Goal: Task Accomplishment & Management: Complete application form

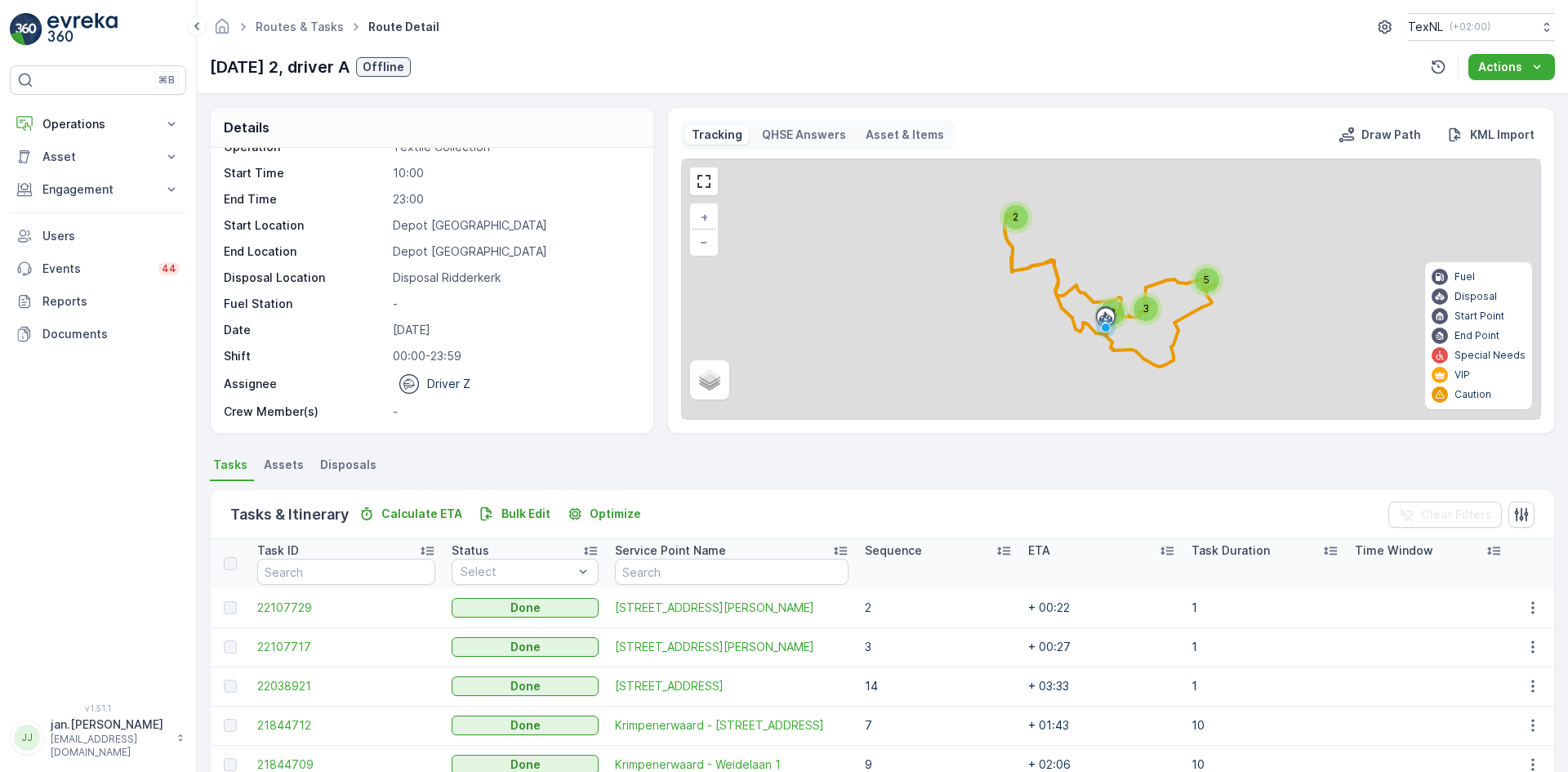
click at [258, 50] on div "Routes & Tasks Route Detail TexNL ( +02:00 ) [DATE] 2, driver A Offline Actions" at bounding box center [883, 46] width 1372 height 94
click at [120, 127] on p "Operations" at bounding box center [97, 124] width 111 height 16
click at [335, 71] on p "[DATE] 2, driver A" at bounding box center [280, 67] width 139 height 24
click at [288, 71] on p "[DATE] 2, driver A" at bounding box center [280, 67] width 139 height 24
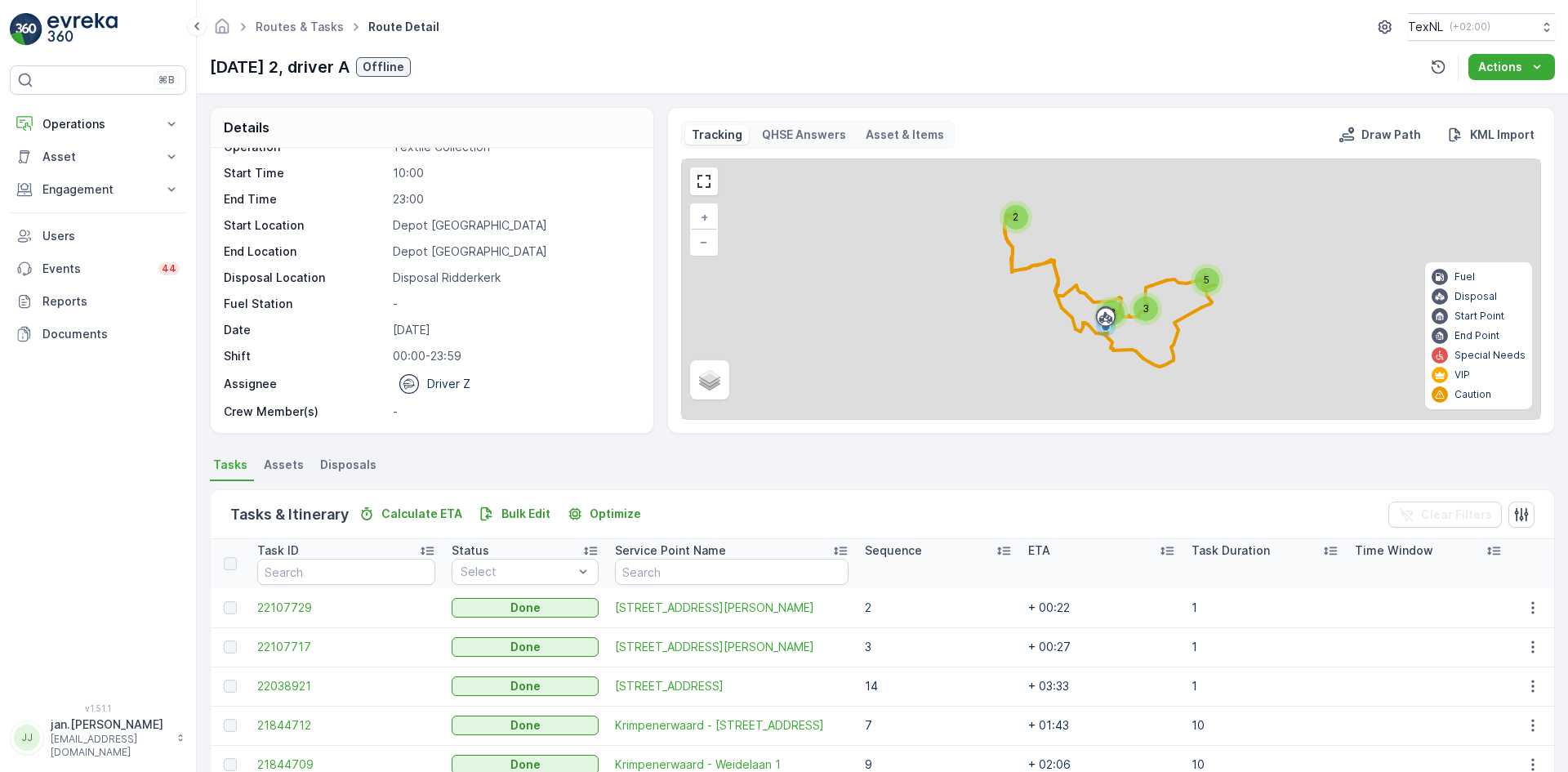
click at [288, 72] on p "[DATE] 2, driver A" at bounding box center [280, 67] width 139 height 24
click at [274, 470] on span "Assets" at bounding box center [284, 465] width 40 height 16
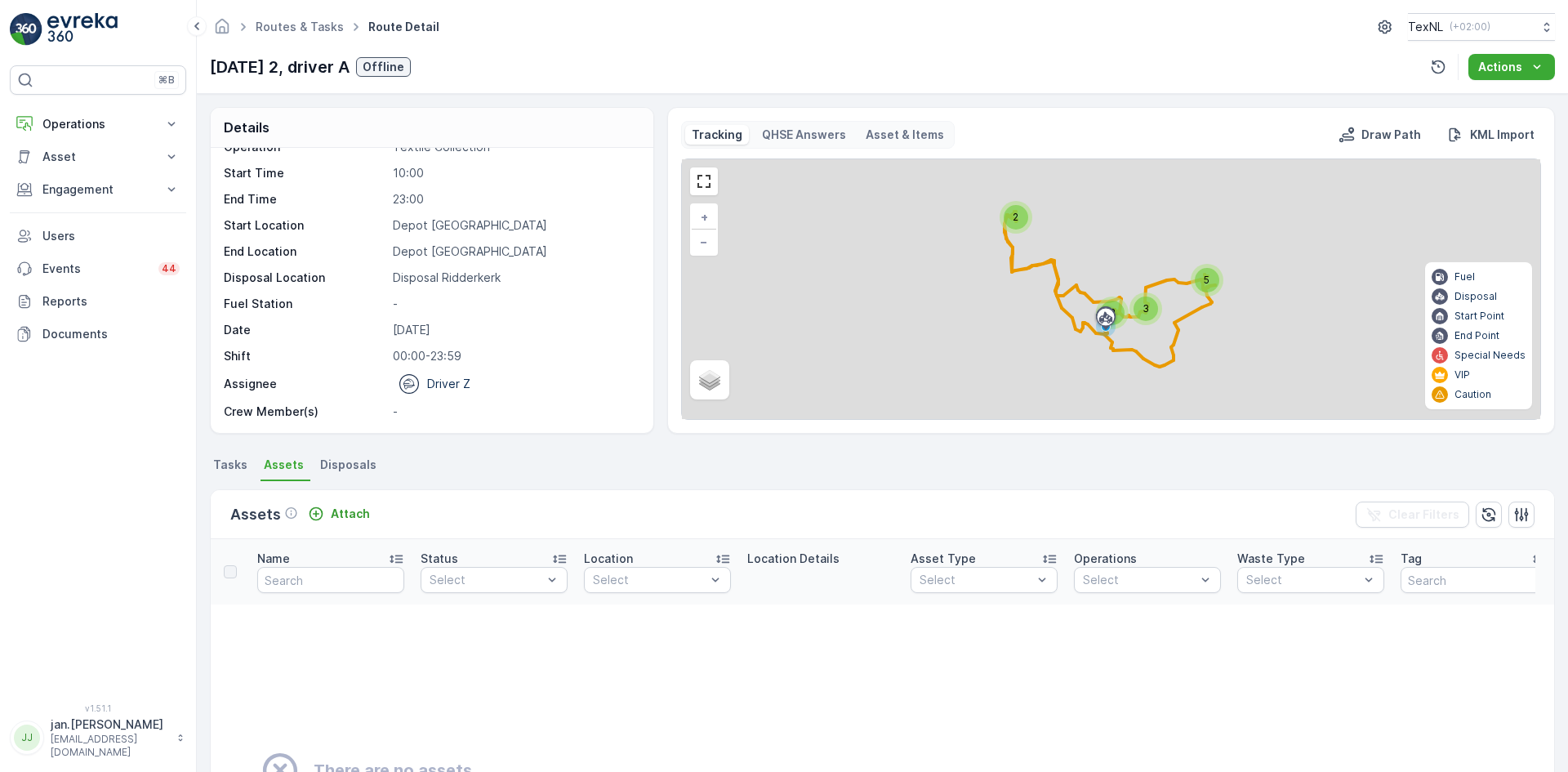
click at [322, 463] on span "Disposals" at bounding box center [348, 465] width 56 height 16
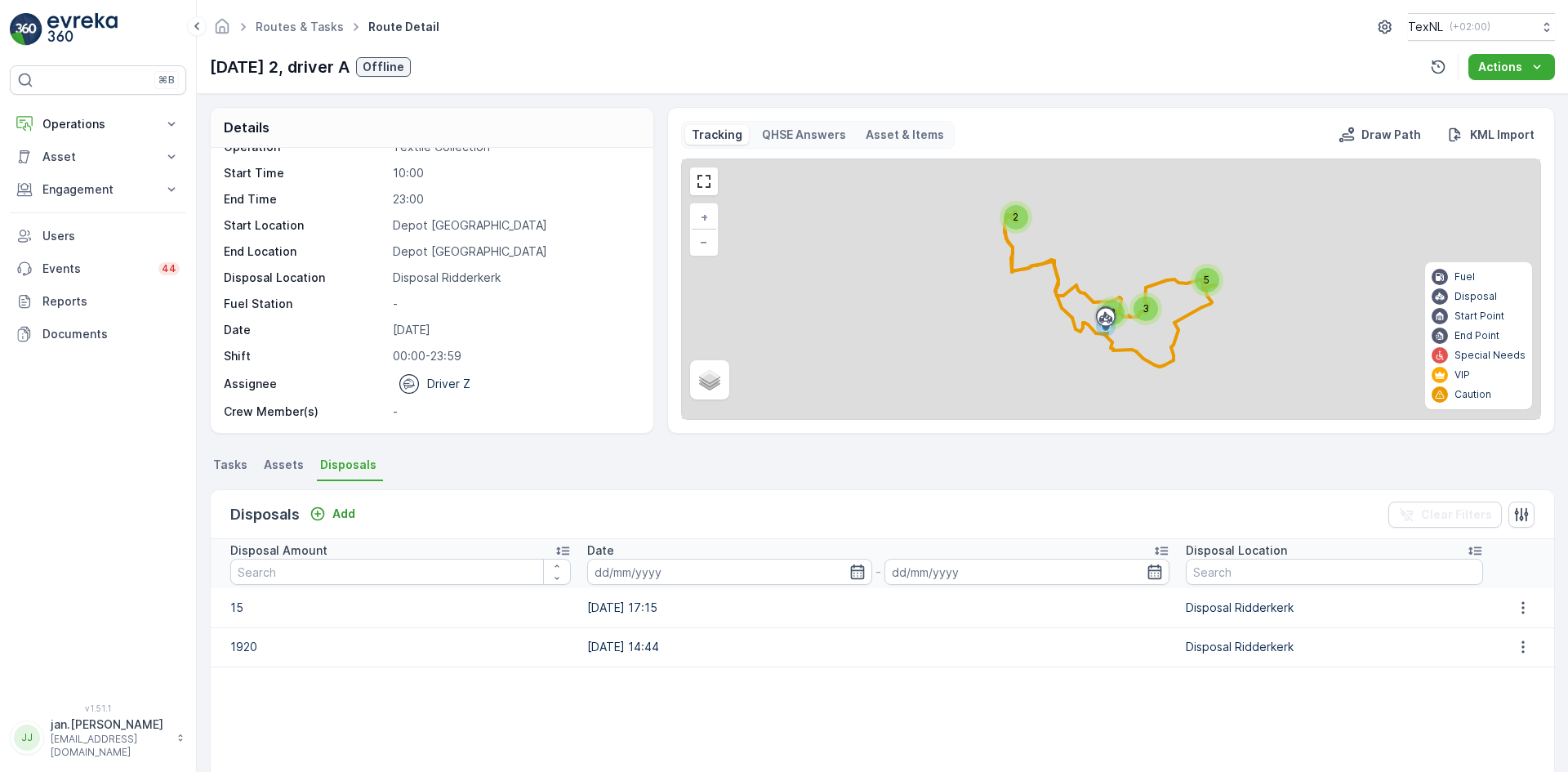
click at [214, 462] on span "Tasks" at bounding box center [231, 465] width 34 height 16
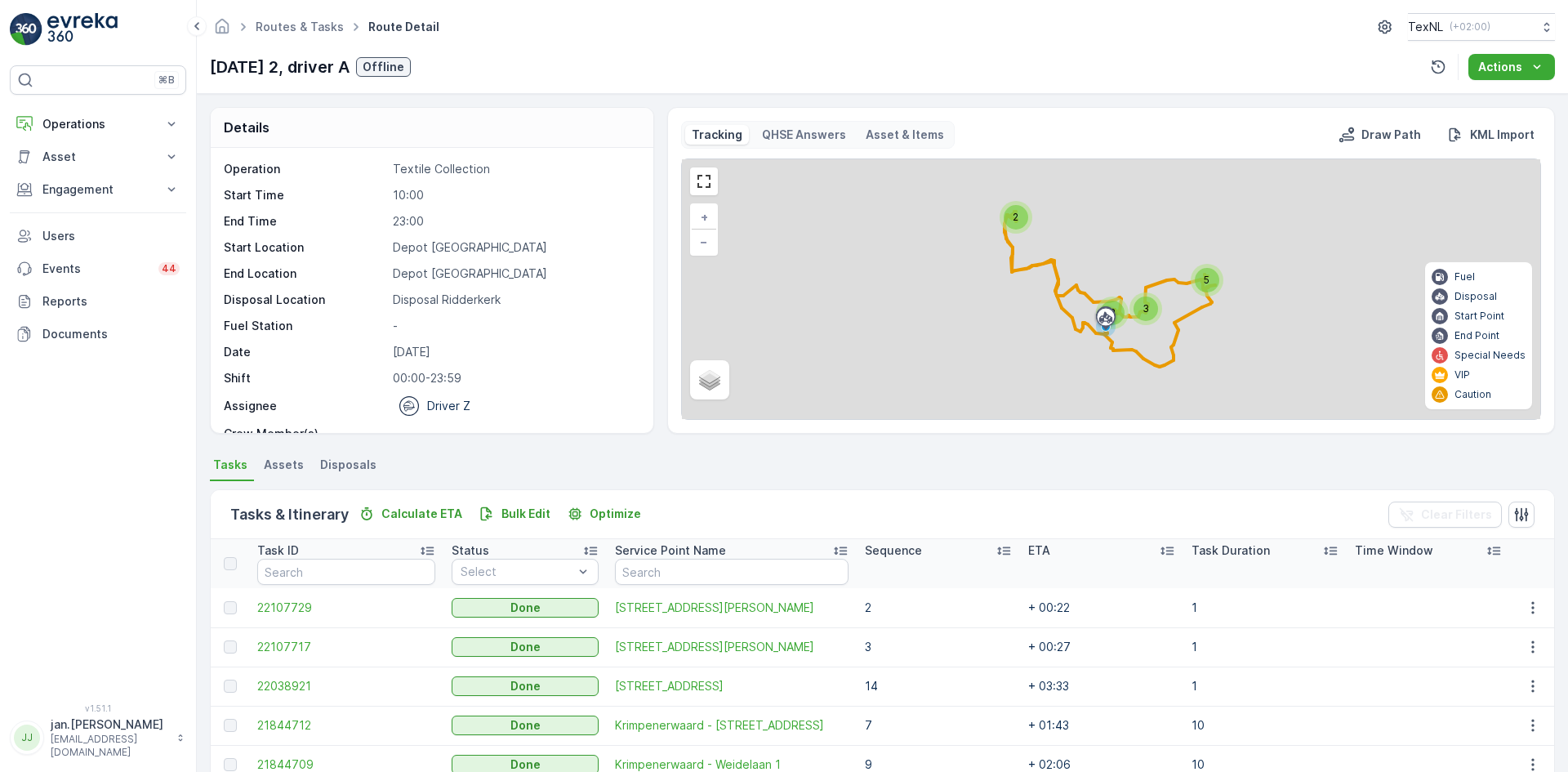
click at [414, 409] on circle at bounding box center [409, 406] width 19 height 19
click at [85, 108] on button "Operations" at bounding box center [97, 124] width 176 height 33
click at [65, 177] on p "Planning" at bounding box center [64, 175] width 46 height 16
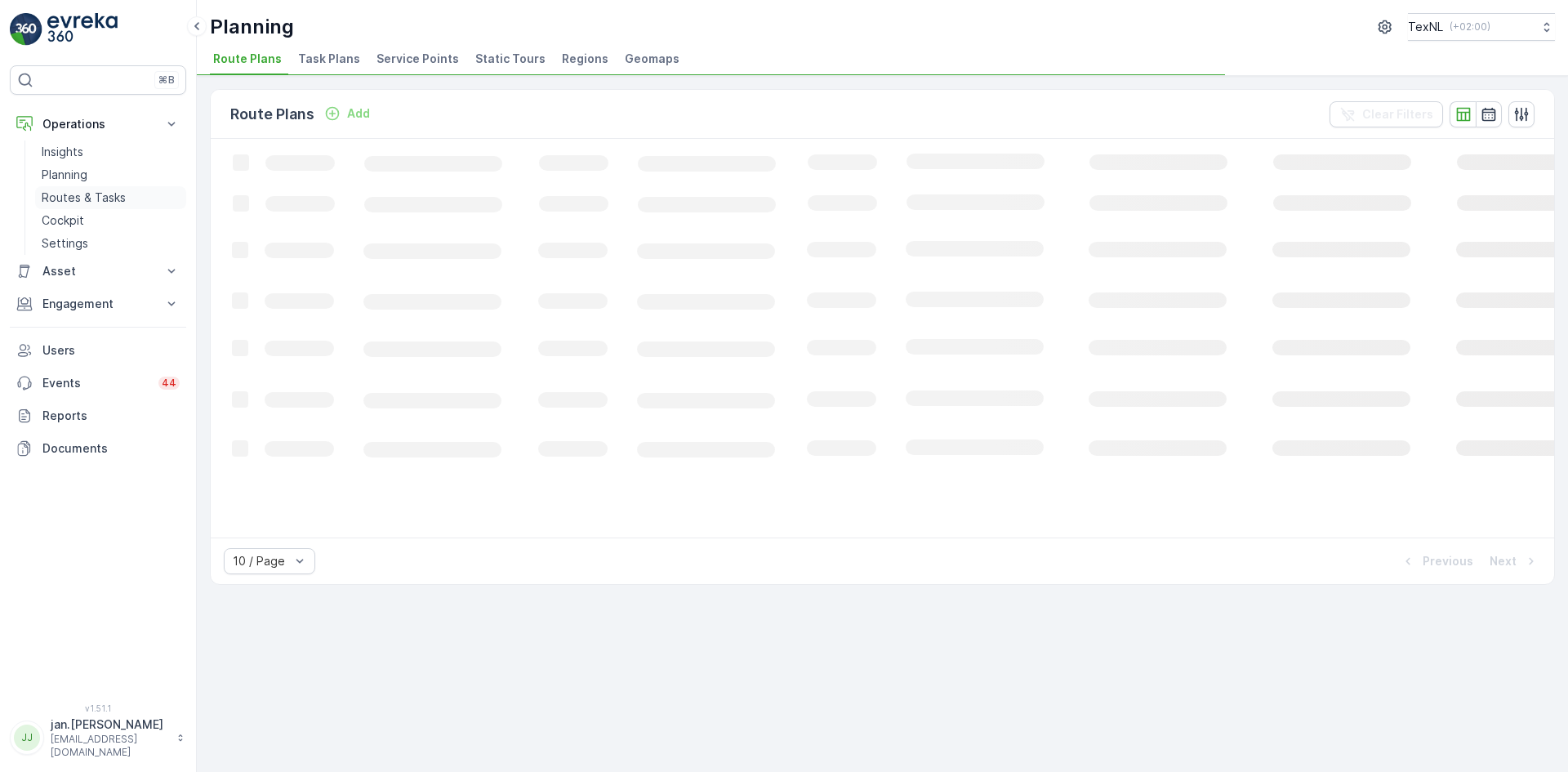
click at [65, 201] on p "Routes & Tasks" at bounding box center [83, 197] width 84 height 16
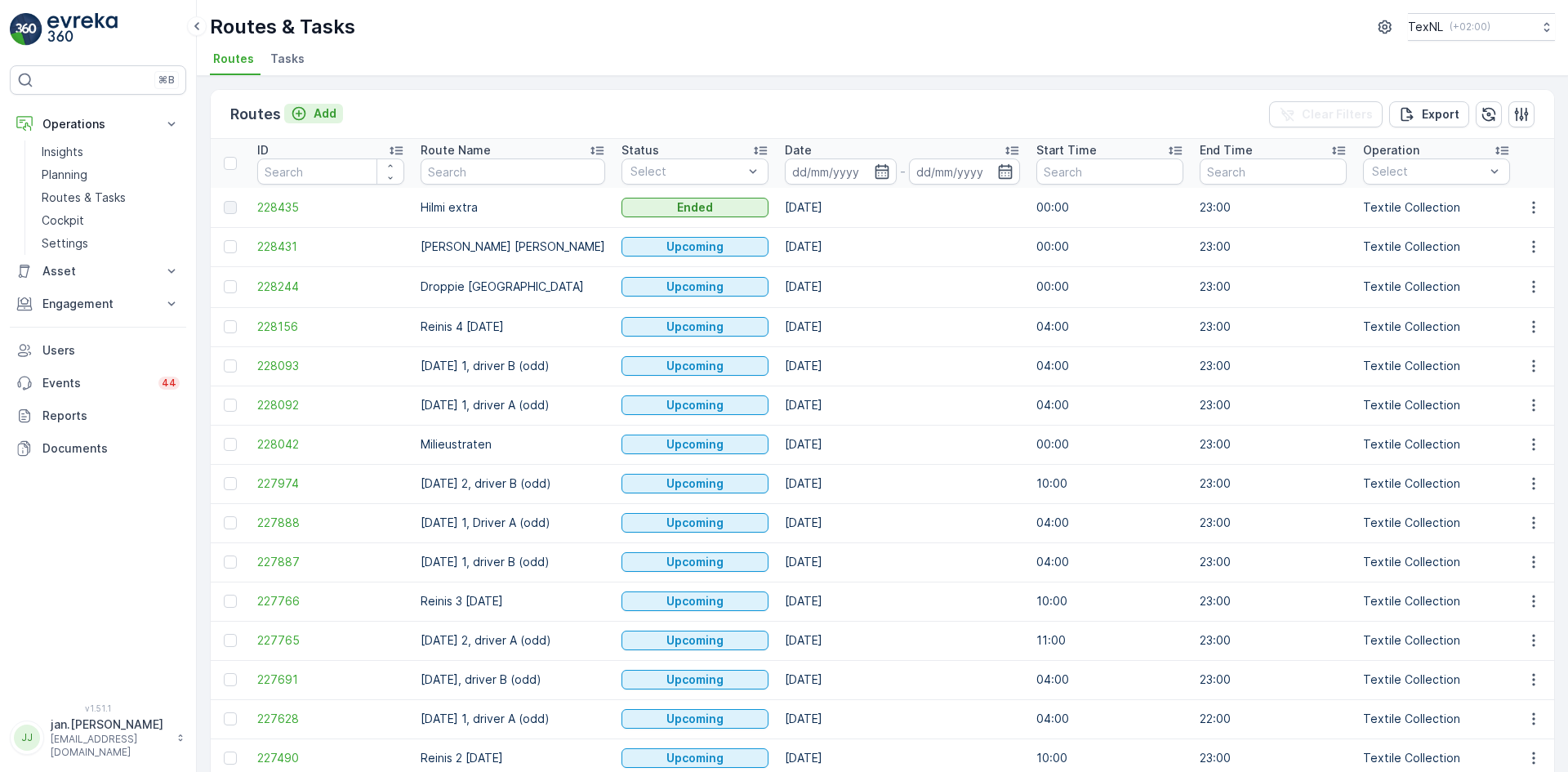
click at [327, 121] on button "Add" at bounding box center [313, 114] width 59 height 20
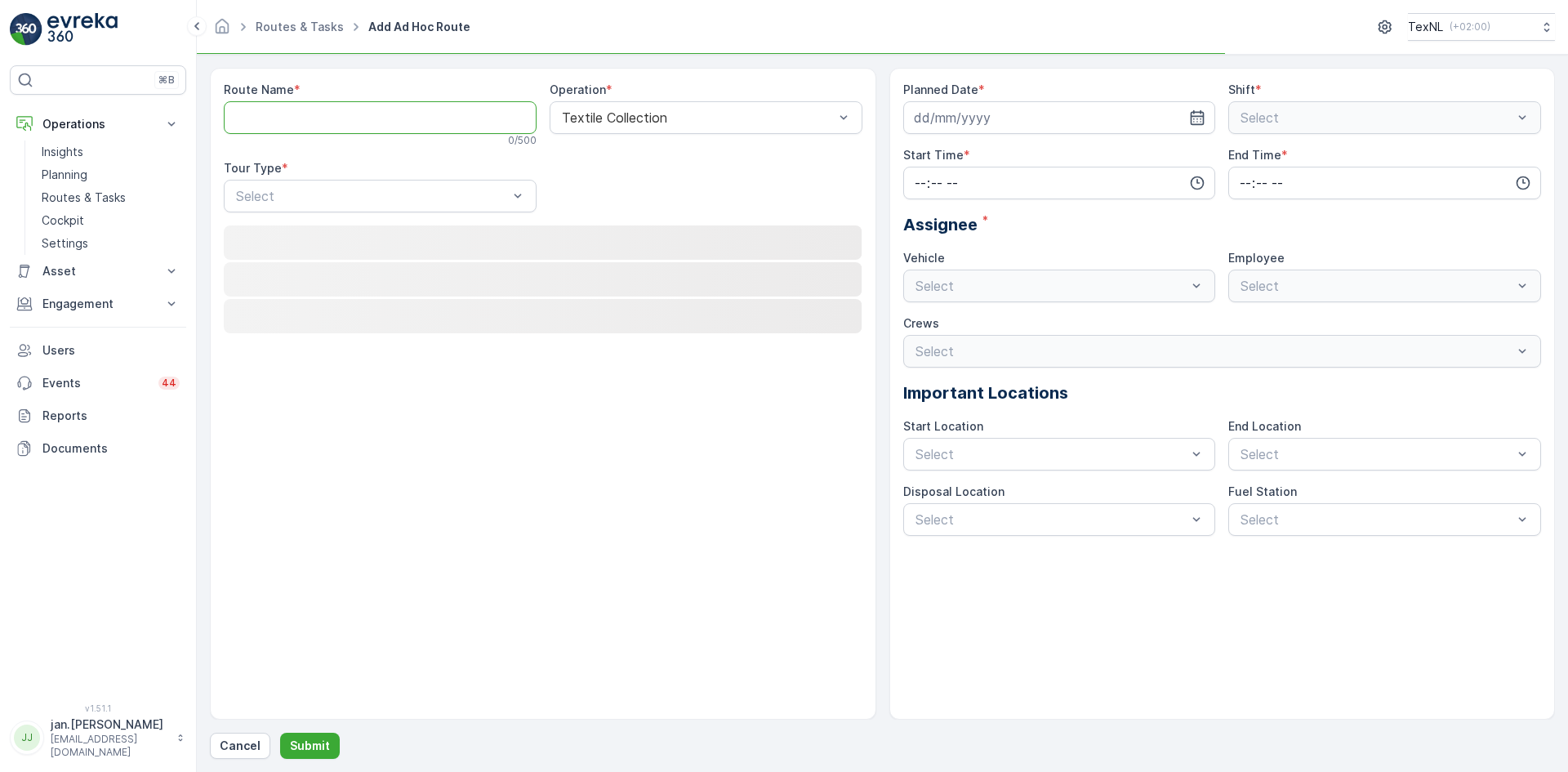
click at [321, 114] on Name "Route Name" at bounding box center [380, 118] width 313 height 33
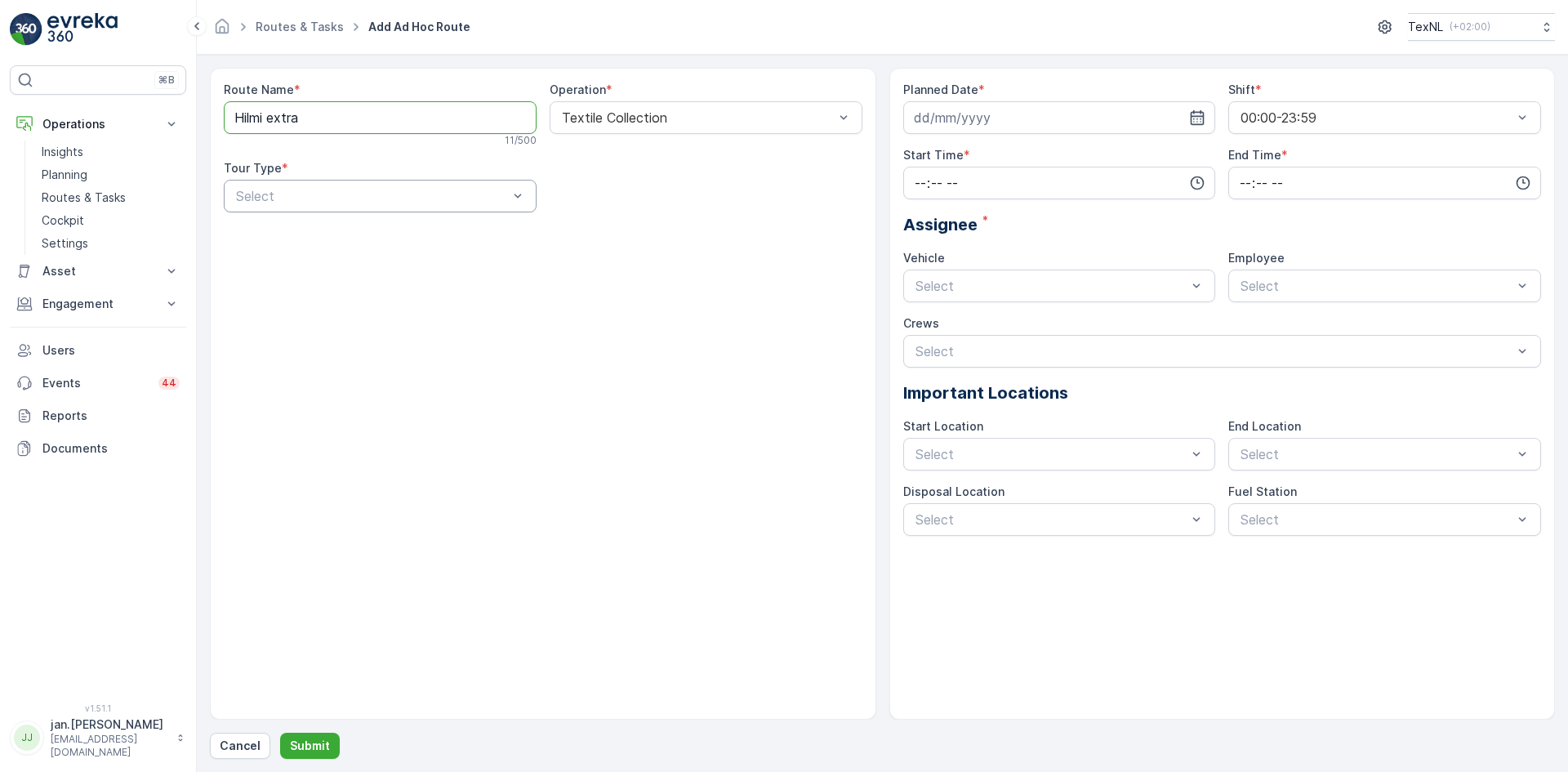
type Name "Hilmi extra"
click at [299, 263] on div "Dynamic" at bounding box center [380, 263] width 293 height 15
click at [960, 117] on input at bounding box center [1060, 118] width 313 height 33
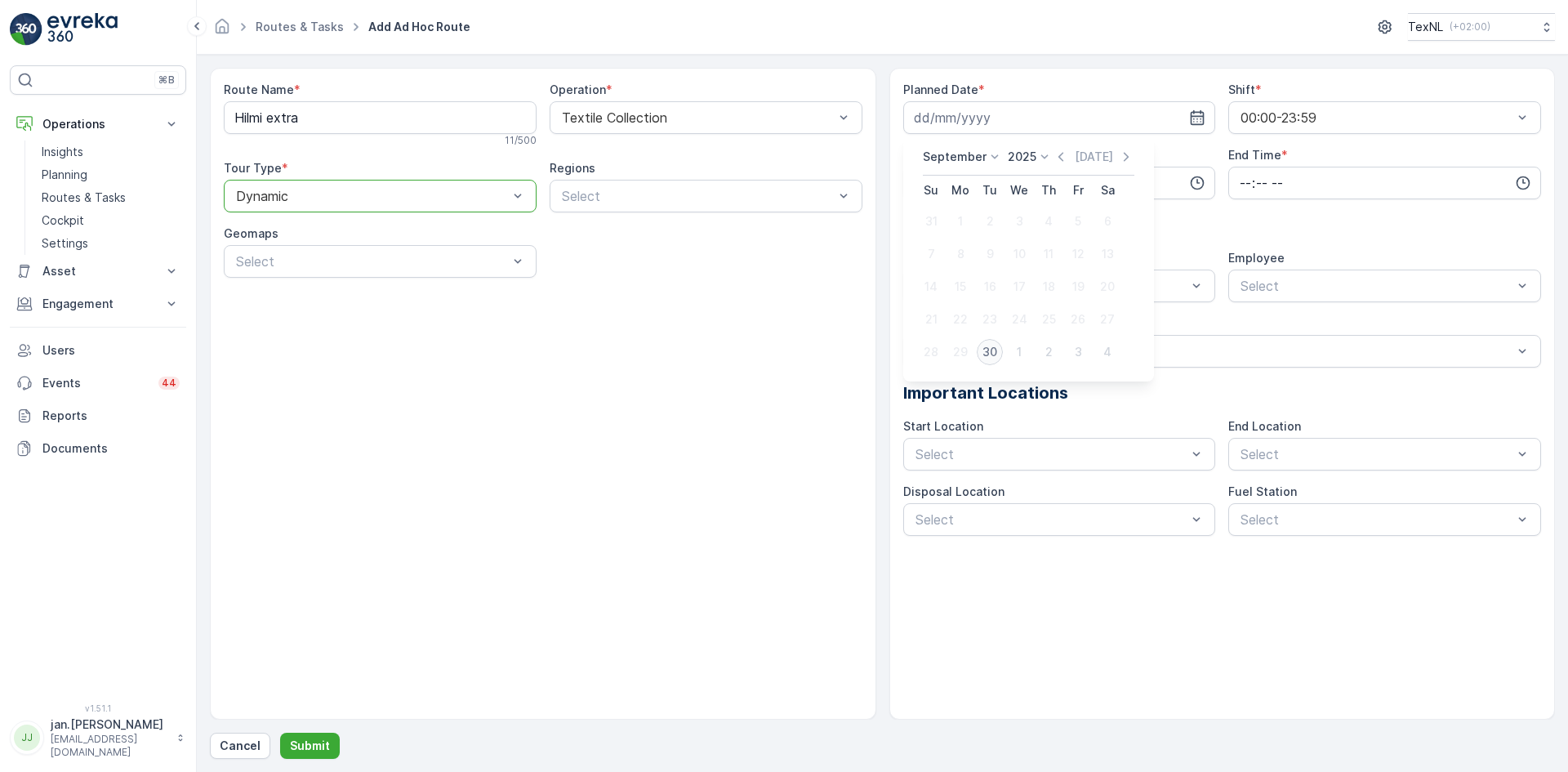
click at [986, 350] on div "30" at bounding box center [990, 352] width 26 height 26
type input "[DATE]"
drag, startPoint x: 1011, startPoint y: 186, endPoint x: 880, endPoint y: 222, distance: 135.9
click at [1009, 187] on input "time" at bounding box center [1060, 183] width 313 height 33
click at [914, 211] on span "00" at bounding box center [920, 213] width 15 height 16
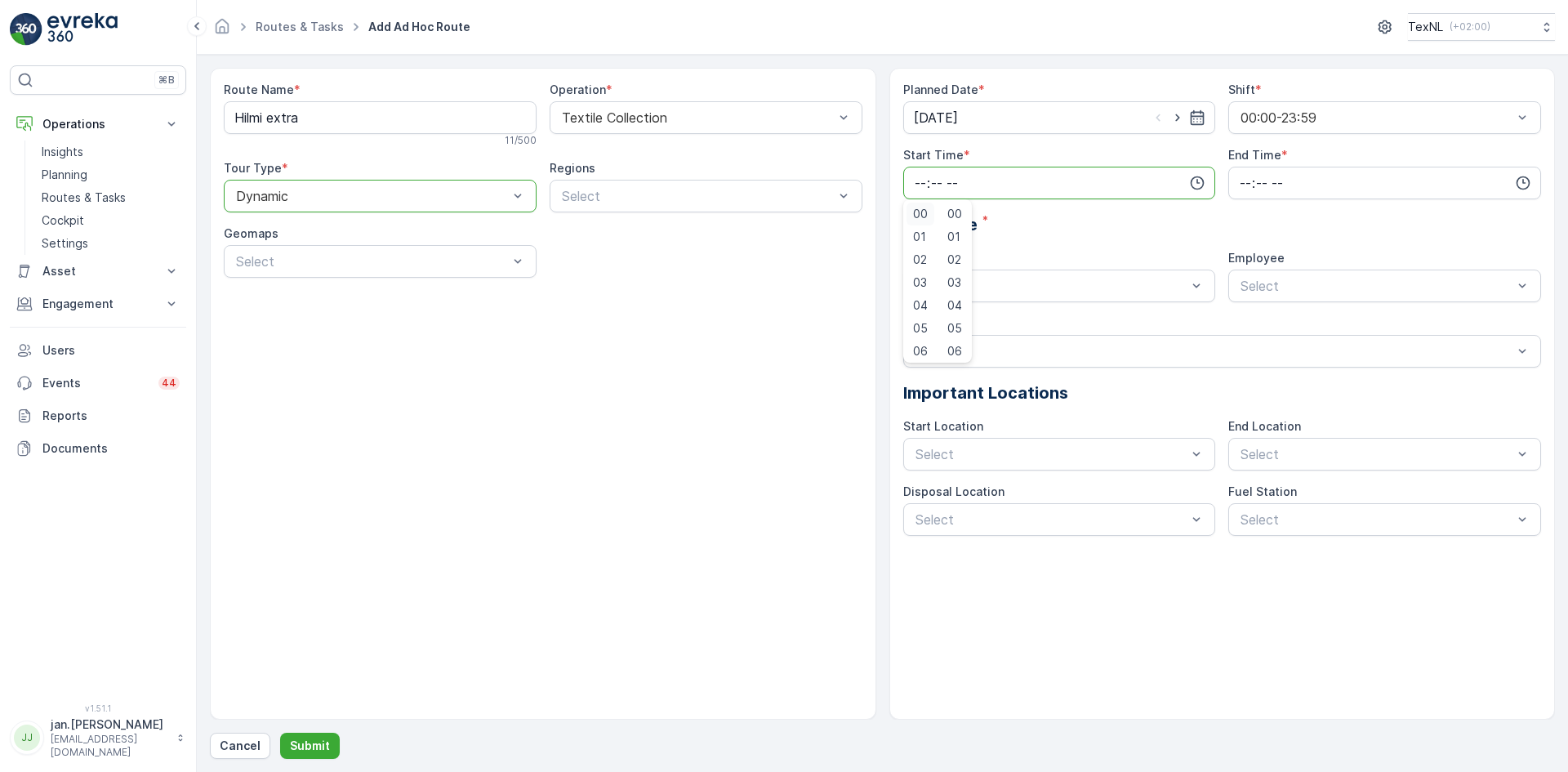
type input "00:00"
click at [1244, 182] on input "time" at bounding box center [1386, 183] width 313 height 33
click at [1245, 344] on span "23" at bounding box center [1244, 348] width 13 height 16
type input "23:00"
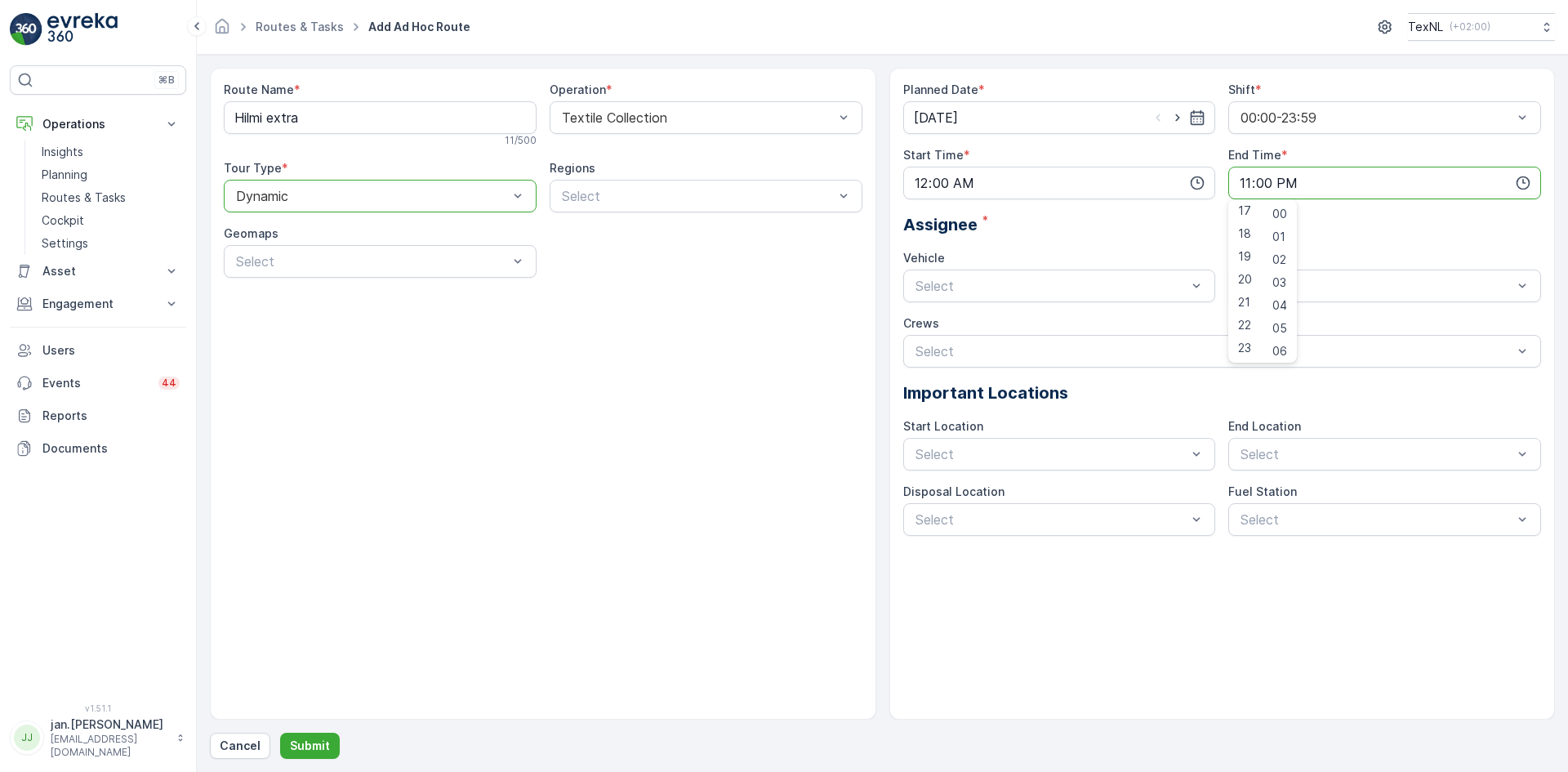
click at [1081, 243] on div "Planned Date * [DATE] Shift * 00:00-23:59 Start Time * 00:00 End Time * 23:00 0…" at bounding box center [1223, 309] width 639 height 454
click at [1263, 327] on div "Driver H Busy" at bounding box center [1385, 325] width 293 height 15
click at [1304, 485] on div "Depot [GEOGRAPHIC_DATA]" at bounding box center [1386, 494] width 313 height 28
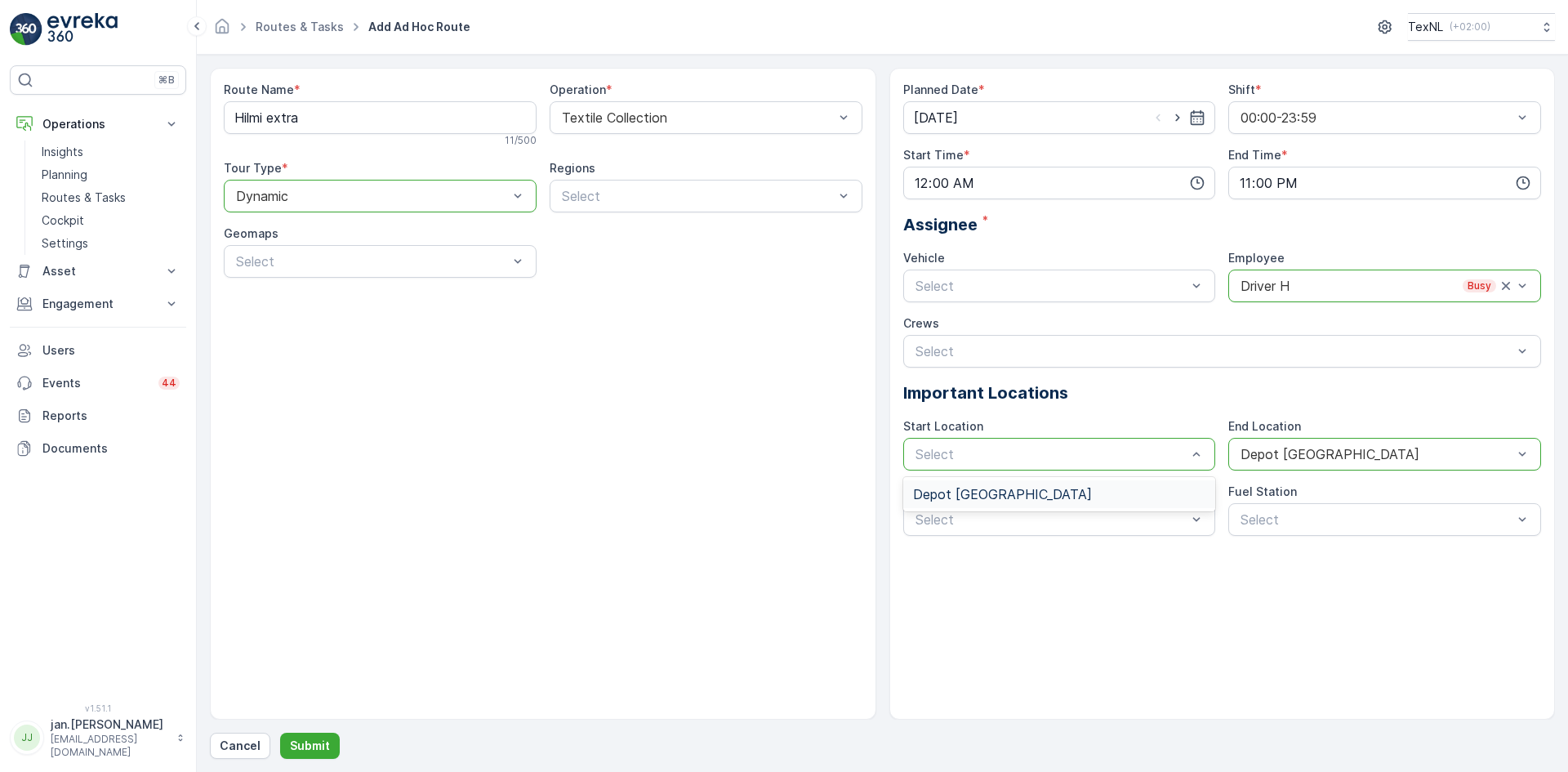
drag, startPoint x: 1117, startPoint y: 465, endPoint x: 1053, endPoint y: 473, distance: 64.5
click at [1108, 463] on div "Select" at bounding box center [1060, 454] width 313 height 33
click at [972, 490] on span "Depot [GEOGRAPHIC_DATA]" at bounding box center [1003, 494] width 179 height 15
click at [962, 592] on span "Disposal Ridderkerk" at bounding box center [972, 587] width 119 height 15
click at [302, 749] on p "Submit" at bounding box center [310, 745] width 40 height 16
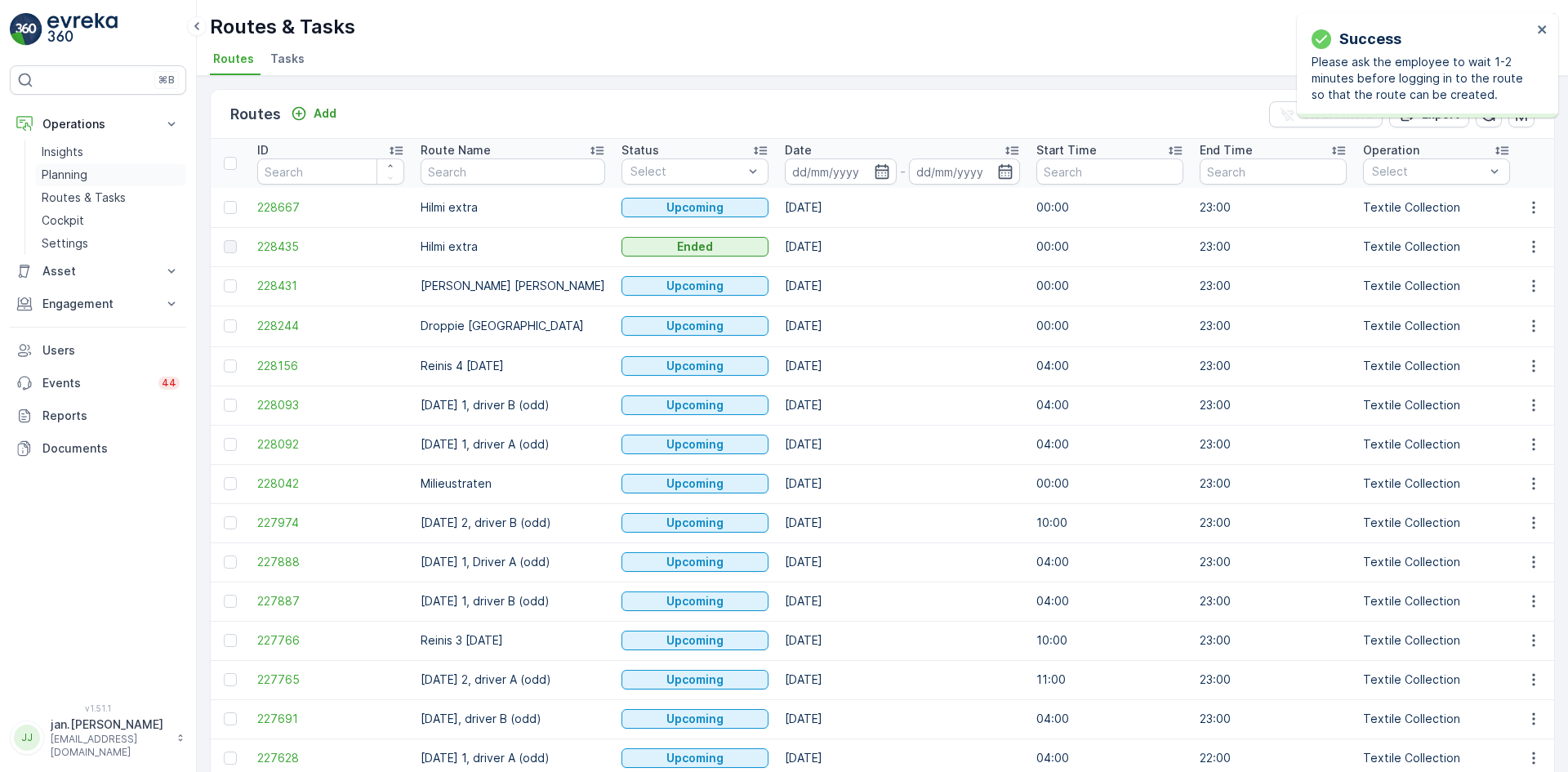
click at [66, 173] on p "Planning" at bounding box center [64, 175] width 46 height 16
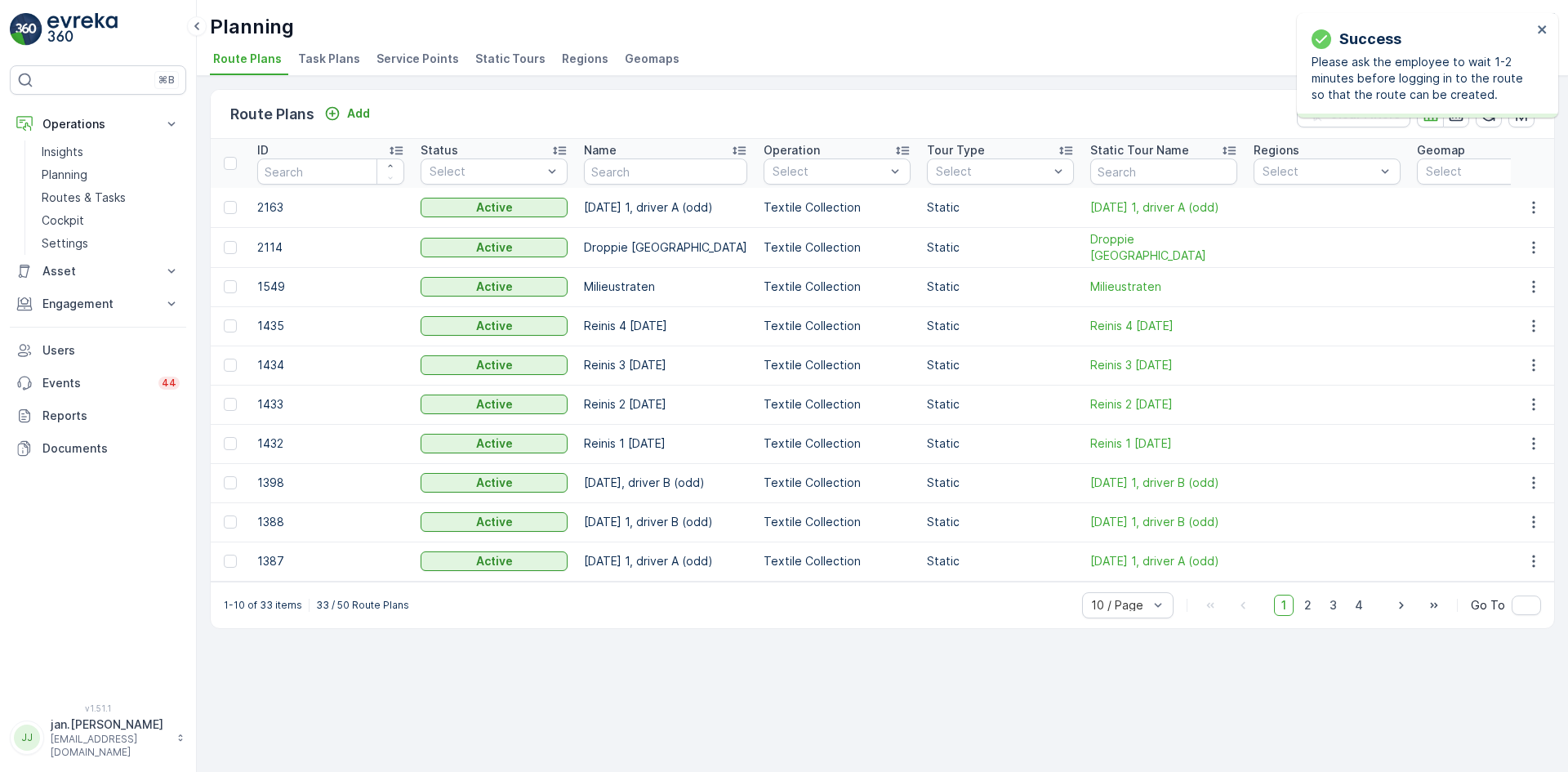
click at [402, 59] on span "Service Points" at bounding box center [418, 59] width 83 height 16
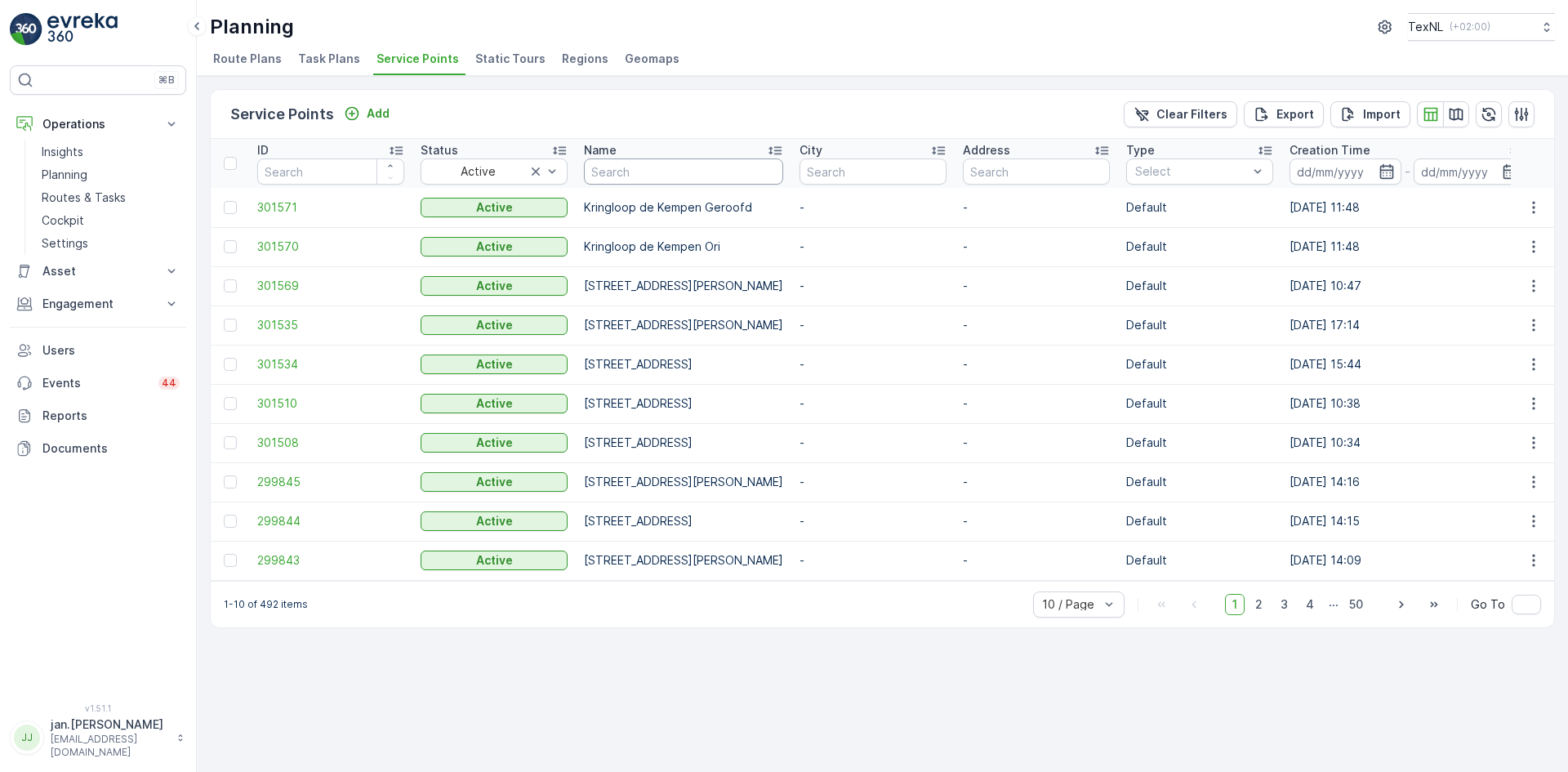
click at [661, 175] on input "text" at bounding box center [684, 171] width 200 height 26
type input "yil"
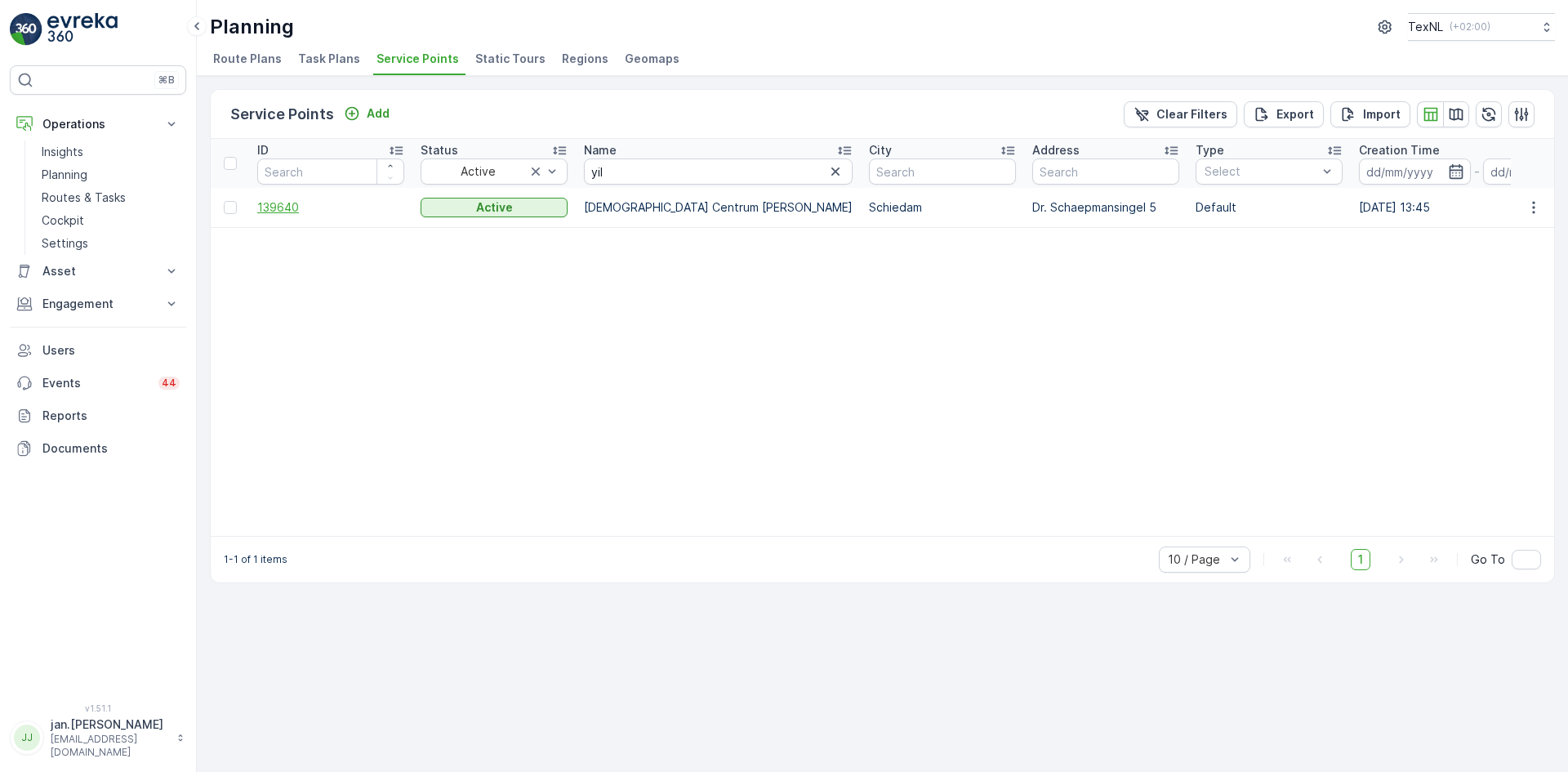
click at [295, 206] on span "139640" at bounding box center [330, 207] width 147 height 16
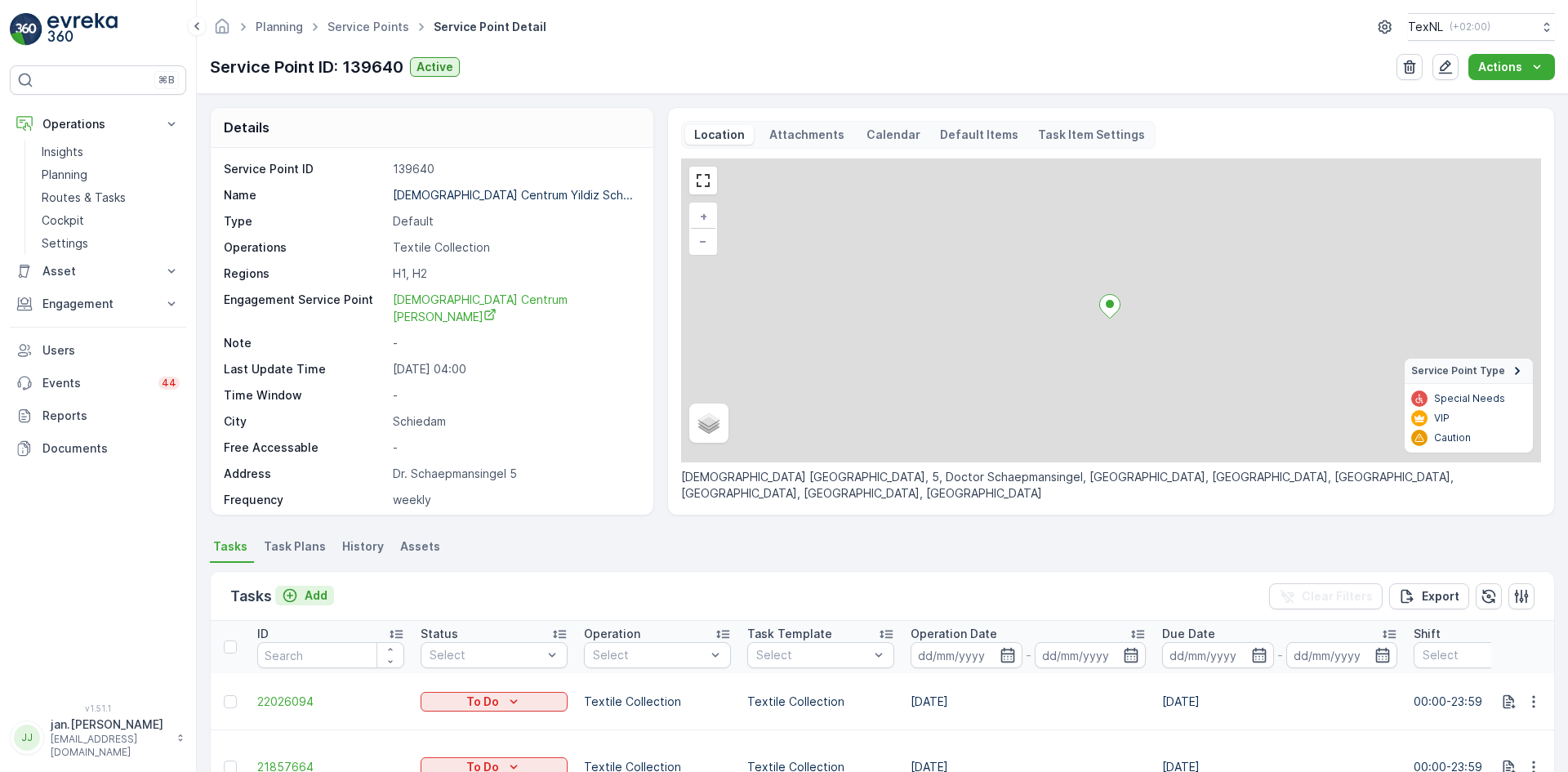
click at [315, 592] on p "Add" at bounding box center [316, 595] width 23 height 16
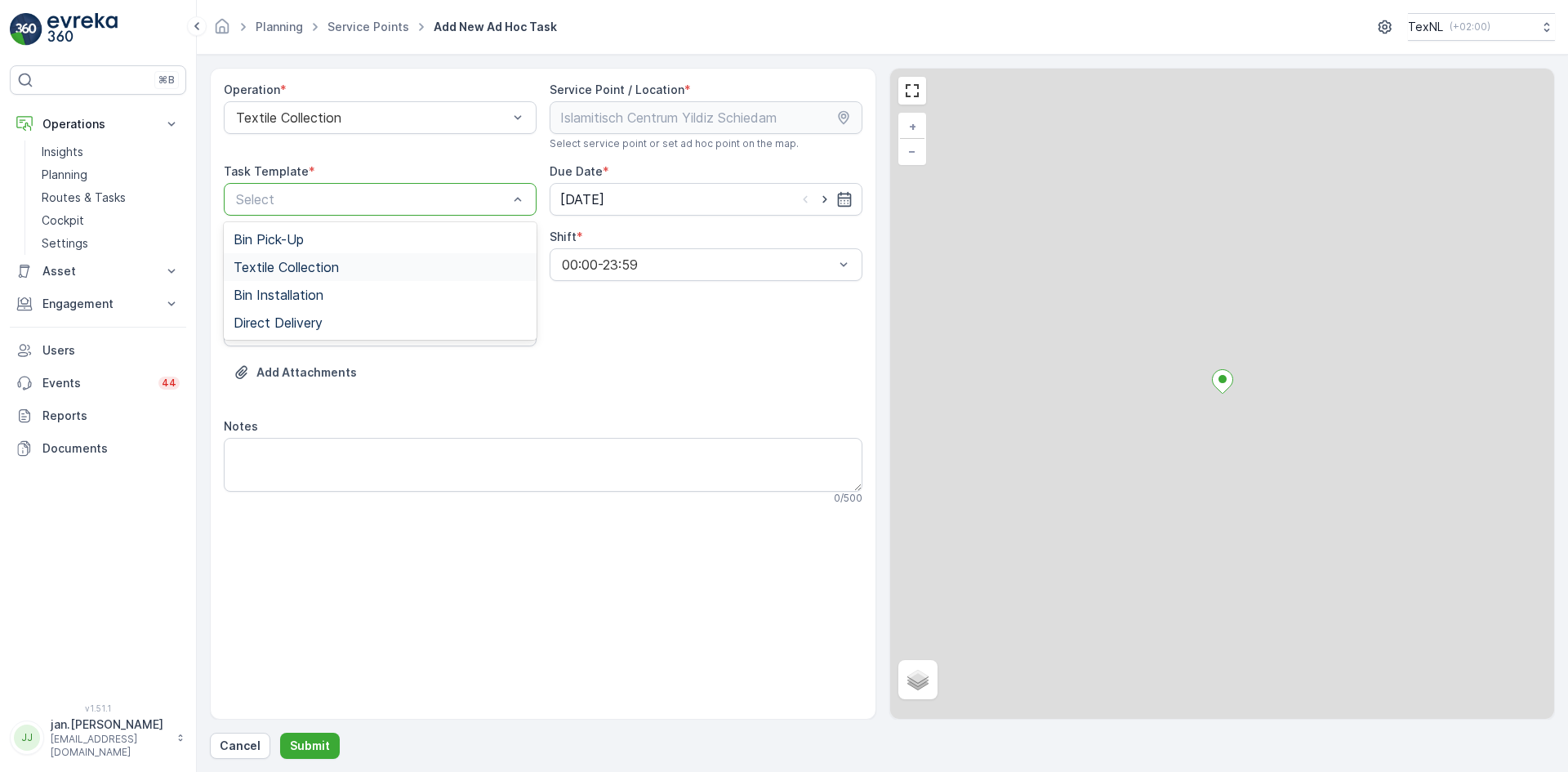
click at [313, 263] on span "Textile Collection" at bounding box center [286, 267] width 105 height 15
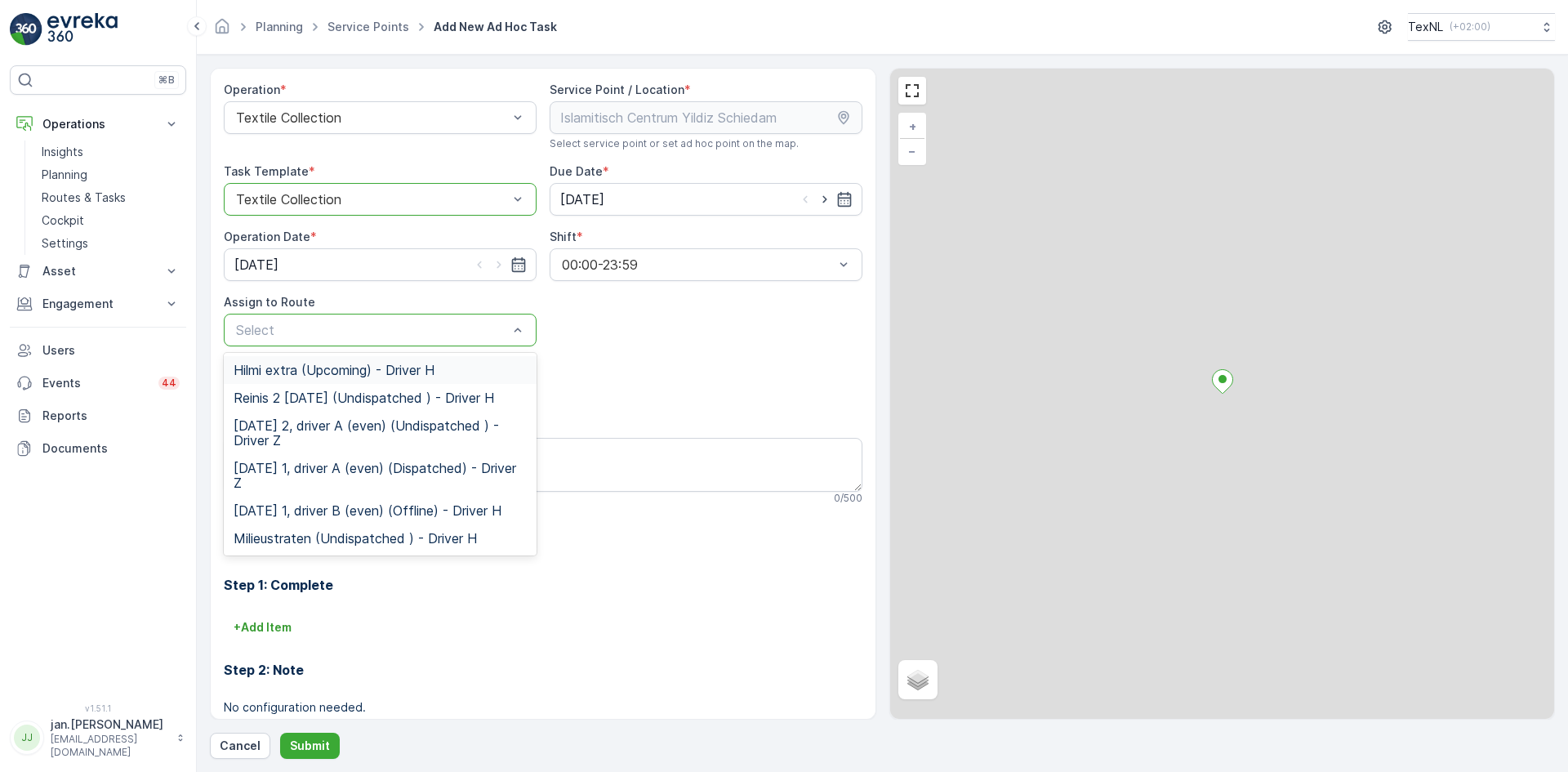
click at [303, 370] on span "Hilmi extra (Upcoming) - Driver H" at bounding box center [333, 369] width 201 height 15
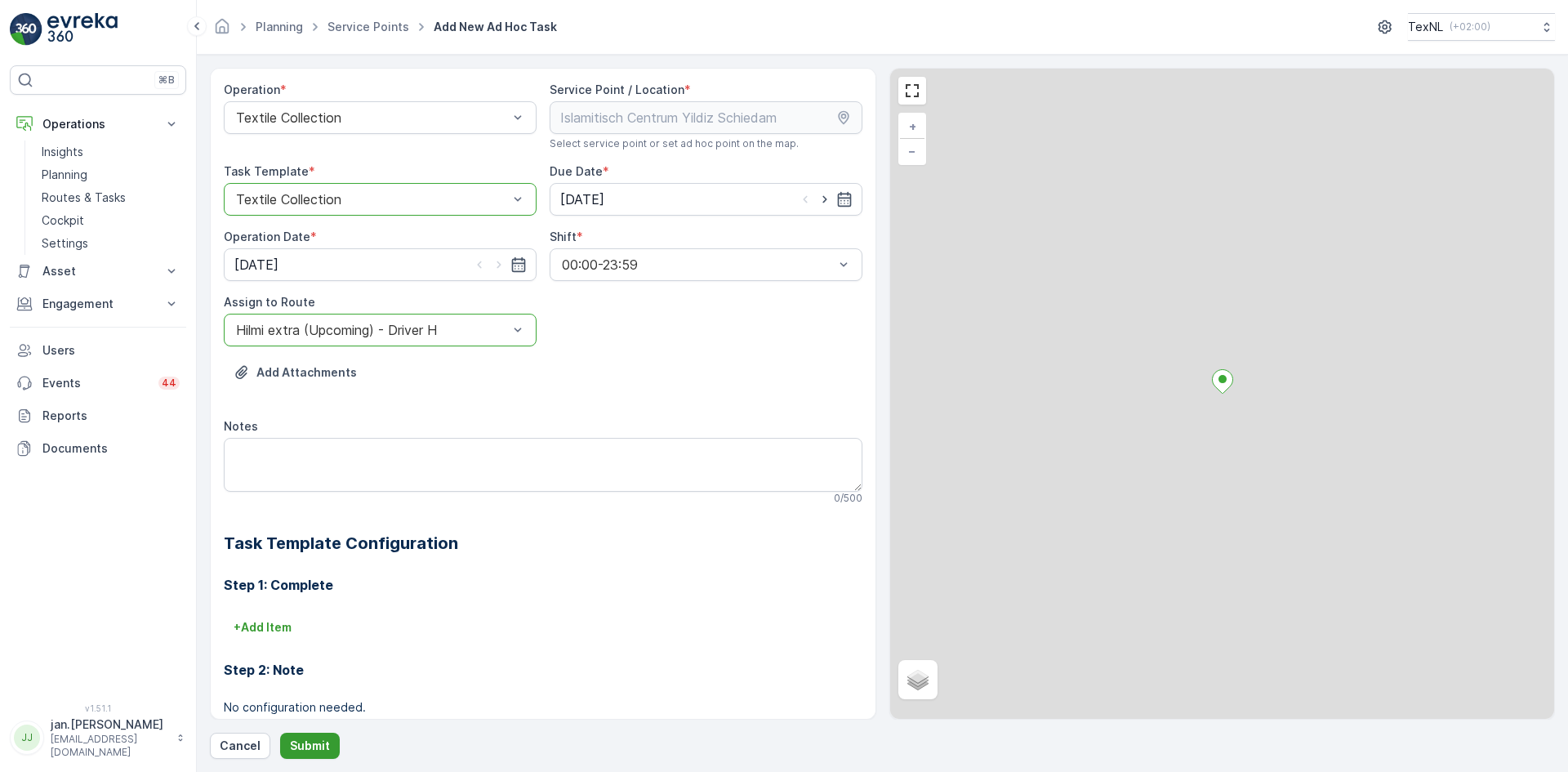
click at [307, 744] on p "Submit" at bounding box center [310, 745] width 40 height 16
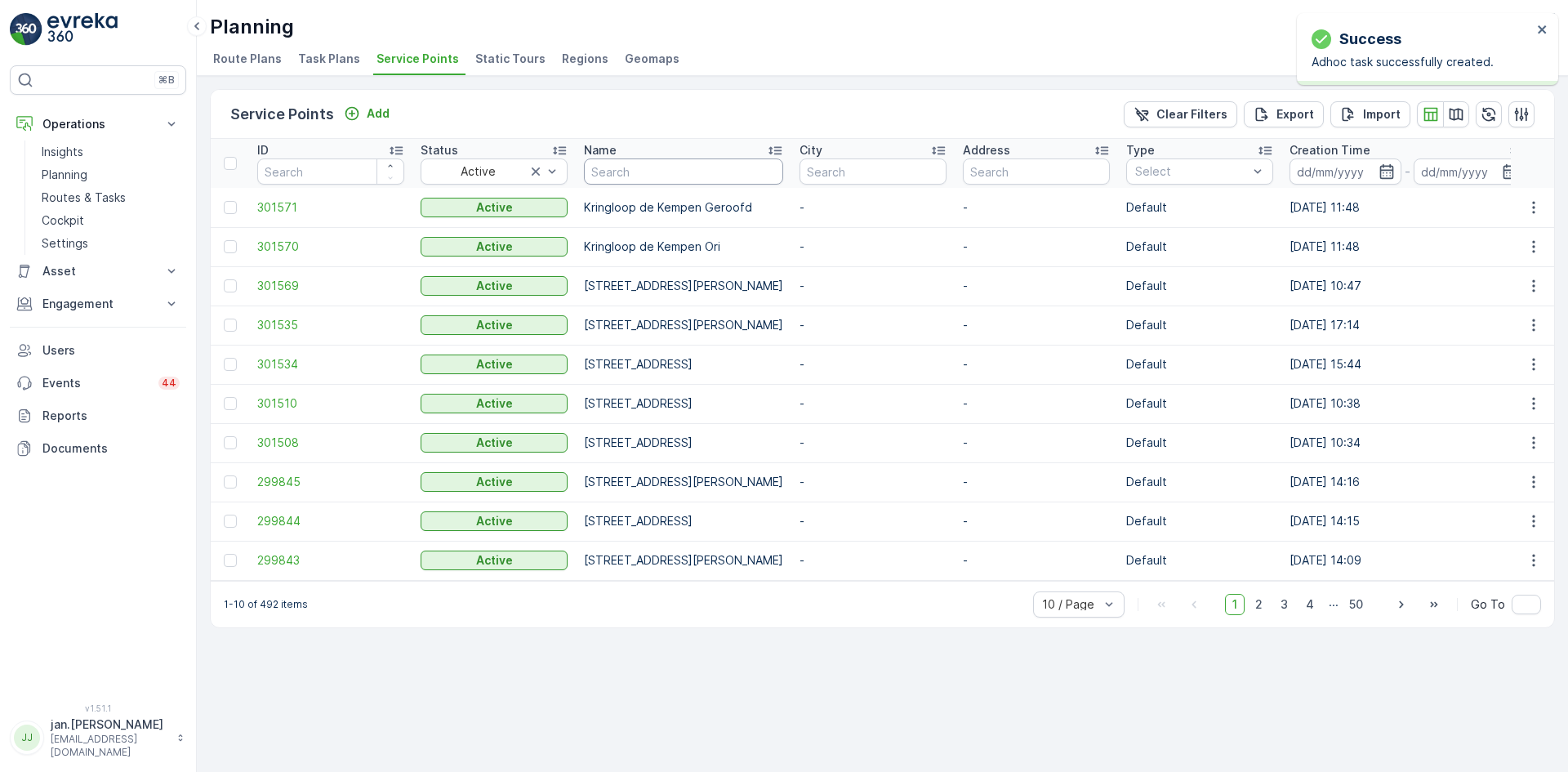
click at [627, 182] on input "text" at bounding box center [684, 171] width 200 height 26
type input "mevl"
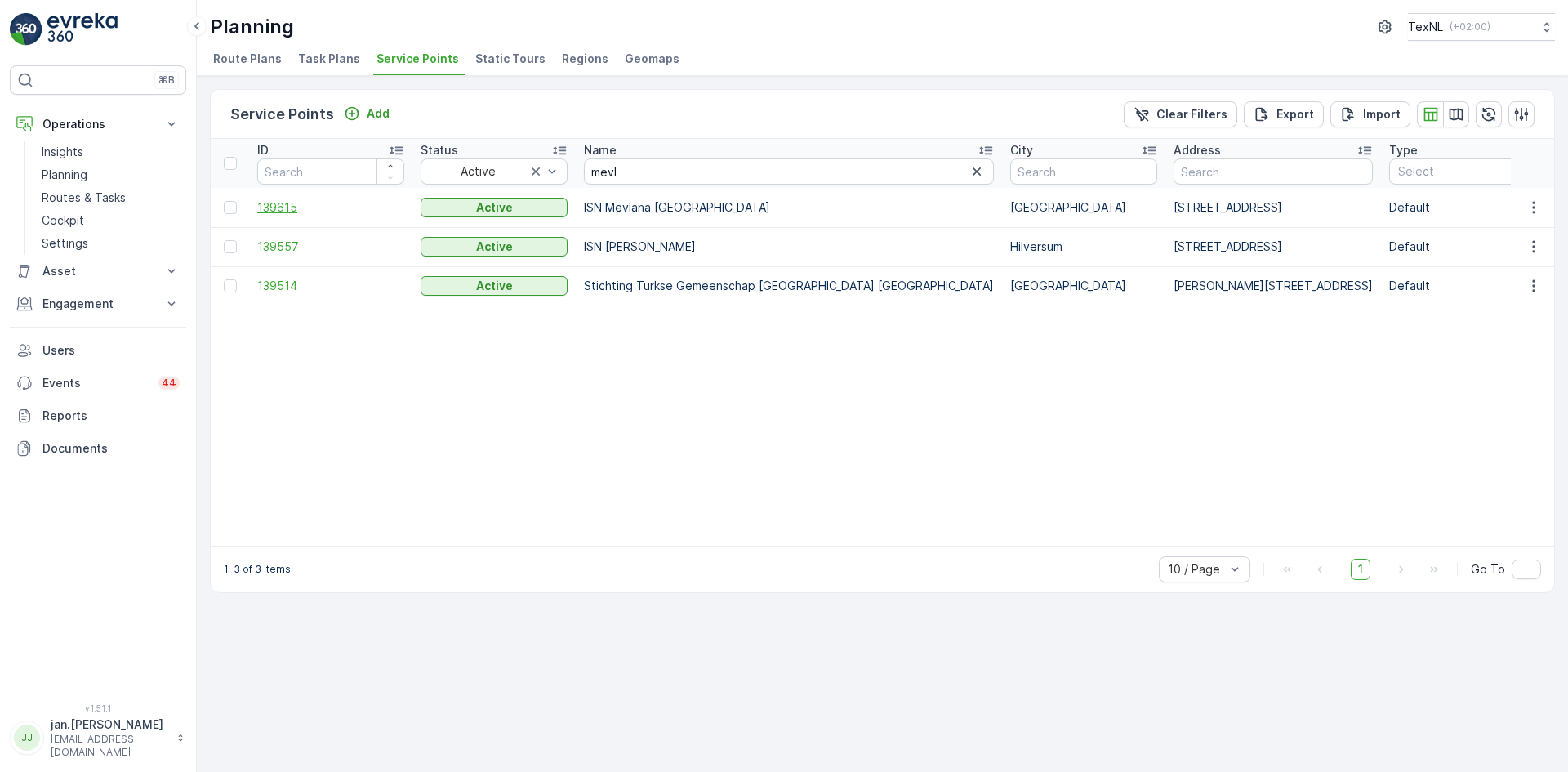
click at [284, 207] on span "139615" at bounding box center [330, 207] width 147 height 16
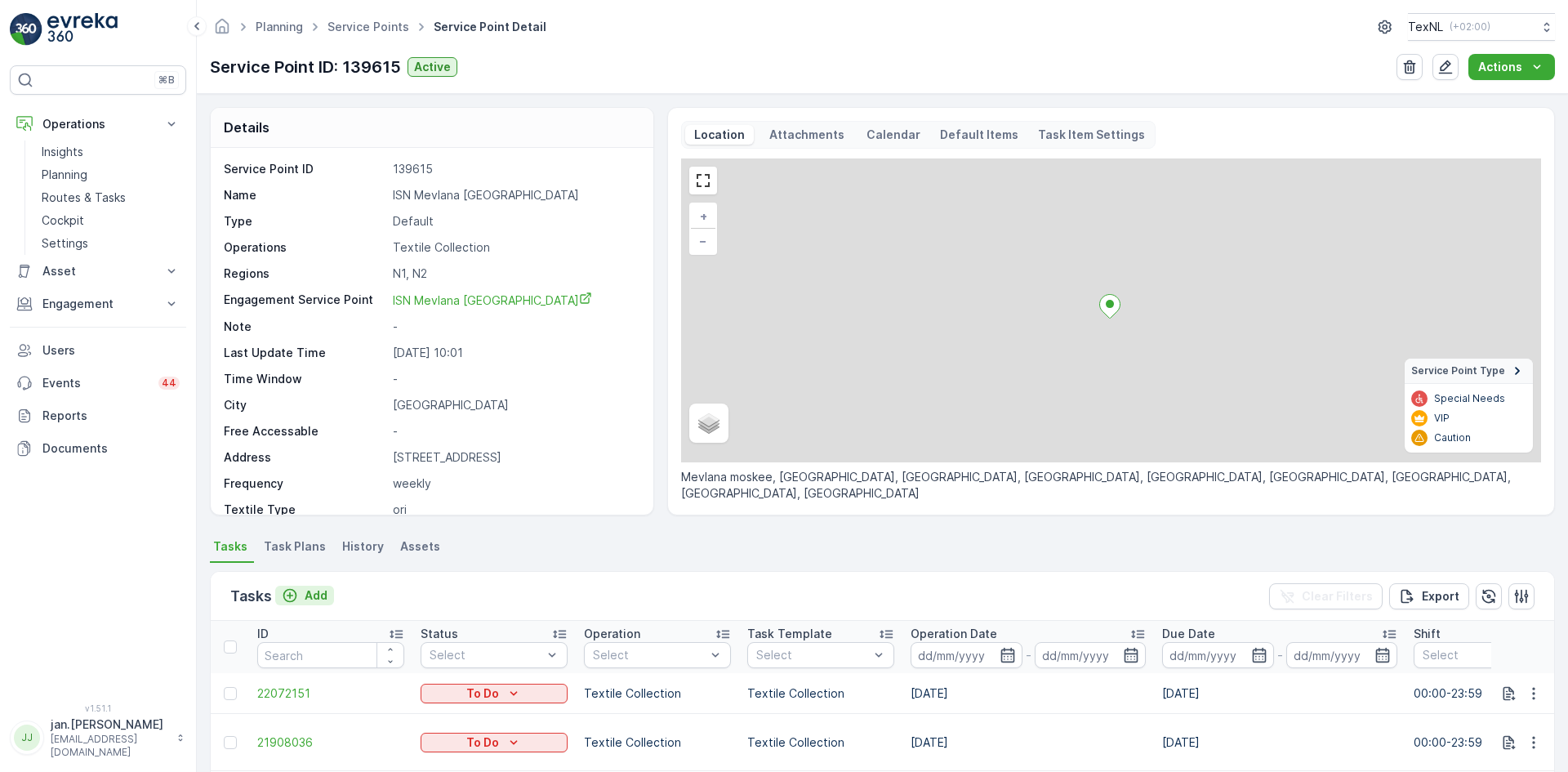
click at [318, 593] on p "Add" at bounding box center [316, 595] width 23 height 16
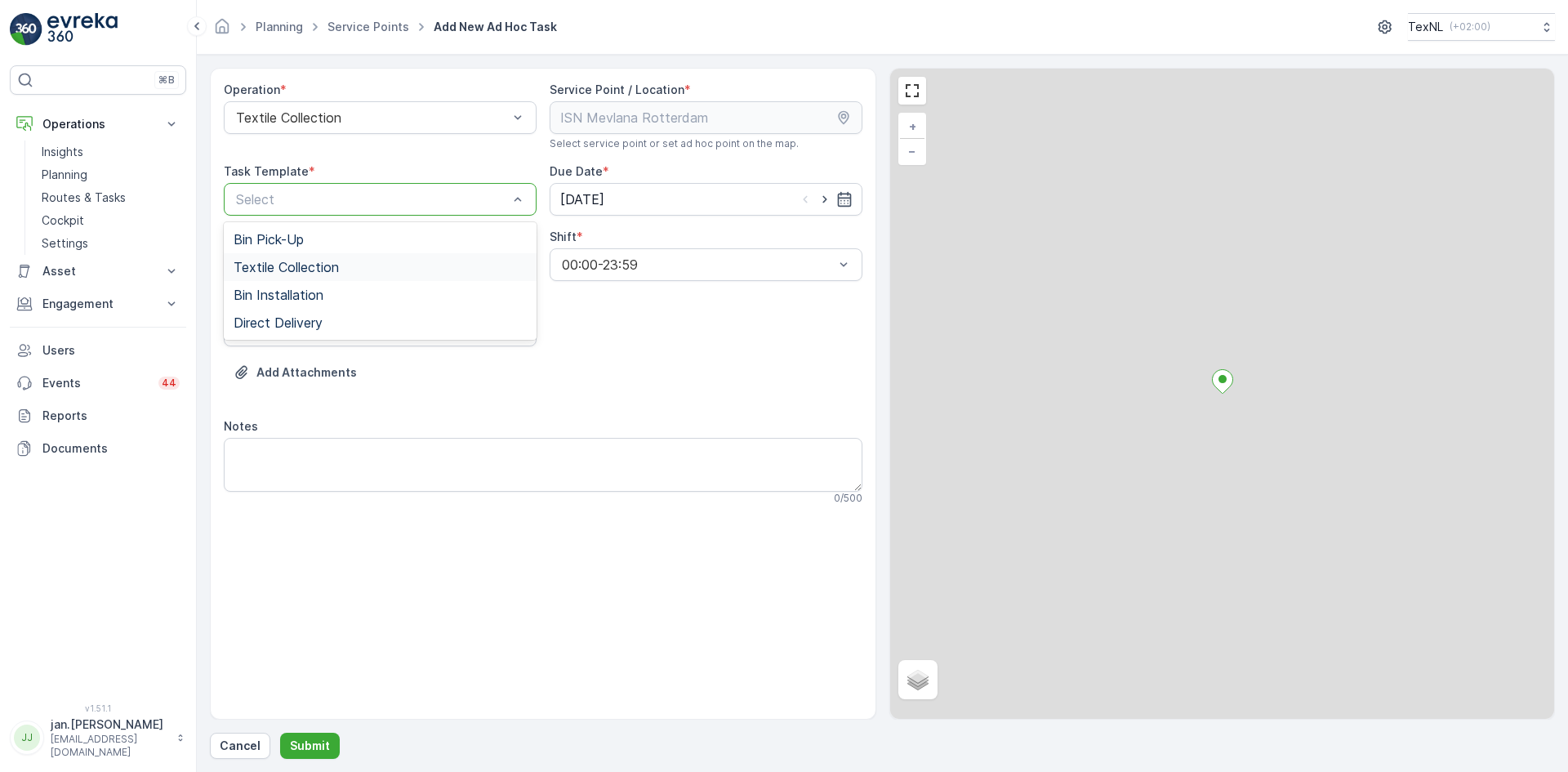
click at [306, 267] on span "Textile Collection" at bounding box center [286, 267] width 105 height 15
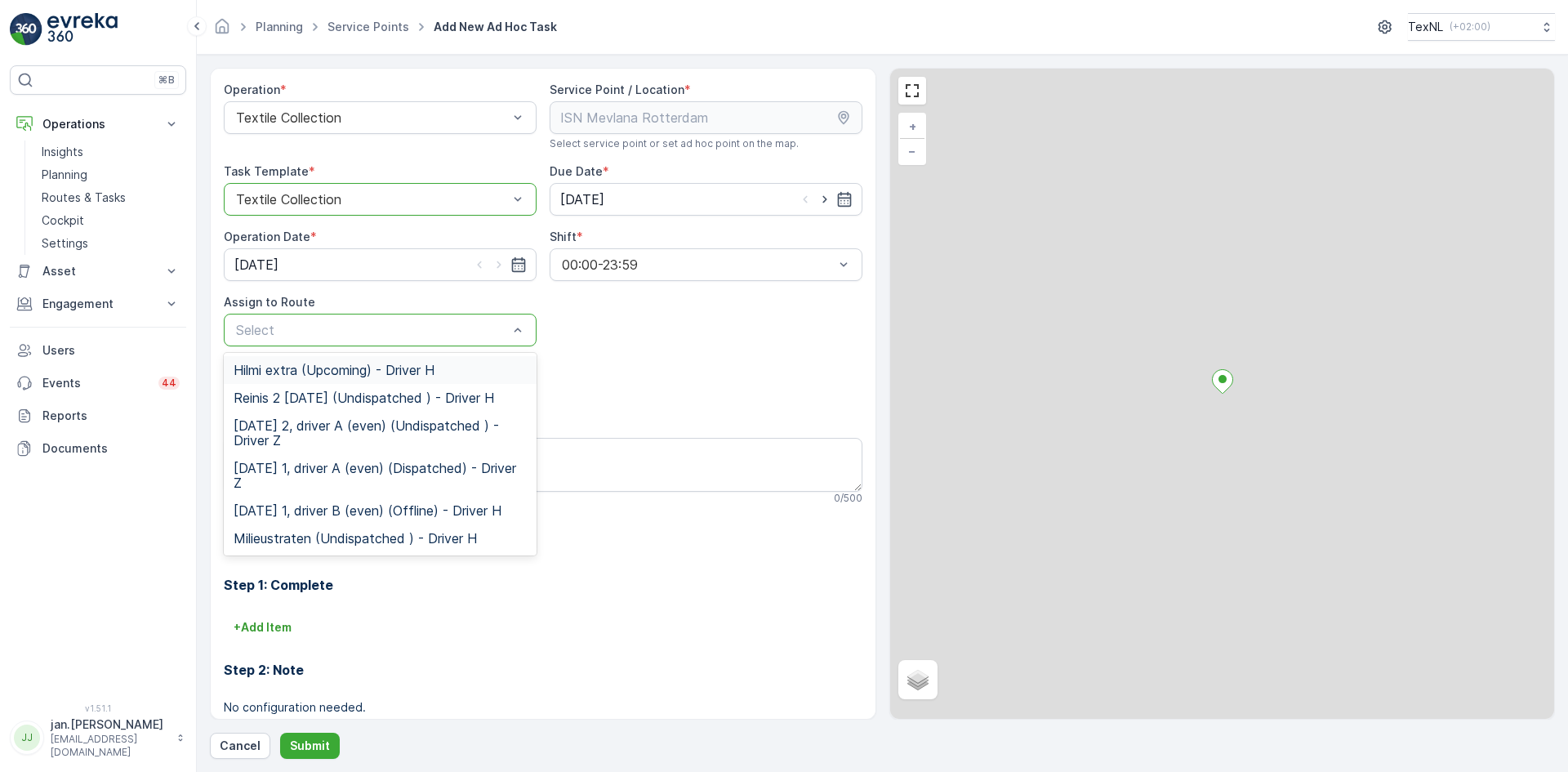
click at [288, 366] on span "Hilmi extra (Upcoming) - Driver H" at bounding box center [333, 369] width 201 height 15
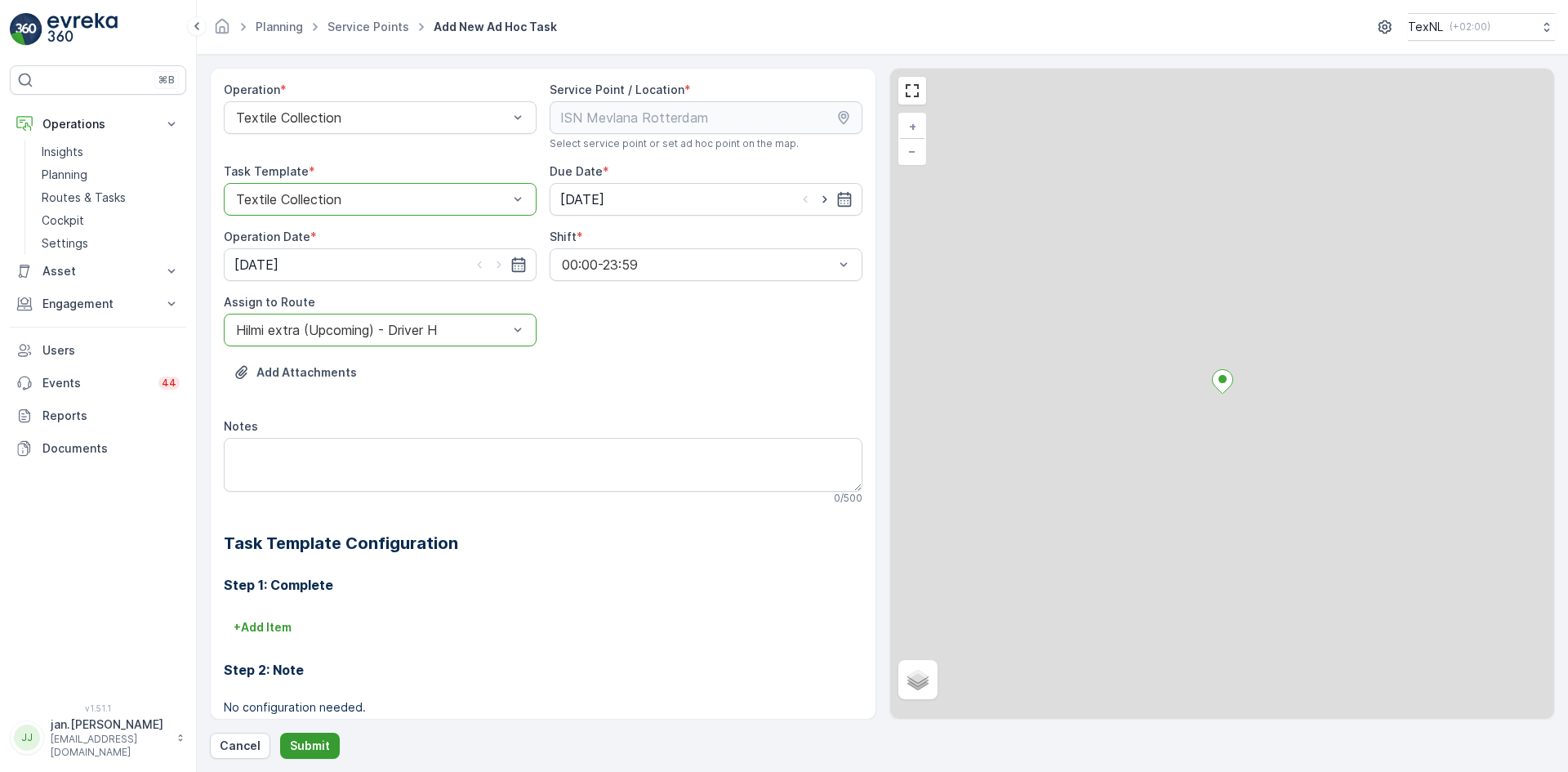
click at [318, 743] on p "Submit" at bounding box center [310, 745] width 40 height 16
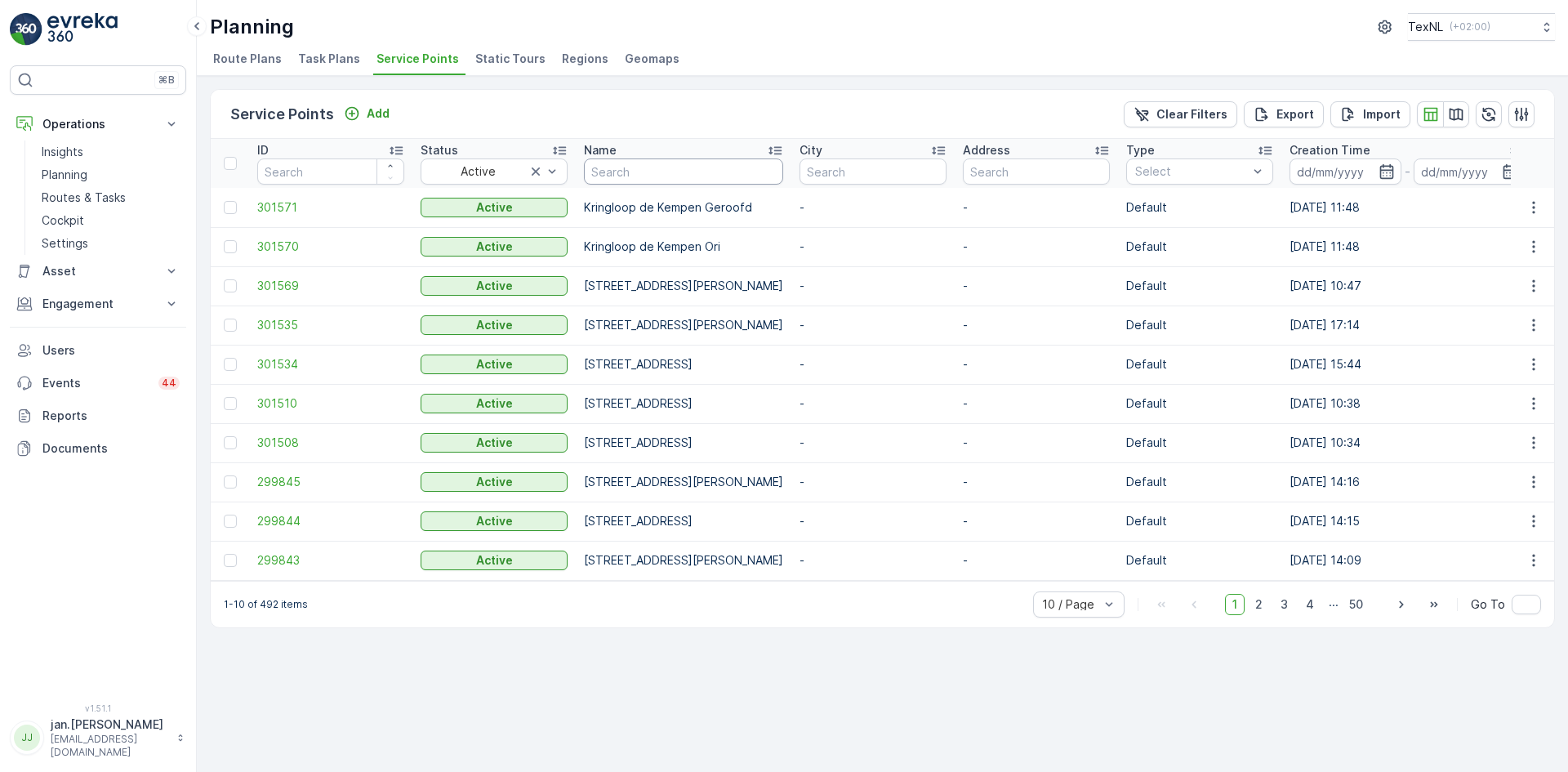
click at [634, 175] on input "text" at bounding box center [684, 171] width 200 height 26
type input "terre"
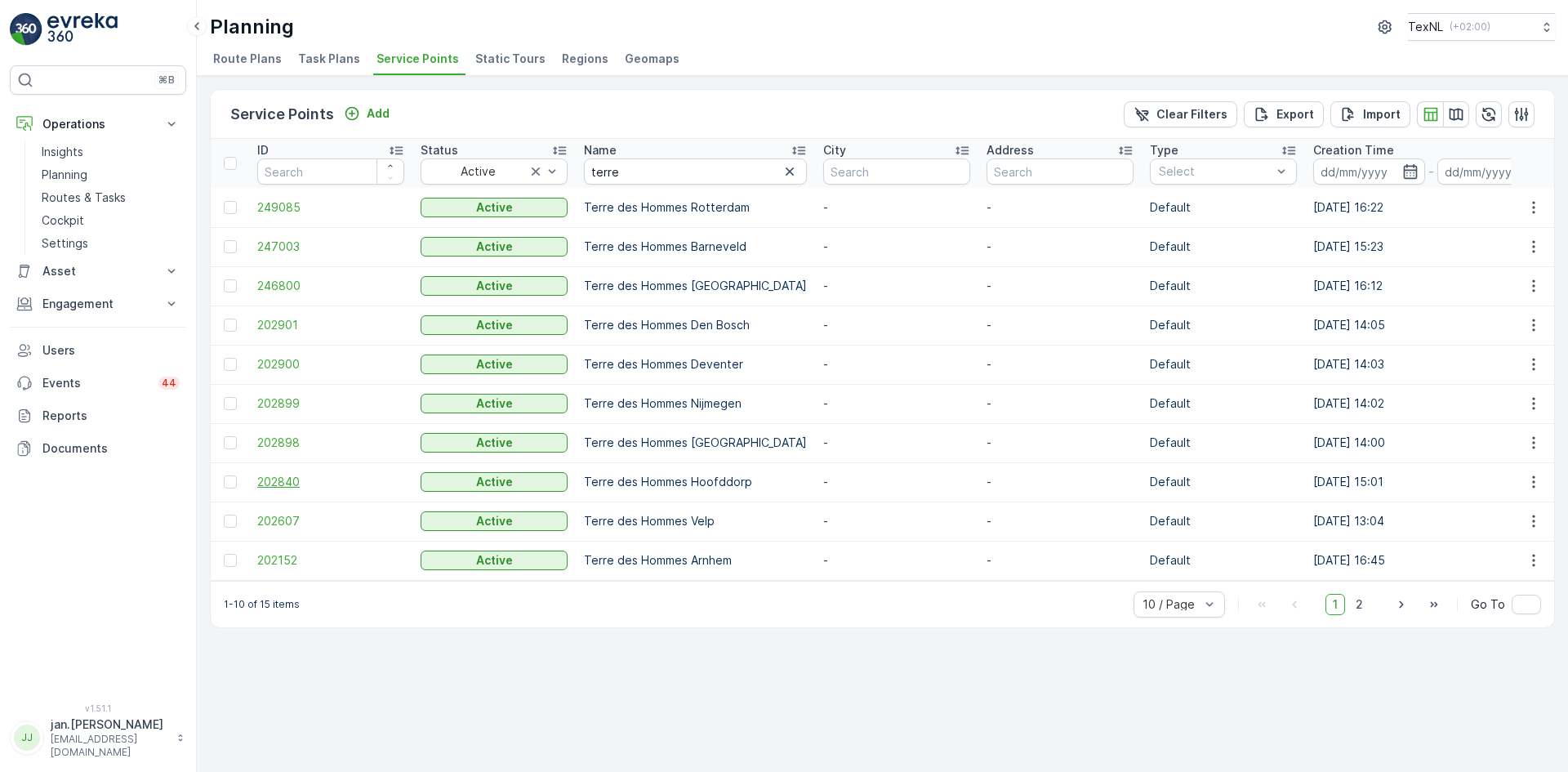
click at [284, 480] on span "202840" at bounding box center [330, 482] width 147 height 16
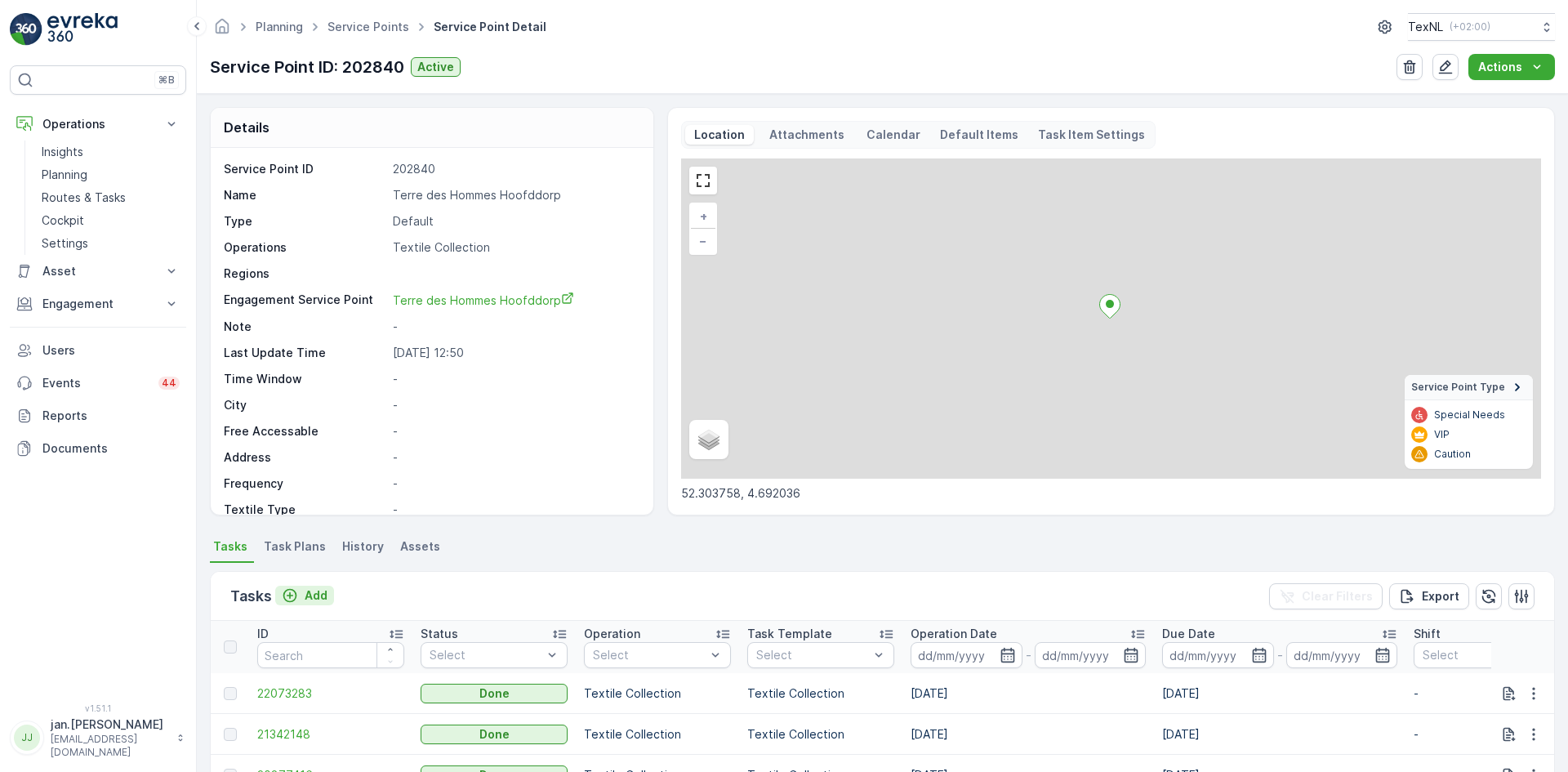
click at [324, 604] on button "Add" at bounding box center [305, 596] width 59 height 20
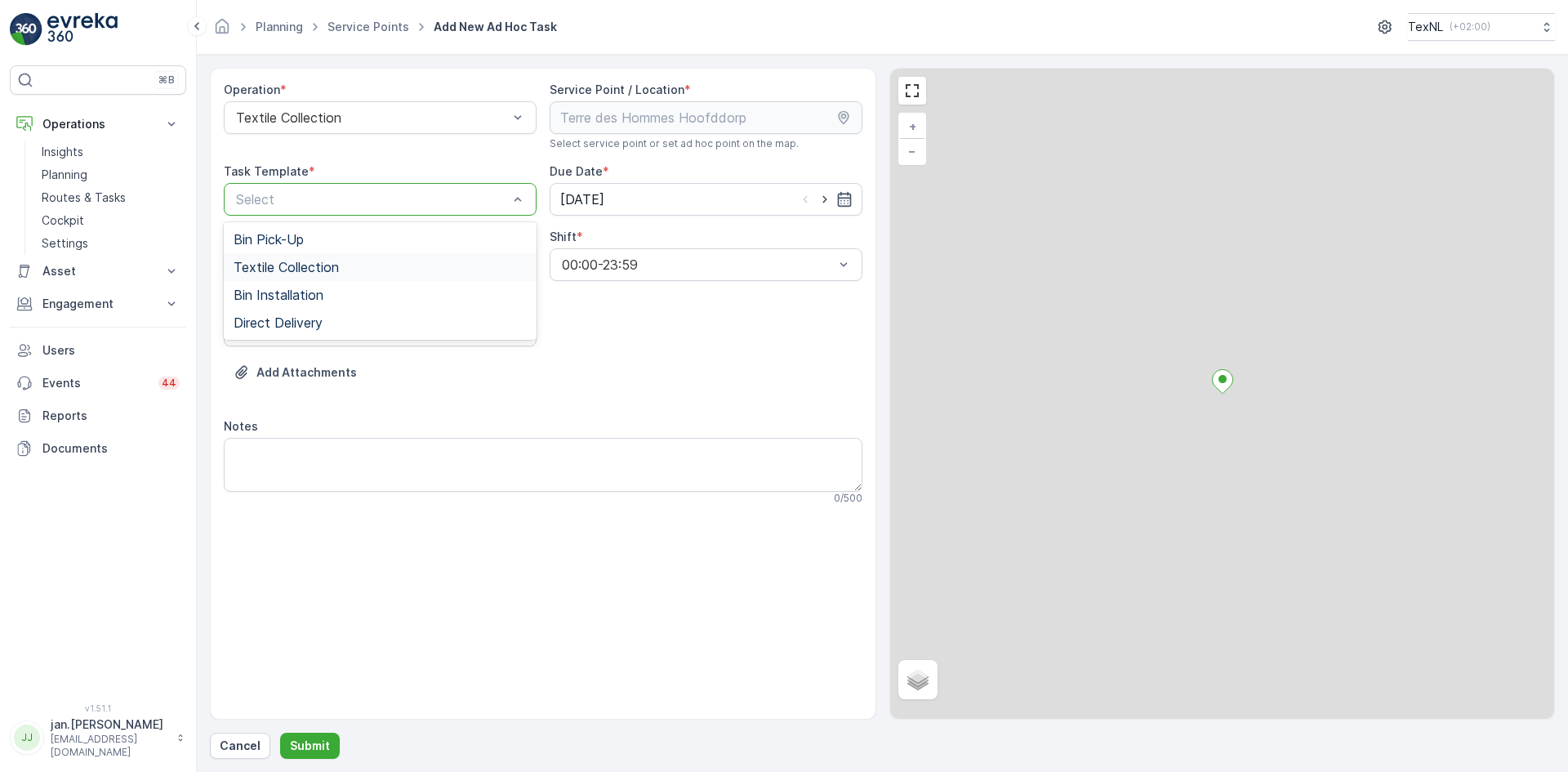
click at [299, 276] on div "Textile Collection" at bounding box center [380, 267] width 313 height 28
click at [603, 201] on input "[DATE]" at bounding box center [707, 200] width 313 height 33
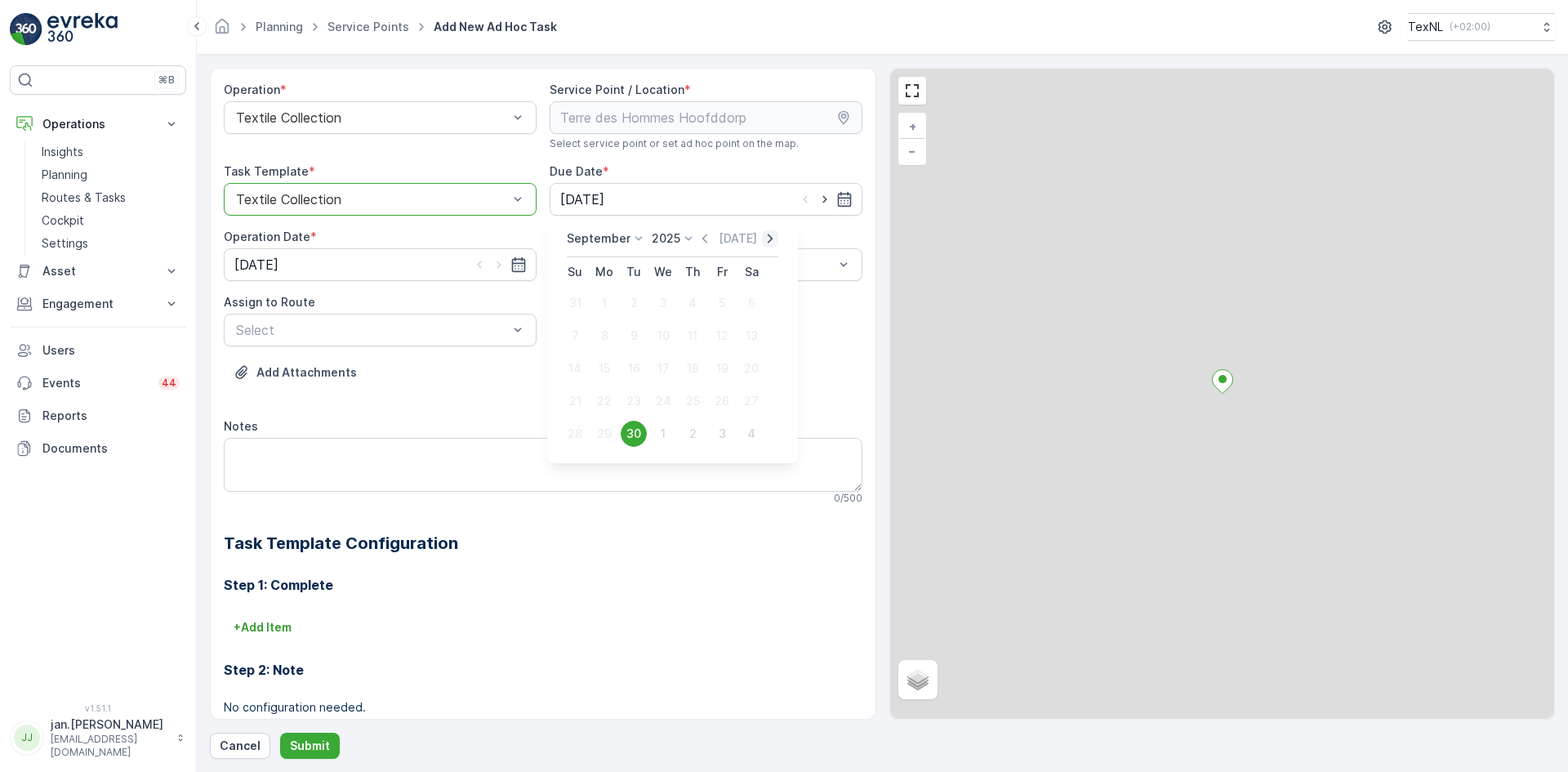
click at [762, 242] on icon "button" at bounding box center [770, 238] width 16 height 16
click at [721, 307] on div "3" at bounding box center [722, 303] width 26 height 26
type input "[DATE]"
click at [500, 264] on icon "button" at bounding box center [498, 264] width 16 height 16
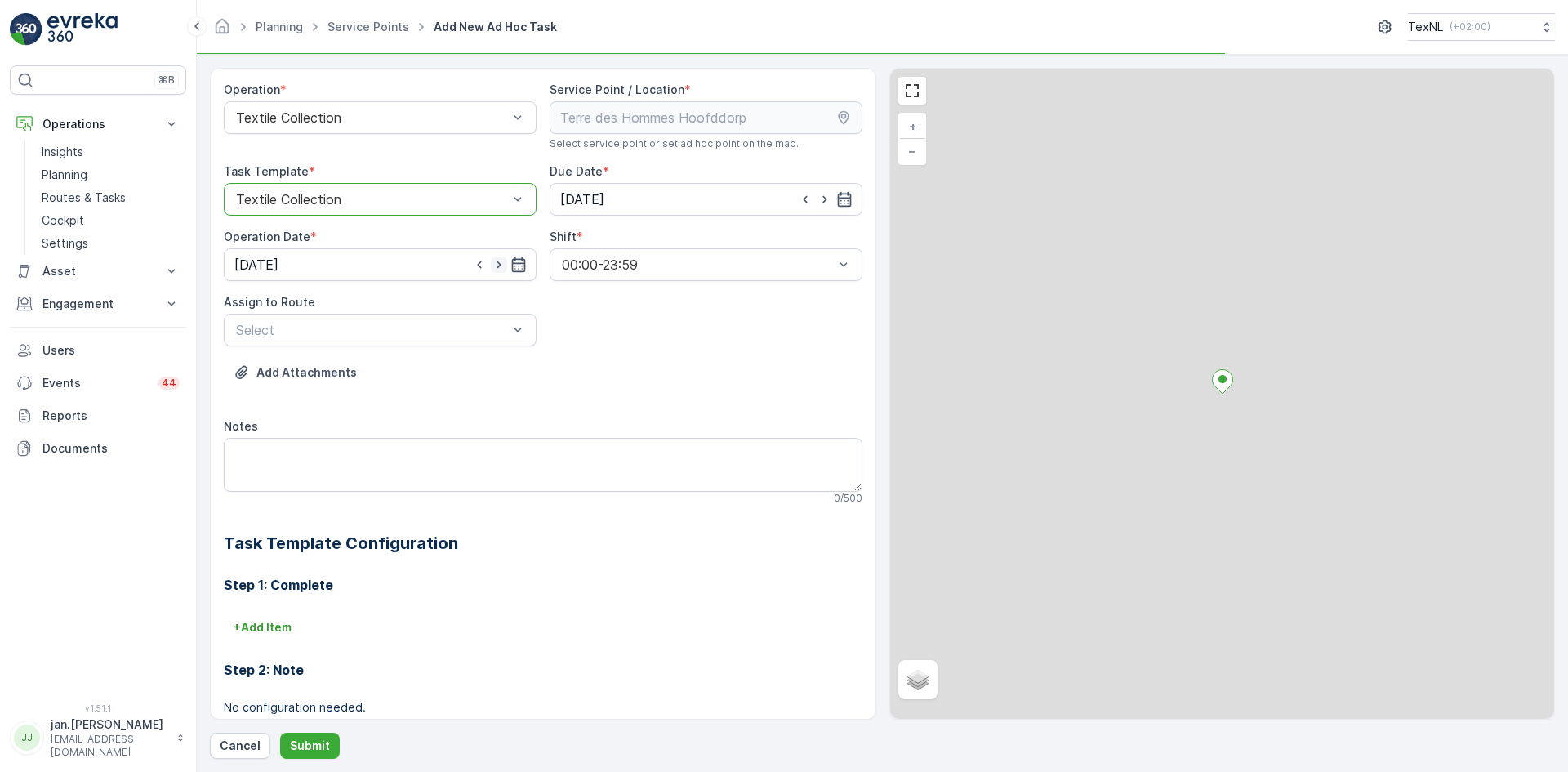
click at [500, 264] on icon "button" at bounding box center [498, 264] width 16 height 16
type input "[DATE]"
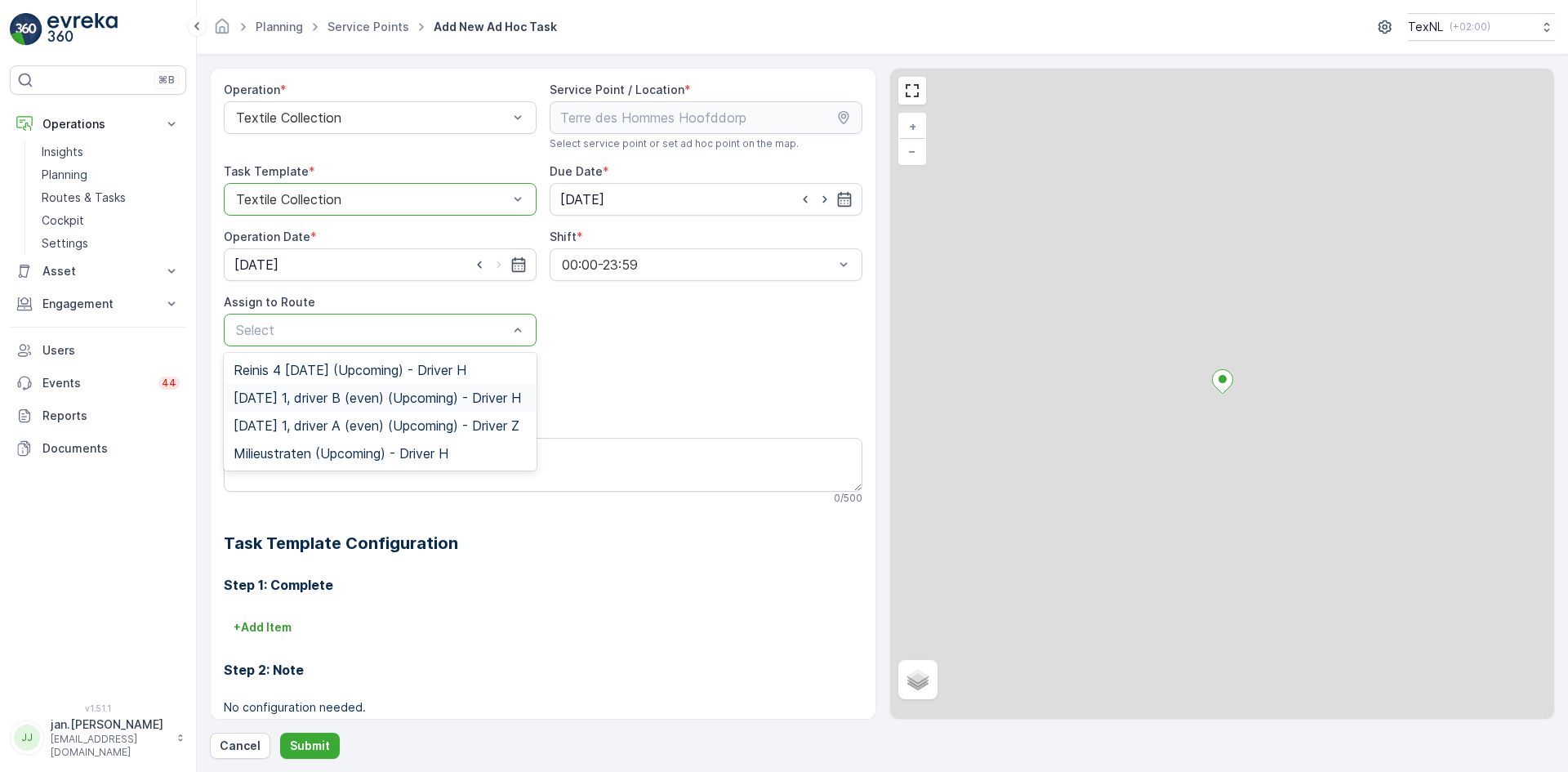
click at [330, 391] on span "[DATE] 1, driver B (even) (Upcoming) - Driver H" at bounding box center [377, 398] width 287 height 15
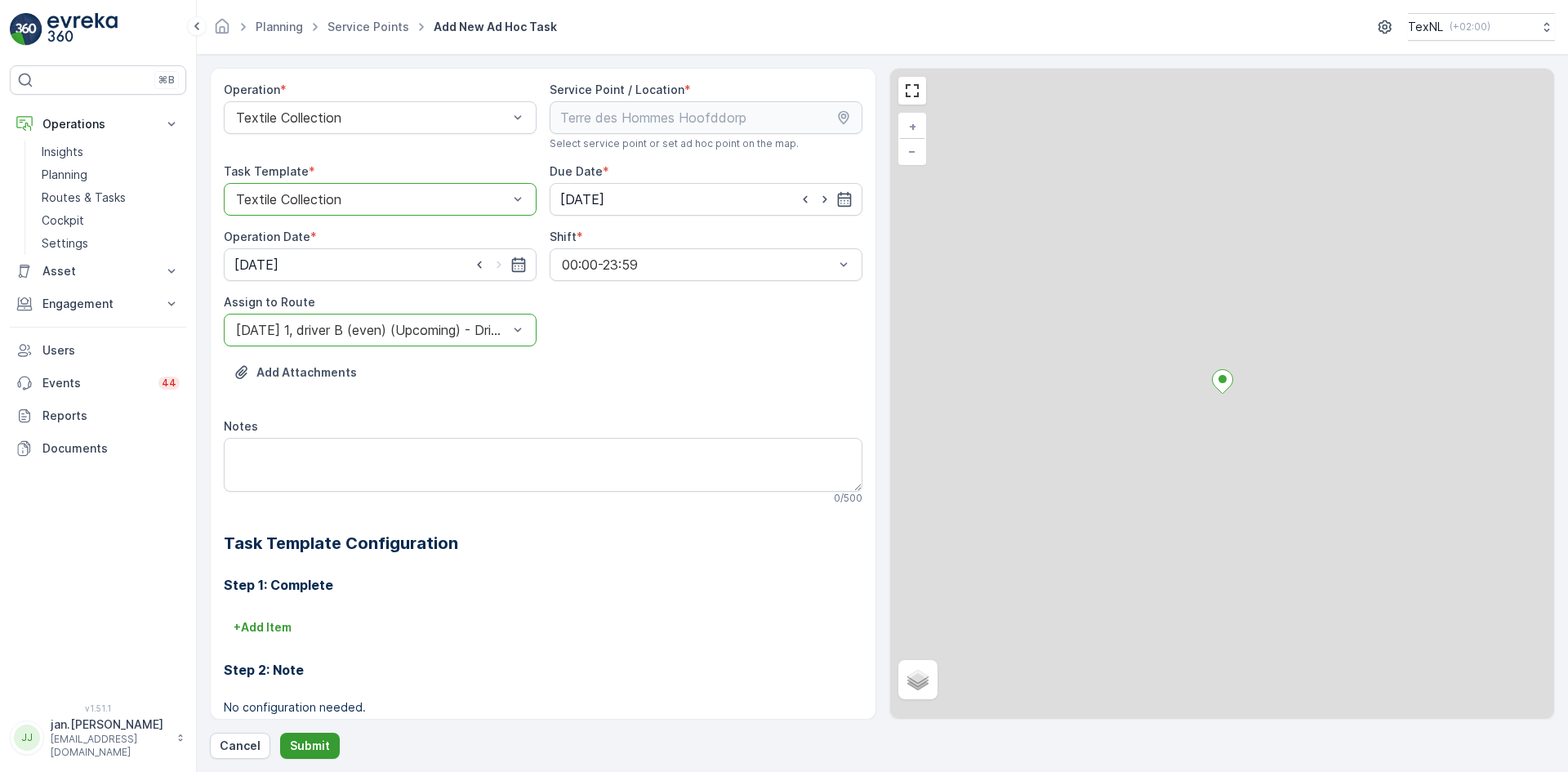
click at [298, 746] on p "Submit" at bounding box center [310, 745] width 40 height 16
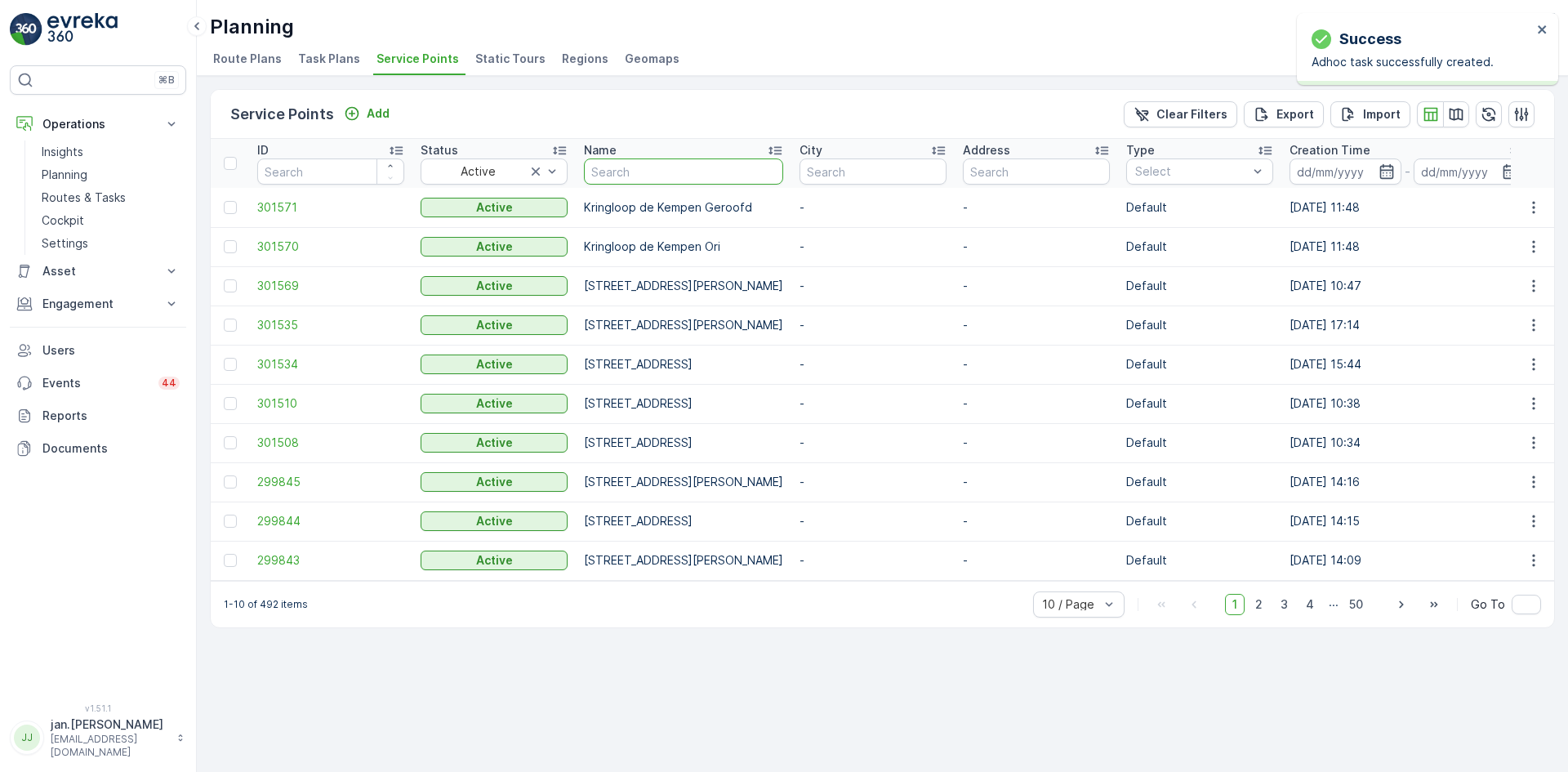
click at [604, 170] on input "text" at bounding box center [684, 171] width 200 height 26
type input "laurens"
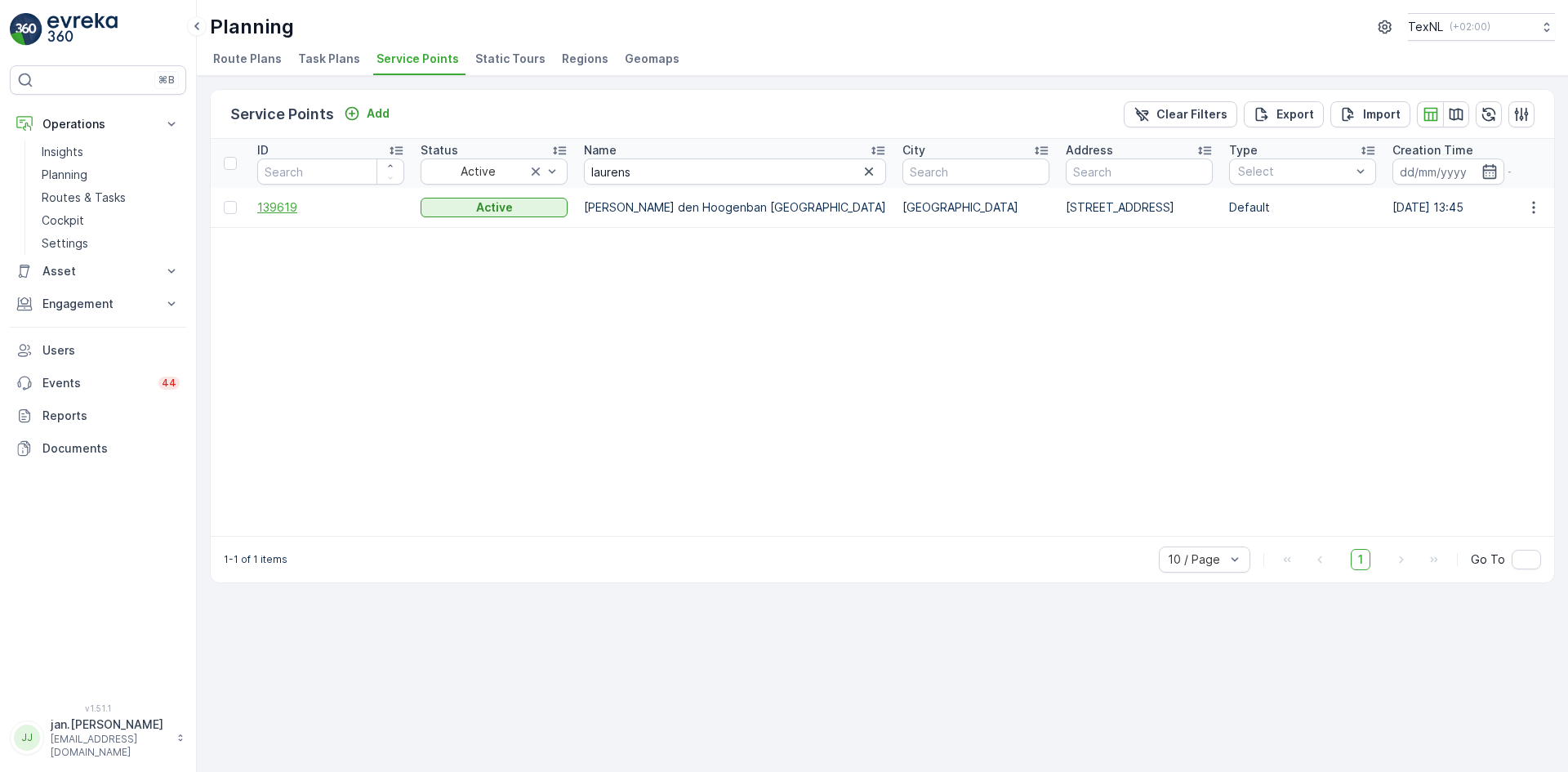
click at [291, 207] on span "139619" at bounding box center [330, 207] width 147 height 16
drag, startPoint x: 673, startPoint y: 164, endPoint x: 448, endPoint y: 221, distance: 232.1
type input "s"
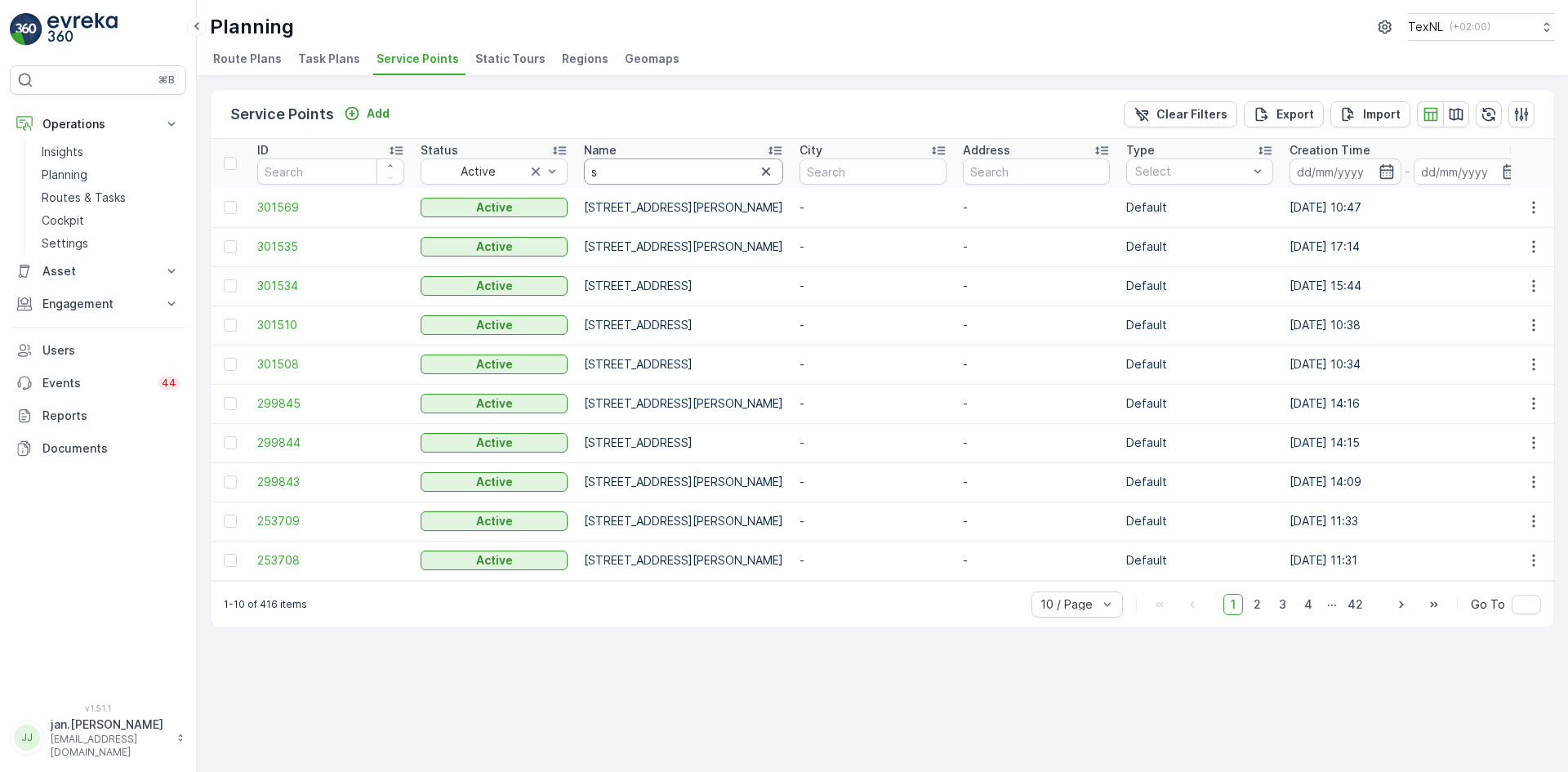
click at [618, 174] on input "s" at bounding box center [684, 171] width 200 height 26
type input "stolw"
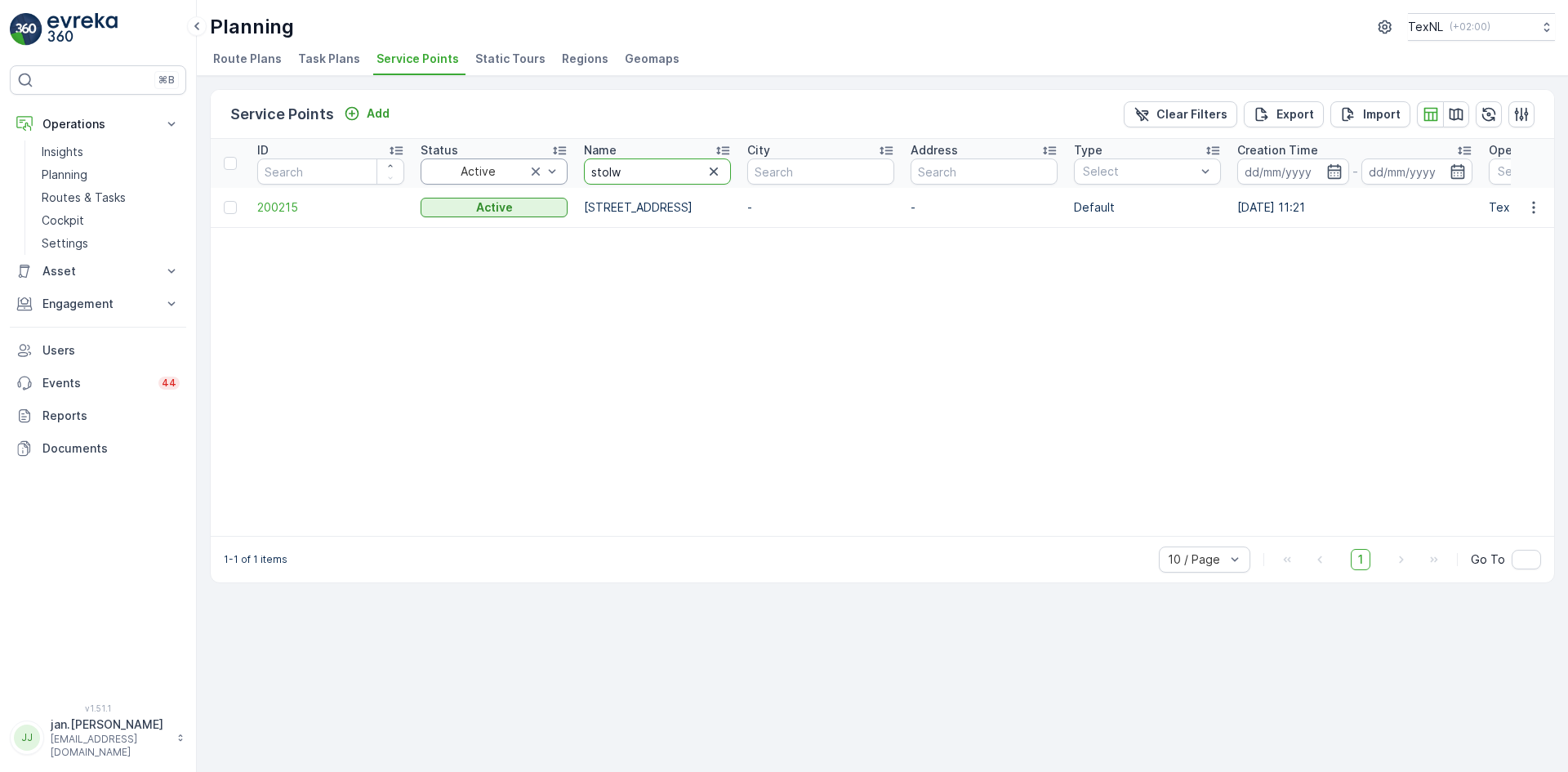
drag, startPoint x: 625, startPoint y: 181, endPoint x: 559, endPoint y: 183, distance: 66.0
click at [718, 175] on icon "button" at bounding box center [713, 171] width 8 height 8
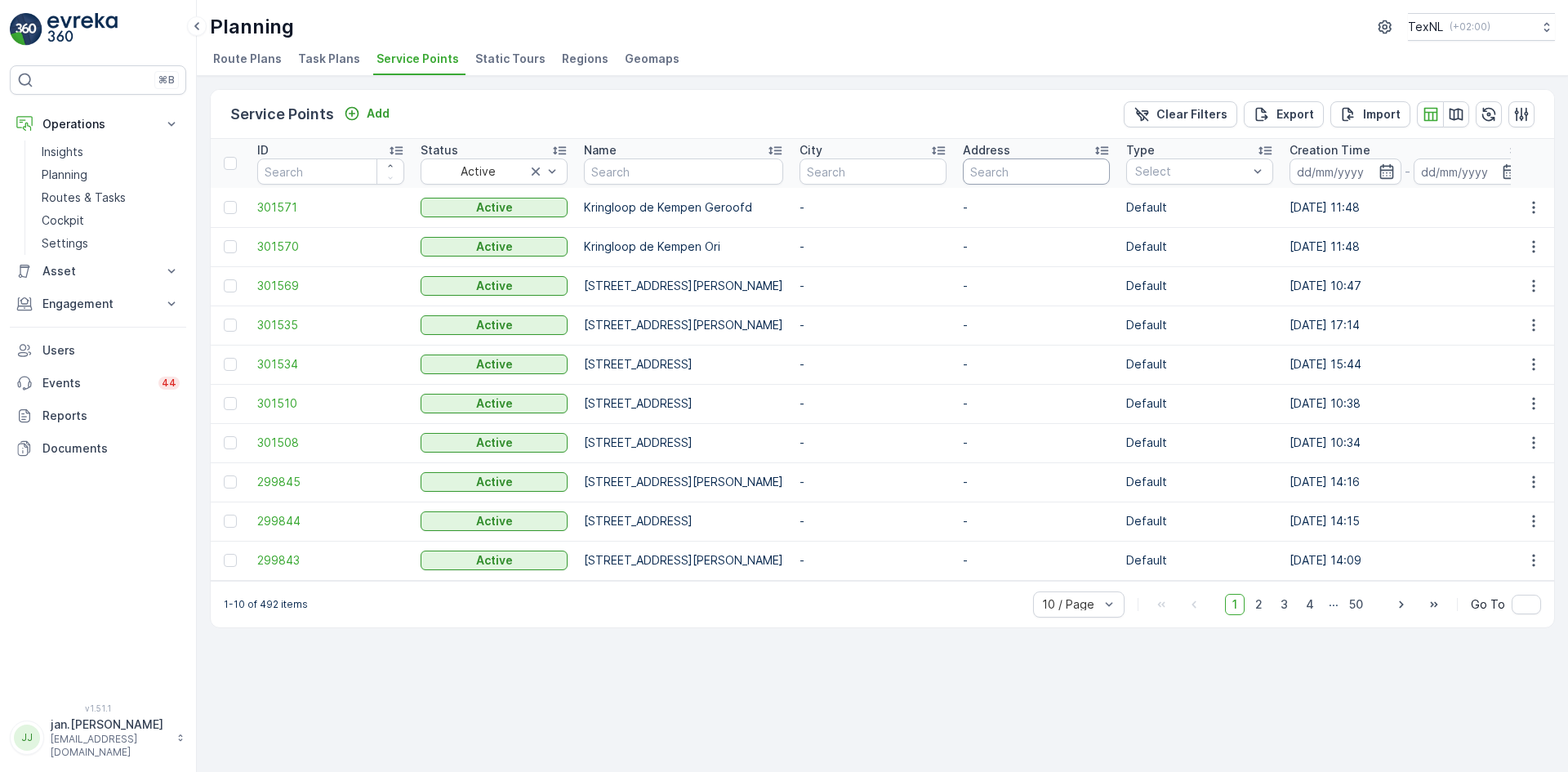
click at [1101, 173] on input "text" at bounding box center [1036, 171] width 147 height 26
click at [947, 178] on input "text" at bounding box center [873, 171] width 147 height 26
type input "stolw"
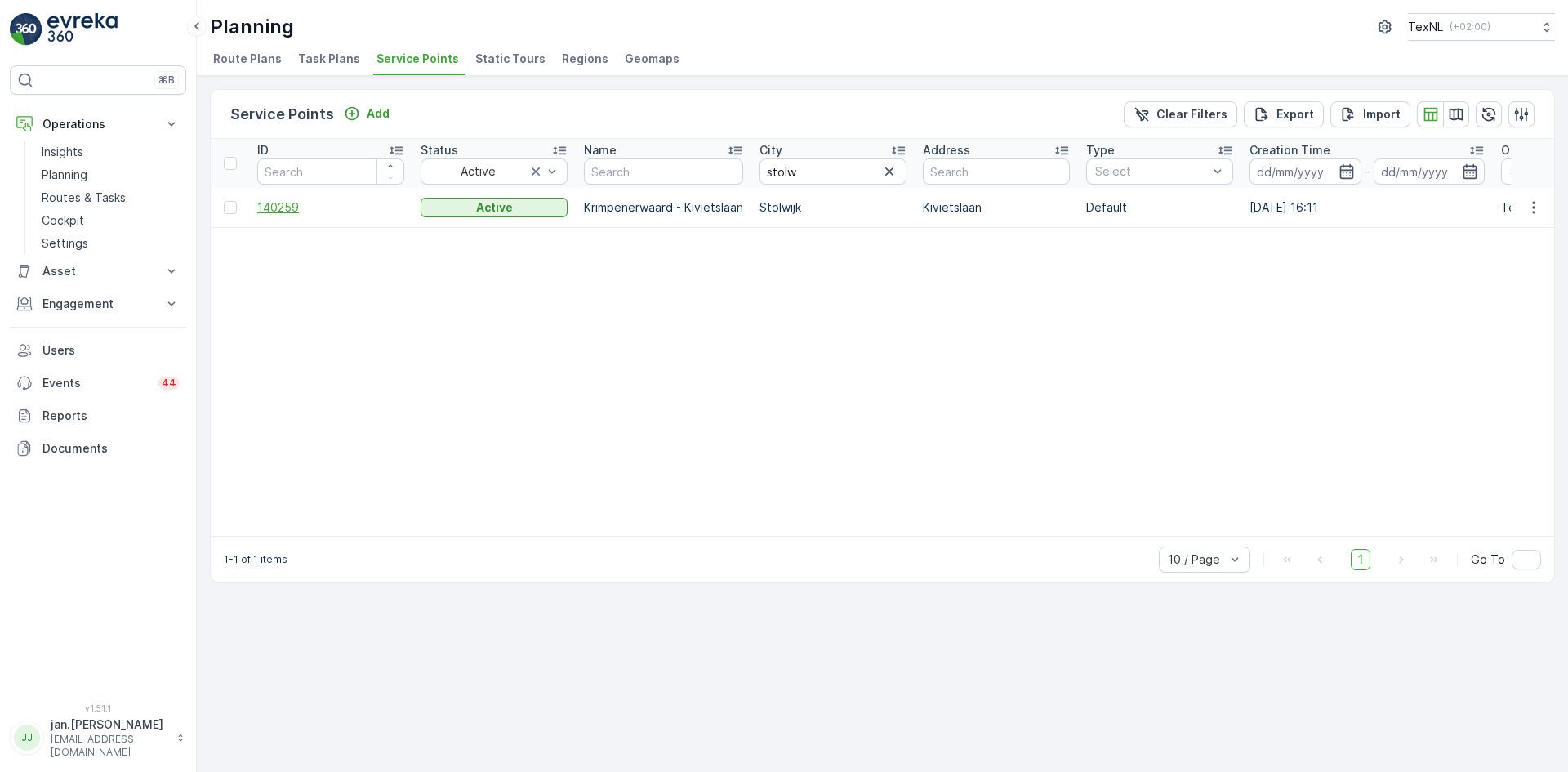
click at [277, 202] on span "140259" at bounding box center [330, 207] width 147 height 16
click at [634, 173] on input "text" at bounding box center [664, 171] width 159 height 26
type input "zonne"
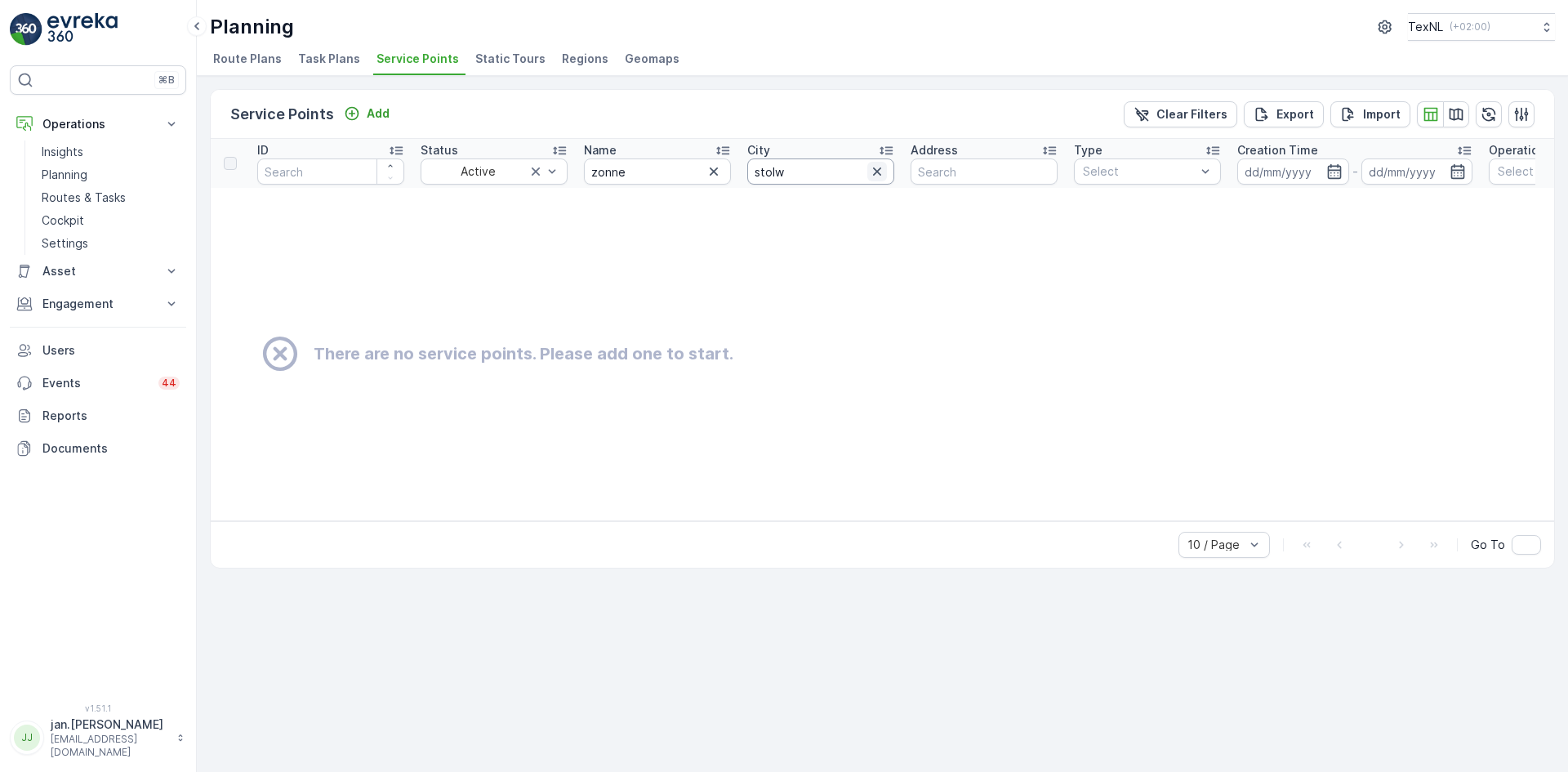
click at [878, 177] on icon "button" at bounding box center [877, 171] width 16 height 16
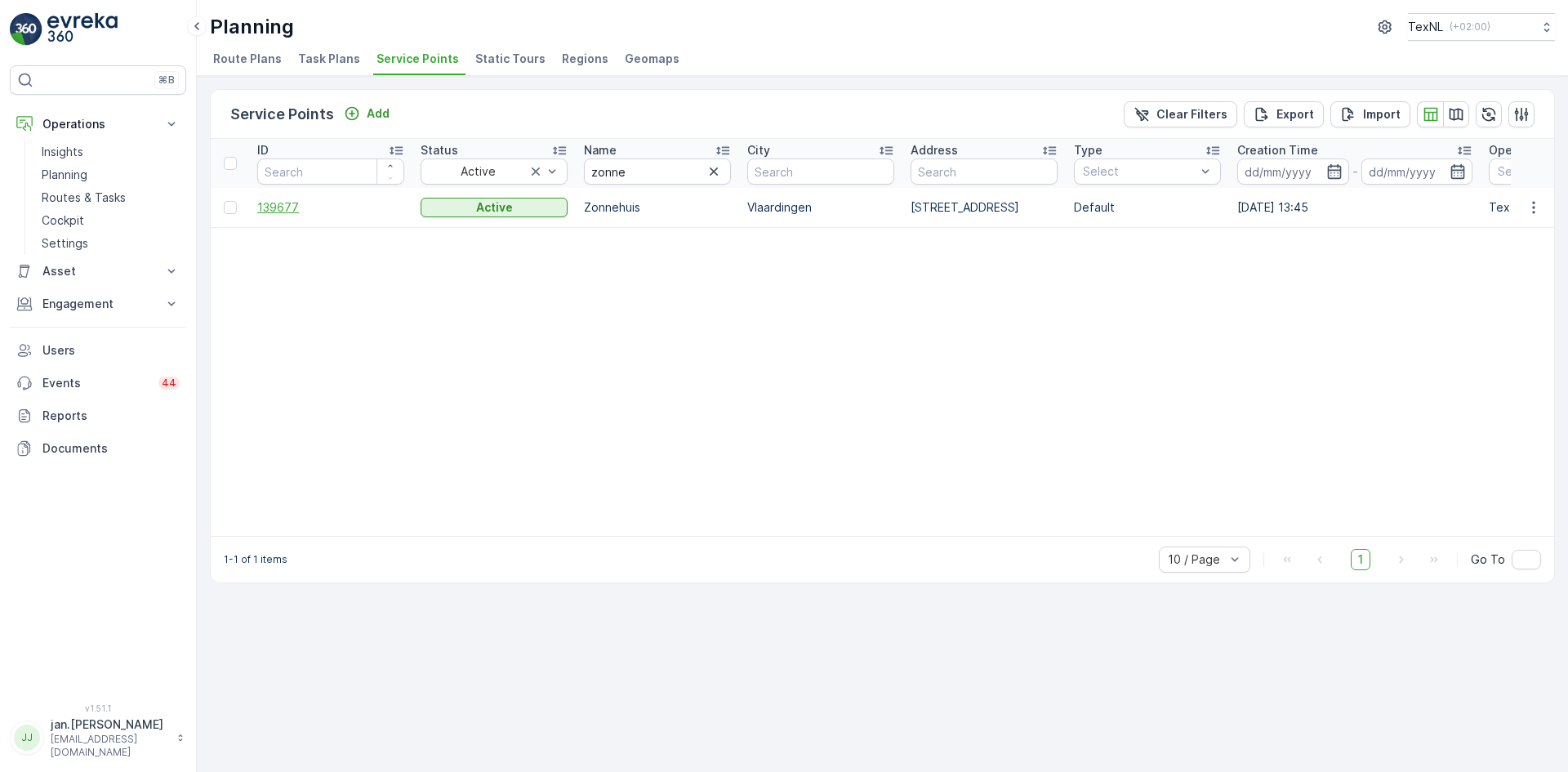
click at [305, 211] on span "139677" at bounding box center [330, 207] width 147 height 16
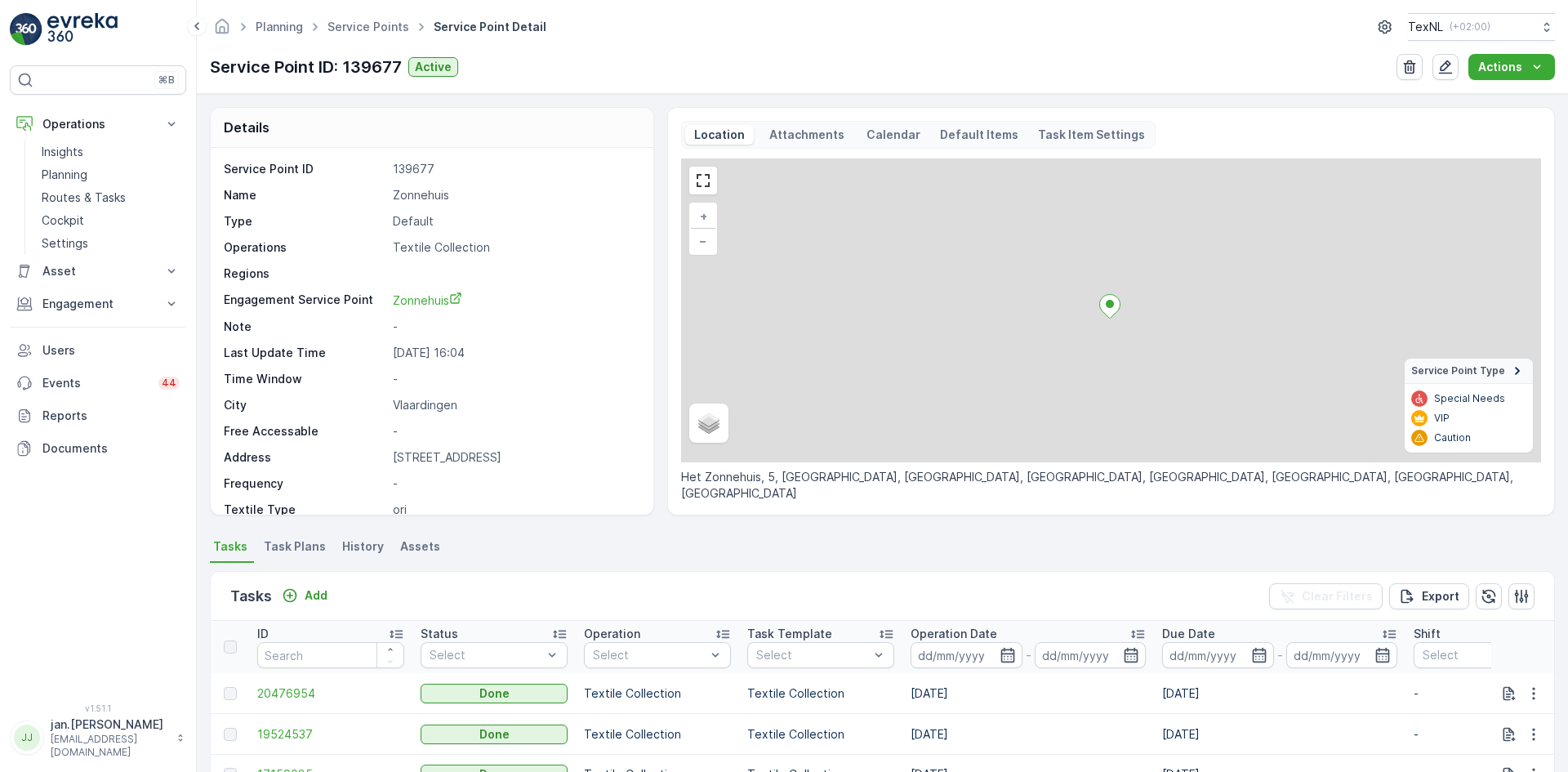
scroll to position [82, 0]
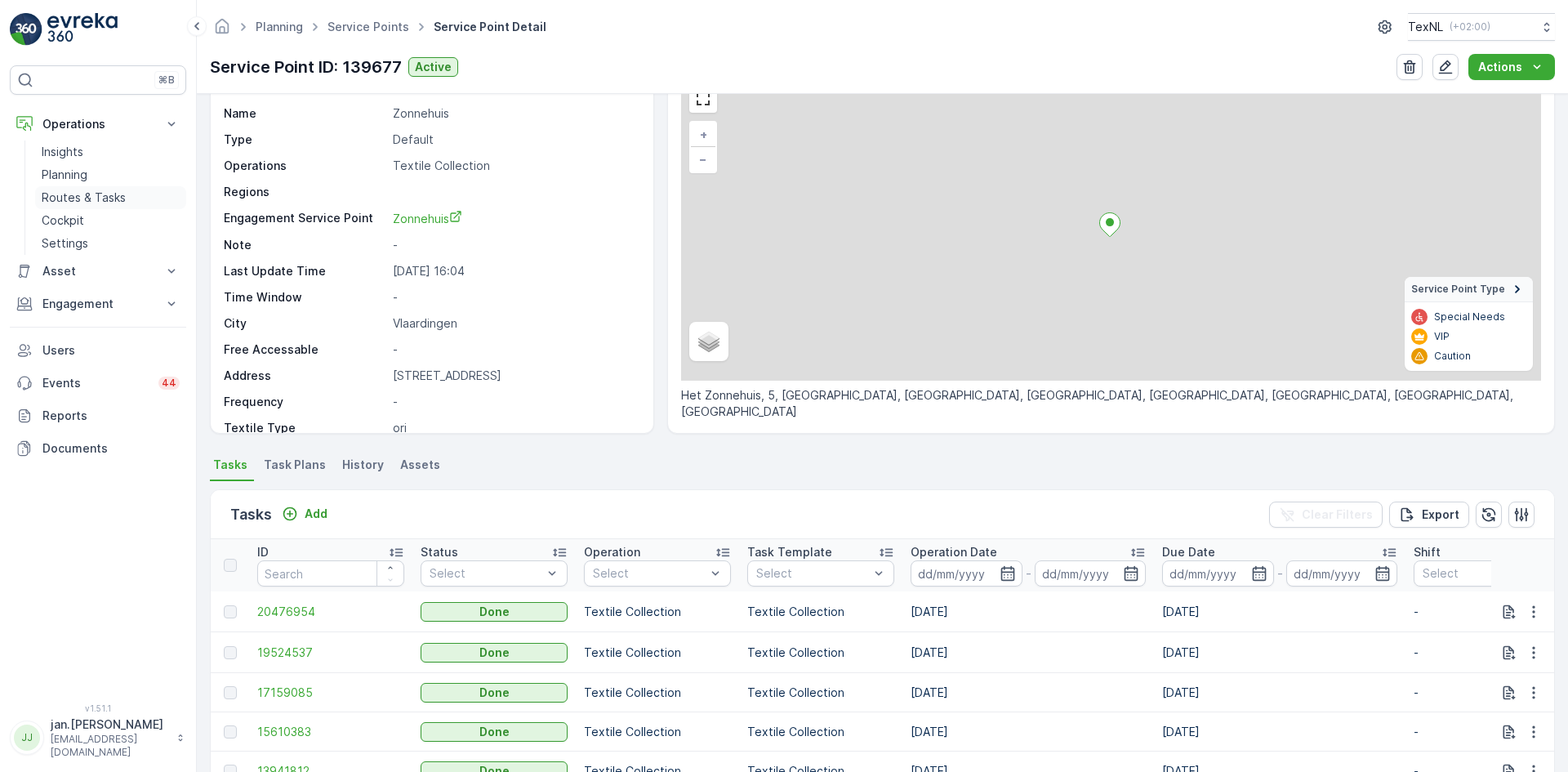
click at [89, 190] on p "Routes & Tasks" at bounding box center [83, 197] width 84 height 16
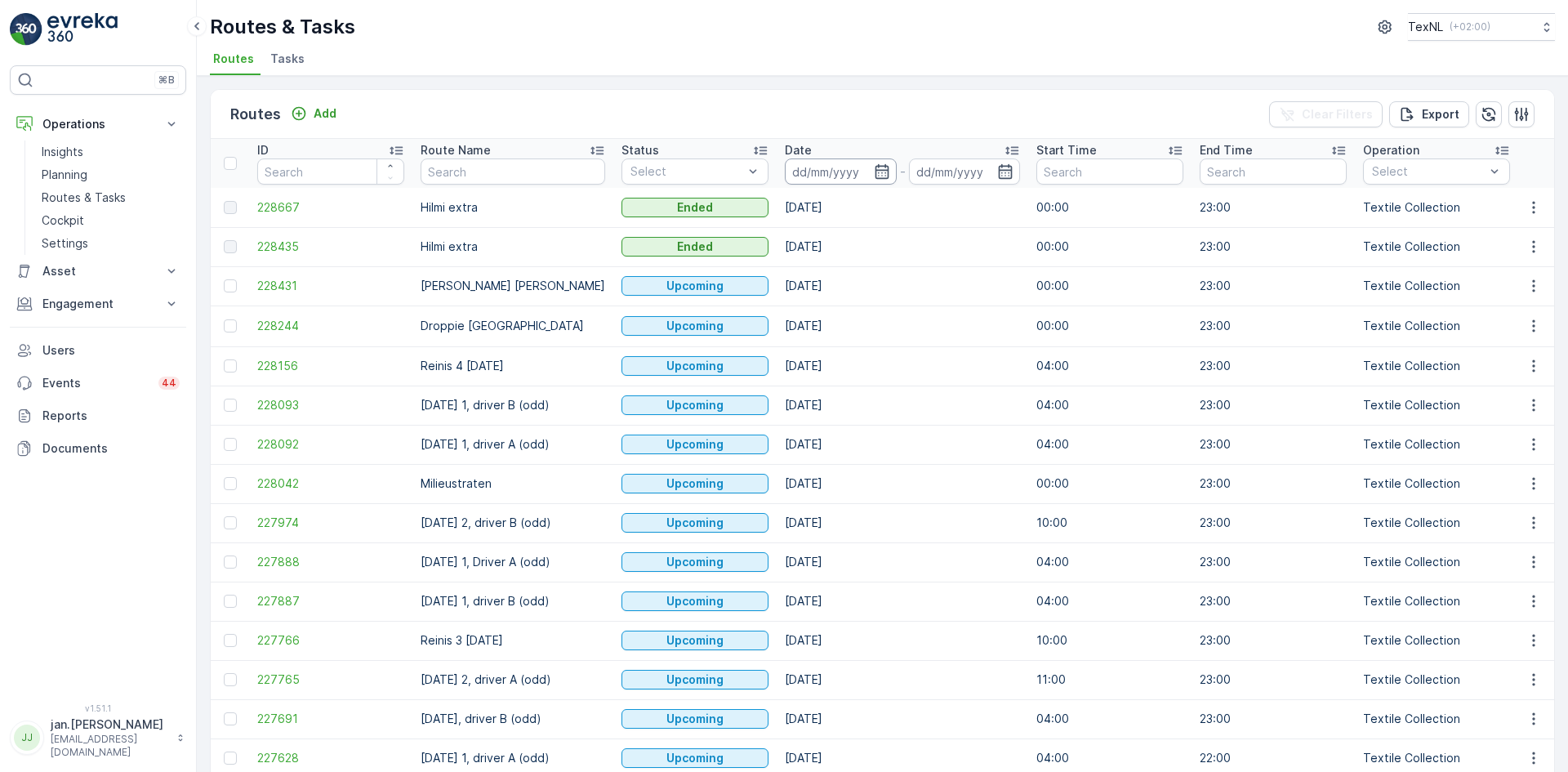
click at [809, 173] on input at bounding box center [841, 171] width 112 height 26
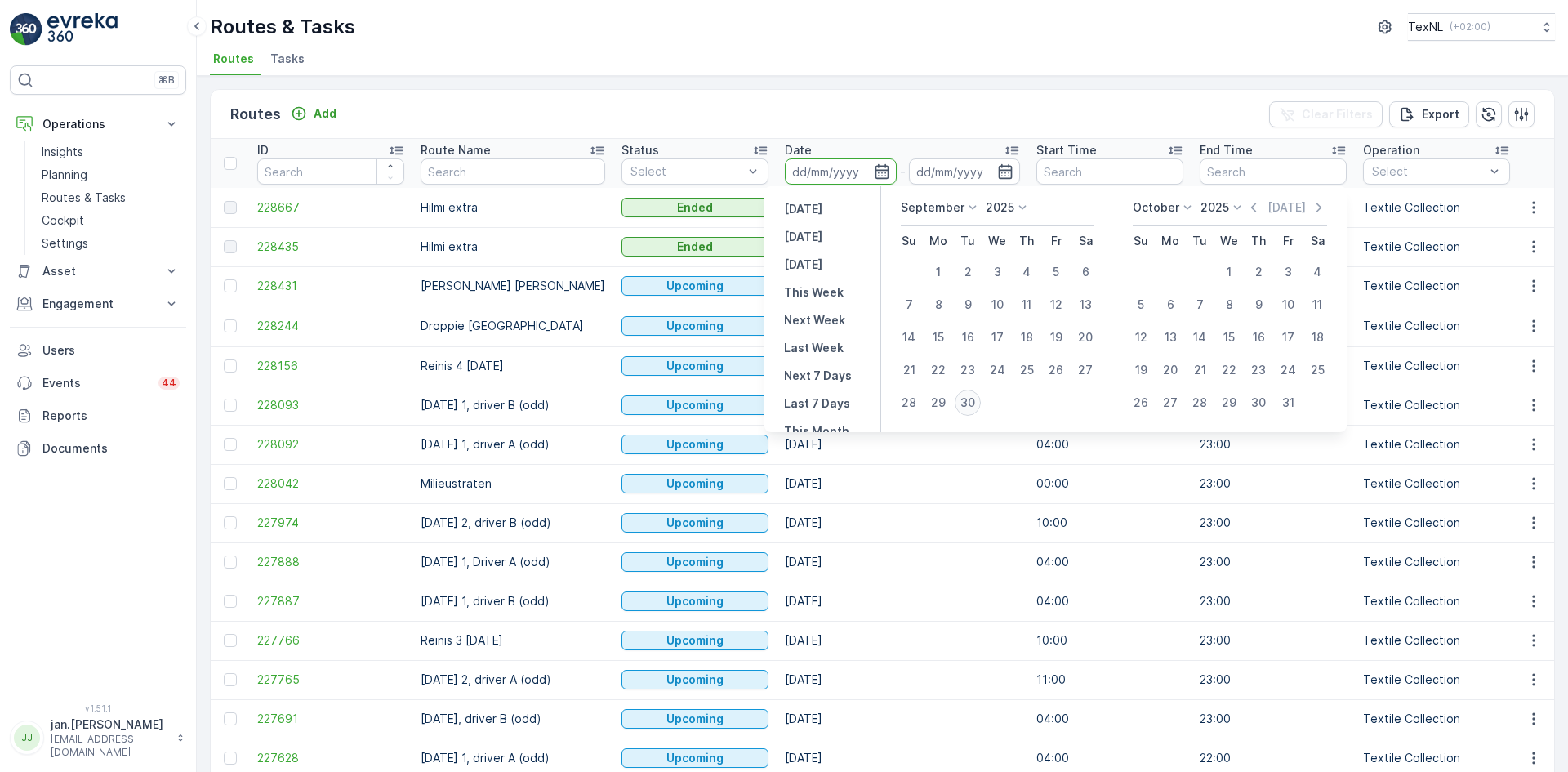
click at [967, 407] on div "30" at bounding box center [968, 403] width 26 height 26
type input "[DATE]"
click at [967, 407] on div "30" at bounding box center [968, 403] width 26 height 26
type input "[DATE]"
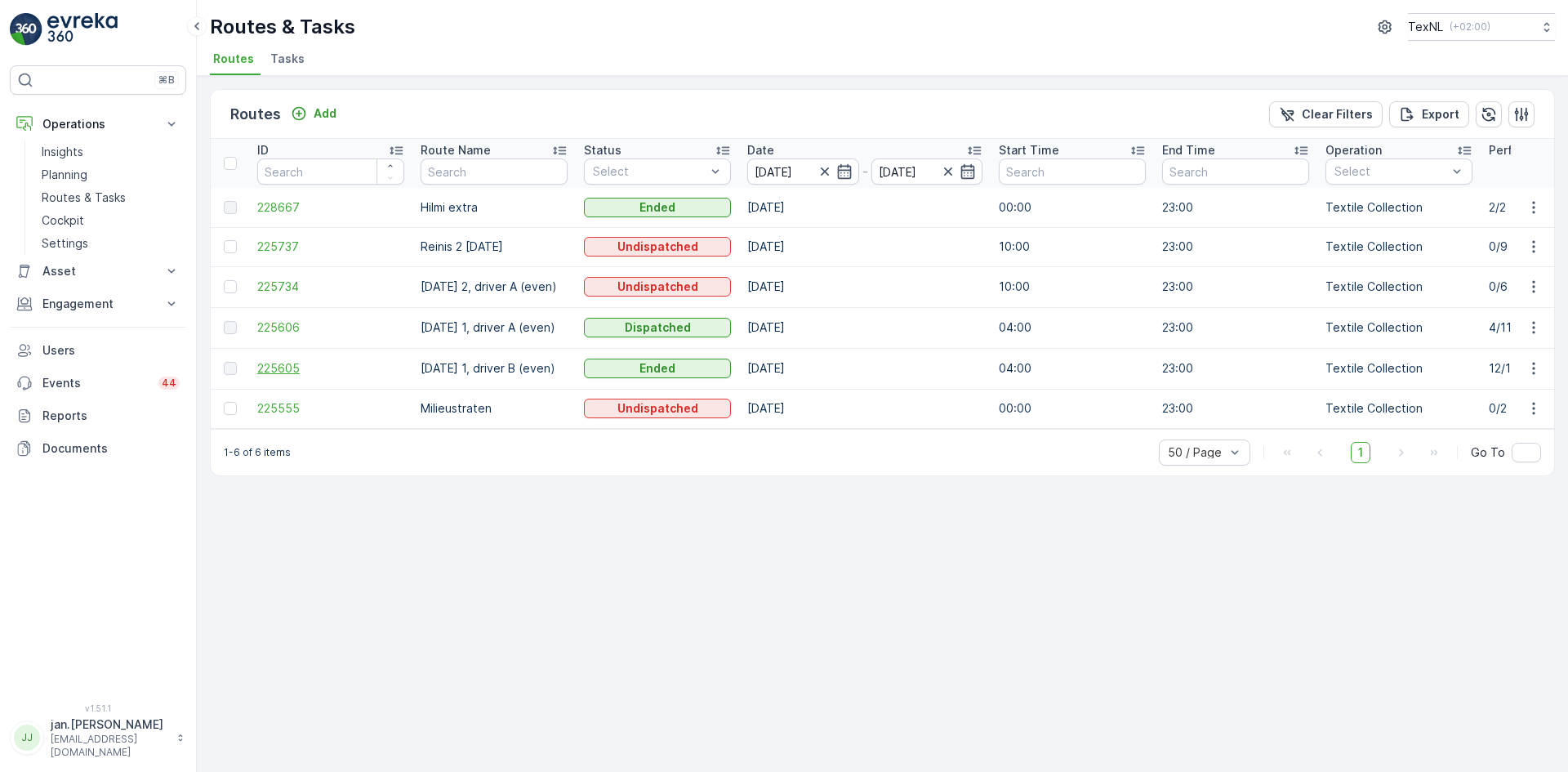
click at [302, 368] on span "225605" at bounding box center [330, 368] width 147 height 16
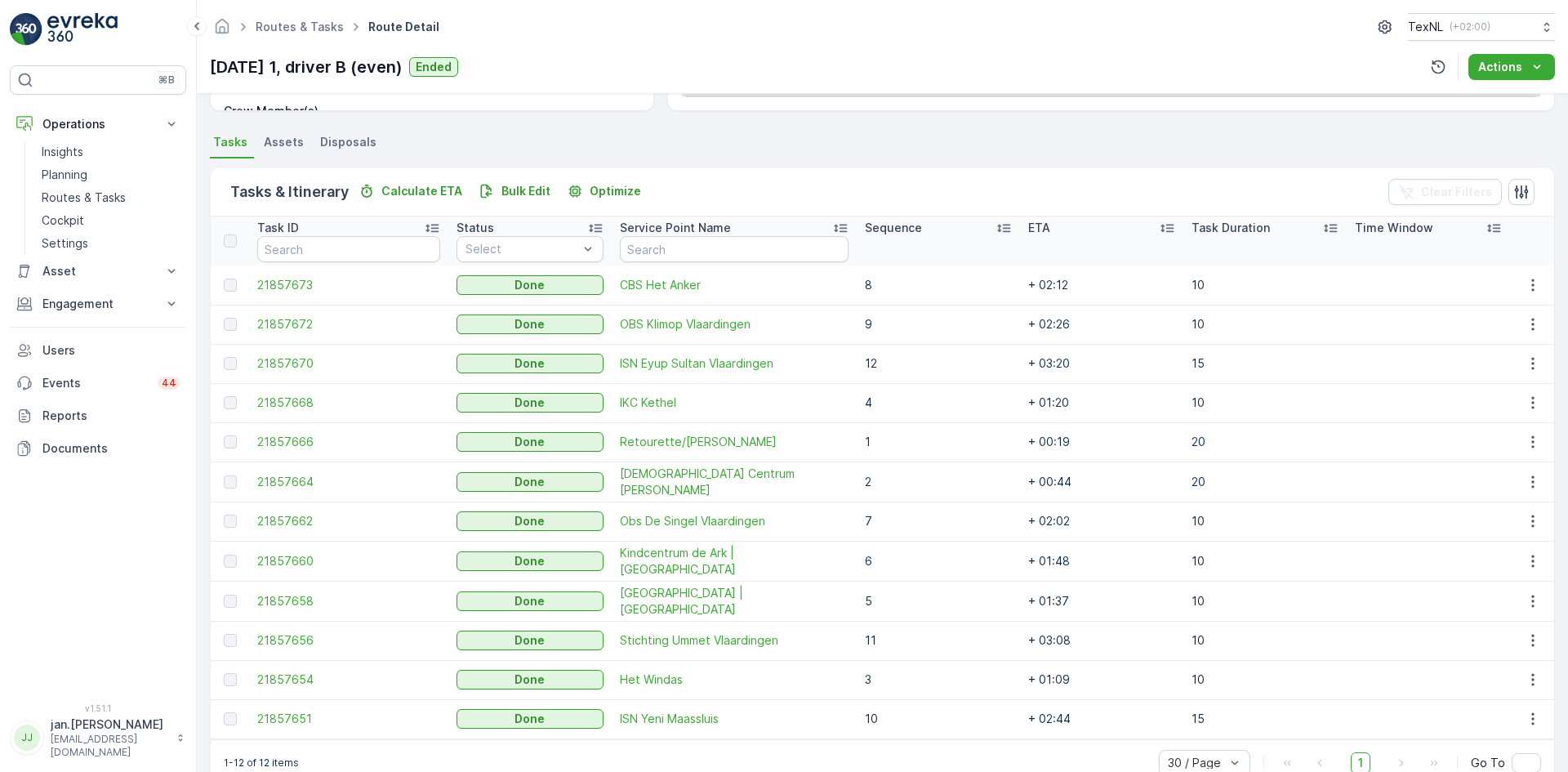
scroll to position [327, 0]
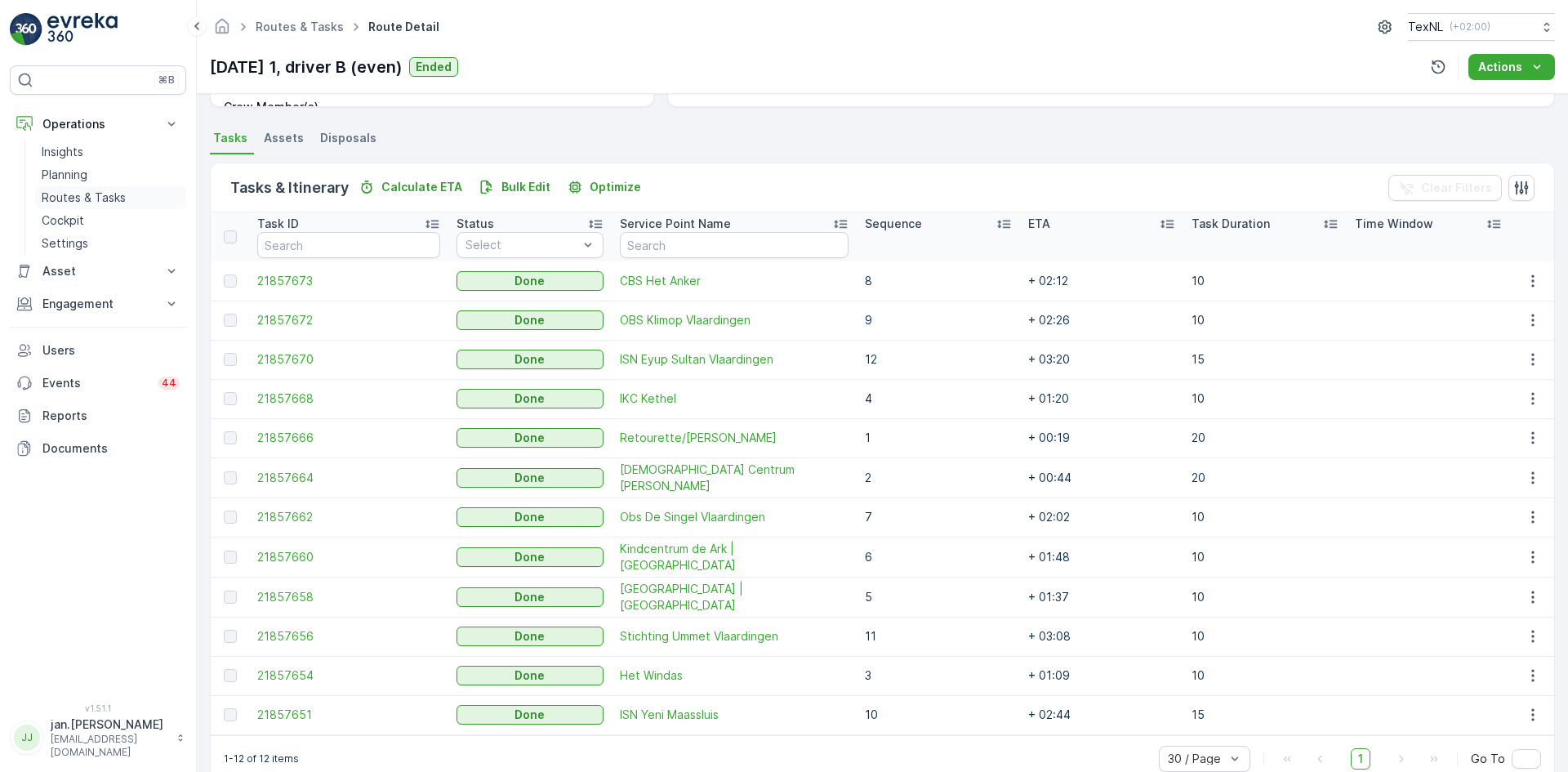
drag, startPoint x: 69, startPoint y: 200, endPoint x: 93, endPoint y: 197, distance: 24.2
click at [69, 199] on p "Routes & Tasks" at bounding box center [83, 197] width 84 height 16
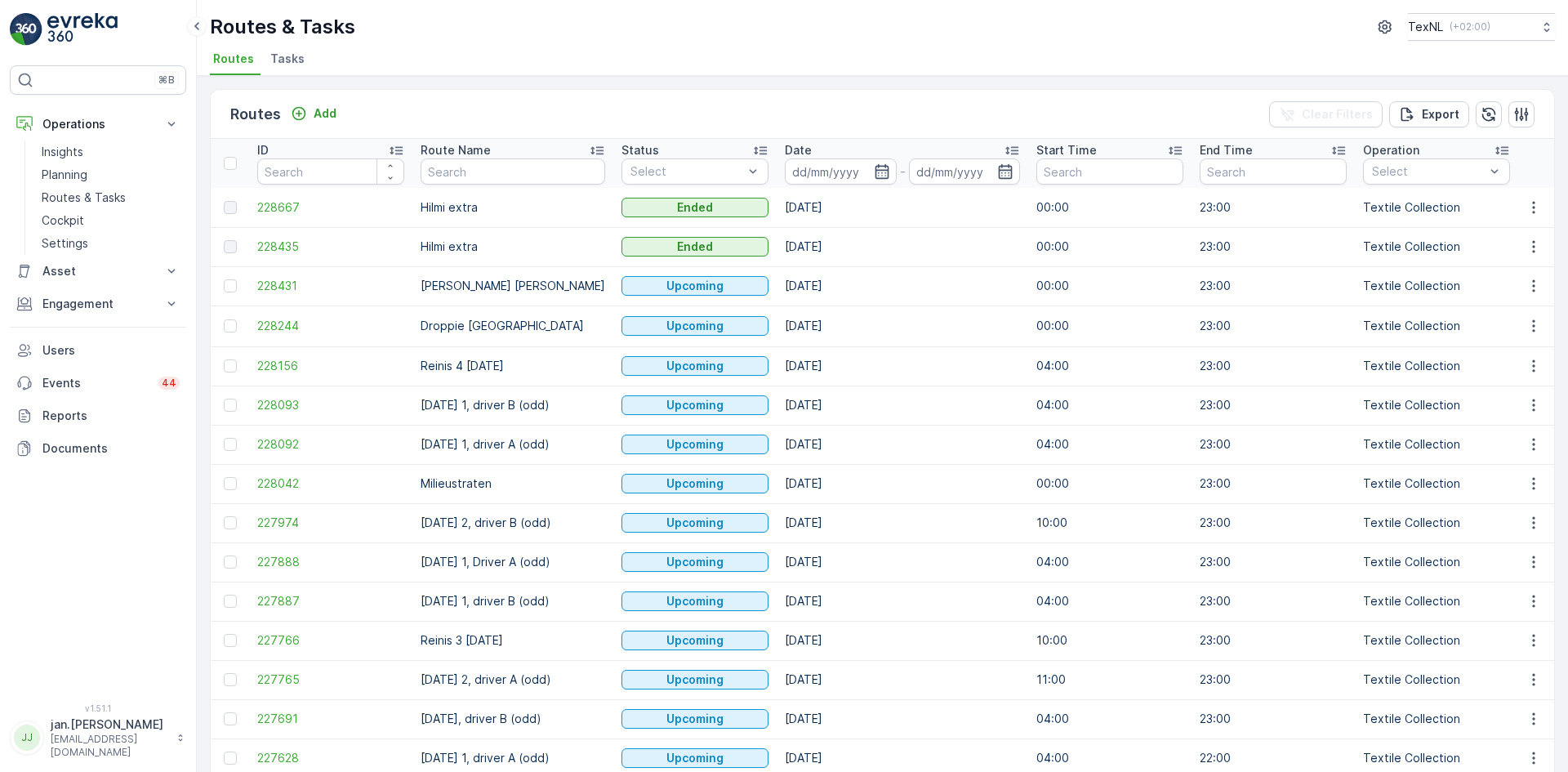
click at [799, 176] on input at bounding box center [841, 171] width 112 height 26
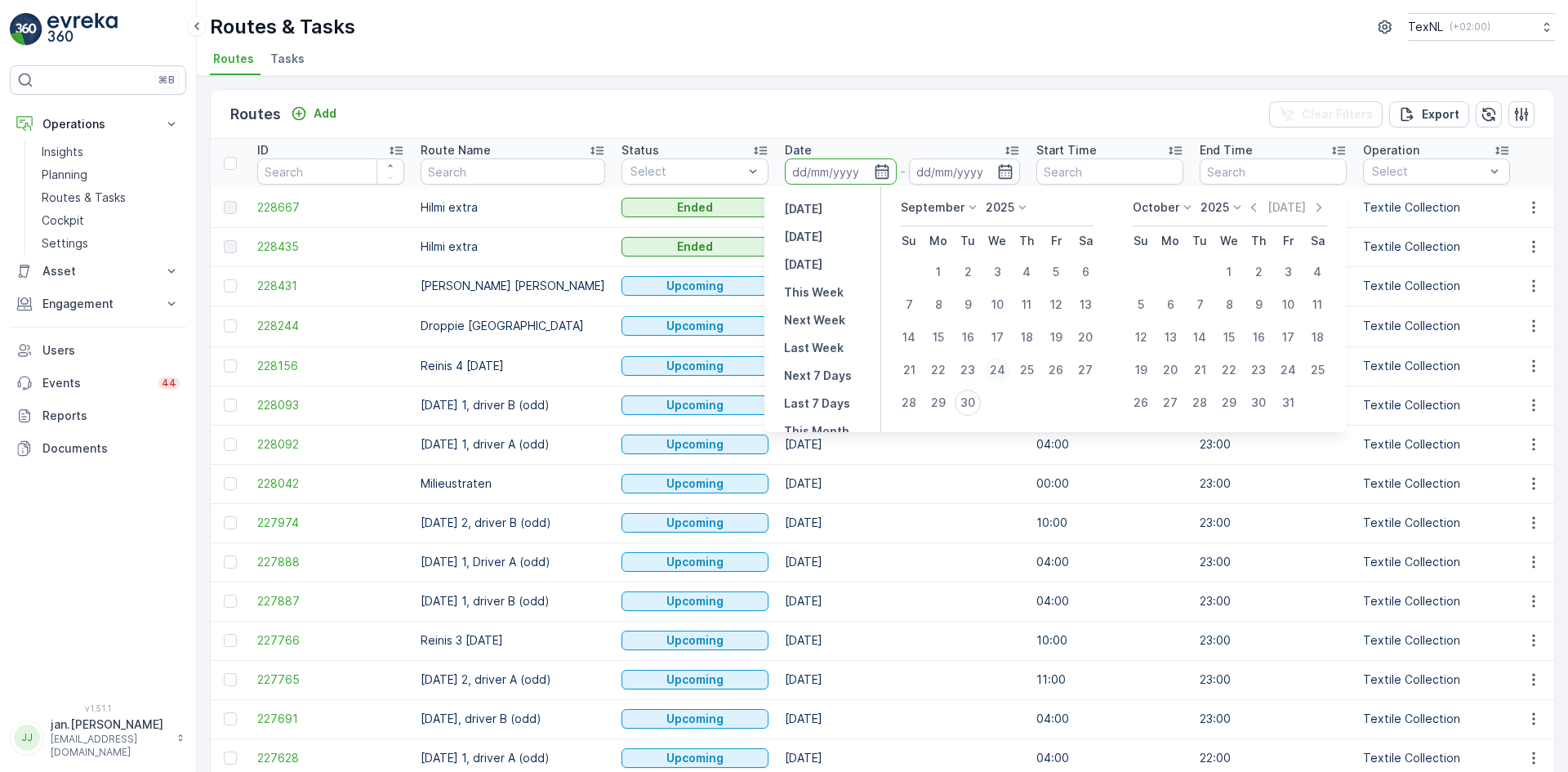
click at [997, 372] on div "24" at bounding box center [997, 370] width 26 height 26
type input "[DATE]"
click at [997, 372] on div "24" at bounding box center [997, 370] width 26 height 26
type input "[DATE]"
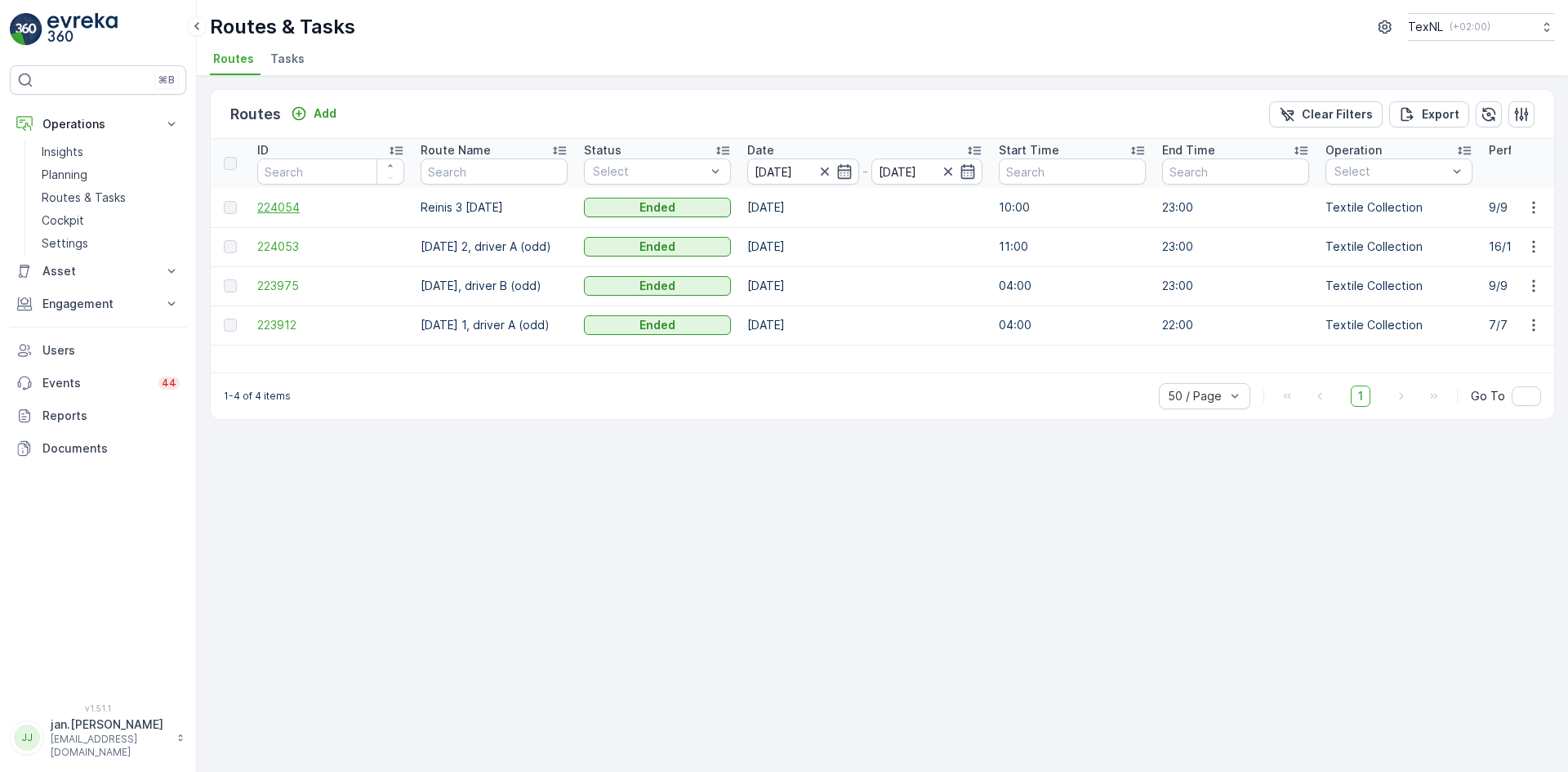
click at [287, 207] on span "224054" at bounding box center [330, 207] width 147 height 16
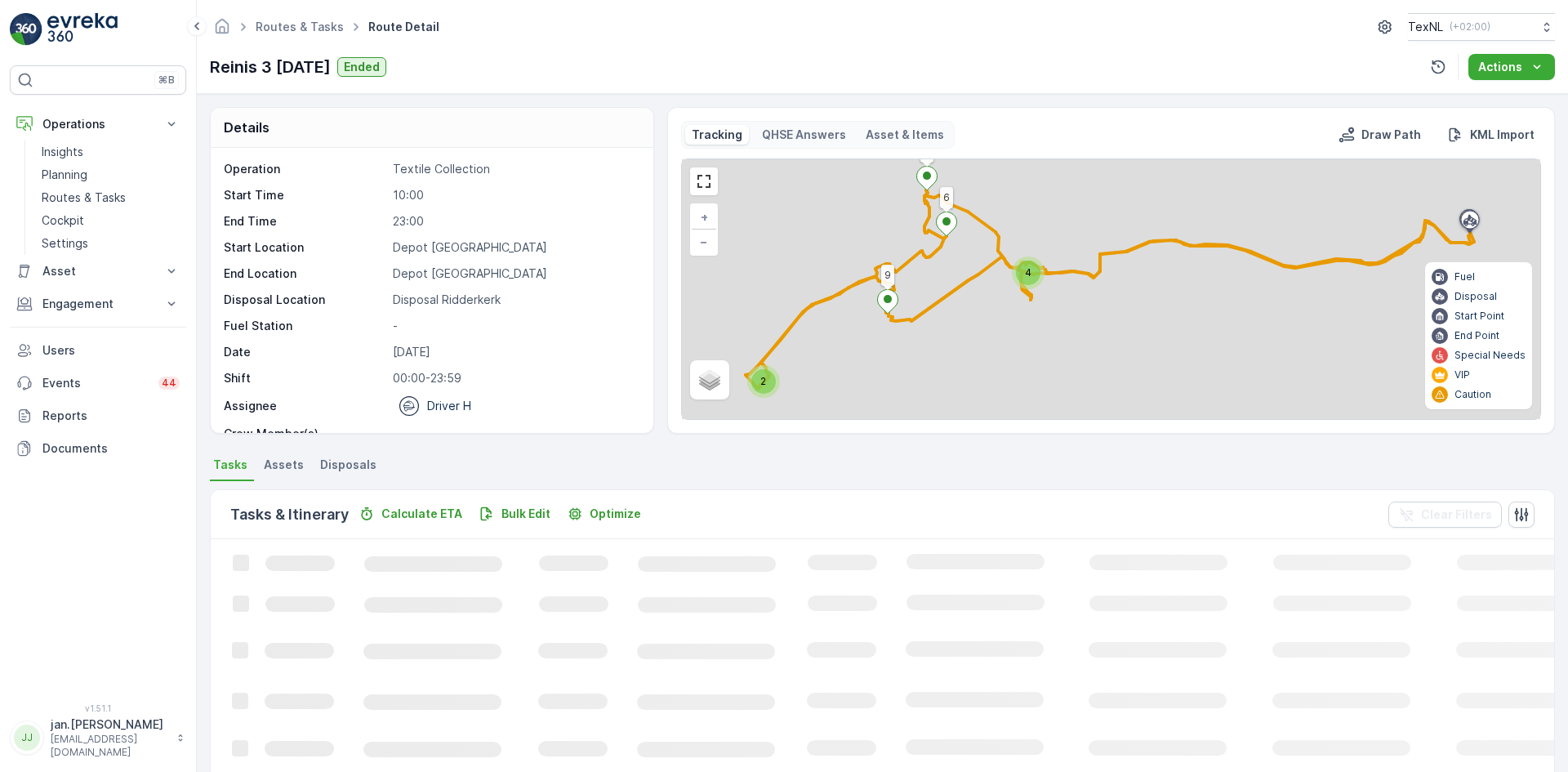
click at [352, 461] on span "Disposals" at bounding box center [348, 465] width 56 height 16
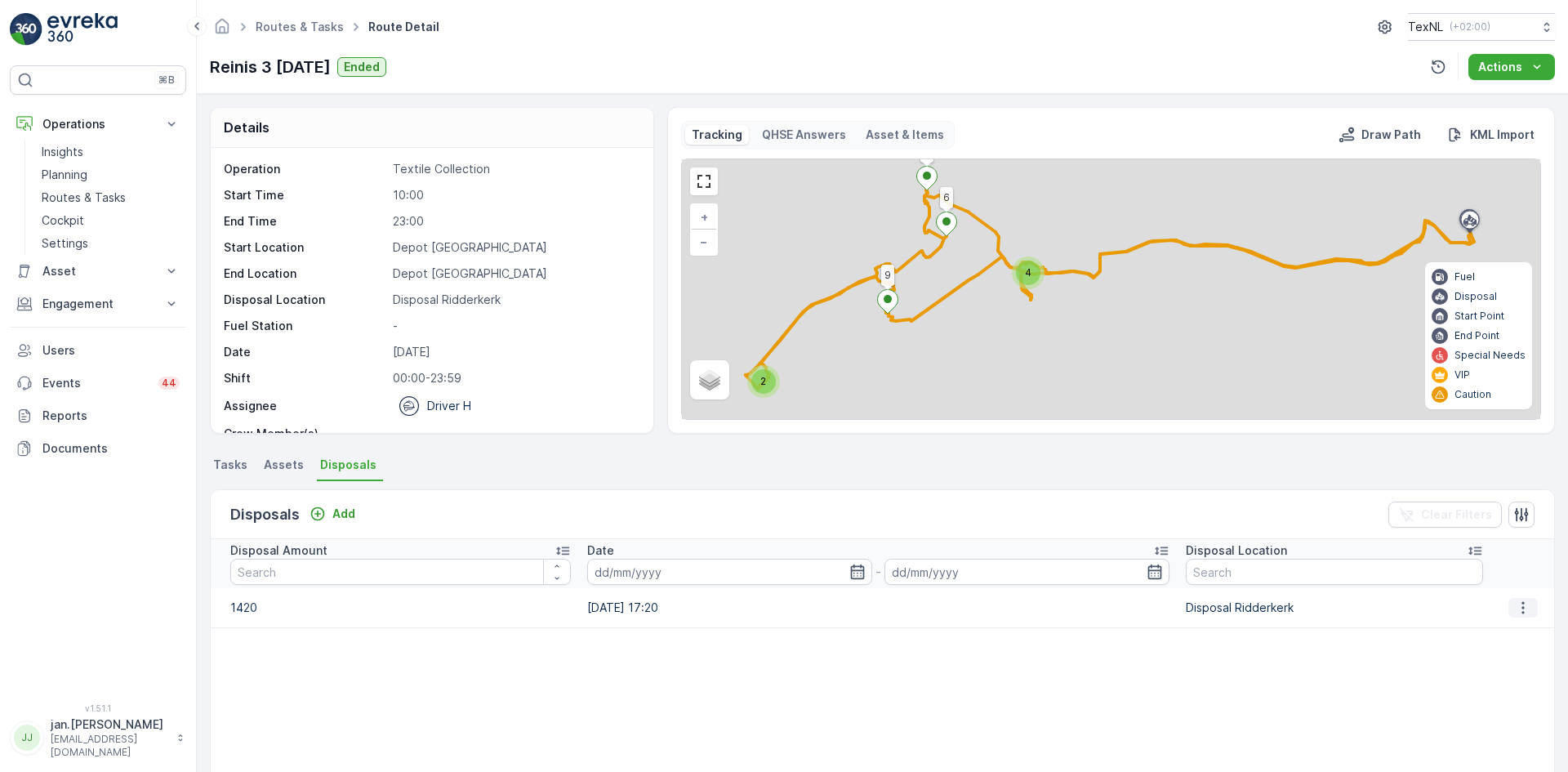
click at [1526, 600] on button "button" at bounding box center [1523, 608] width 29 height 20
click at [1495, 627] on span "Edit Disposal Amount" at bounding box center [1501, 632] width 115 height 16
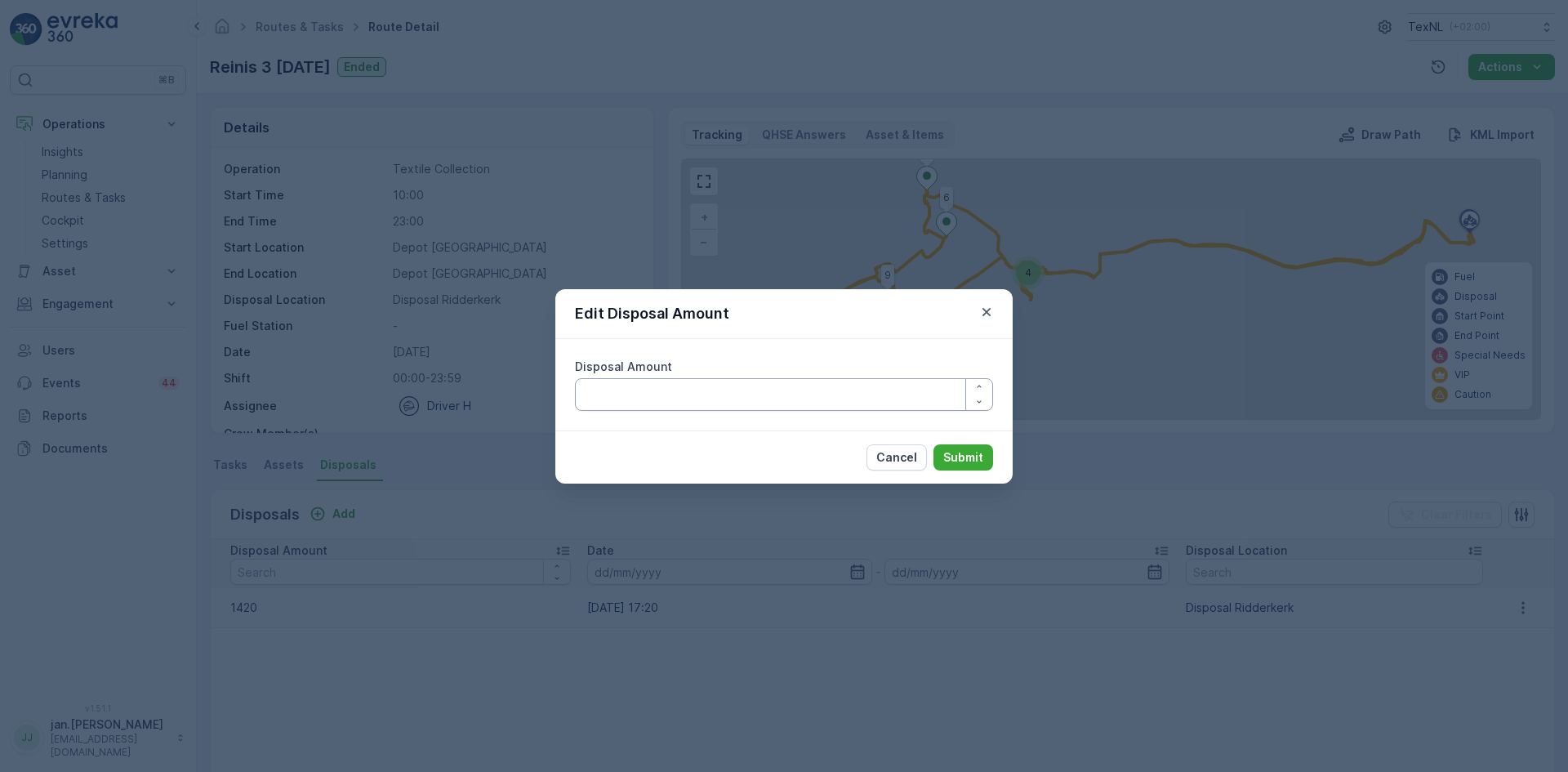
click at [743, 400] on Amount "Disposal Amount" at bounding box center [784, 394] width 418 height 33
type Amount "1220"
click at [951, 460] on p "Submit" at bounding box center [963, 457] width 40 height 16
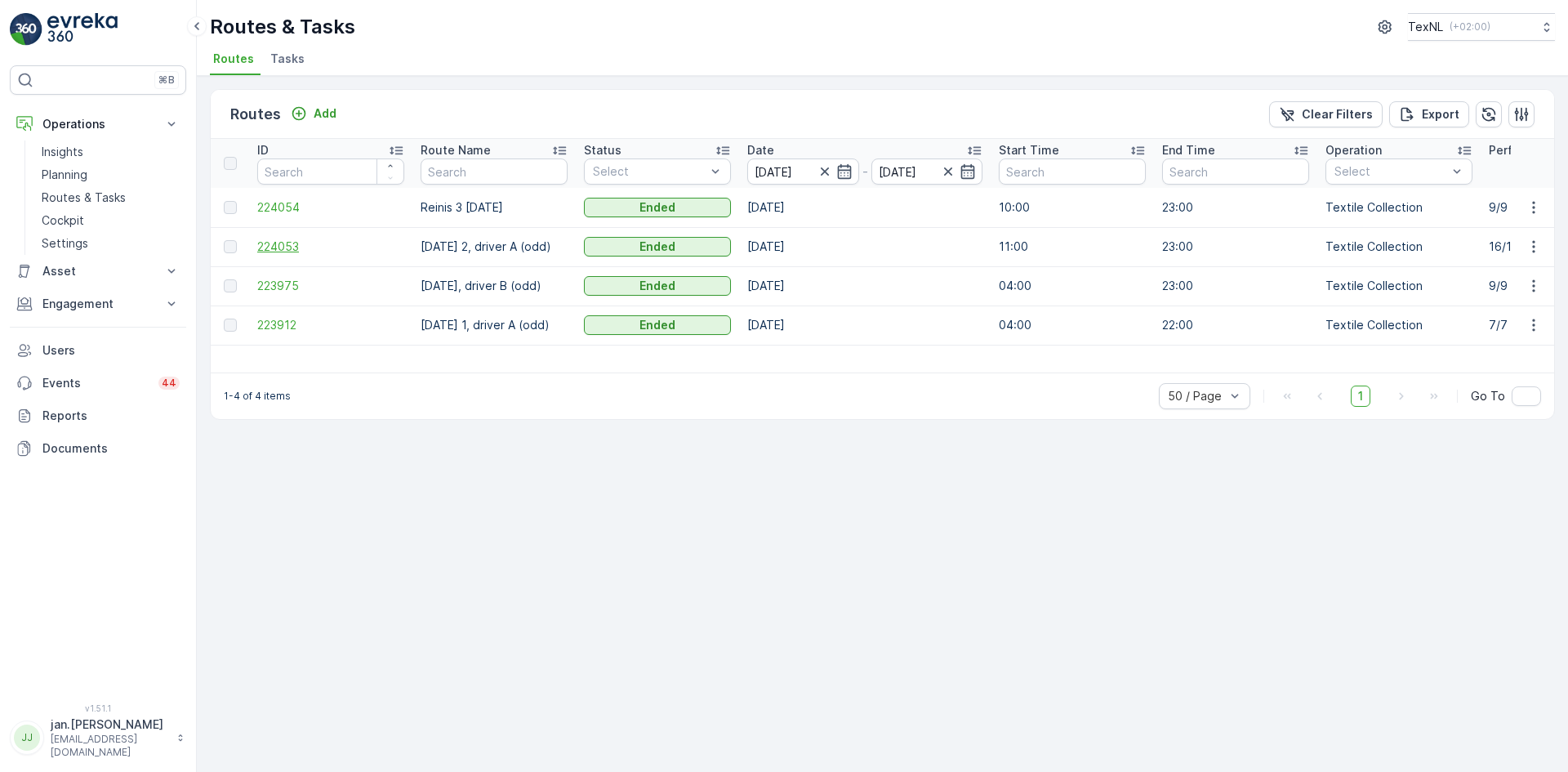
click at [287, 249] on span "224053" at bounding box center [330, 246] width 147 height 16
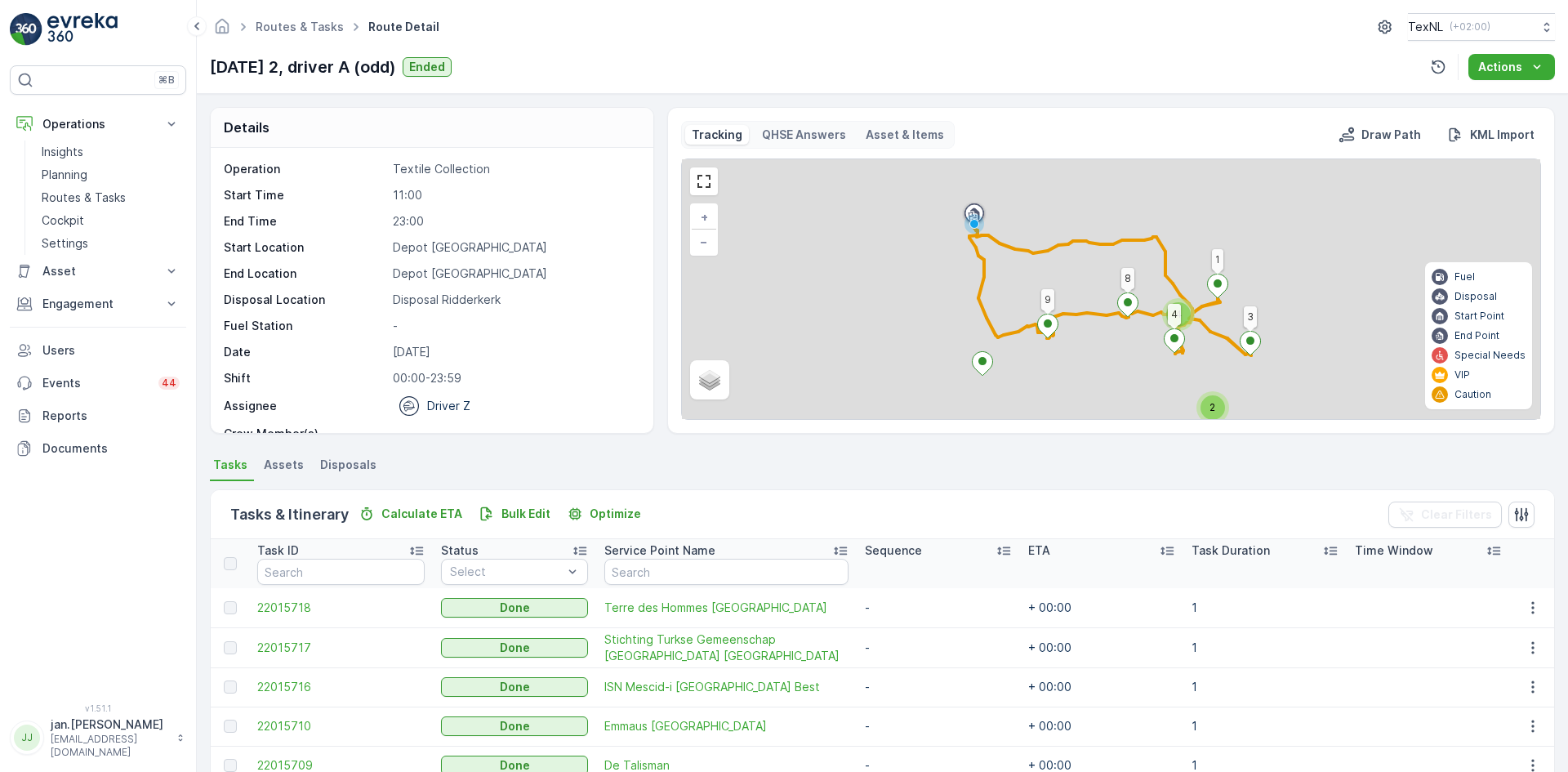
click at [345, 463] on span "Disposals" at bounding box center [348, 465] width 56 height 16
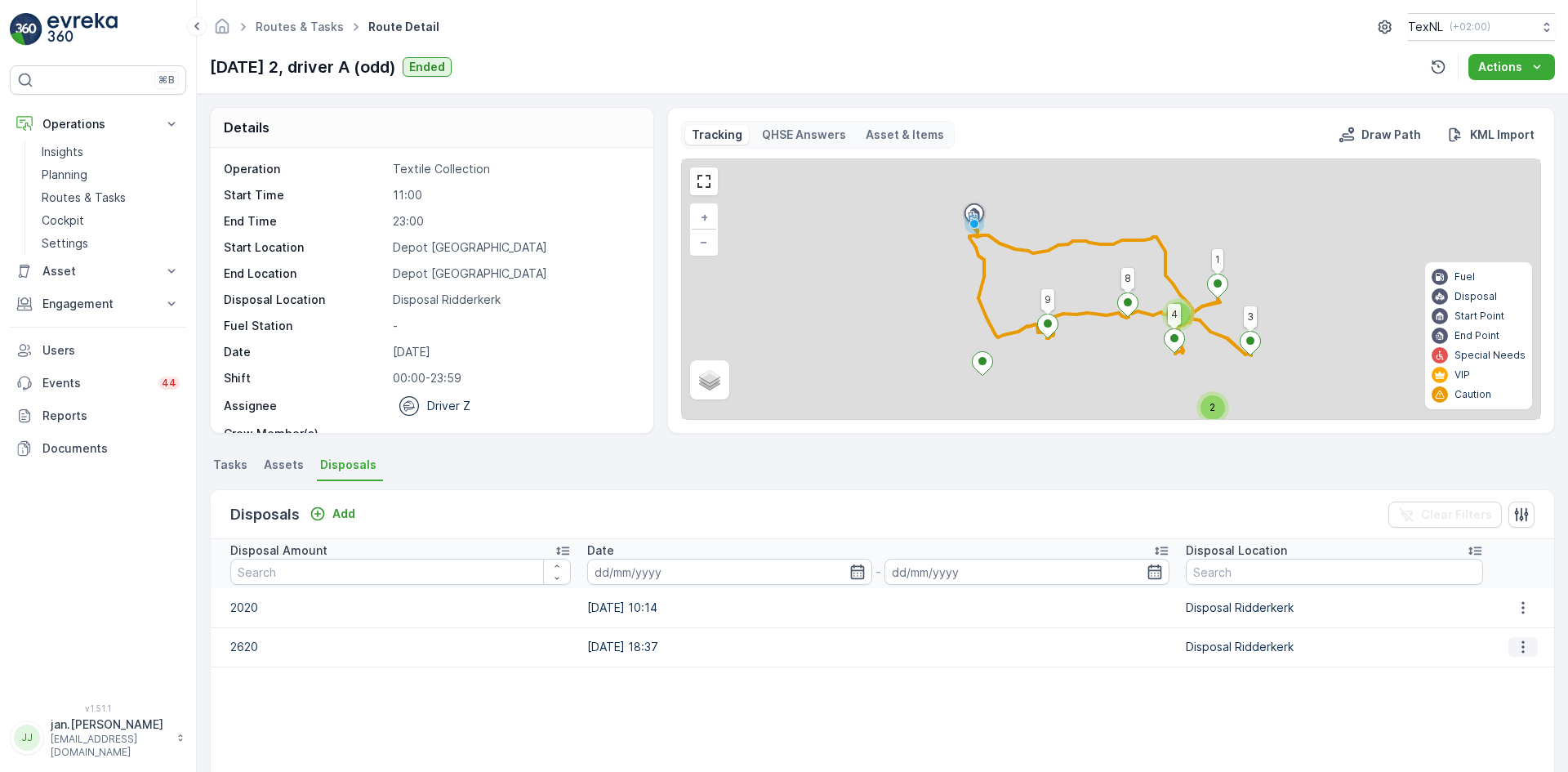
click at [1520, 648] on icon "button" at bounding box center [1523, 646] width 16 height 16
click at [1501, 670] on span "Edit Disposal Amount" at bounding box center [1501, 671] width 115 height 16
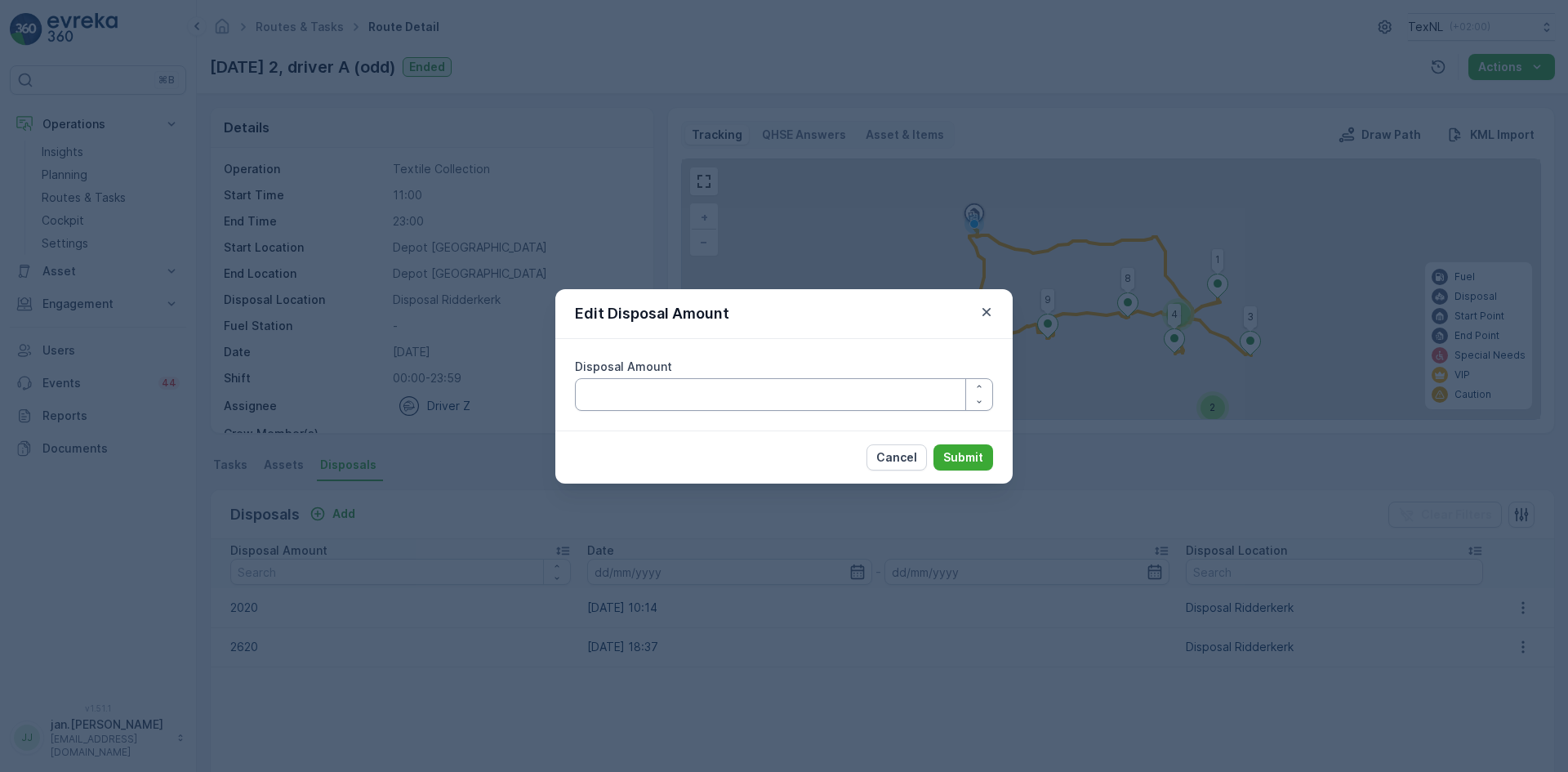
click at [704, 389] on Amount "Disposal Amount" at bounding box center [784, 394] width 418 height 33
type Amount "2420"
click at [966, 458] on p "Submit" at bounding box center [963, 457] width 40 height 16
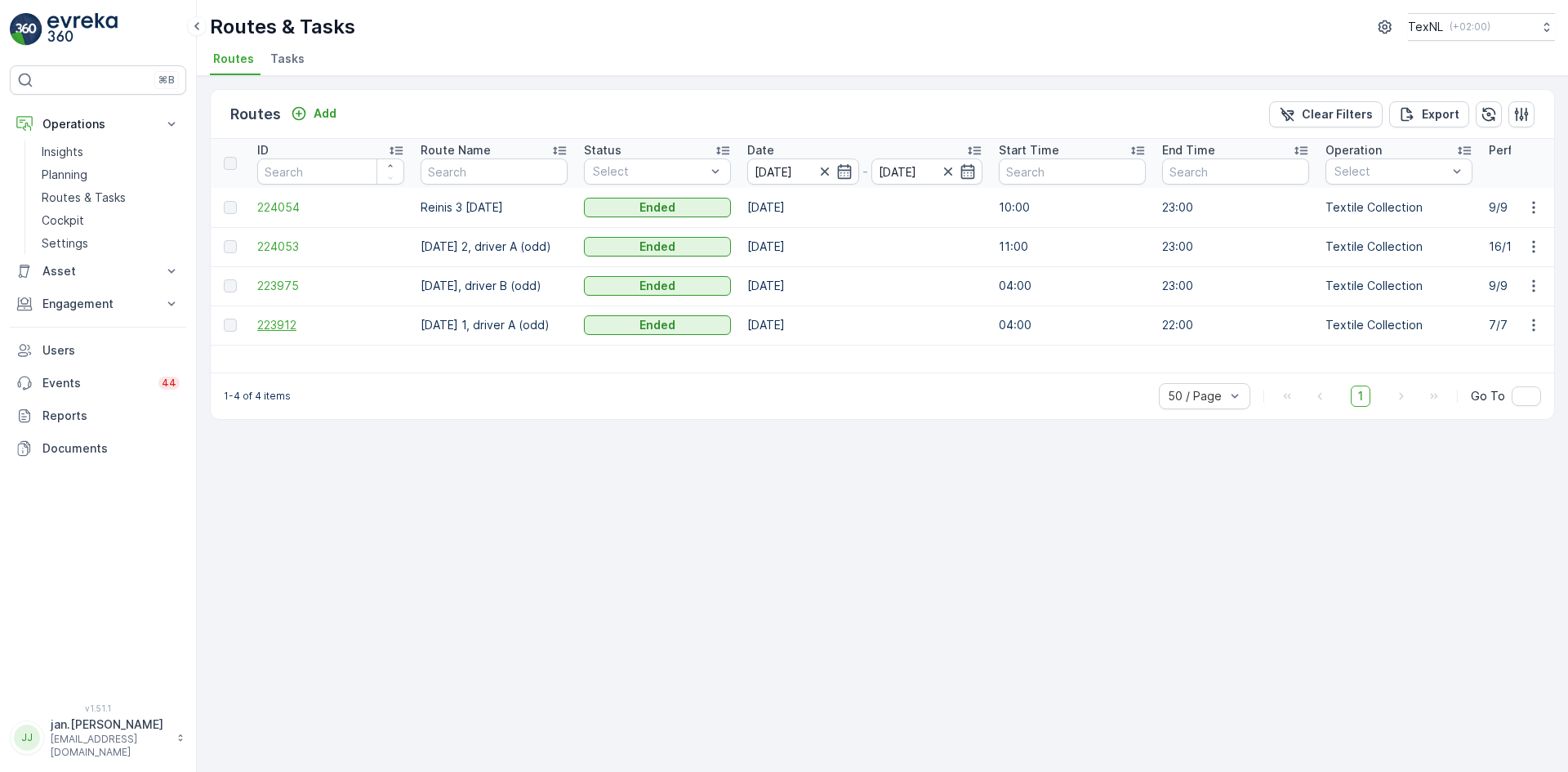
click at [281, 331] on span "223912" at bounding box center [330, 324] width 147 height 16
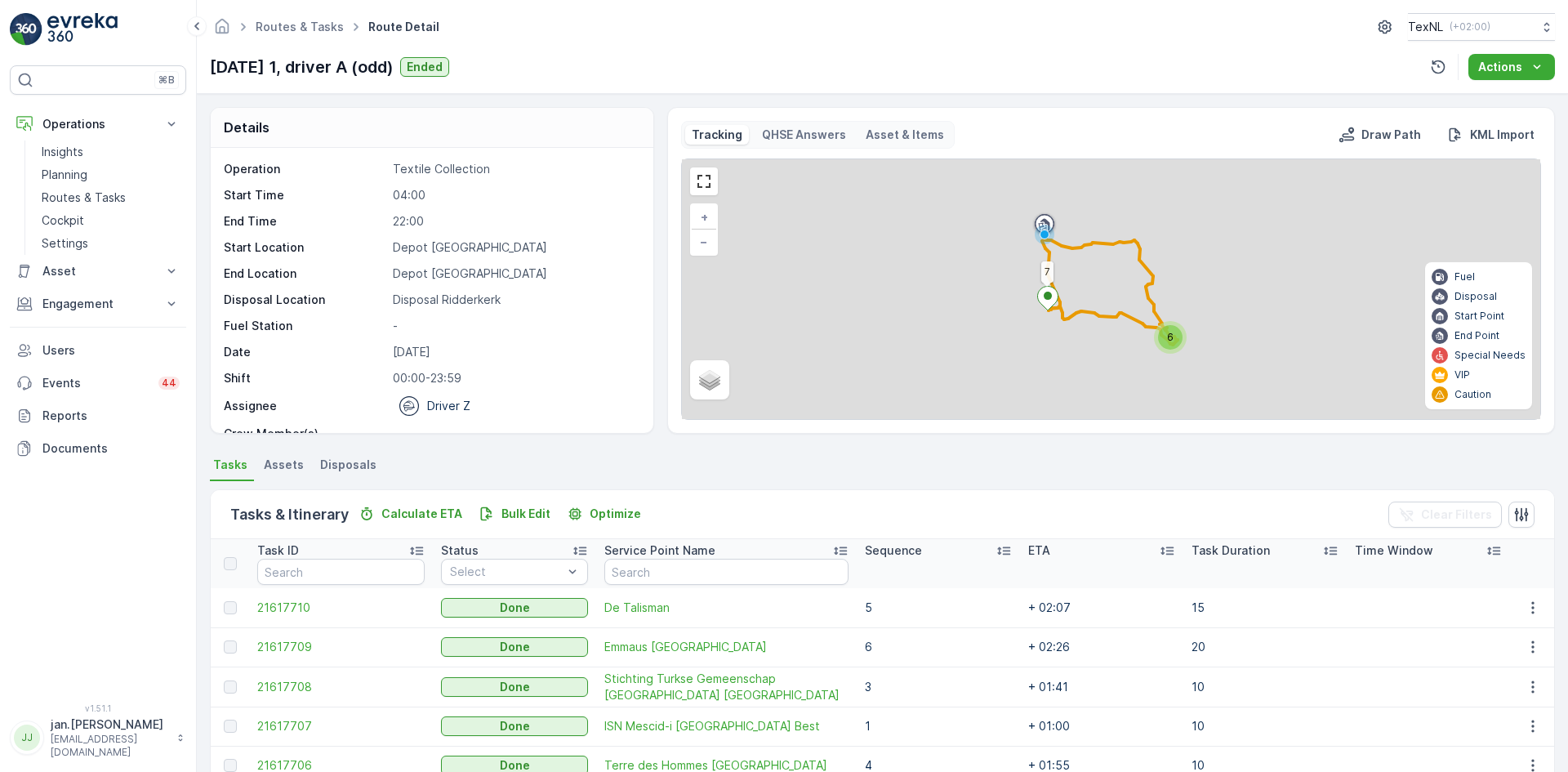
click at [359, 460] on span "Disposals" at bounding box center [348, 465] width 56 height 16
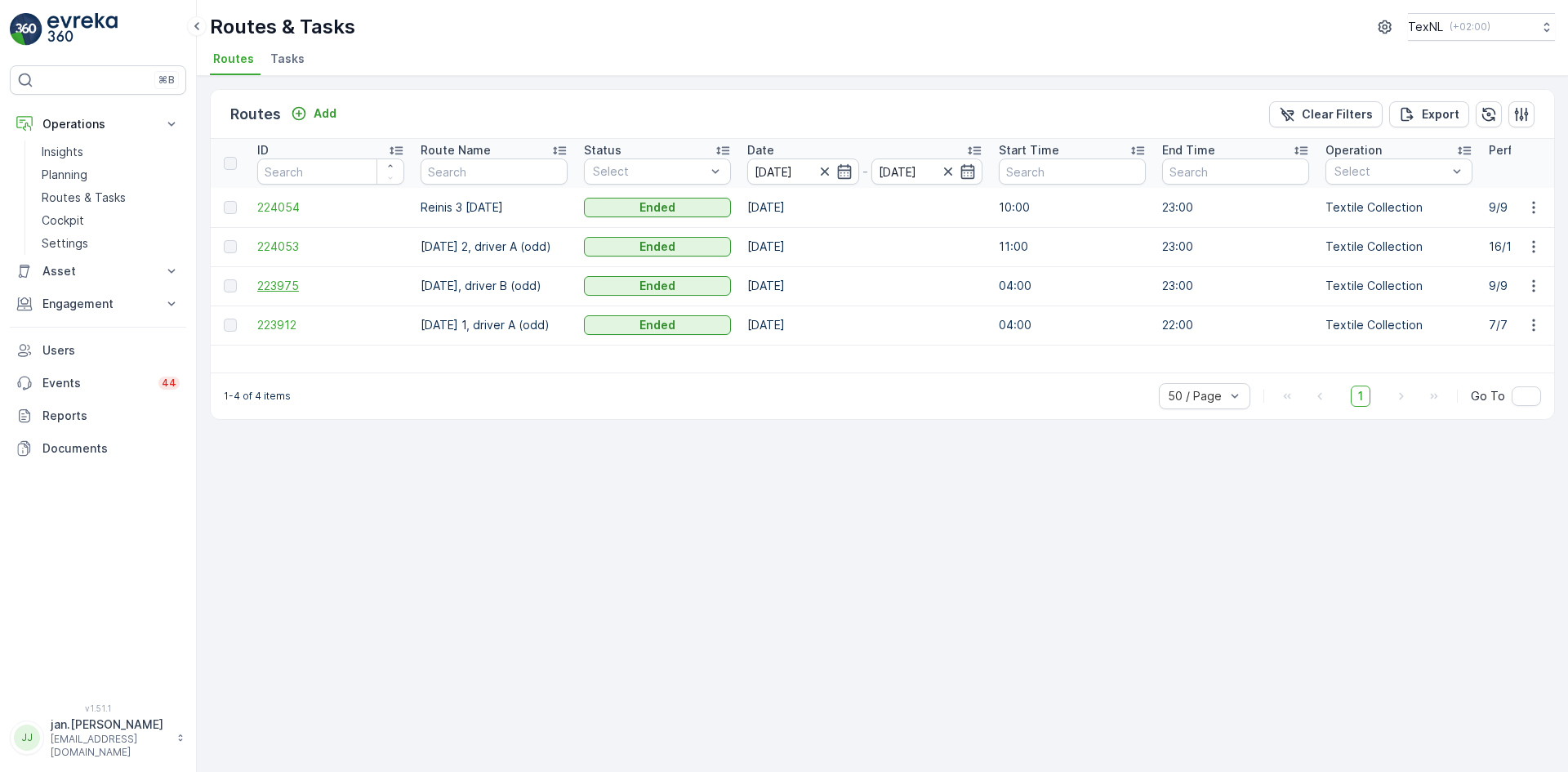
click at [279, 291] on span "223975" at bounding box center [330, 286] width 147 height 16
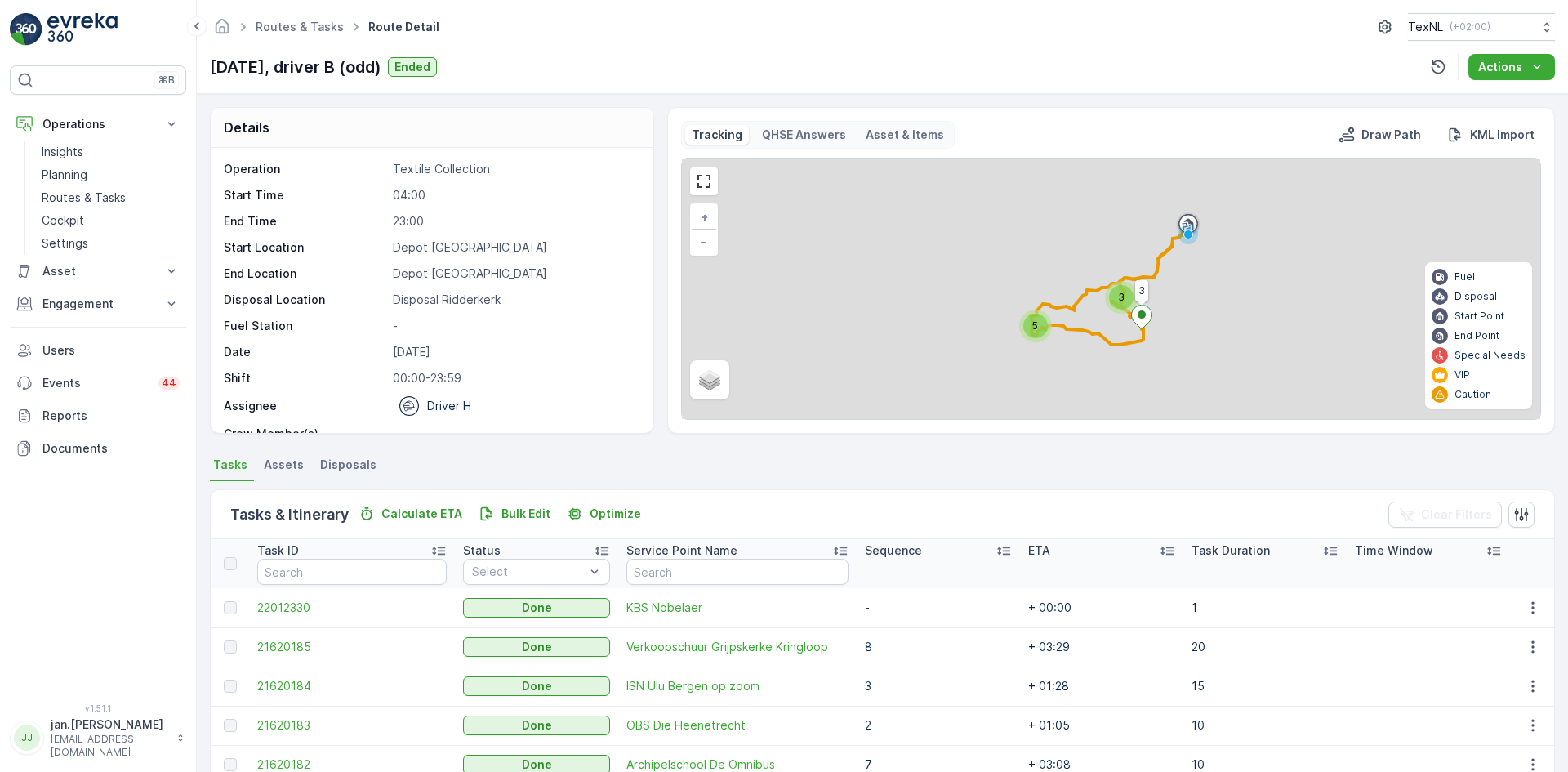
click at [347, 457] on span "Disposals" at bounding box center [348, 465] width 56 height 16
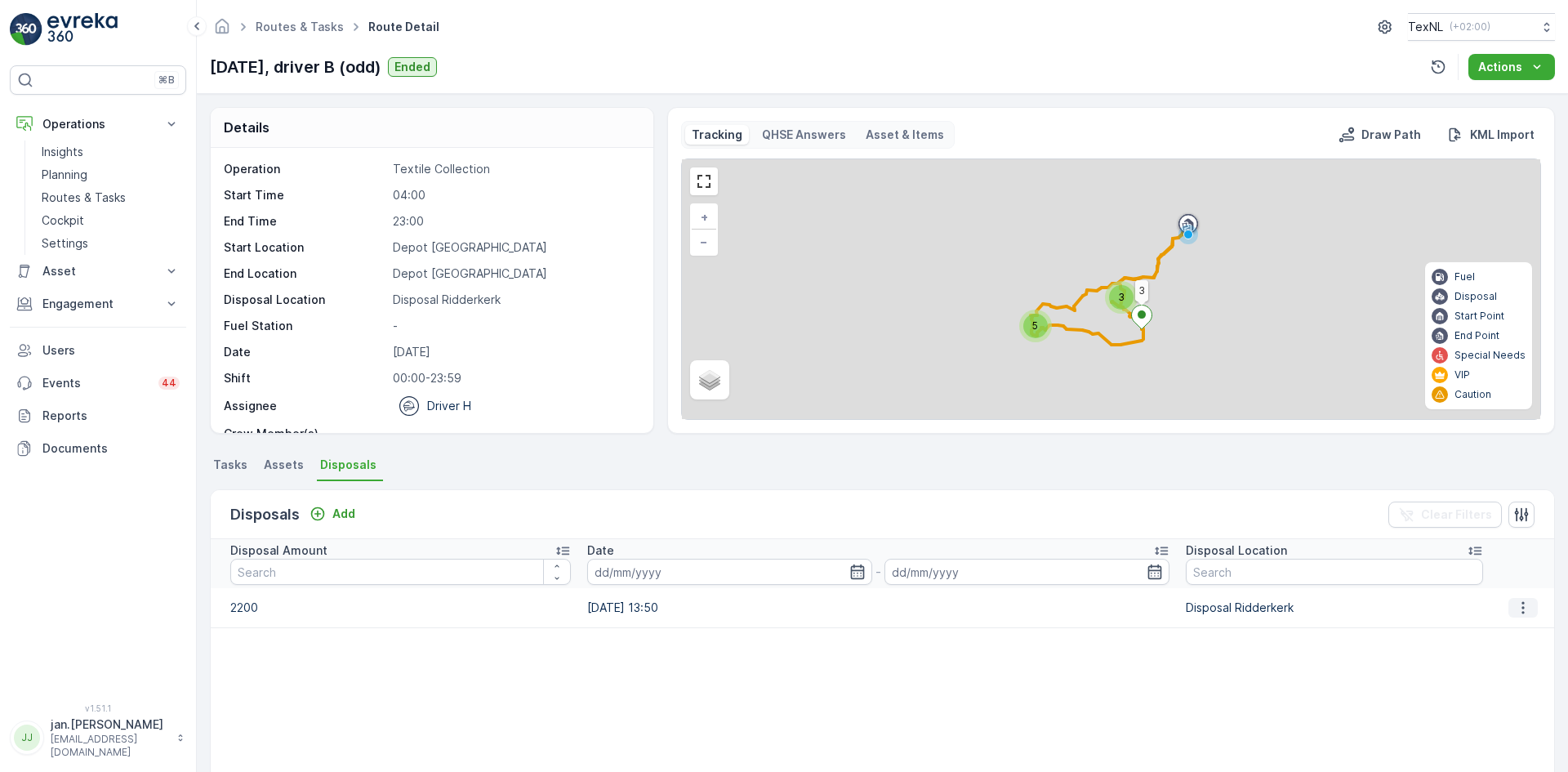
click at [1516, 614] on icon "button" at bounding box center [1523, 608] width 16 height 16
click at [1491, 626] on span "Edit Disposal Amount" at bounding box center [1501, 632] width 115 height 16
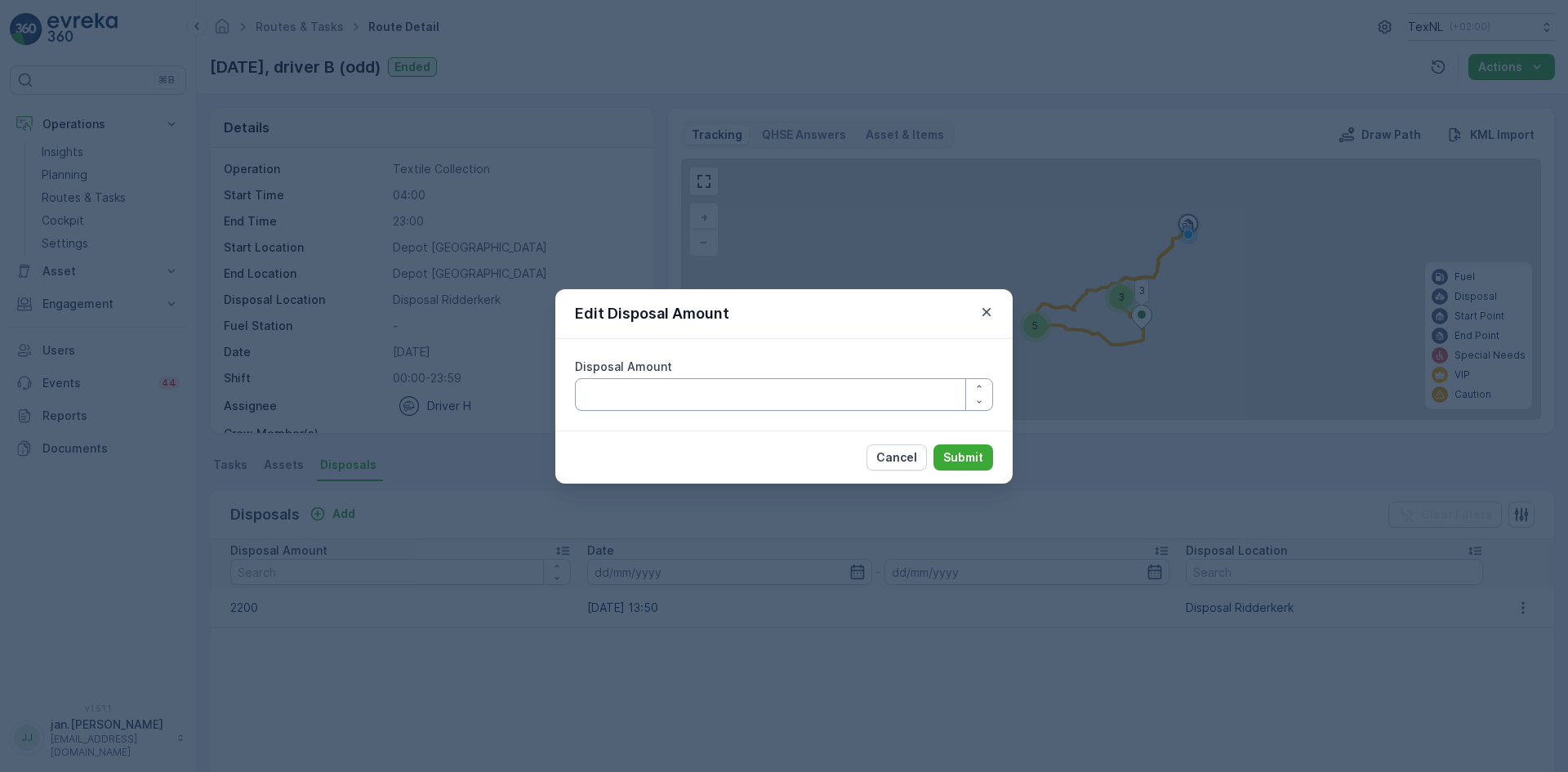
click at [769, 394] on Amount "Disposal Amount" at bounding box center [784, 394] width 418 height 33
type Amount "2000"
click at [956, 457] on p "Submit" at bounding box center [963, 457] width 40 height 16
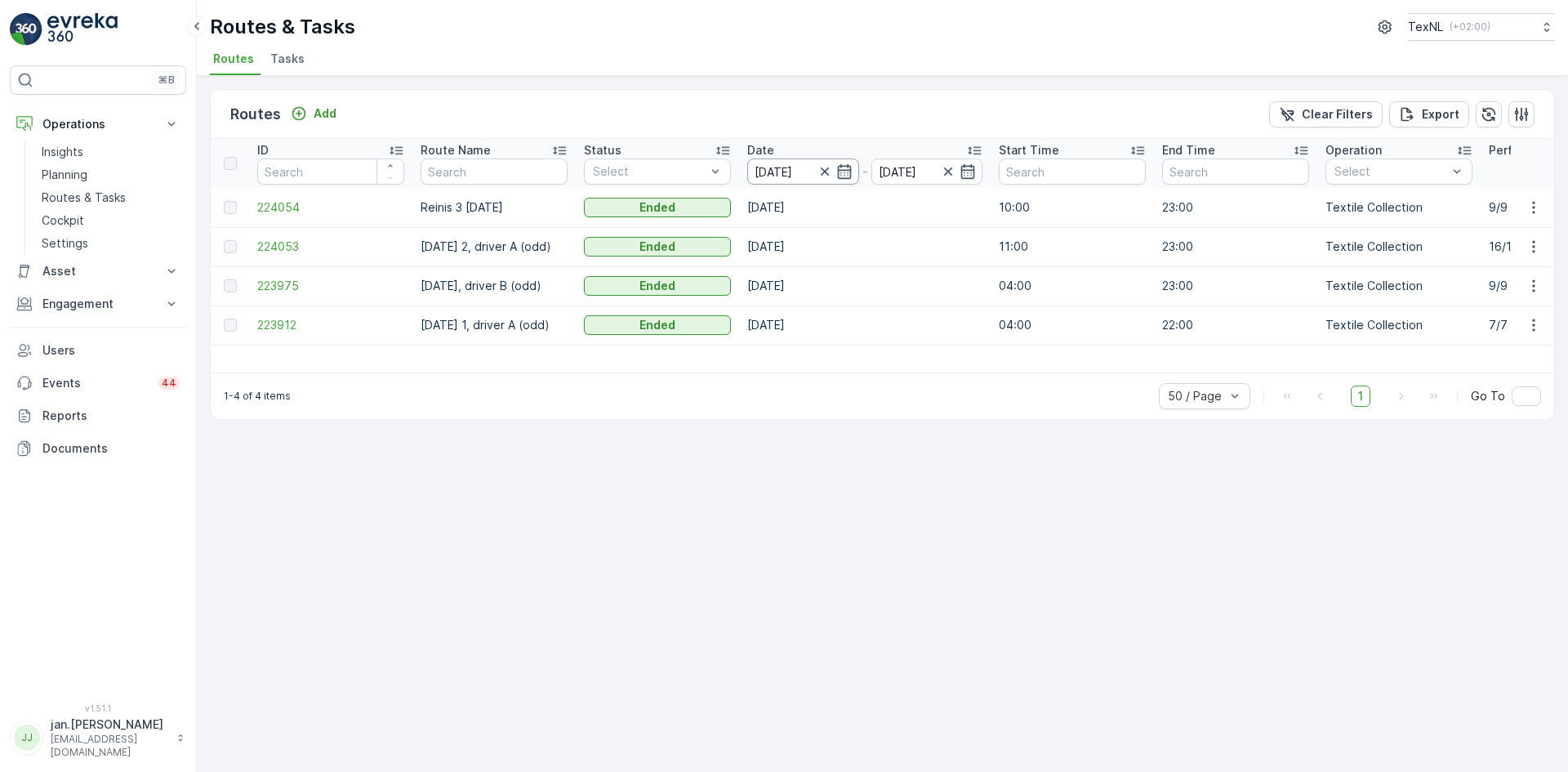
click at [775, 168] on input "[DATE]" at bounding box center [803, 171] width 112 height 26
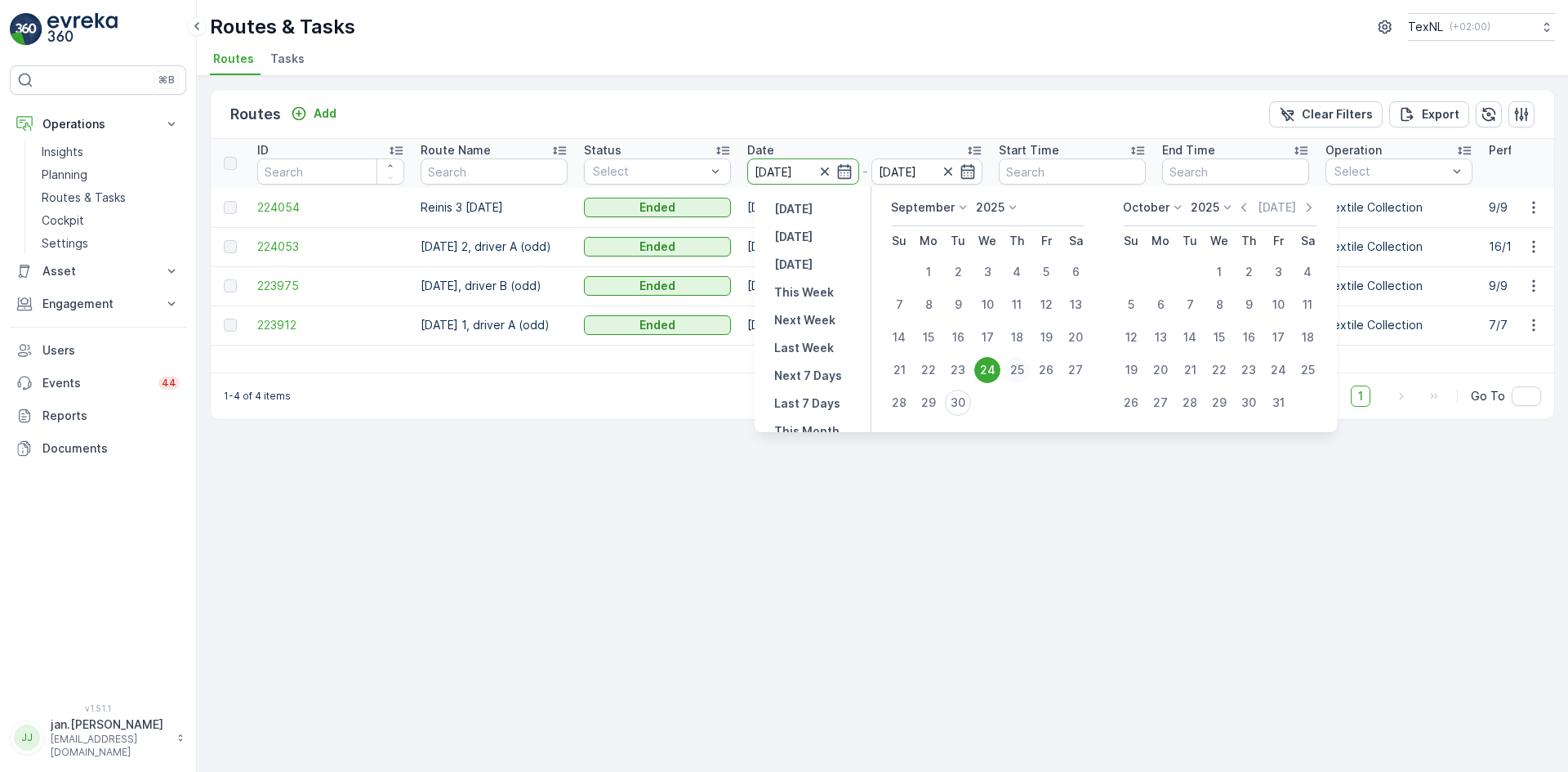
click at [1020, 369] on div "25" at bounding box center [1017, 370] width 26 height 26
type input "[DATE]"
click at [1018, 367] on div "25" at bounding box center [1017, 370] width 26 height 26
type input "[DATE]"
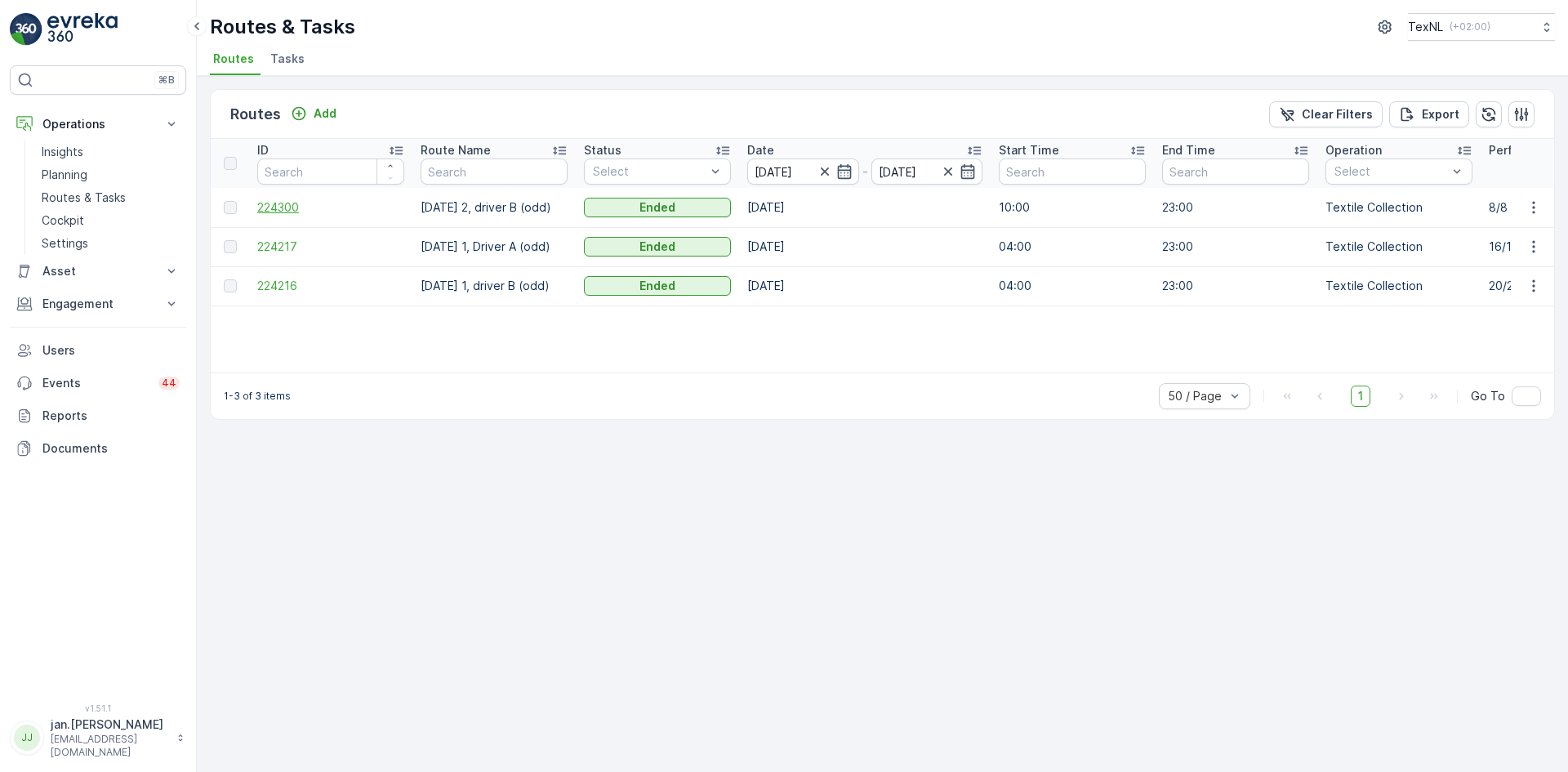
click at [292, 213] on span "224300" at bounding box center [330, 207] width 147 height 16
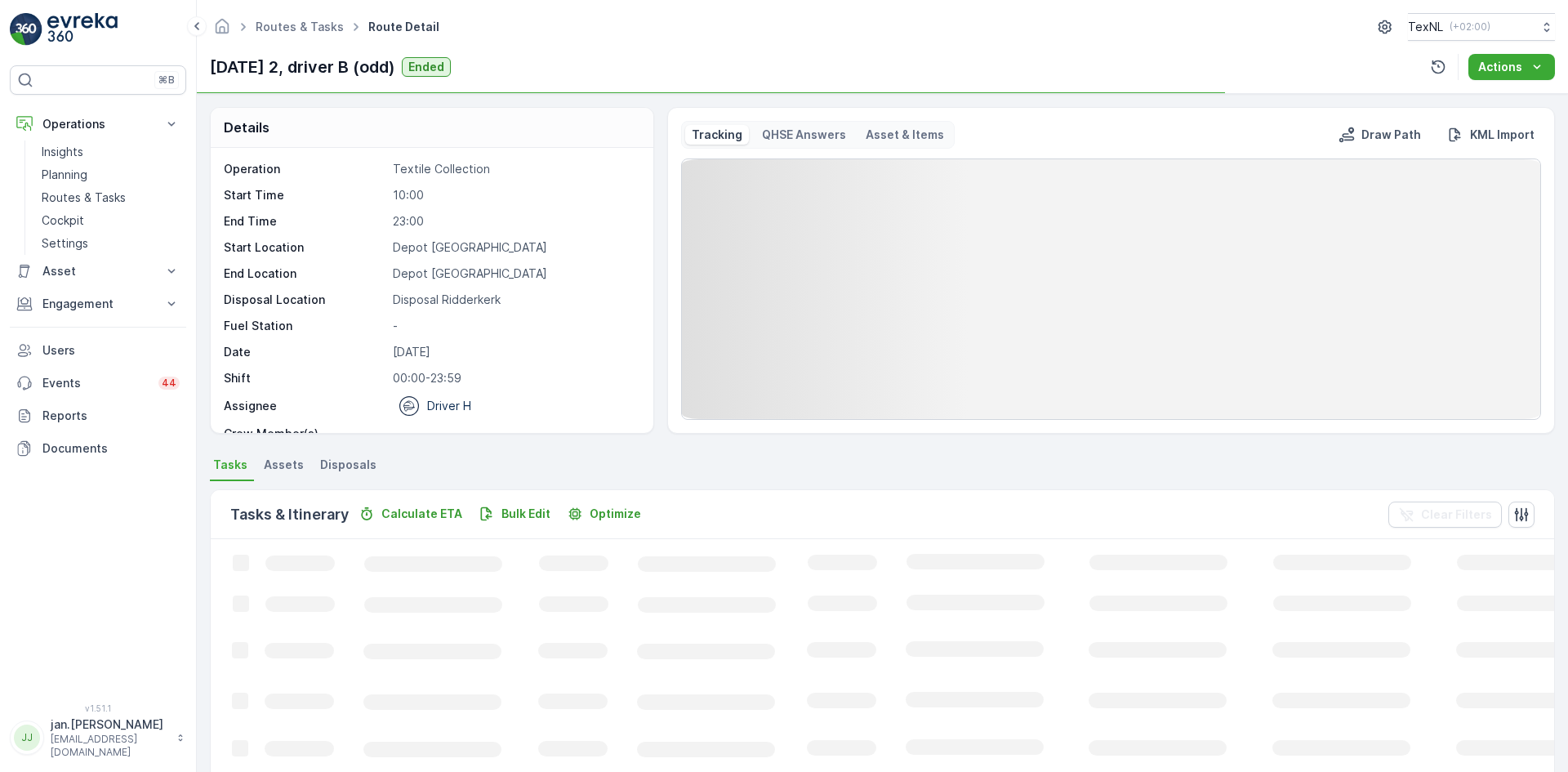
click at [338, 466] on span "Disposals" at bounding box center [348, 465] width 56 height 16
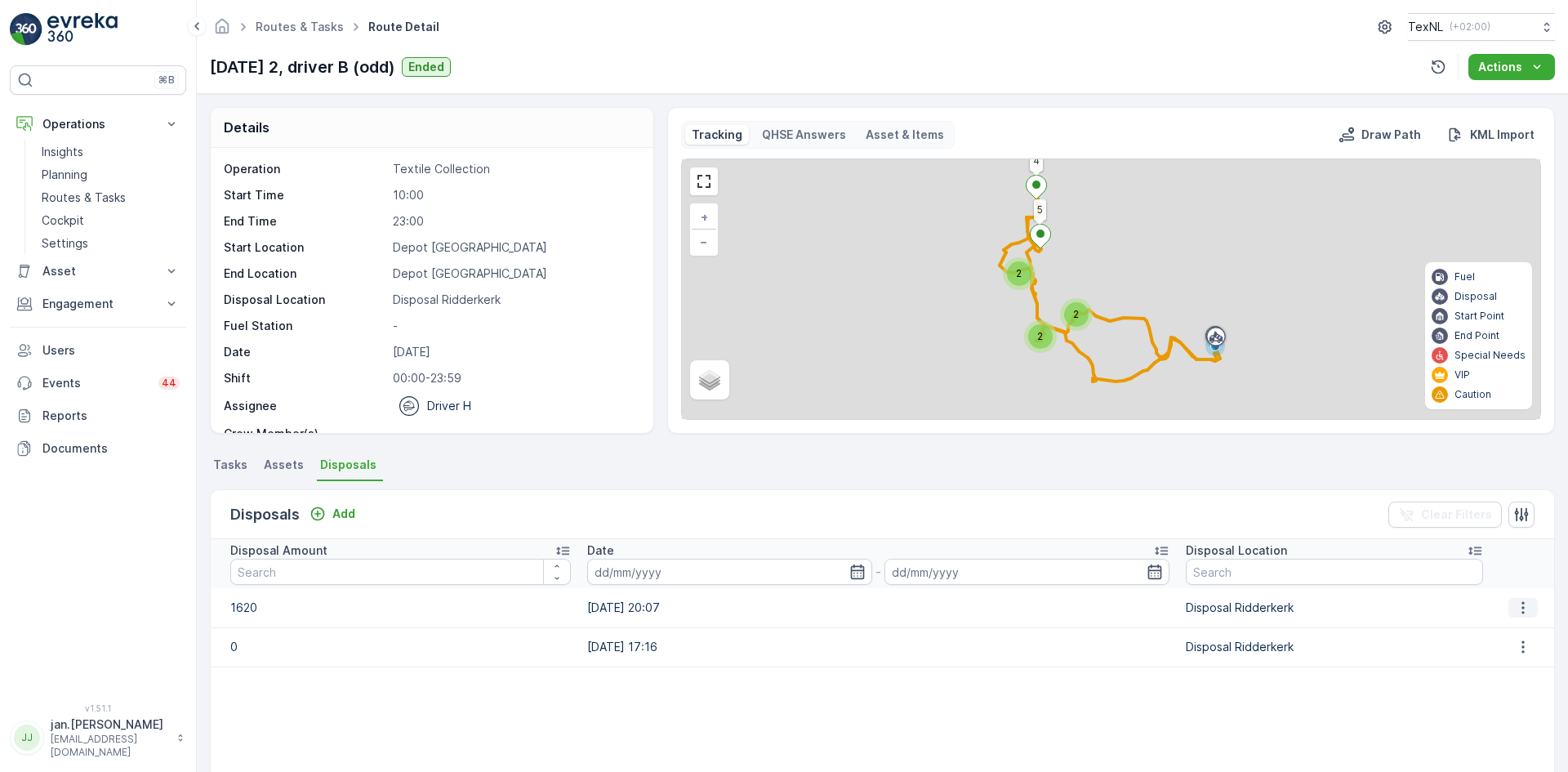
click at [1525, 604] on icon "button" at bounding box center [1523, 608] width 16 height 16
click at [1466, 636] on span "Edit Disposal Amount" at bounding box center [1501, 632] width 115 height 16
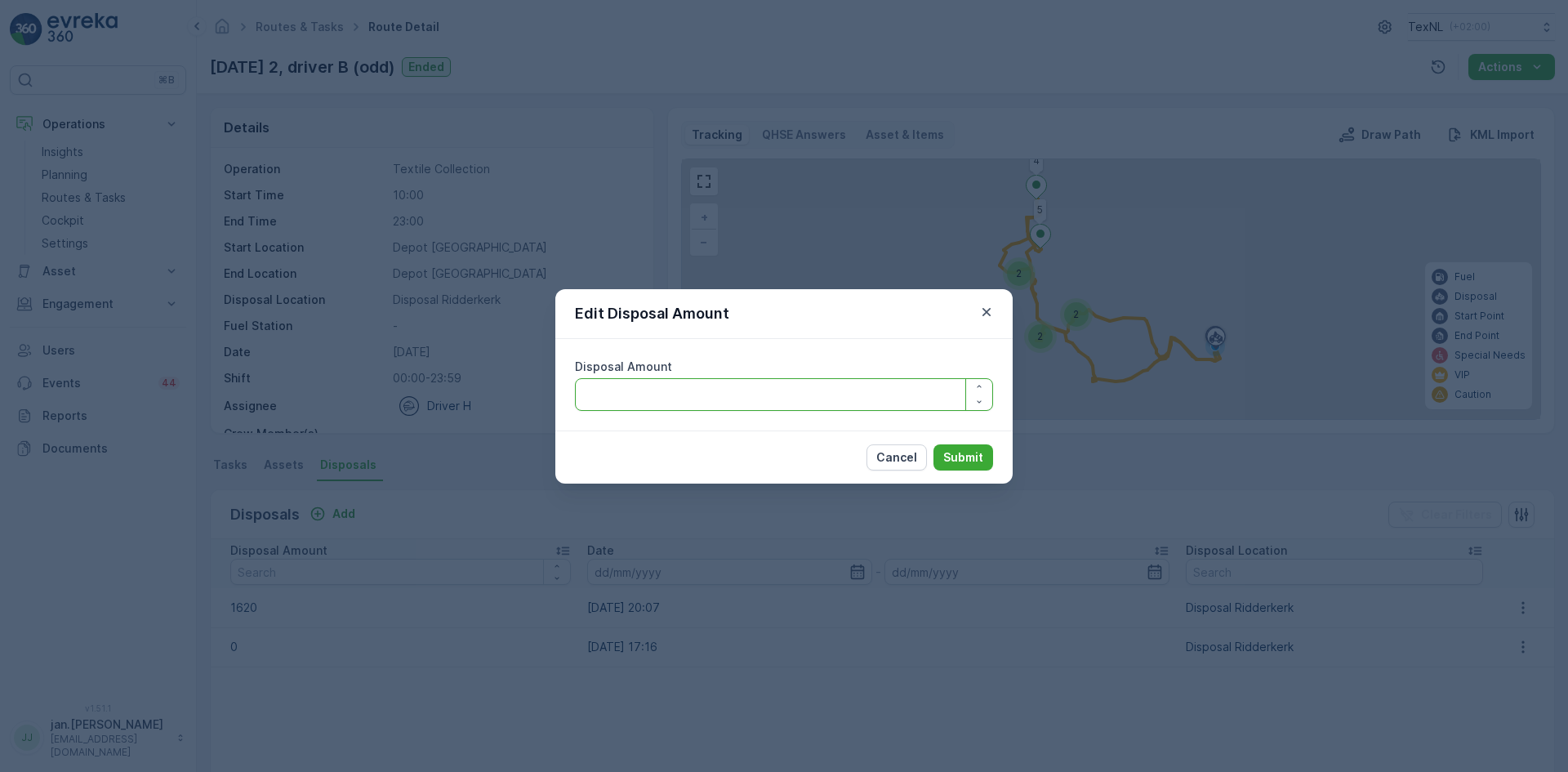
click at [807, 394] on Amount "Disposal Amount" at bounding box center [784, 394] width 418 height 33
type Amount "1420"
click at [948, 461] on p "Submit" at bounding box center [963, 457] width 40 height 16
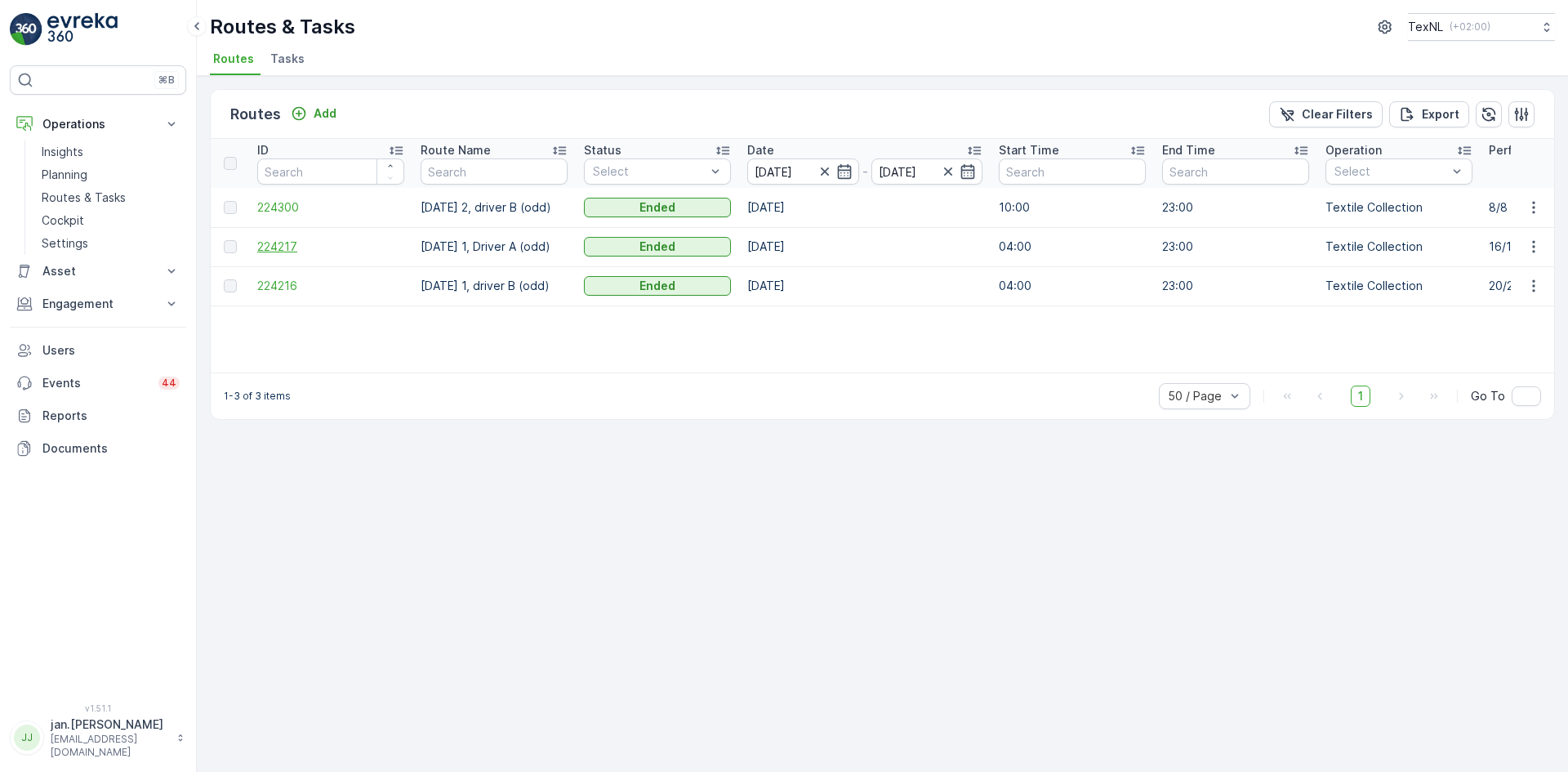
click at [279, 244] on span "224217" at bounding box center [330, 246] width 147 height 16
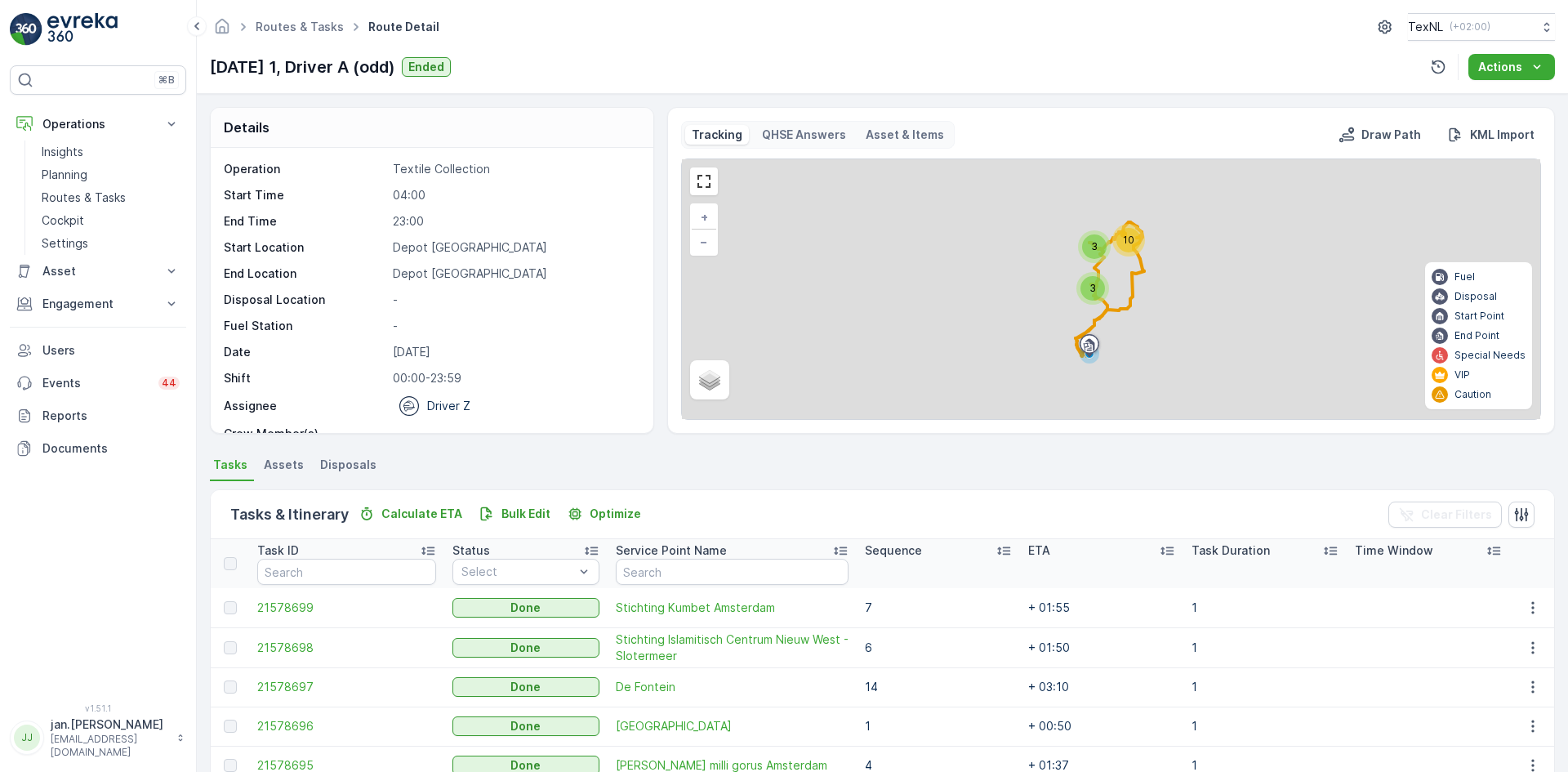
click at [349, 459] on span "Disposals" at bounding box center [348, 465] width 56 height 16
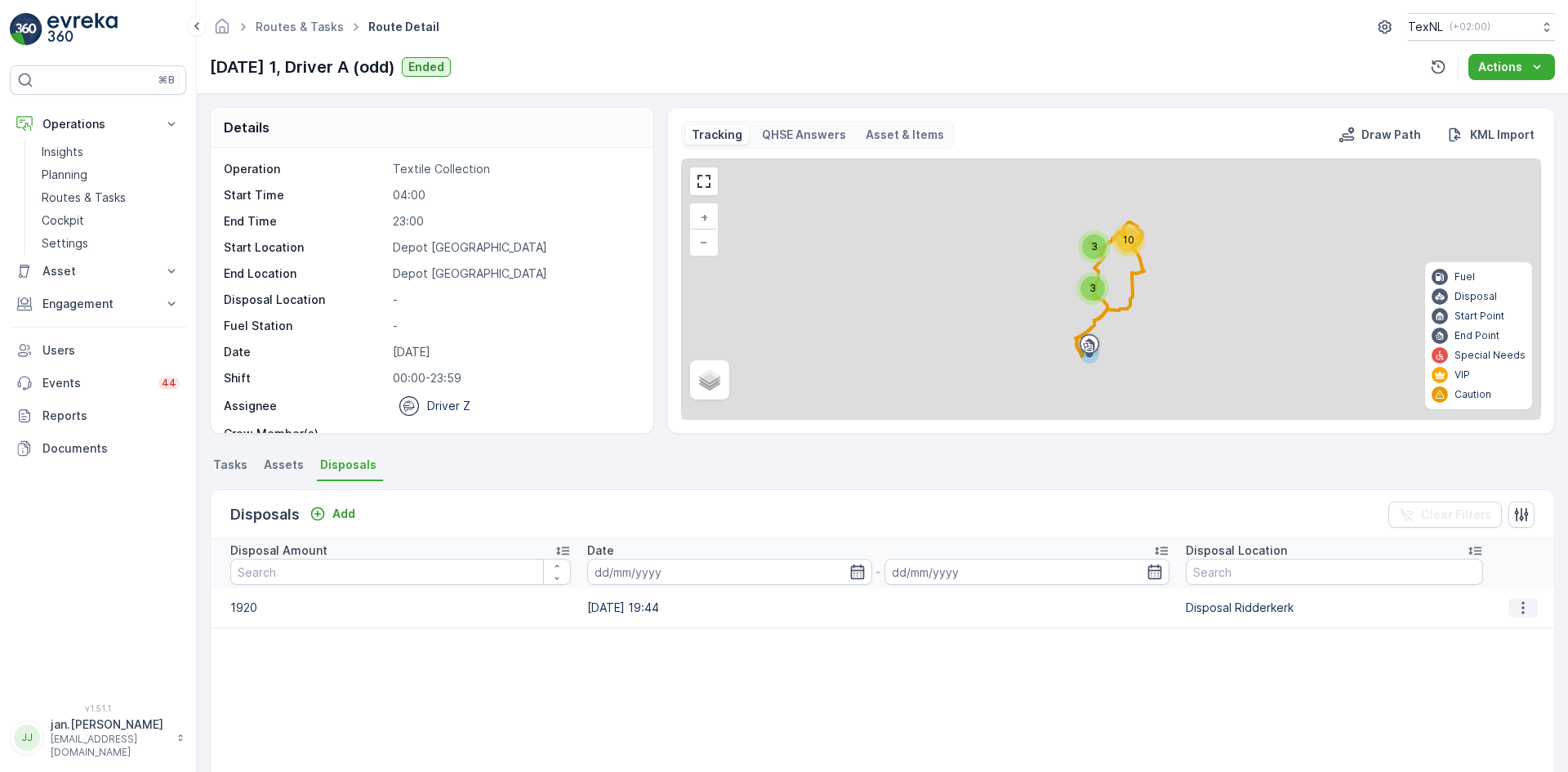
click at [1519, 607] on icon "button" at bounding box center [1523, 608] width 16 height 16
click at [1488, 631] on span "Edit Disposal Amount" at bounding box center [1501, 632] width 115 height 16
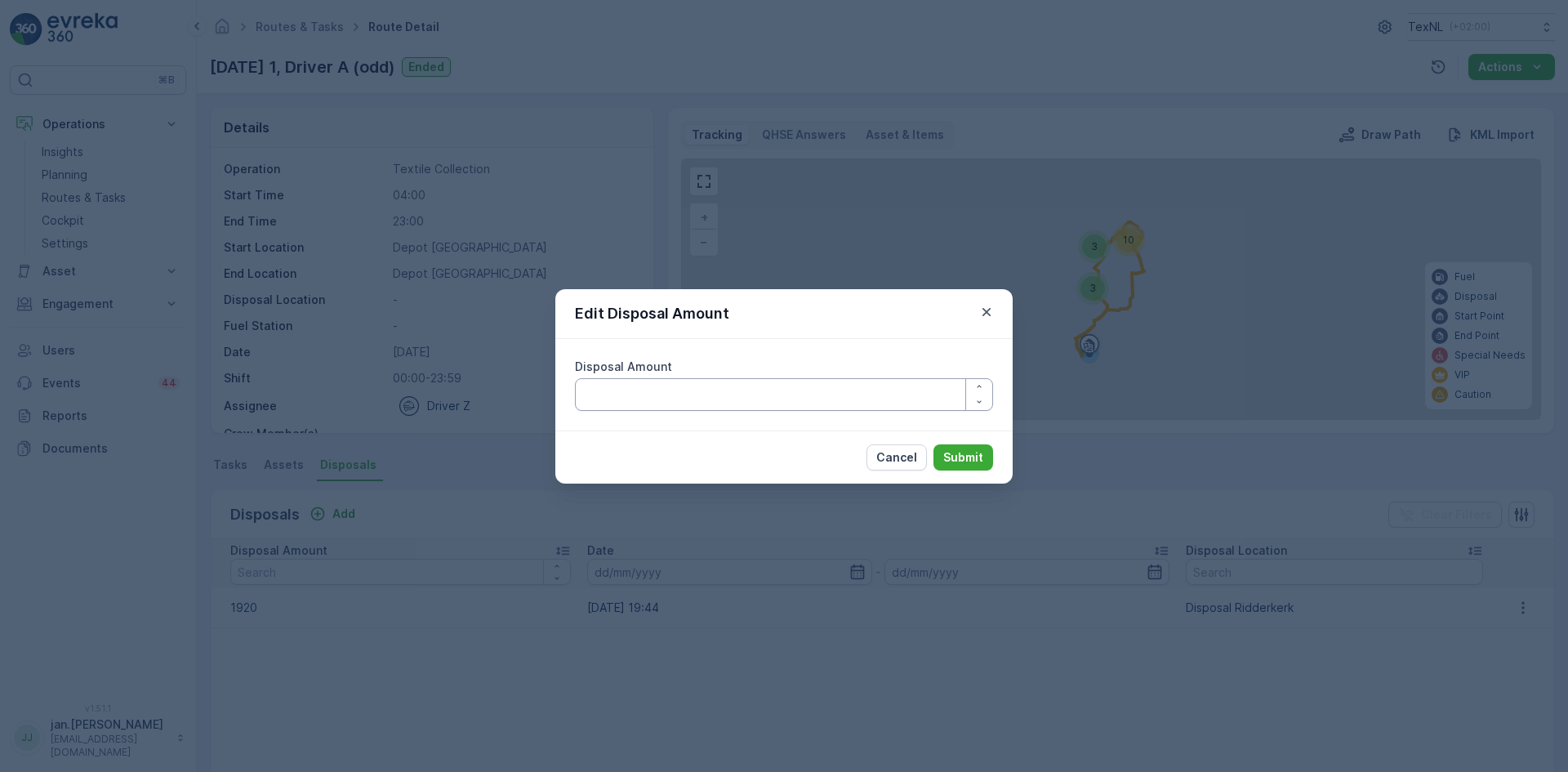
click at [799, 399] on Amount "Disposal Amount" at bounding box center [784, 394] width 418 height 33
type Amount "1720"
click at [951, 459] on p "Submit" at bounding box center [963, 457] width 40 height 16
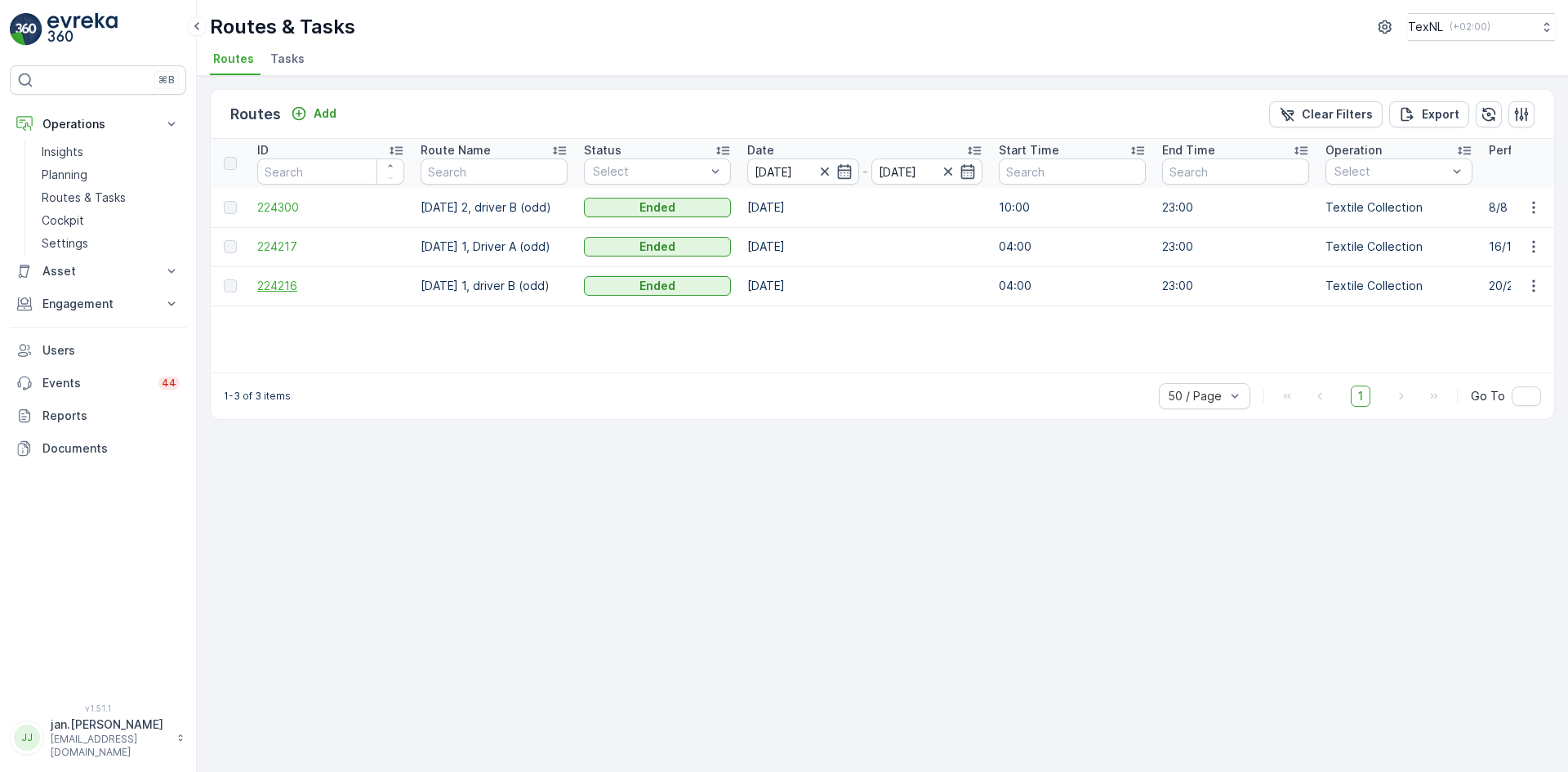
click at [270, 288] on span "224216" at bounding box center [330, 286] width 147 height 16
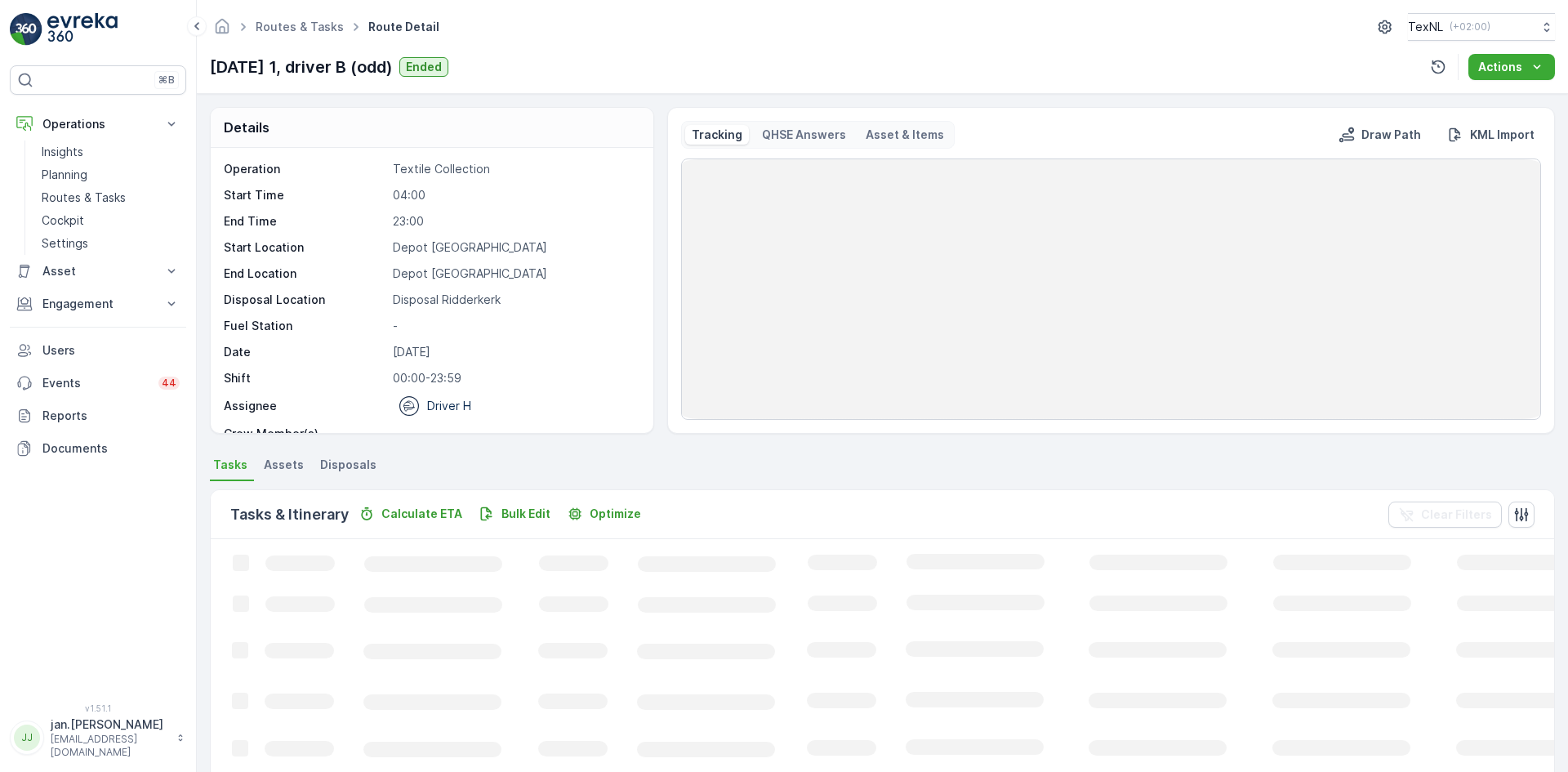
click at [361, 462] on span "Disposals" at bounding box center [348, 465] width 56 height 16
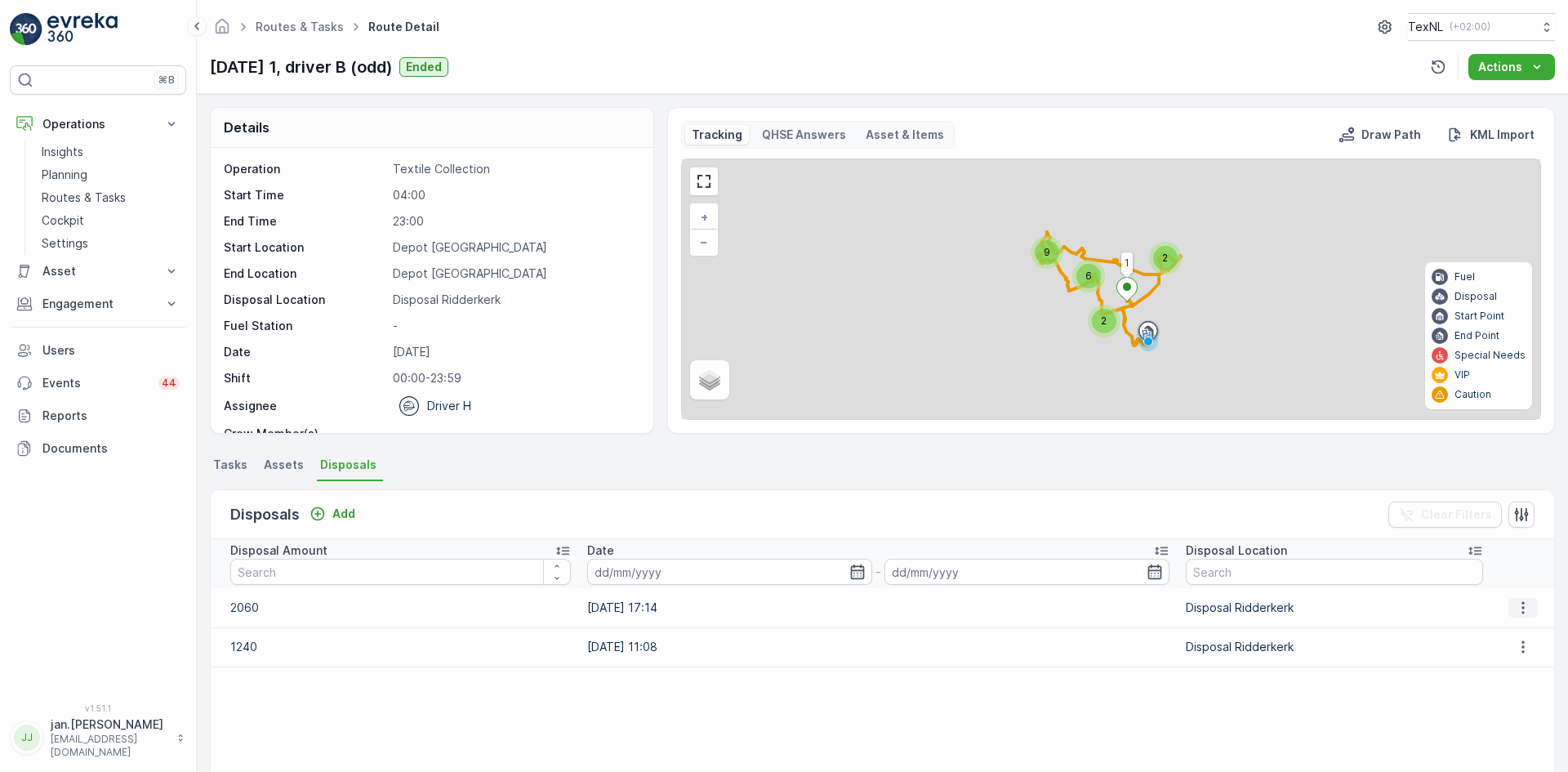
click at [1519, 606] on icon "button" at bounding box center [1523, 608] width 16 height 16
click at [1463, 629] on span "Edit Disposal Amount" at bounding box center [1501, 632] width 115 height 16
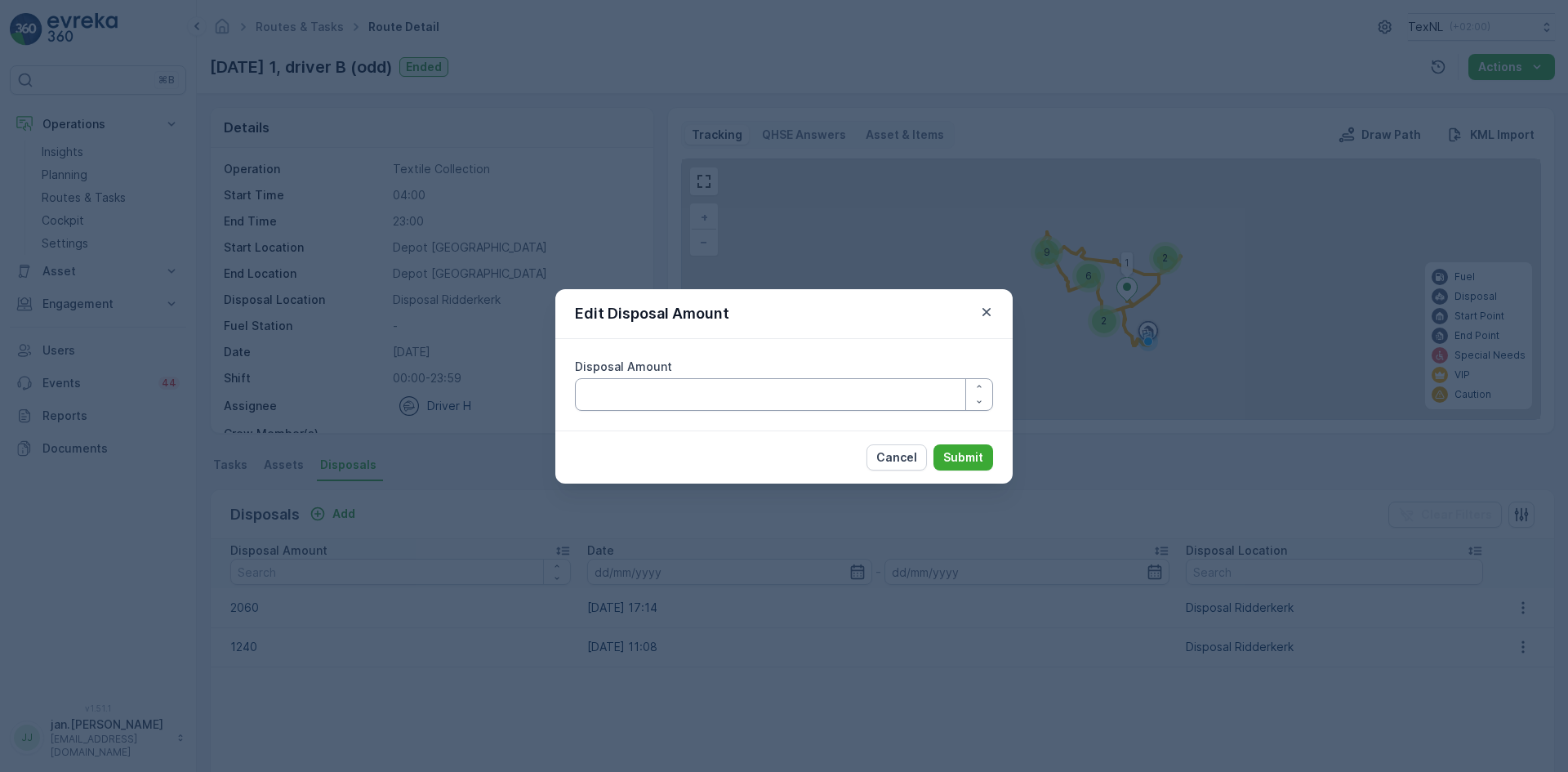
click at [760, 395] on Amount "Disposal Amount" at bounding box center [784, 394] width 418 height 33
type Amount "1960"
click at [941, 452] on button "Submit" at bounding box center [963, 457] width 59 height 26
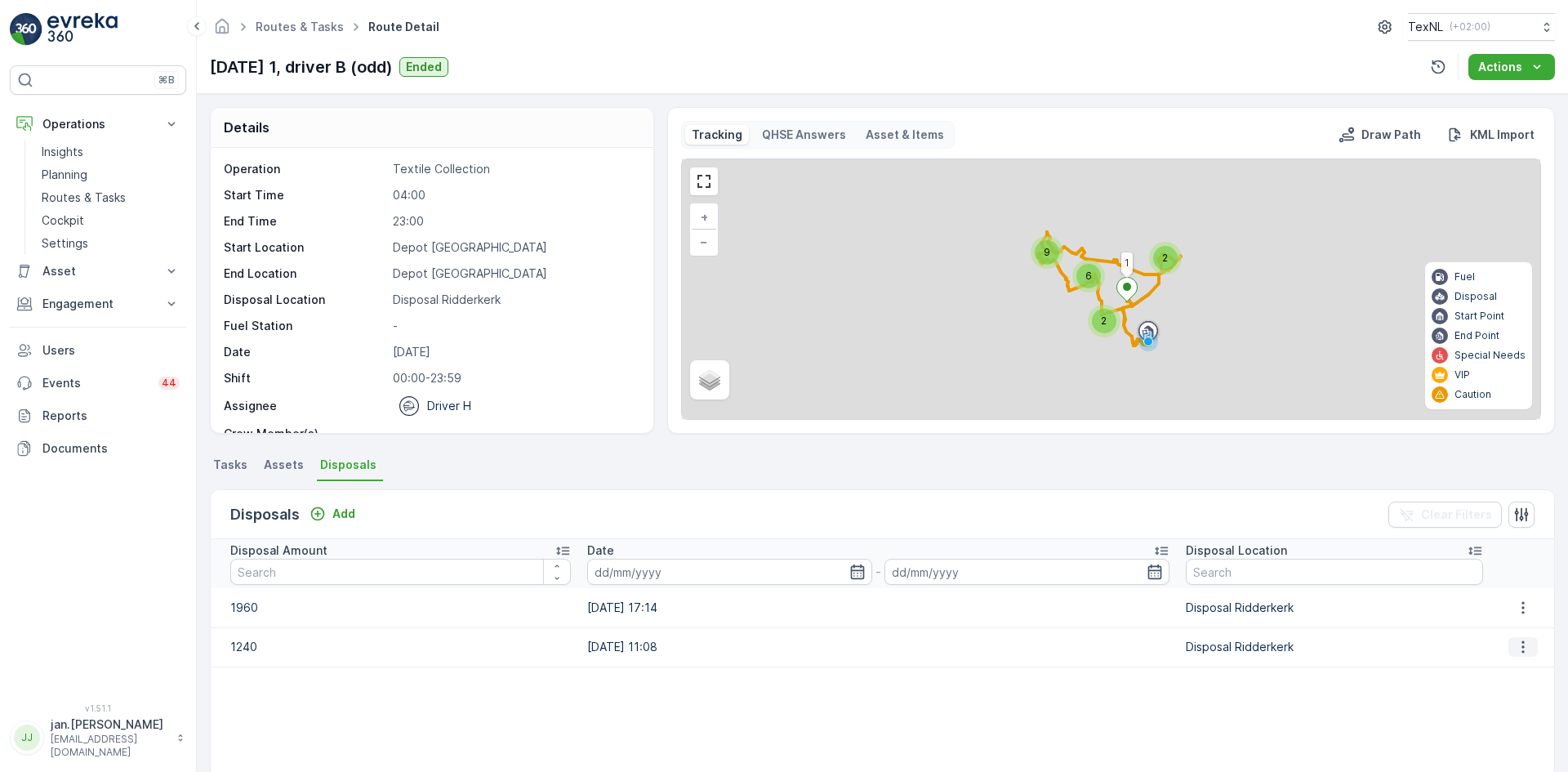
click at [1509, 655] on button "button" at bounding box center [1523, 646] width 29 height 20
click at [1478, 673] on span "Edit Disposal Amount" at bounding box center [1501, 671] width 115 height 16
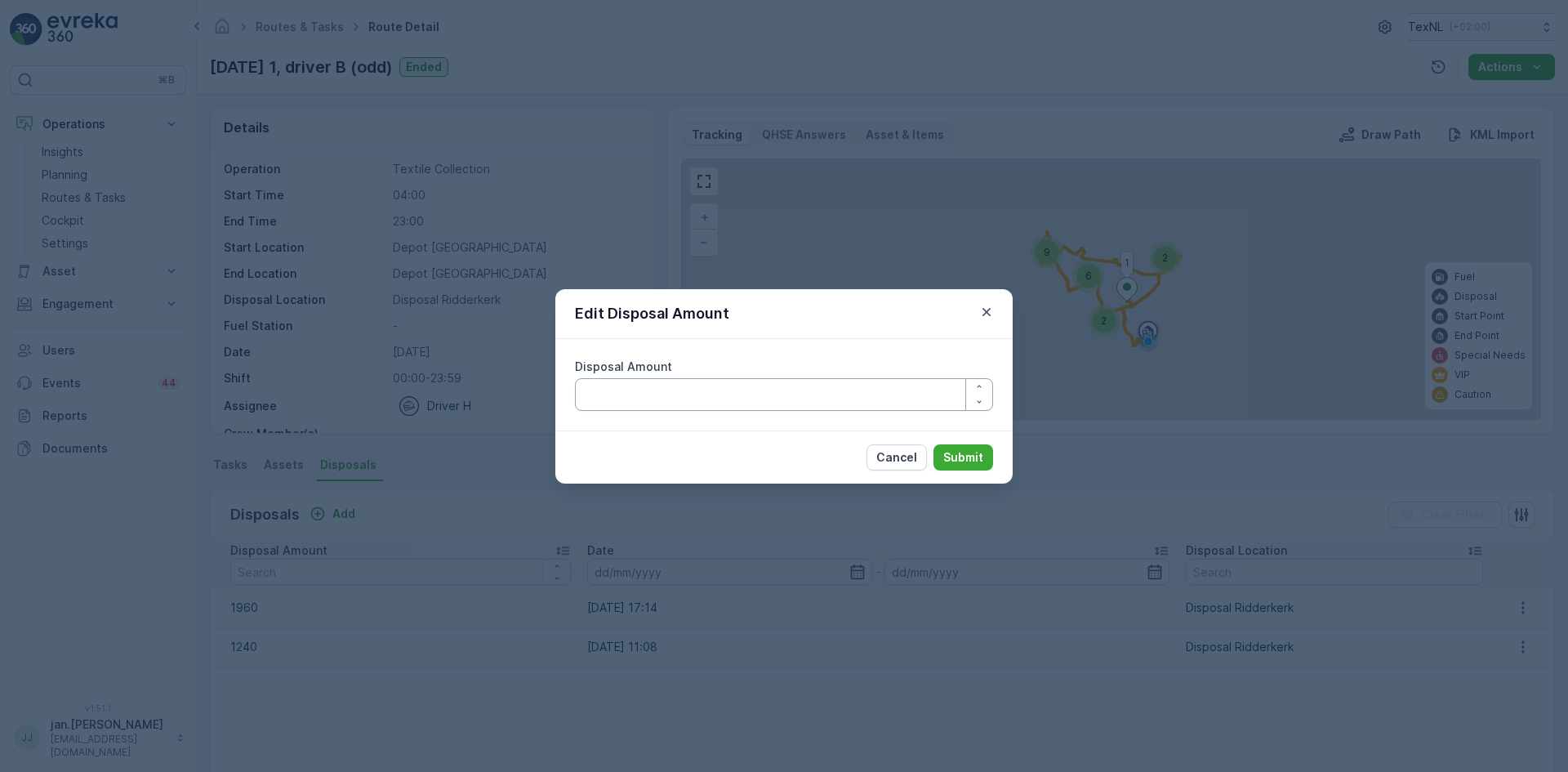
click at [757, 397] on Amount "Disposal Amount" at bounding box center [784, 394] width 418 height 33
type Amount "1140"
click at [944, 460] on button "Submit" at bounding box center [963, 457] width 59 height 26
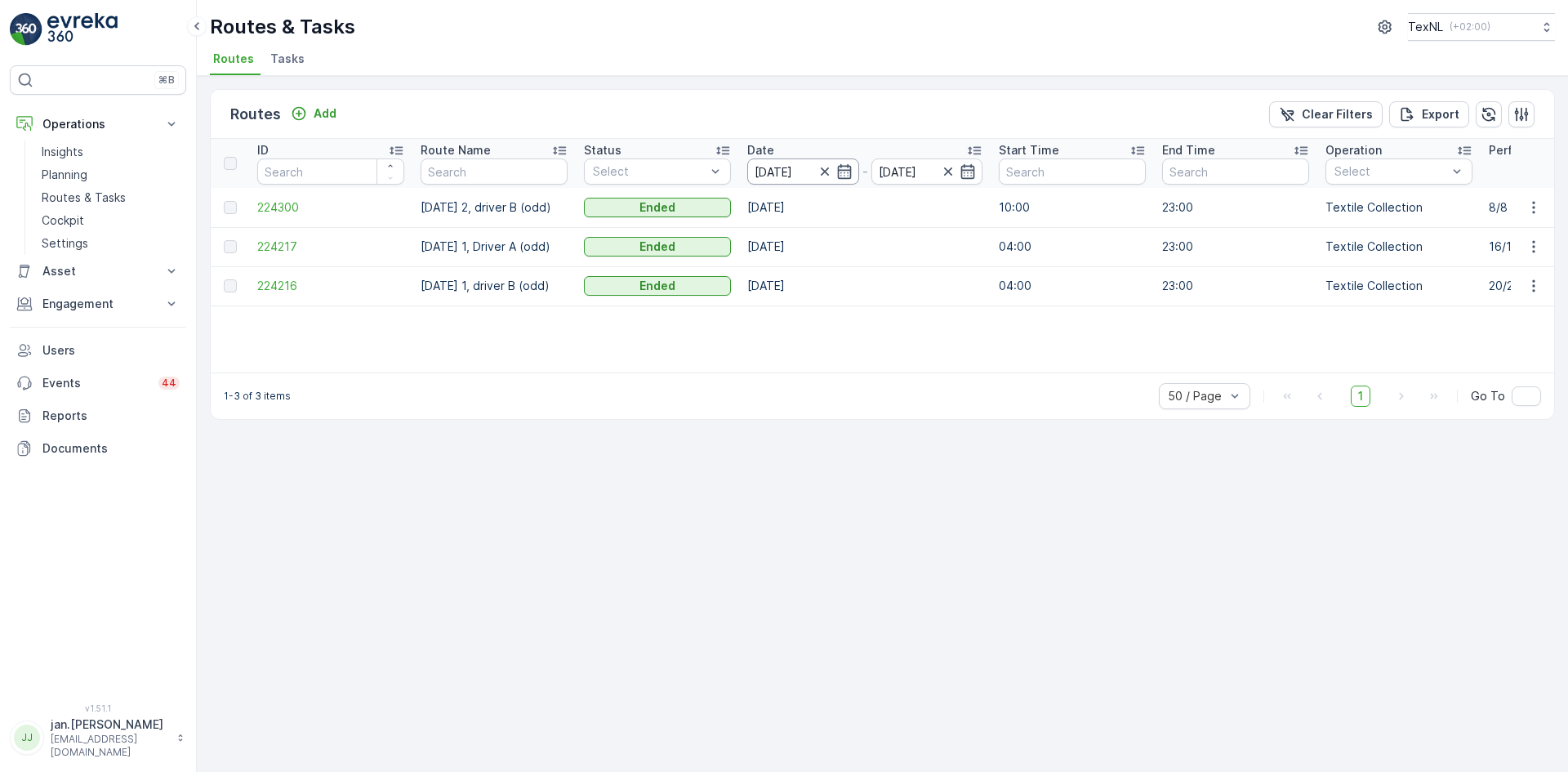
click at [773, 167] on input "[DATE]" at bounding box center [803, 171] width 112 height 26
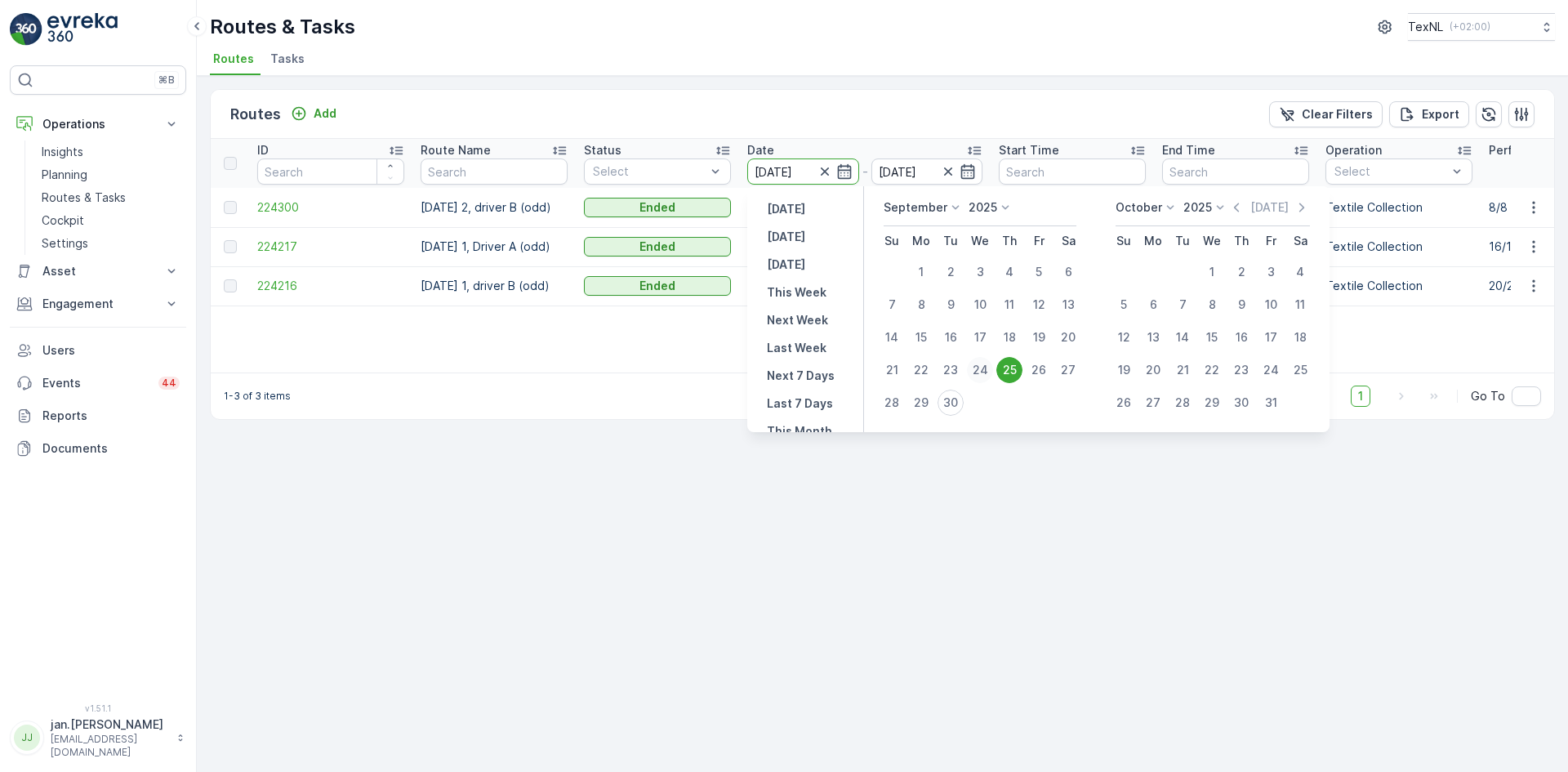
click at [976, 366] on div "24" at bounding box center [980, 370] width 26 height 26
type input "[DATE]"
click at [976, 366] on div "24" at bounding box center [980, 370] width 26 height 26
type input "[DATE]"
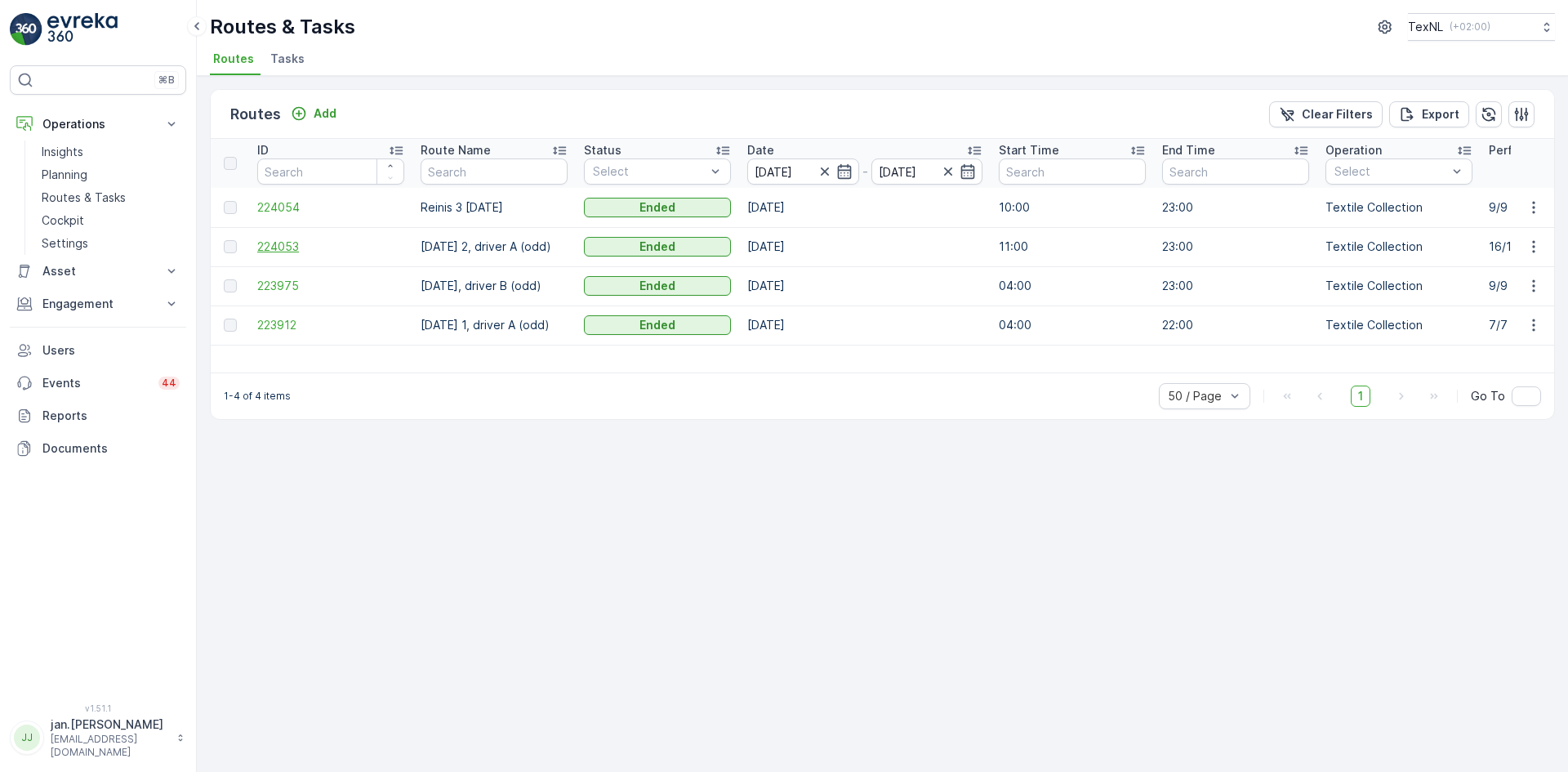
click at [289, 244] on span "224053" at bounding box center [330, 246] width 147 height 16
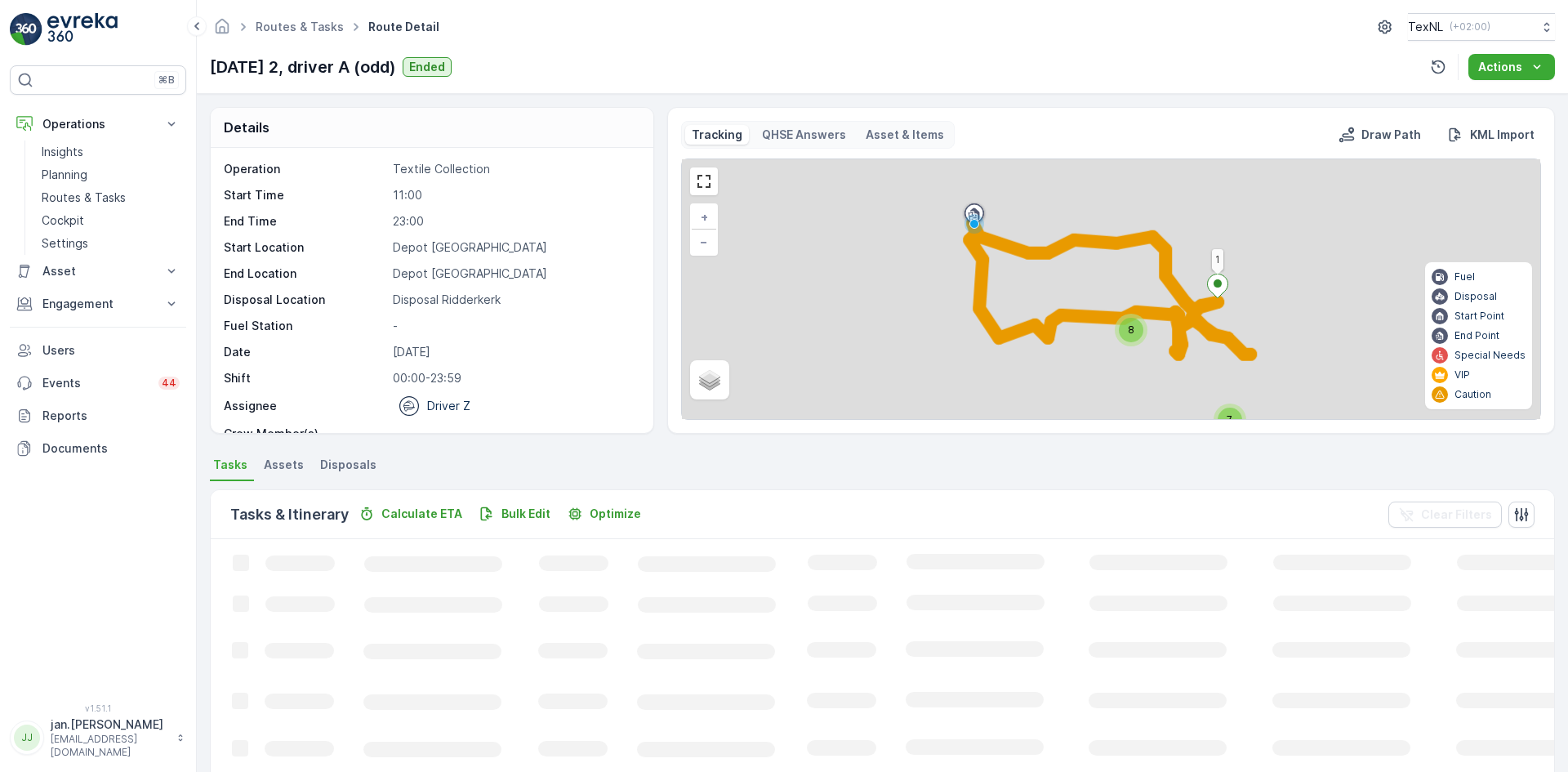
click at [348, 461] on span "Disposals" at bounding box center [348, 465] width 56 height 16
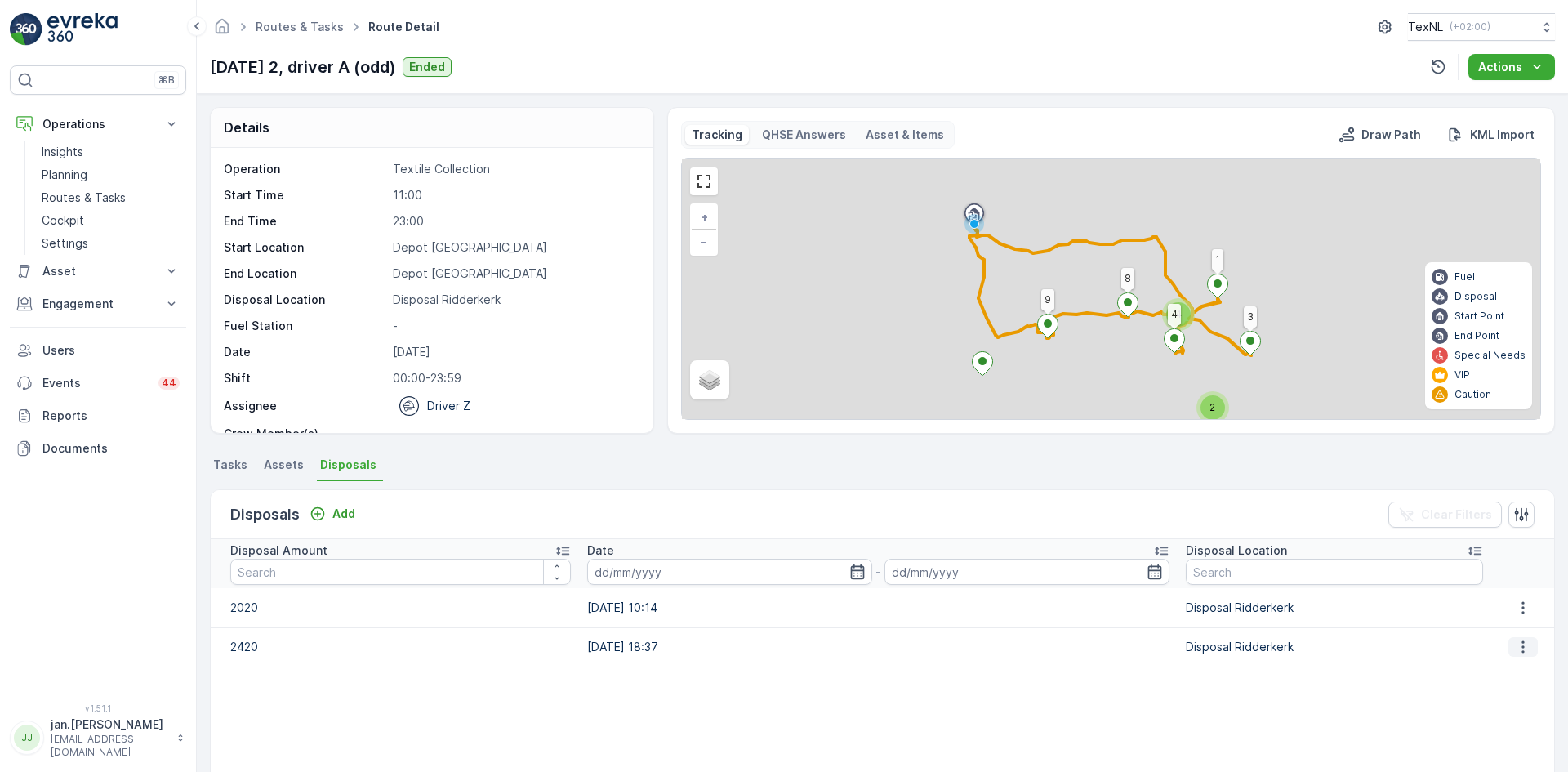
drag, startPoint x: 1522, startPoint y: 646, endPoint x: 1513, endPoint y: 652, distance: 10.8
click at [1522, 645] on icon "button" at bounding box center [1523, 646] width 16 height 16
click at [1497, 666] on span "Edit Disposal Amount" at bounding box center [1501, 671] width 115 height 16
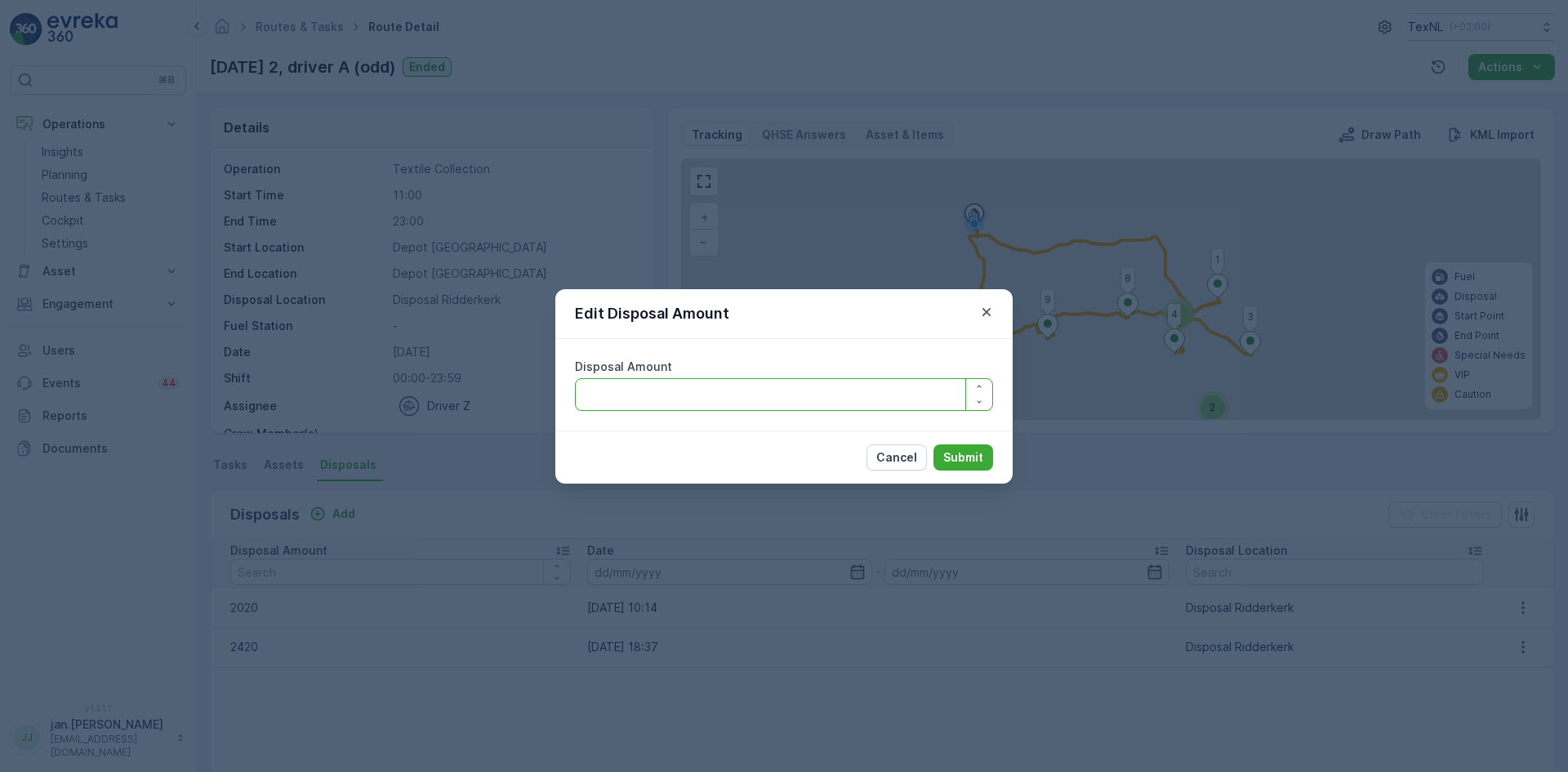
click at [769, 399] on Amount "Disposal Amount" at bounding box center [784, 394] width 418 height 33
type Amount "2520"
click at [944, 460] on p "Submit" at bounding box center [963, 457] width 40 height 16
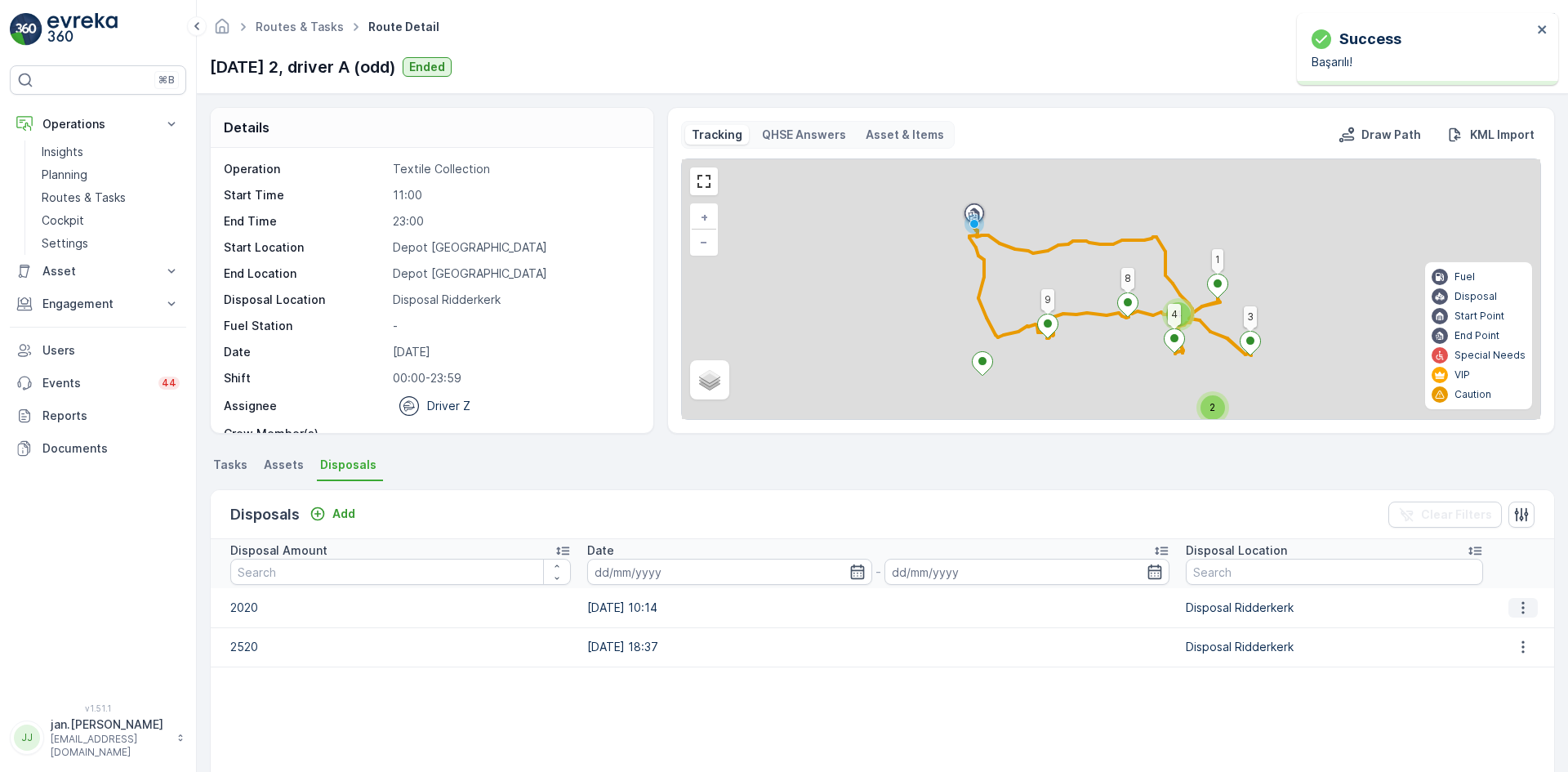
click at [1516, 608] on icon "button" at bounding box center [1523, 608] width 16 height 16
click at [1486, 637] on span "Edit Disposal Amount" at bounding box center [1501, 632] width 115 height 16
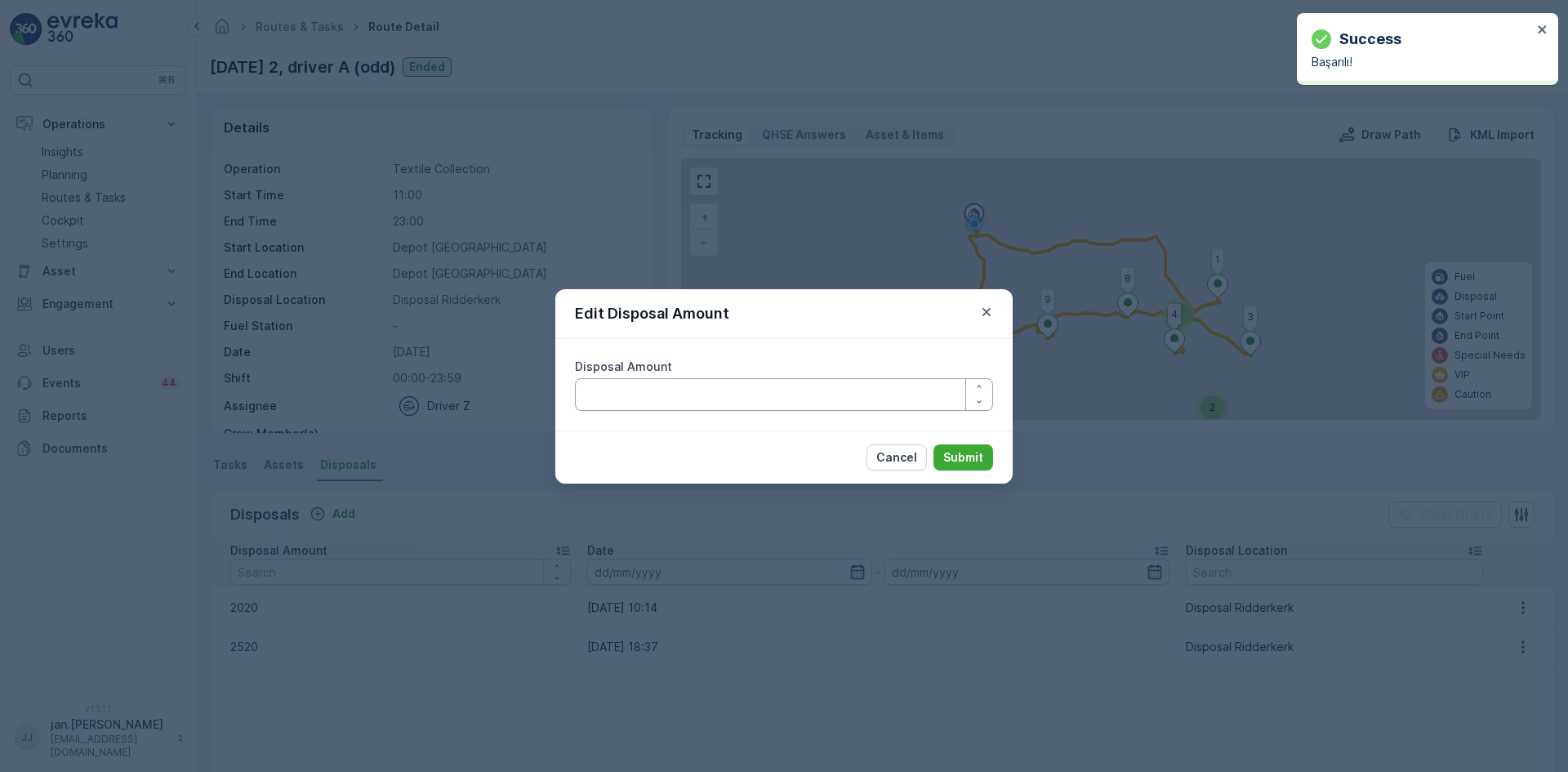
click at [729, 401] on Amount "Disposal Amount" at bounding box center [784, 394] width 418 height 33
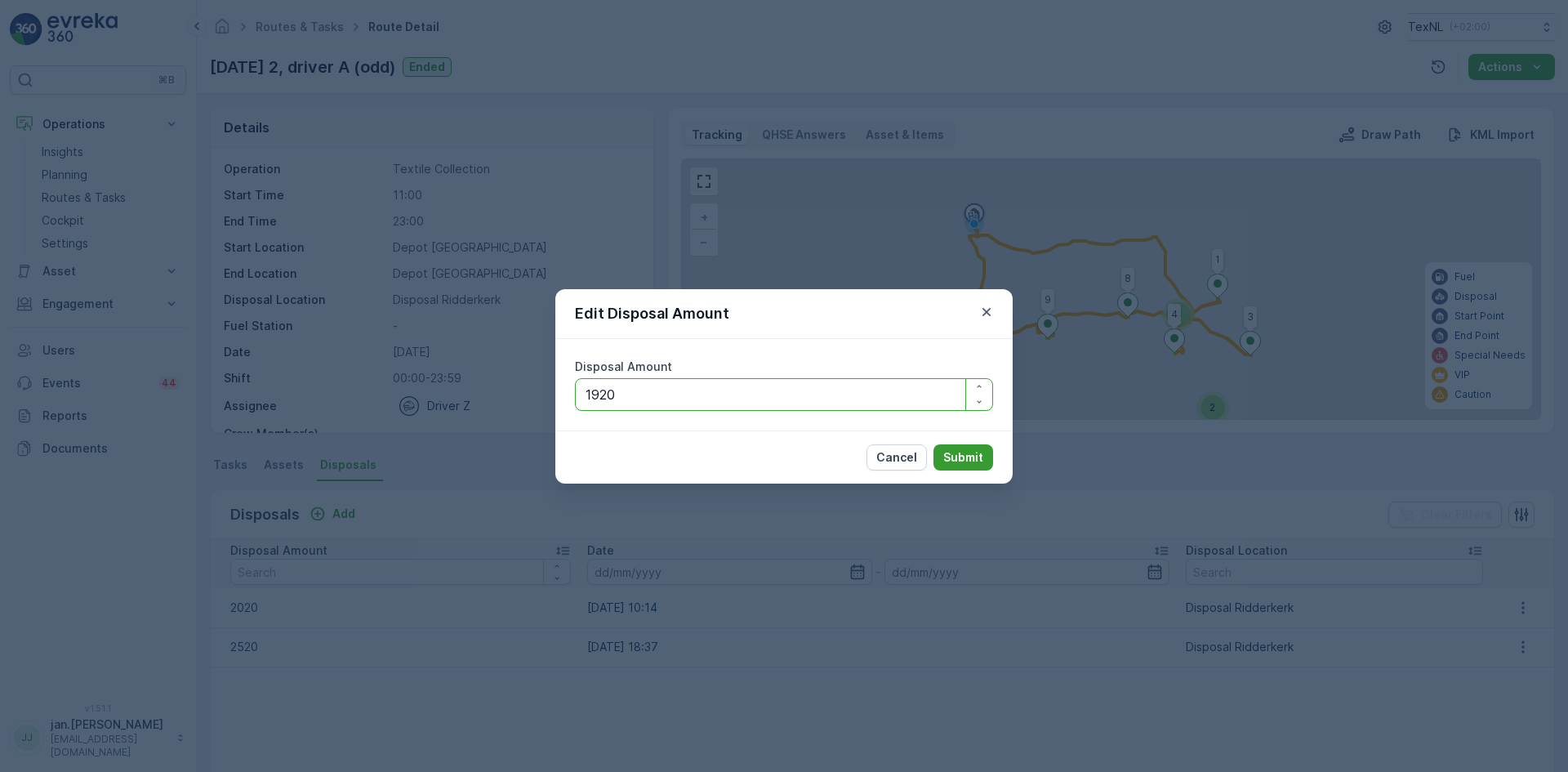
type Amount "1920"
click at [960, 457] on p "Submit" at bounding box center [963, 457] width 40 height 16
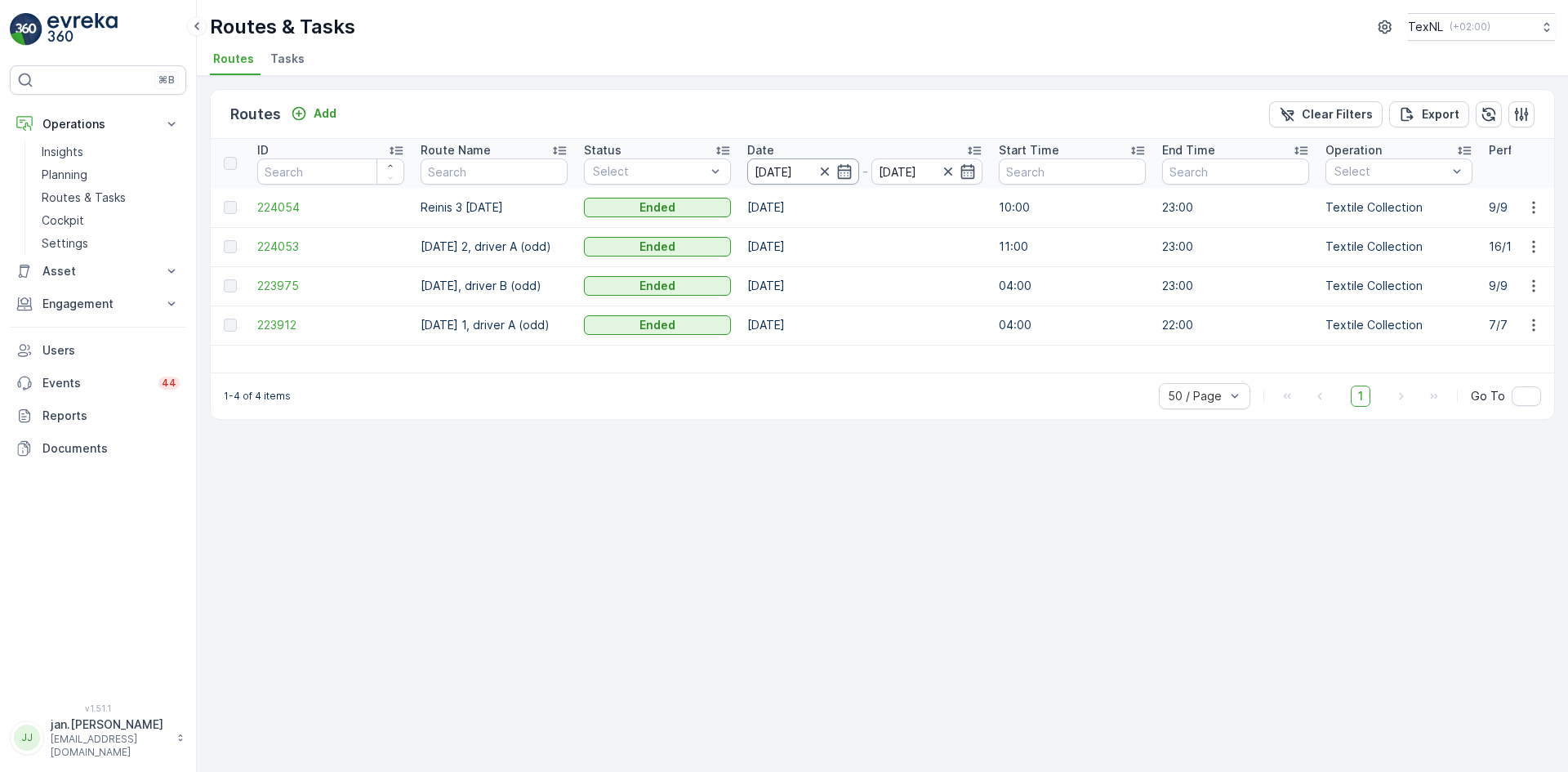
click at [765, 171] on input "[DATE]" at bounding box center [803, 171] width 112 height 26
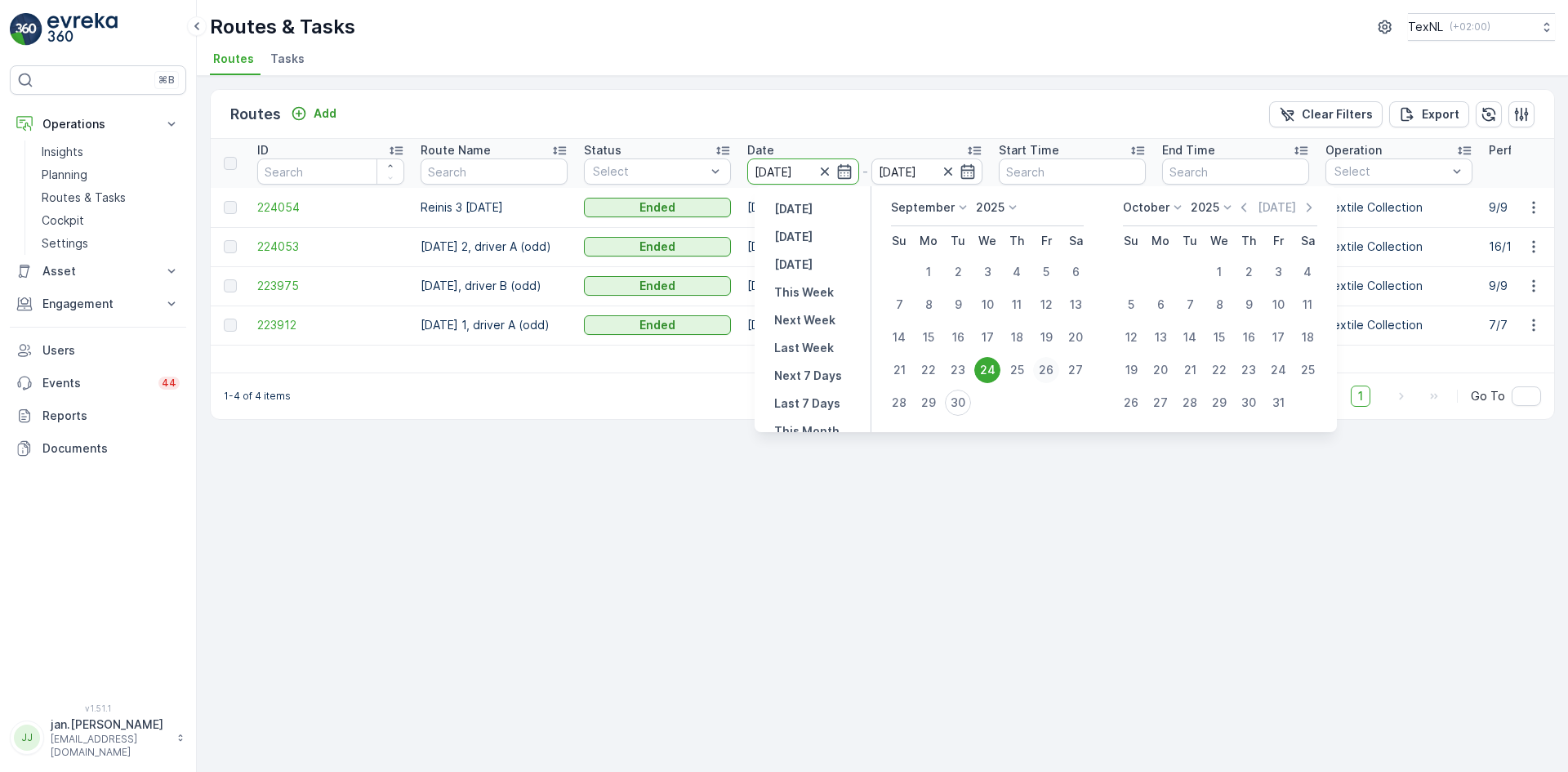
click at [1045, 367] on div "26" at bounding box center [1046, 370] width 26 height 26
type input "[DATE]"
click at [1045, 367] on div "26" at bounding box center [1046, 370] width 26 height 26
type input "[DATE]"
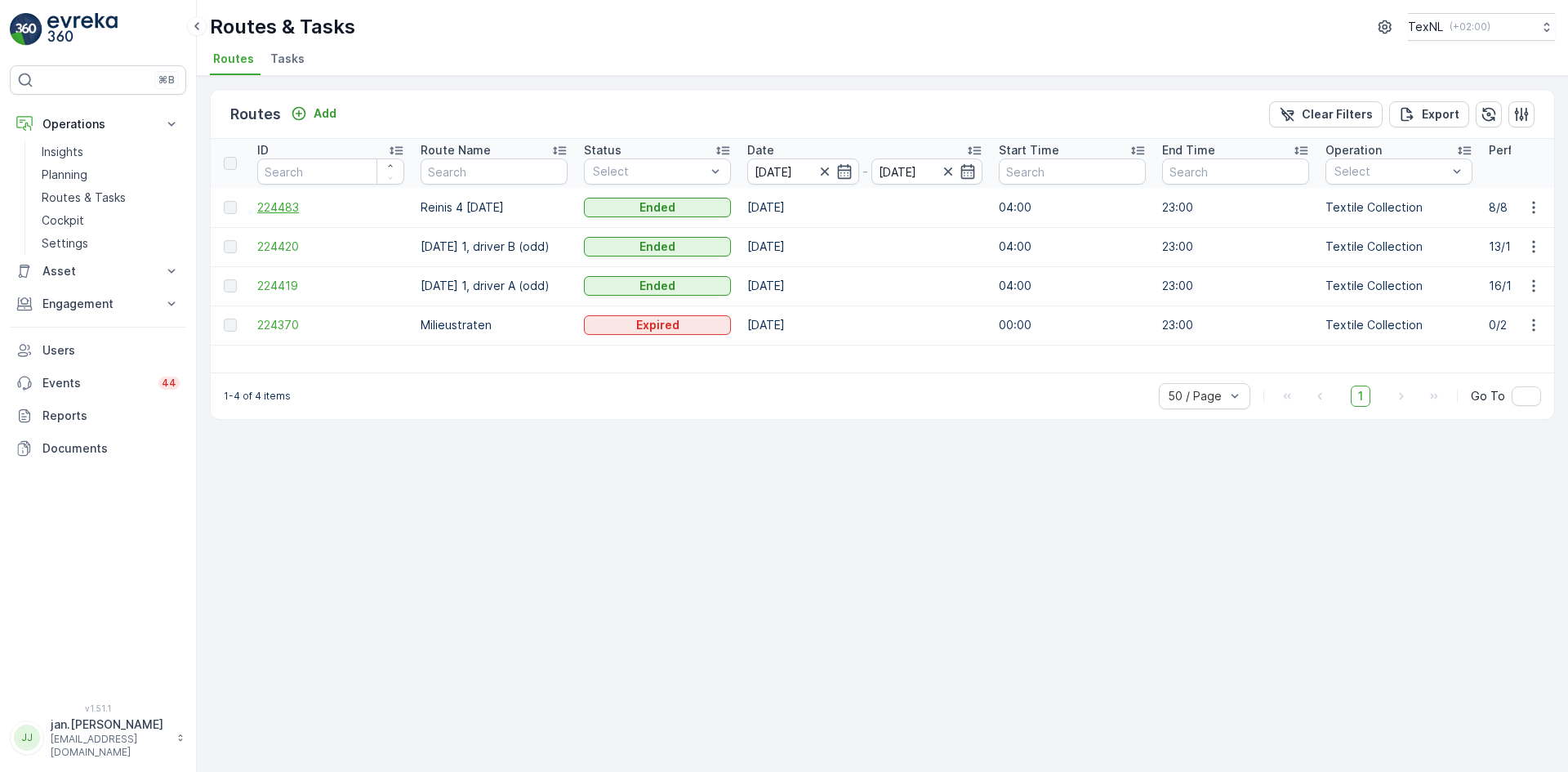
click at [283, 207] on span "224483" at bounding box center [330, 207] width 147 height 16
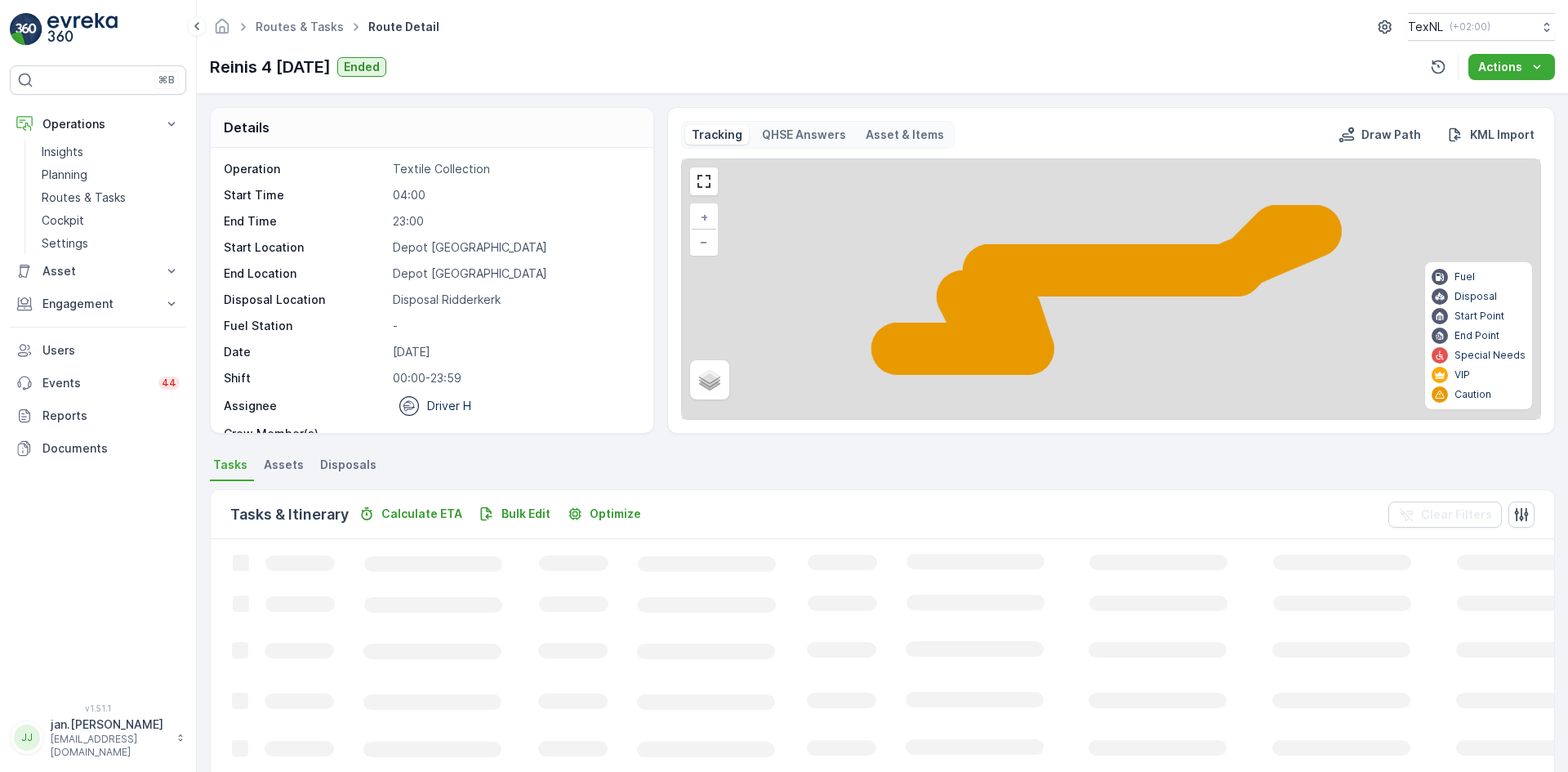
click at [356, 455] on li "Disposals" at bounding box center [349, 467] width 66 height 28
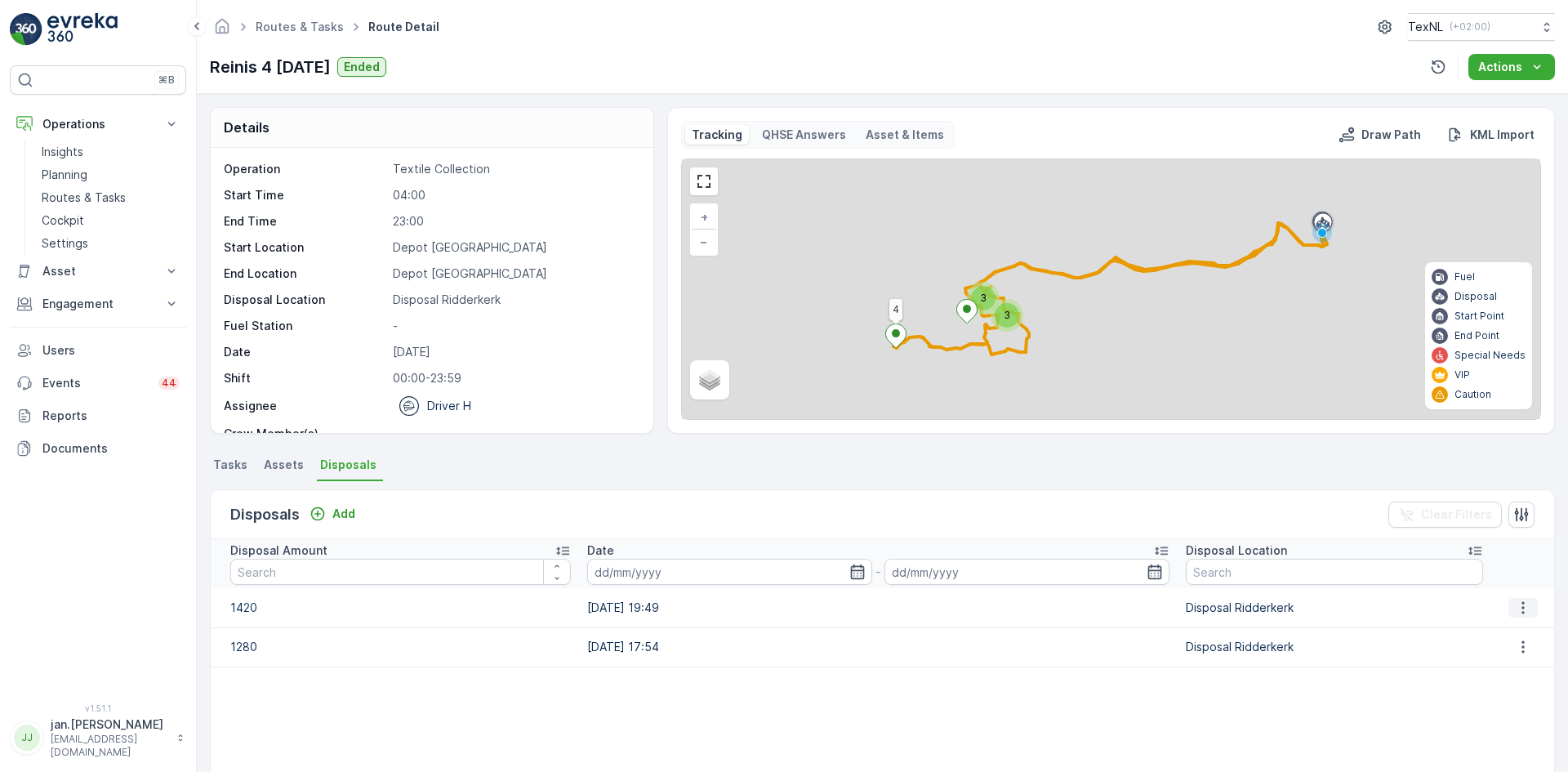
click at [1520, 607] on icon "button" at bounding box center [1523, 608] width 16 height 16
click at [1486, 632] on span "Edit Disposal Amount" at bounding box center [1501, 632] width 115 height 16
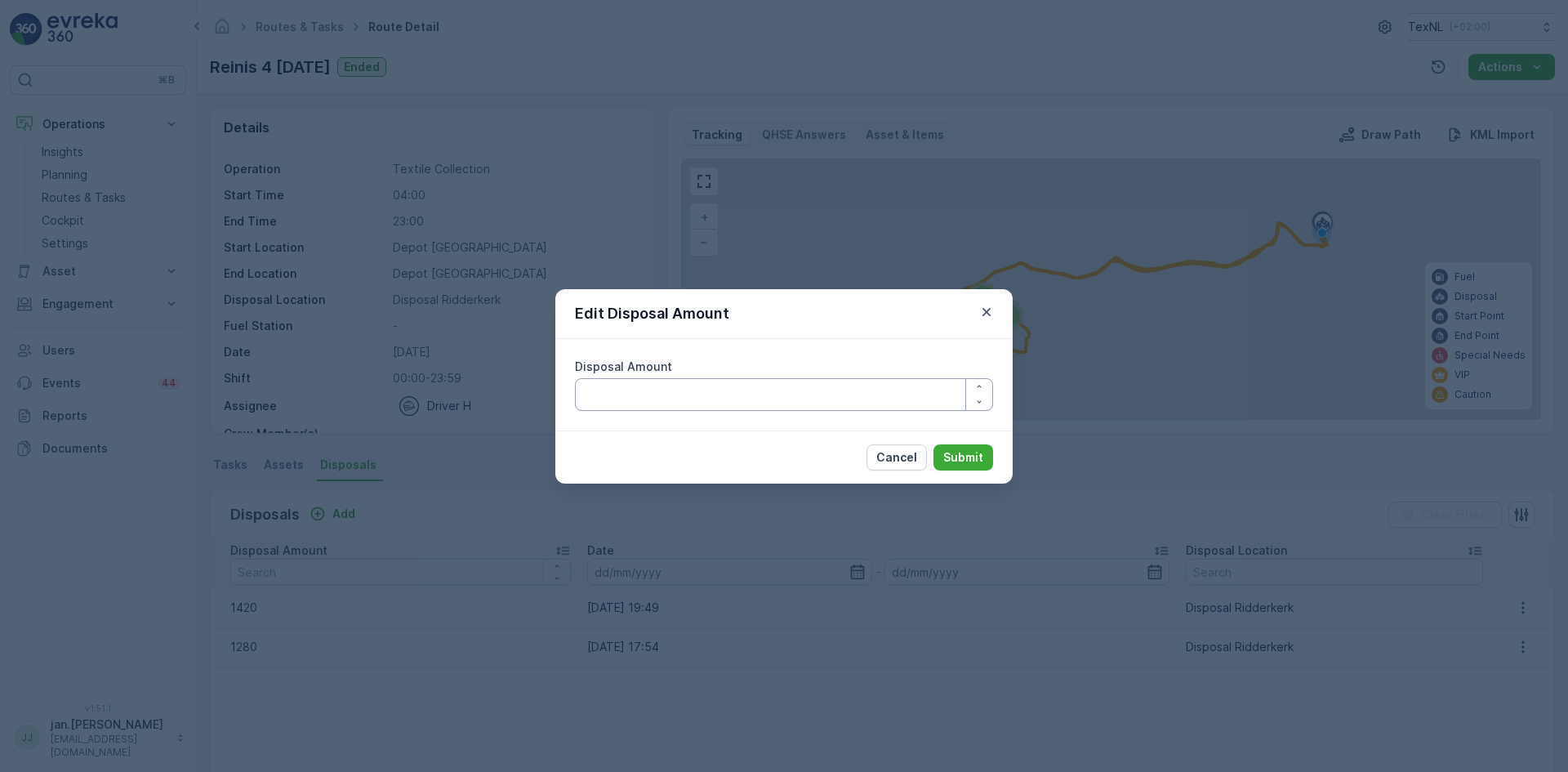
click at [878, 392] on Amount "Disposal Amount" at bounding box center [784, 394] width 418 height 33
type Amount "1320"
click at [956, 454] on p "Submit" at bounding box center [963, 457] width 40 height 16
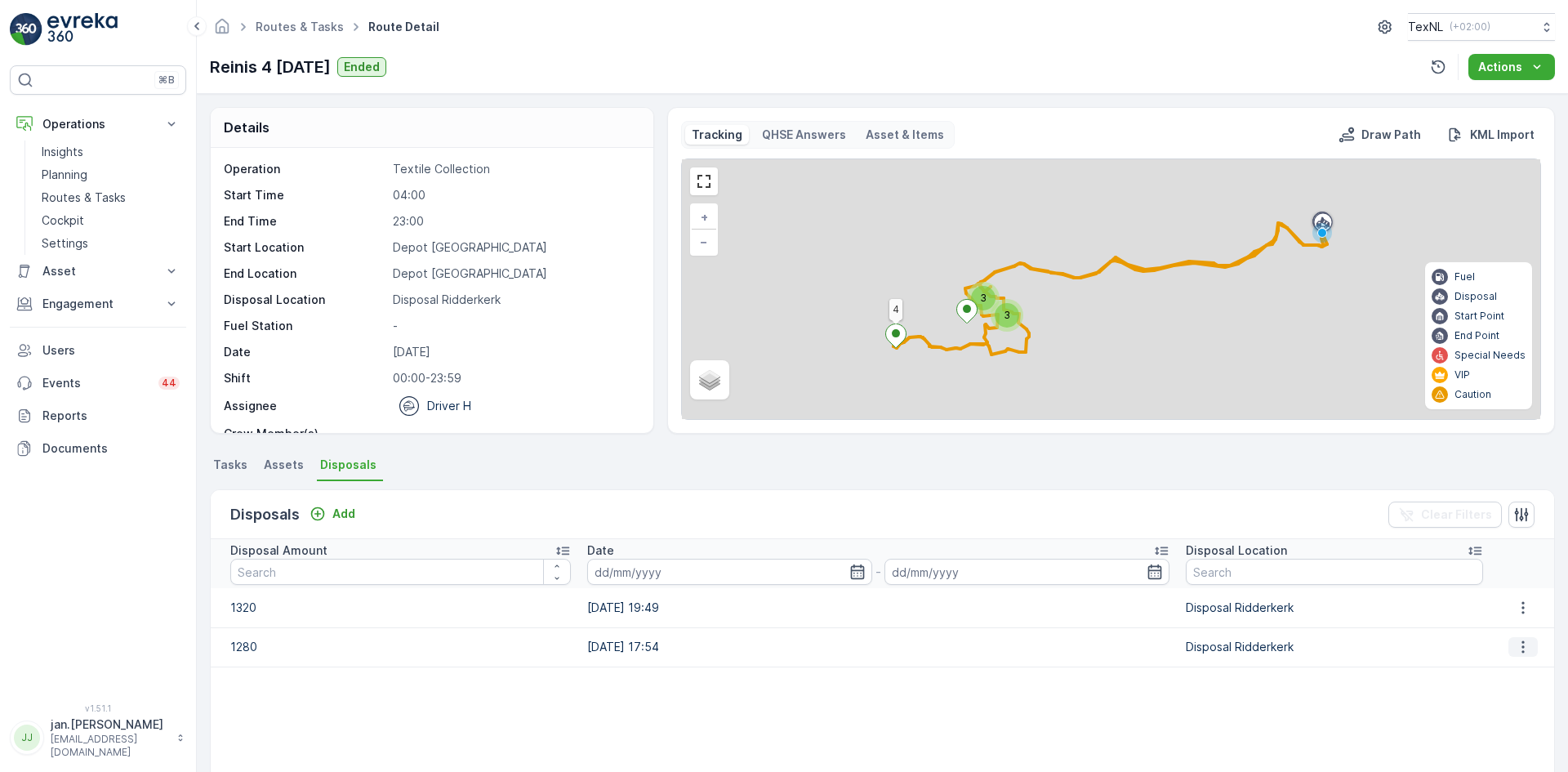
click at [1522, 648] on icon "button" at bounding box center [1523, 647] width 3 height 12
click at [1485, 672] on span "Edit Disposal Amount" at bounding box center [1501, 671] width 115 height 16
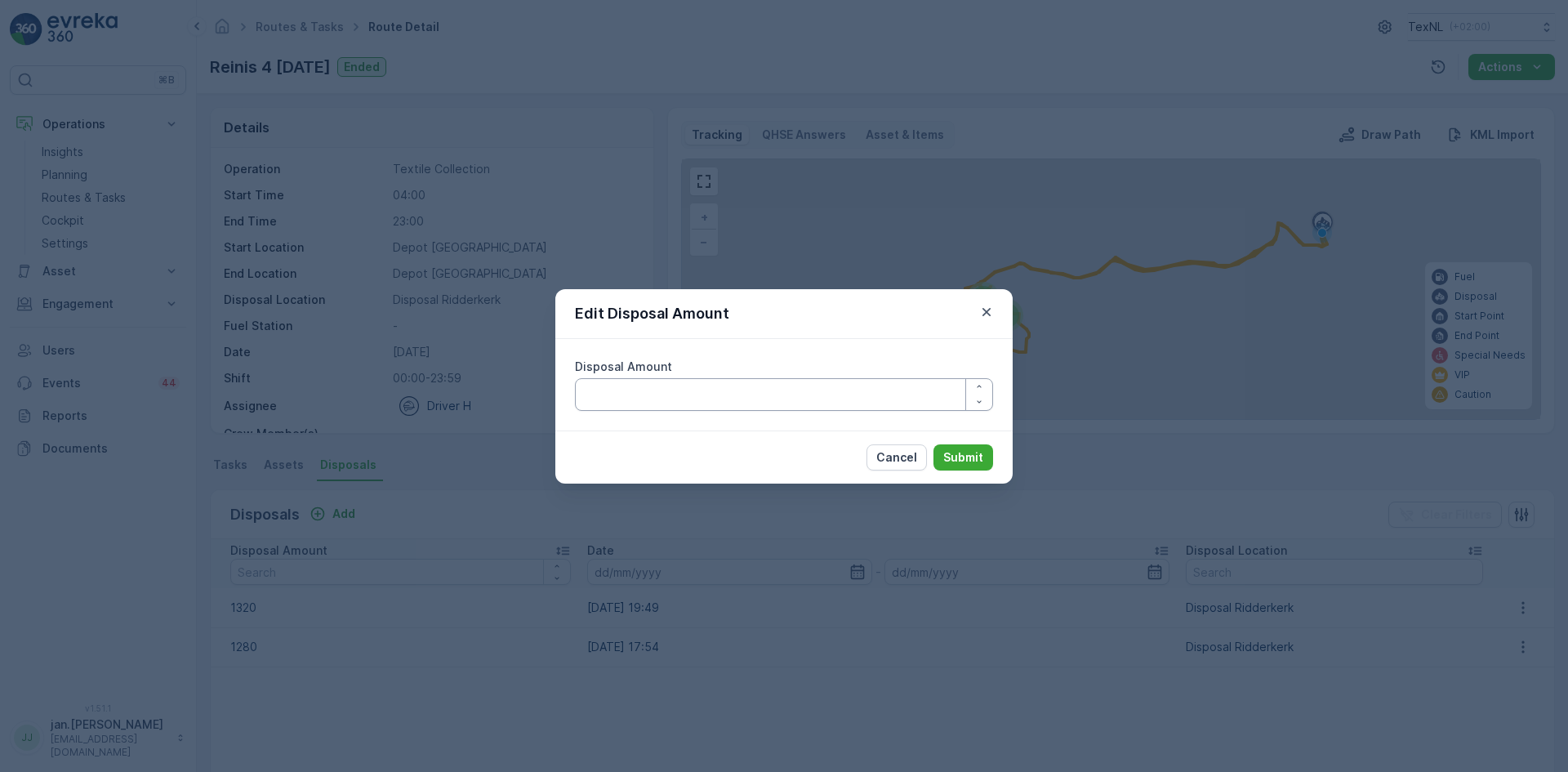
click at [817, 398] on Amount "Disposal Amount" at bounding box center [784, 394] width 418 height 33
type Amount "1180"
click at [966, 462] on p "Submit" at bounding box center [963, 457] width 40 height 16
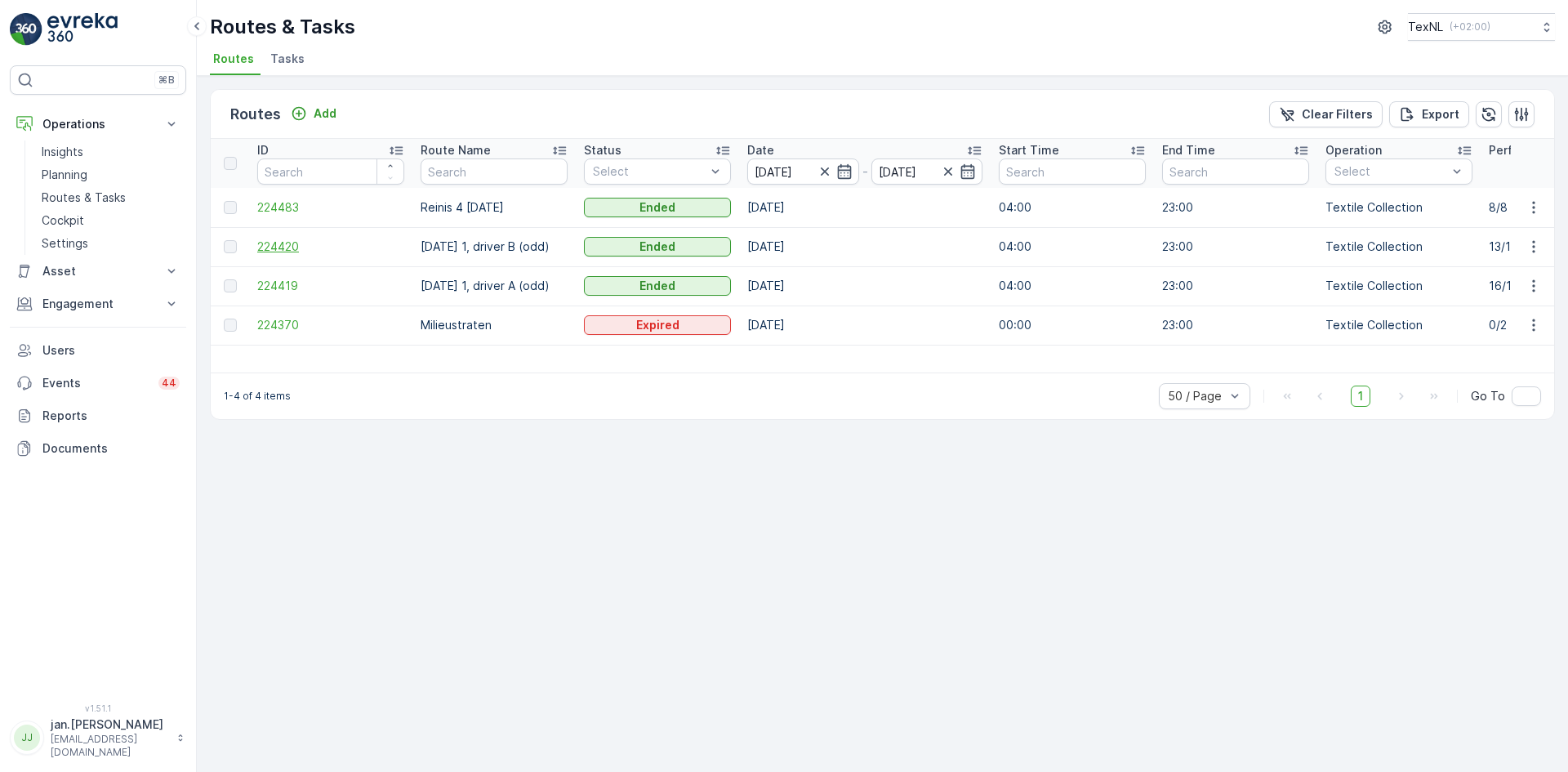
click at [269, 250] on span "224420" at bounding box center [330, 246] width 147 height 16
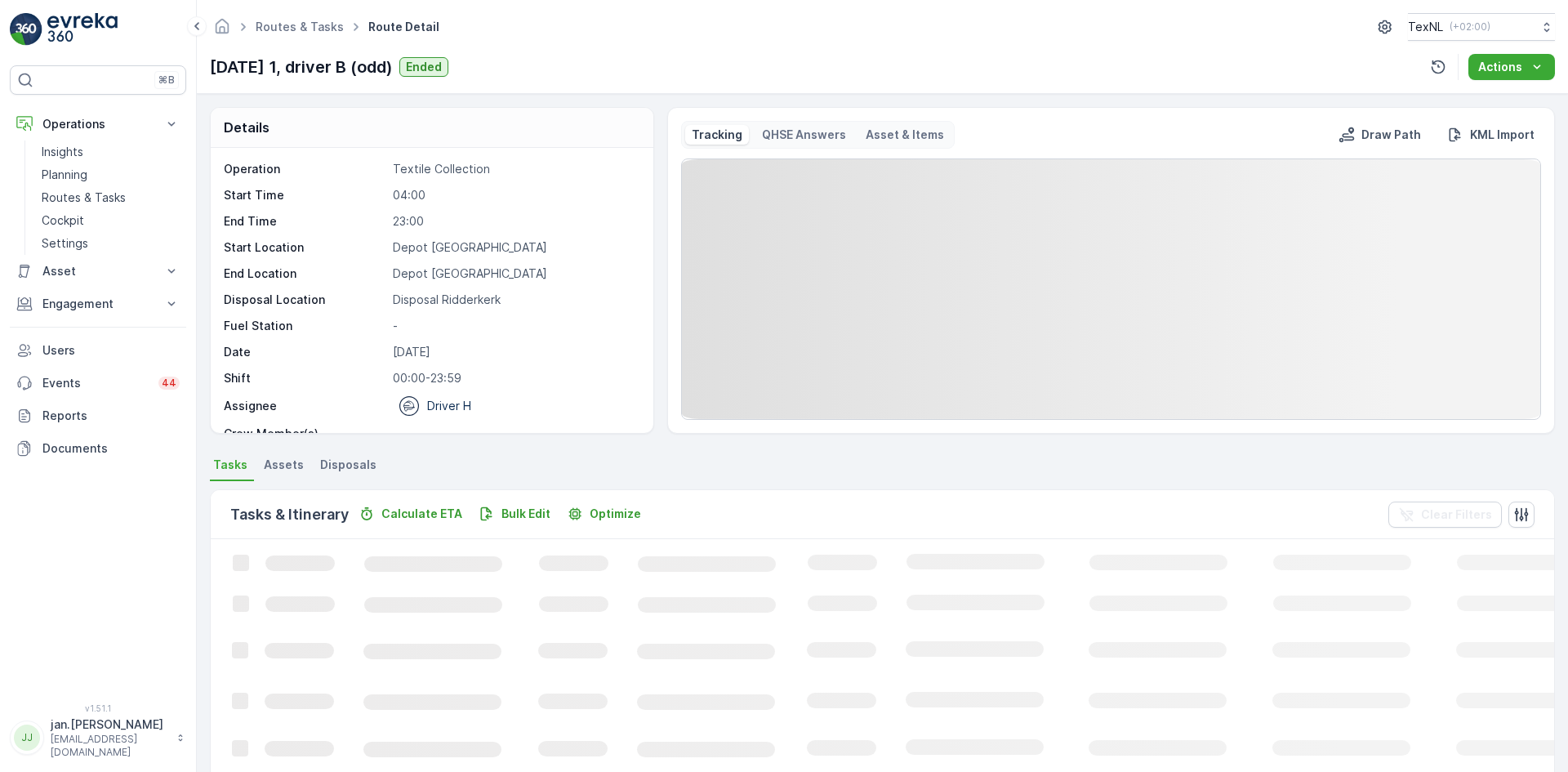
click at [354, 459] on span "Disposals" at bounding box center [348, 465] width 56 height 16
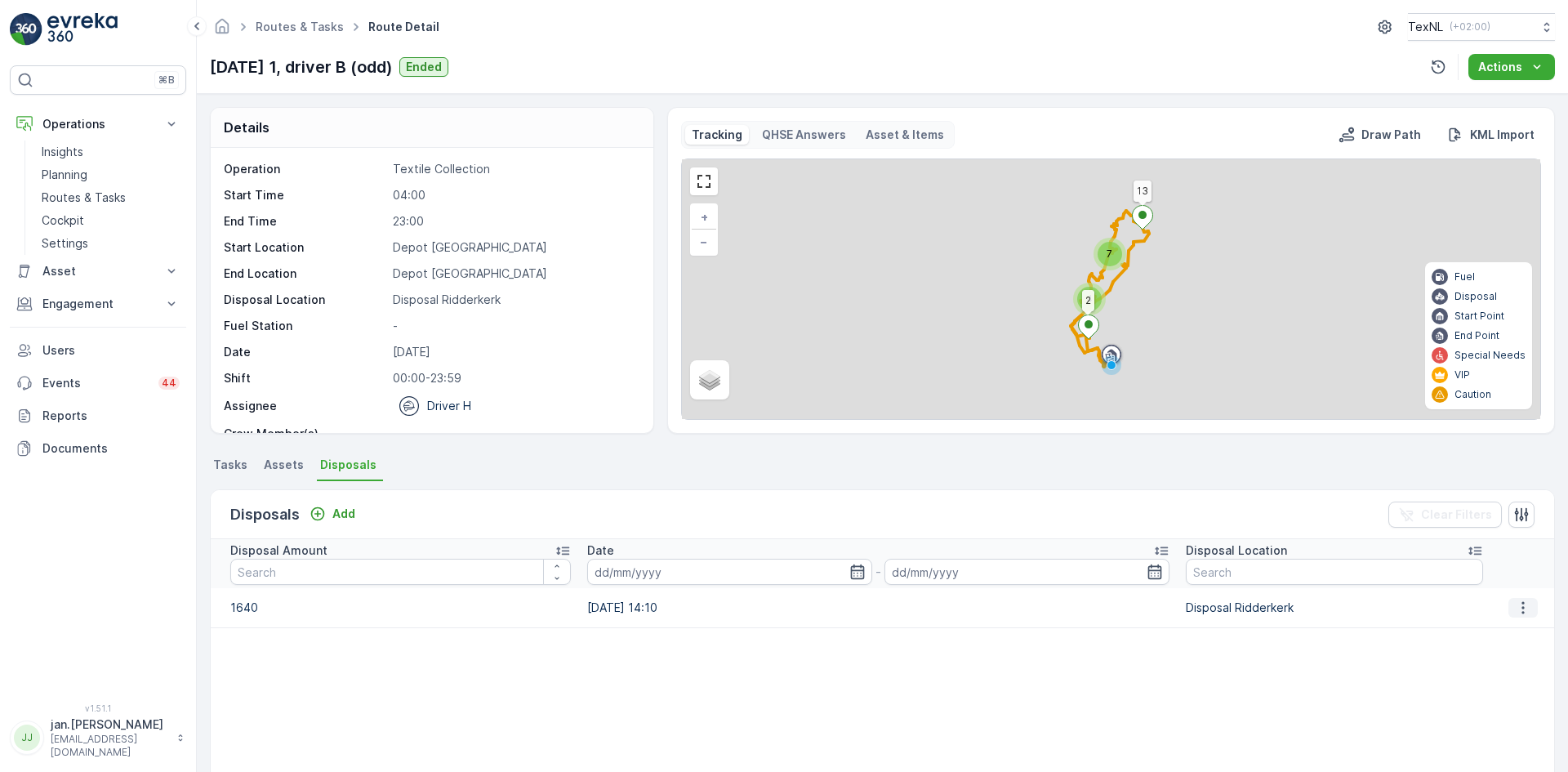
click at [1516, 611] on icon "button" at bounding box center [1523, 608] width 16 height 16
click at [1454, 646] on ul "Edit Disposal Amount" at bounding box center [1501, 633] width 135 height 29
click at [1466, 635] on span "Edit Disposal Amount" at bounding box center [1501, 632] width 115 height 16
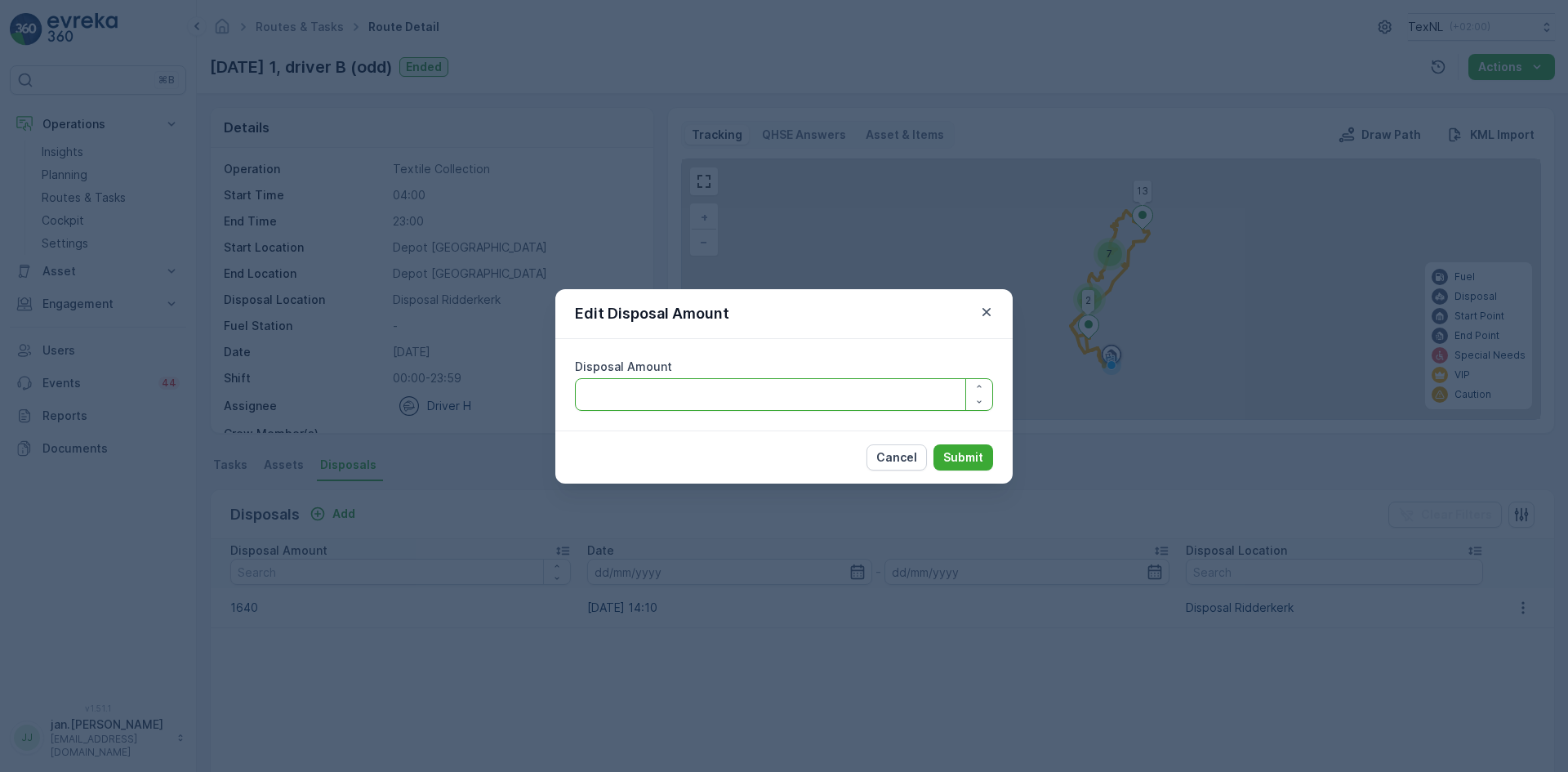
click at [787, 395] on Amount "Disposal Amount" at bounding box center [784, 394] width 418 height 33
type Amount "1440"
click at [962, 460] on p "Submit" at bounding box center [963, 457] width 40 height 16
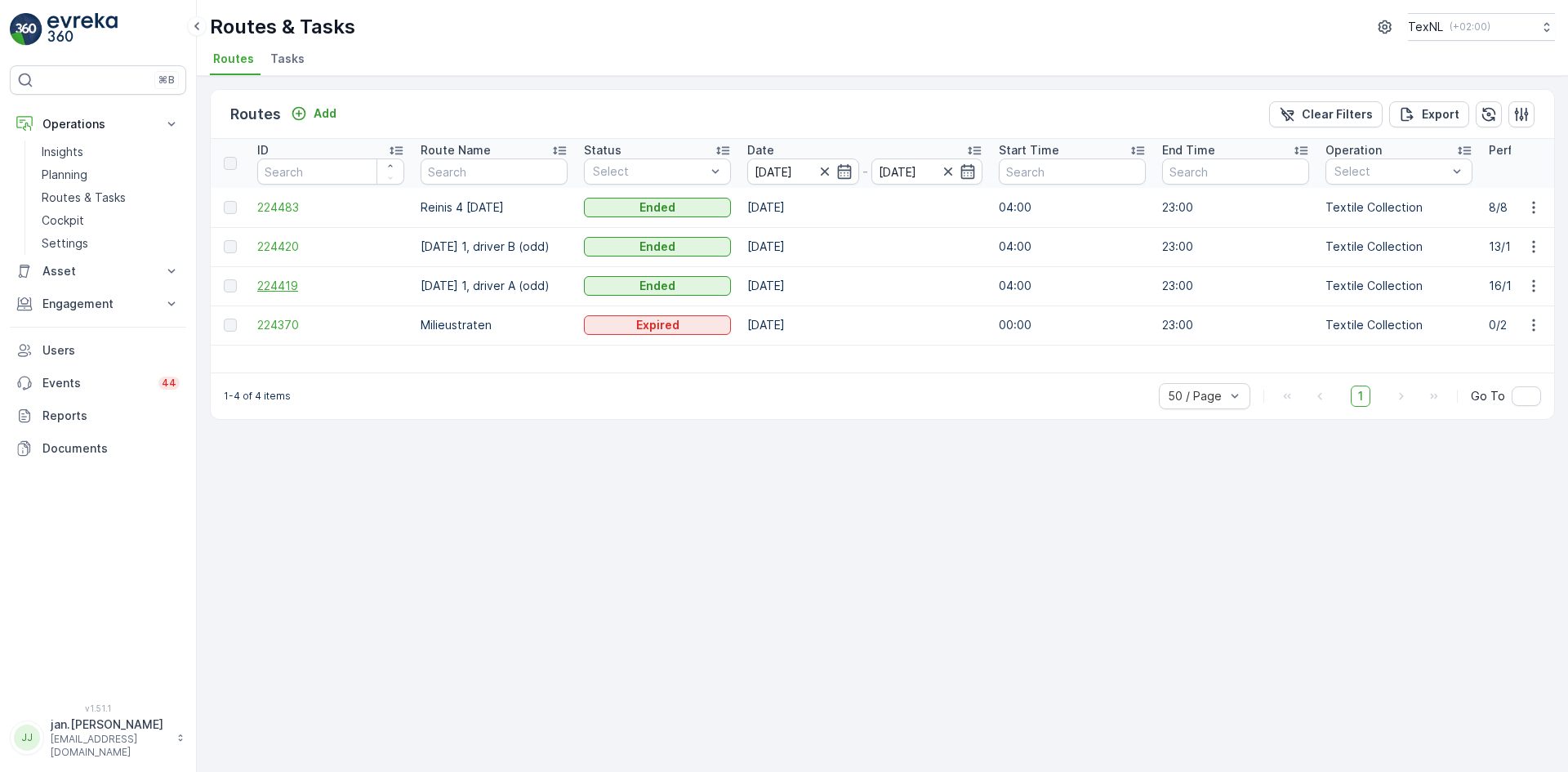
click at [273, 287] on span "224419" at bounding box center [330, 286] width 147 height 16
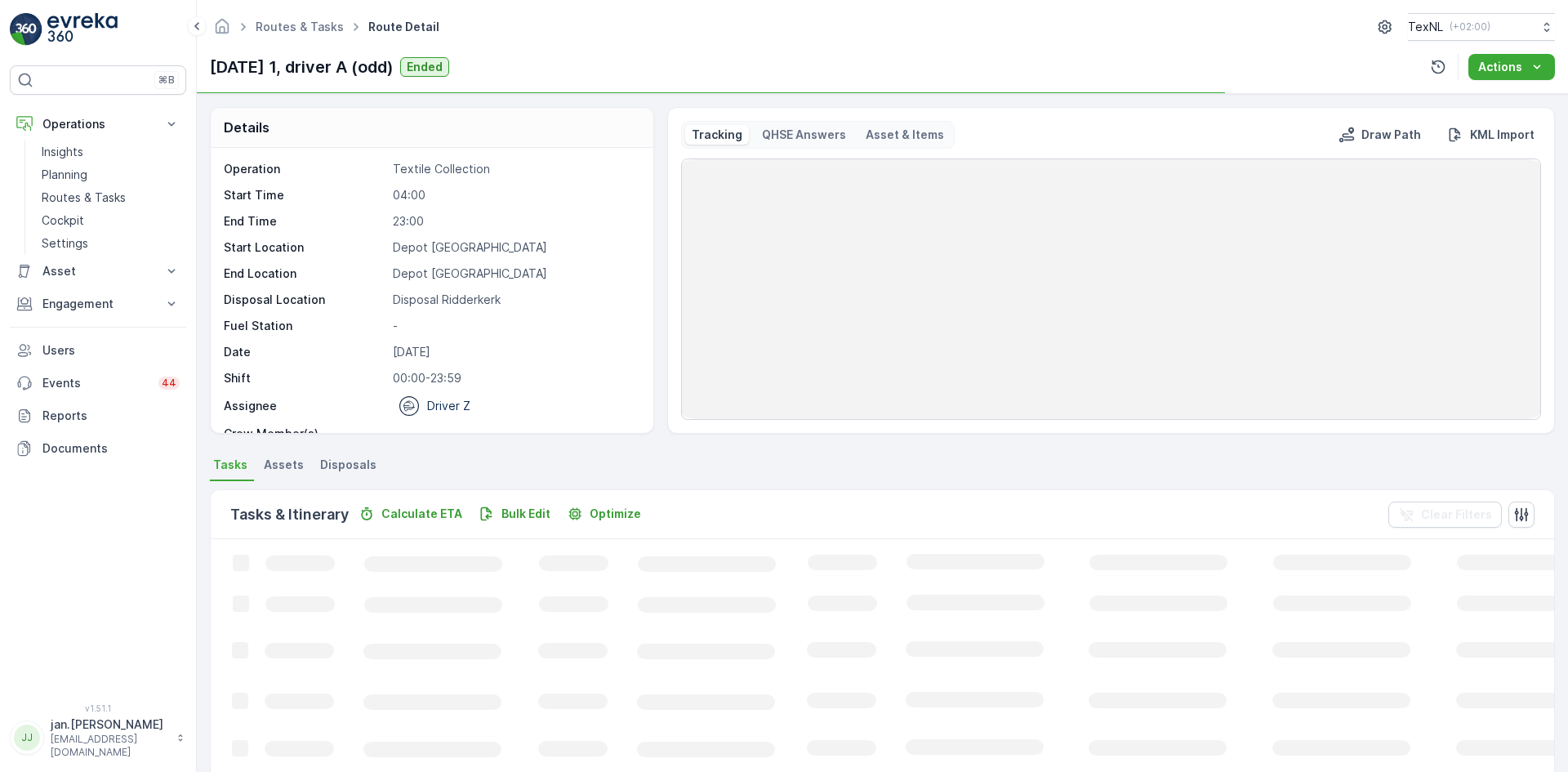
click at [347, 469] on span "Disposals" at bounding box center [348, 465] width 56 height 16
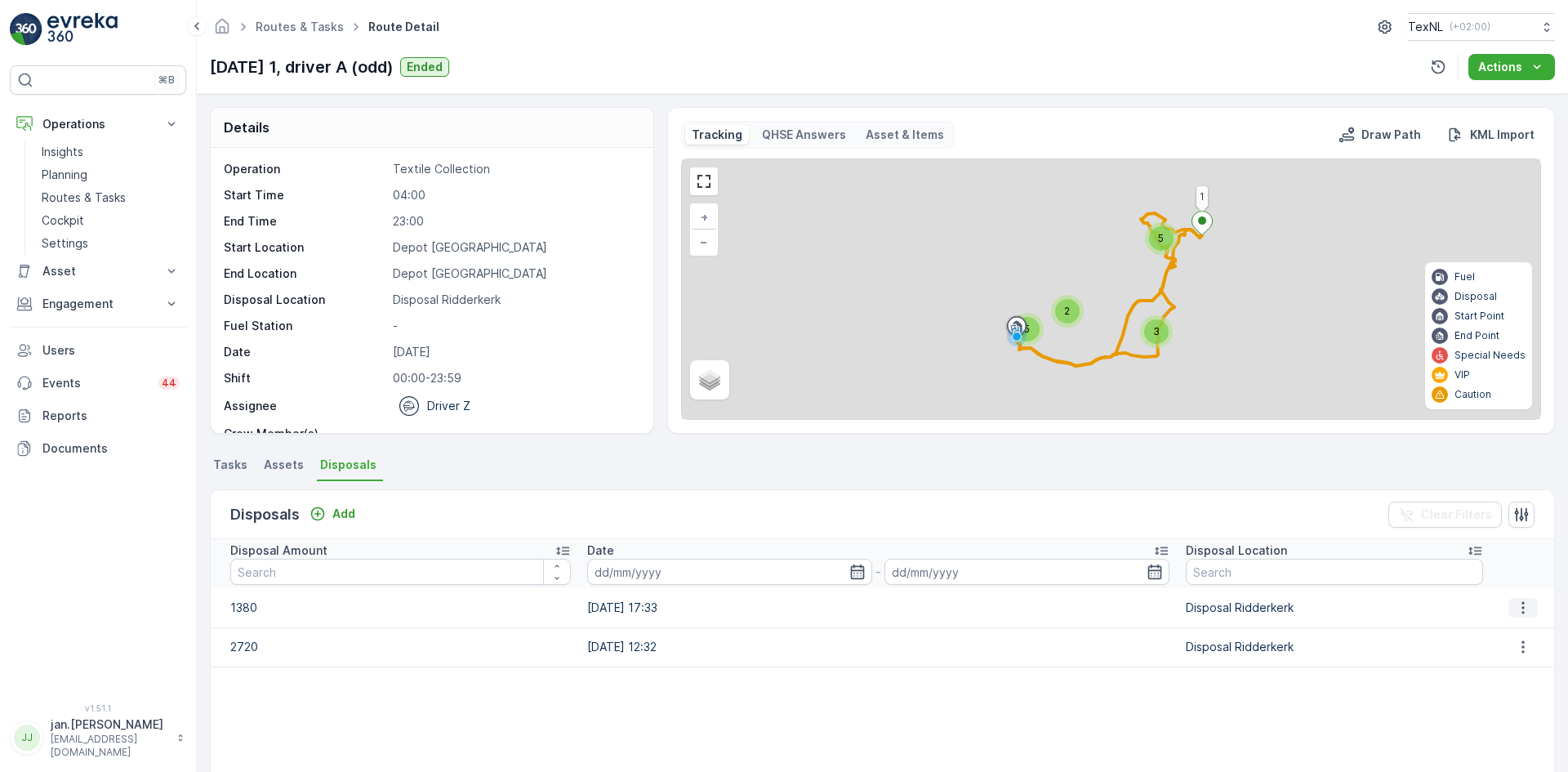
click at [1520, 603] on icon "button" at bounding box center [1523, 608] width 16 height 16
click at [1488, 627] on span "Edit Disposal Amount" at bounding box center [1501, 632] width 115 height 16
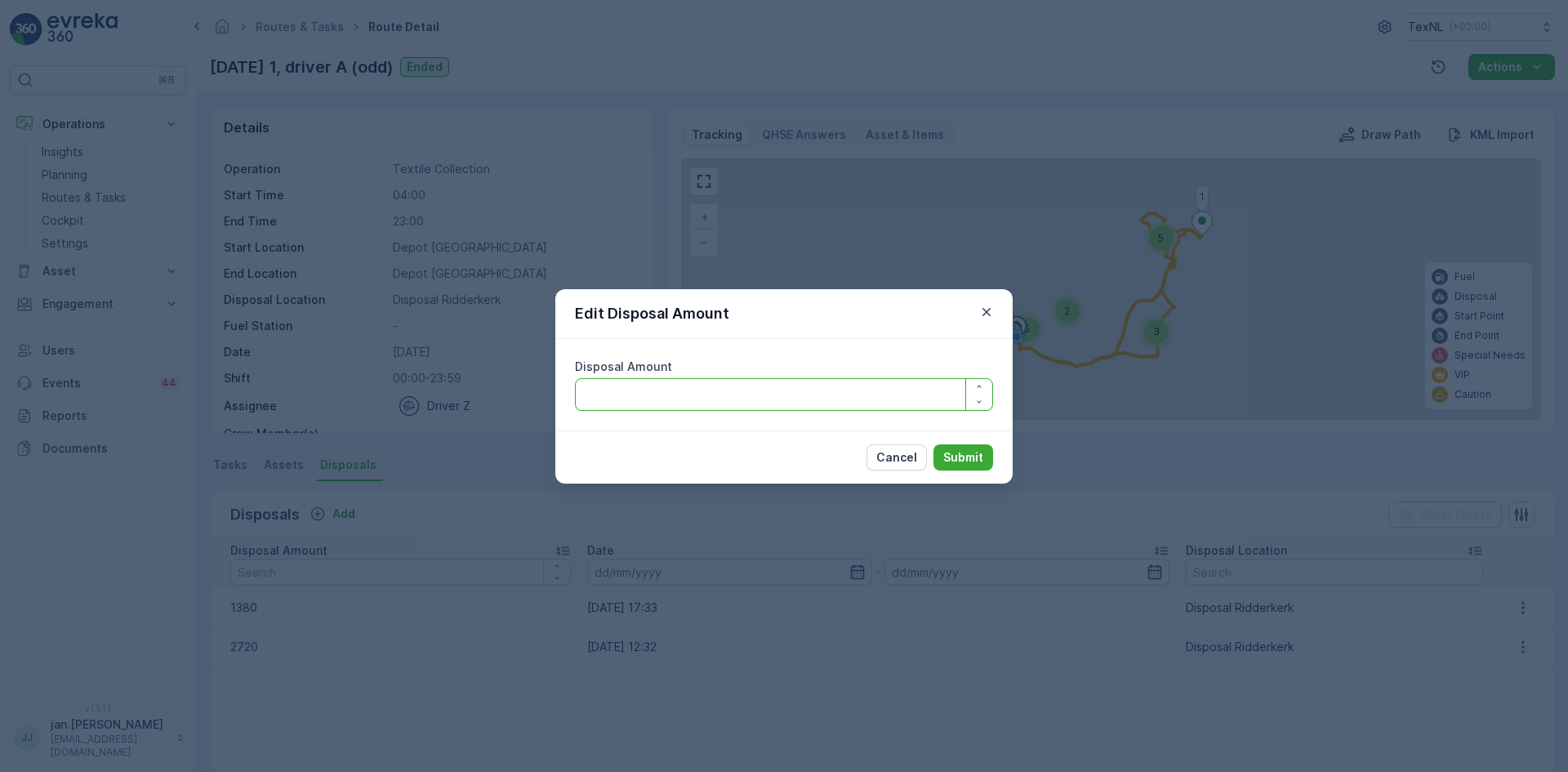
click at [921, 404] on Amount "Disposal Amount" at bounding box center [784, 394] width 418 height 33
type Amount "1330"
click at [968, 457] on p "Submit" at bounding box center [963, 457] width 40 height 16
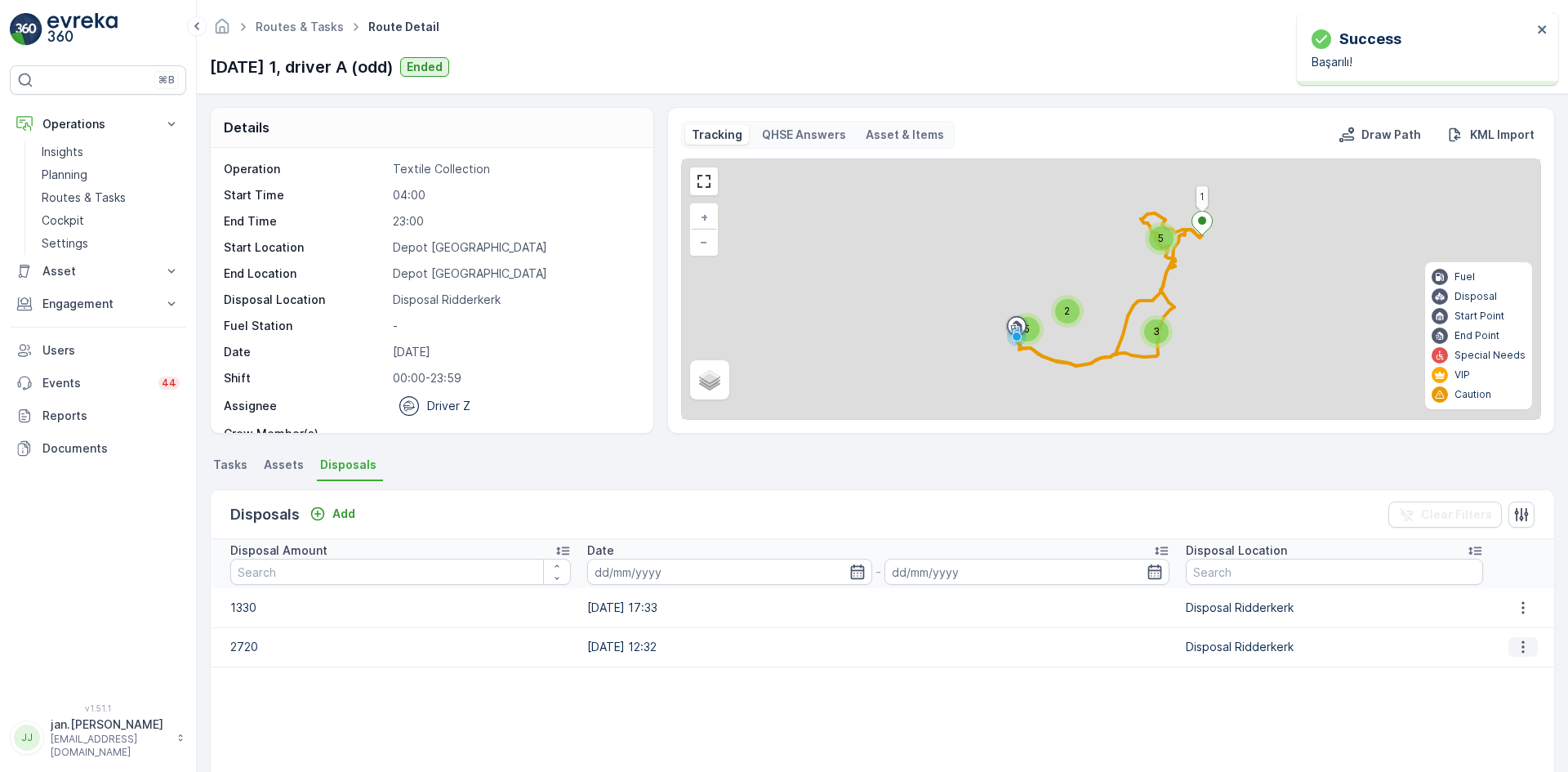
click at [1509, 649] on button "button" at bounding box center [1523, 646] width 29 height 20
click at [1479, 668] on span "Edit Disposal Amount" at bounding box center [1501, 671] width 115 height 16
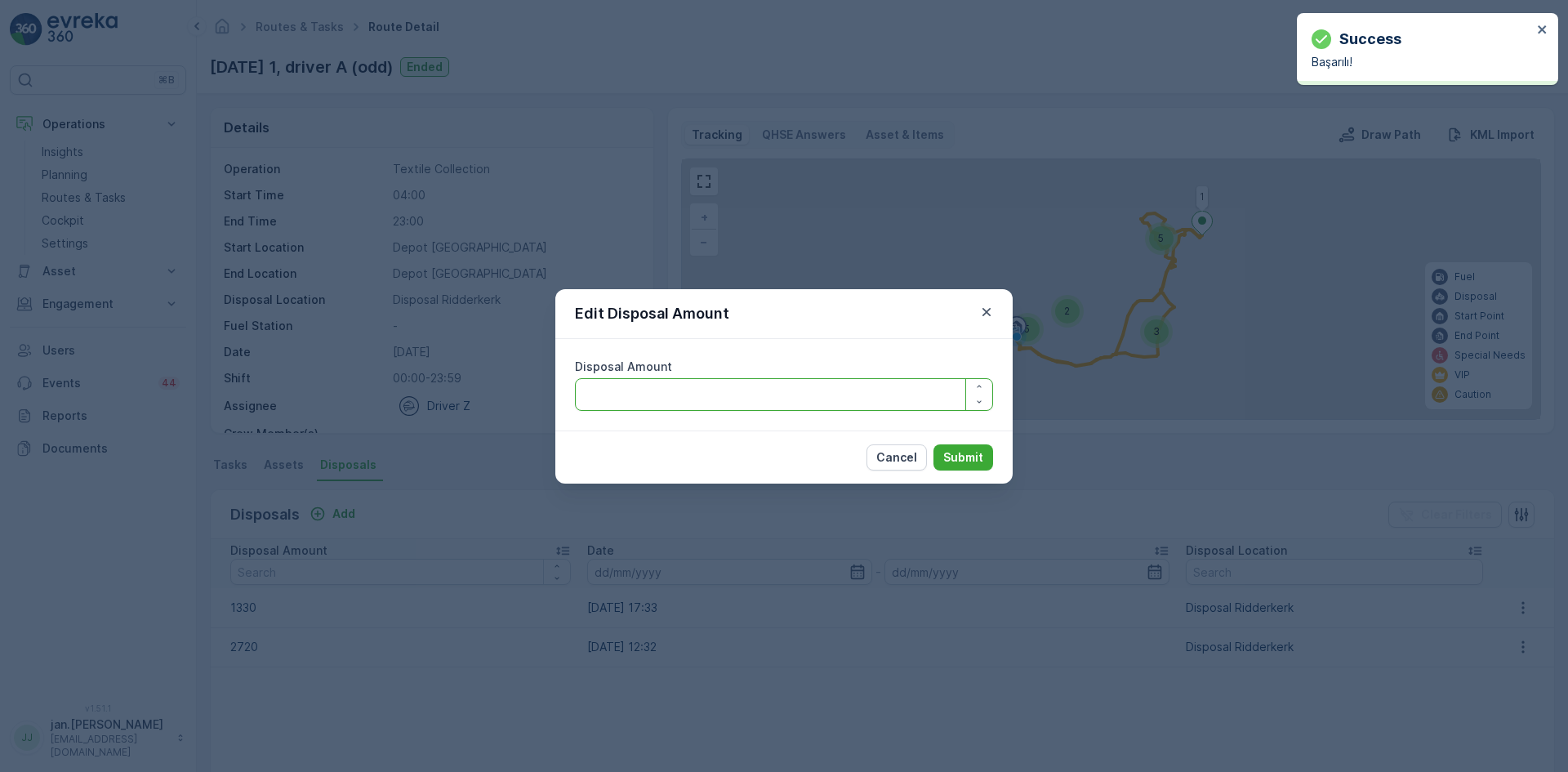
click at [775, 397] on Amount "Disposal Amount" at bounding box center [784, 394] width 418 height 33
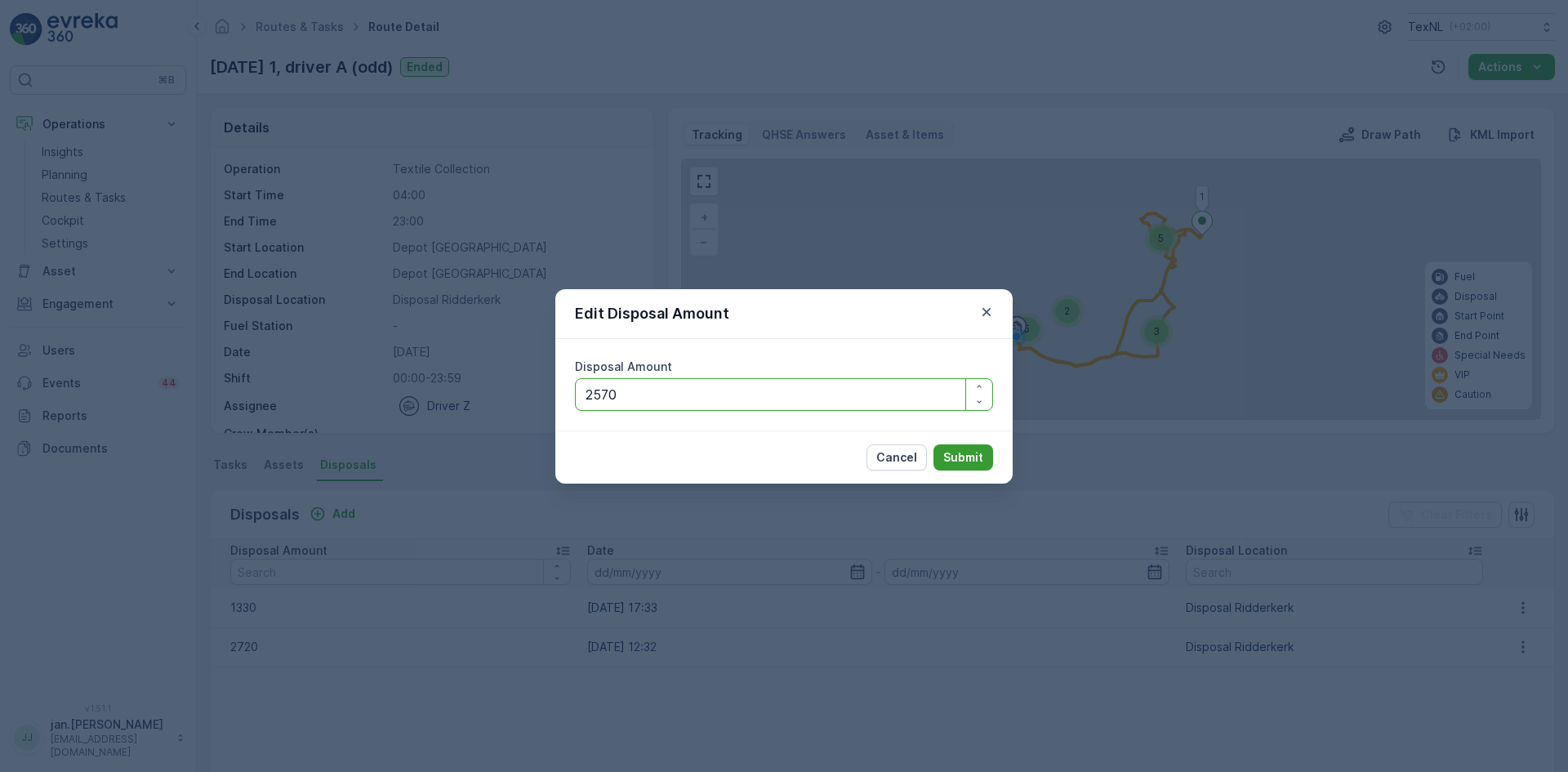
type Amount "2570"
click at [966, 455] on p "Submit" at bounding box center [963, 457] width 40 height 16
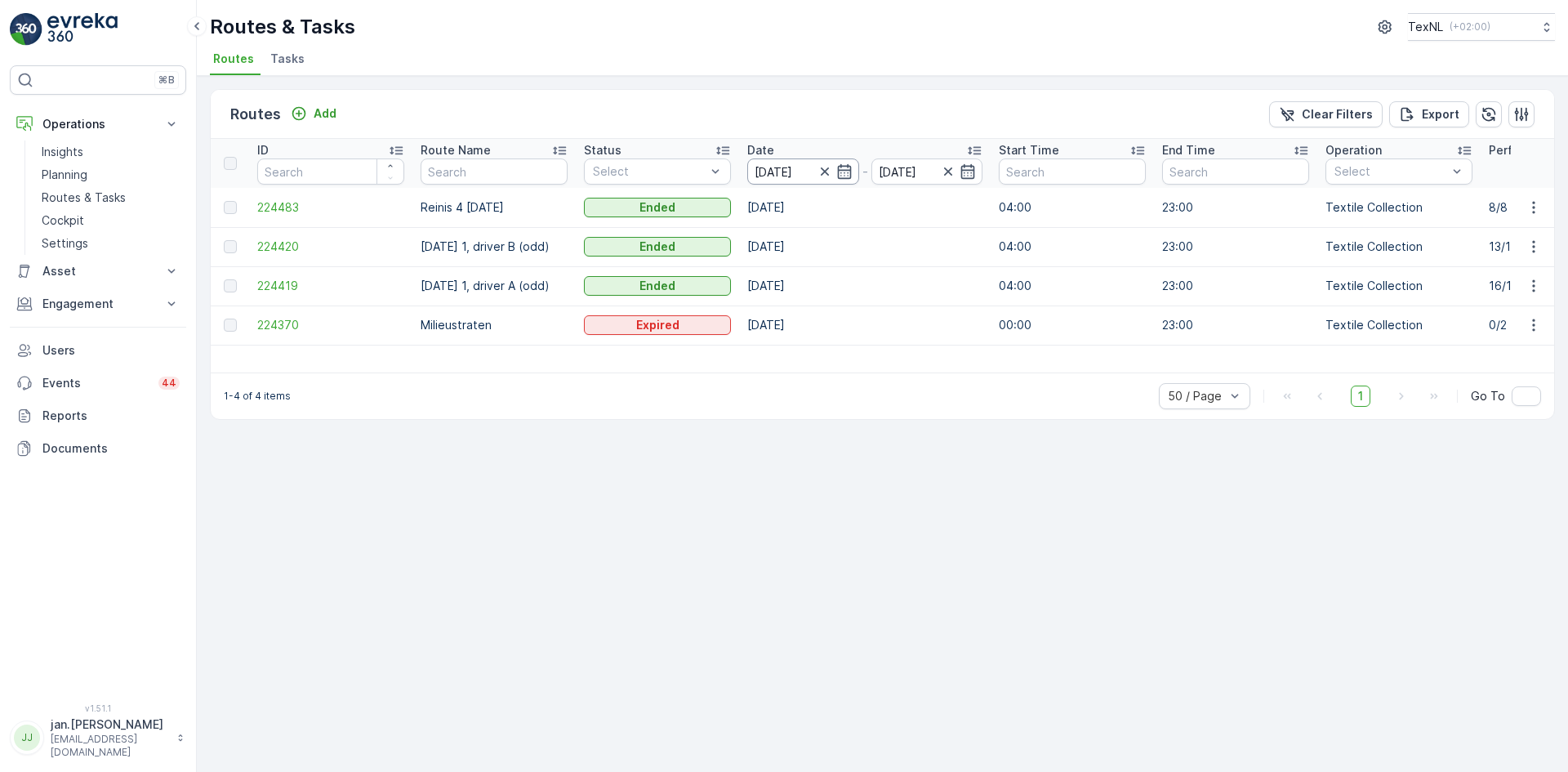
click at [787, 170] on input "[DATE]" at bounding box center [803, 171] width 112 height 26
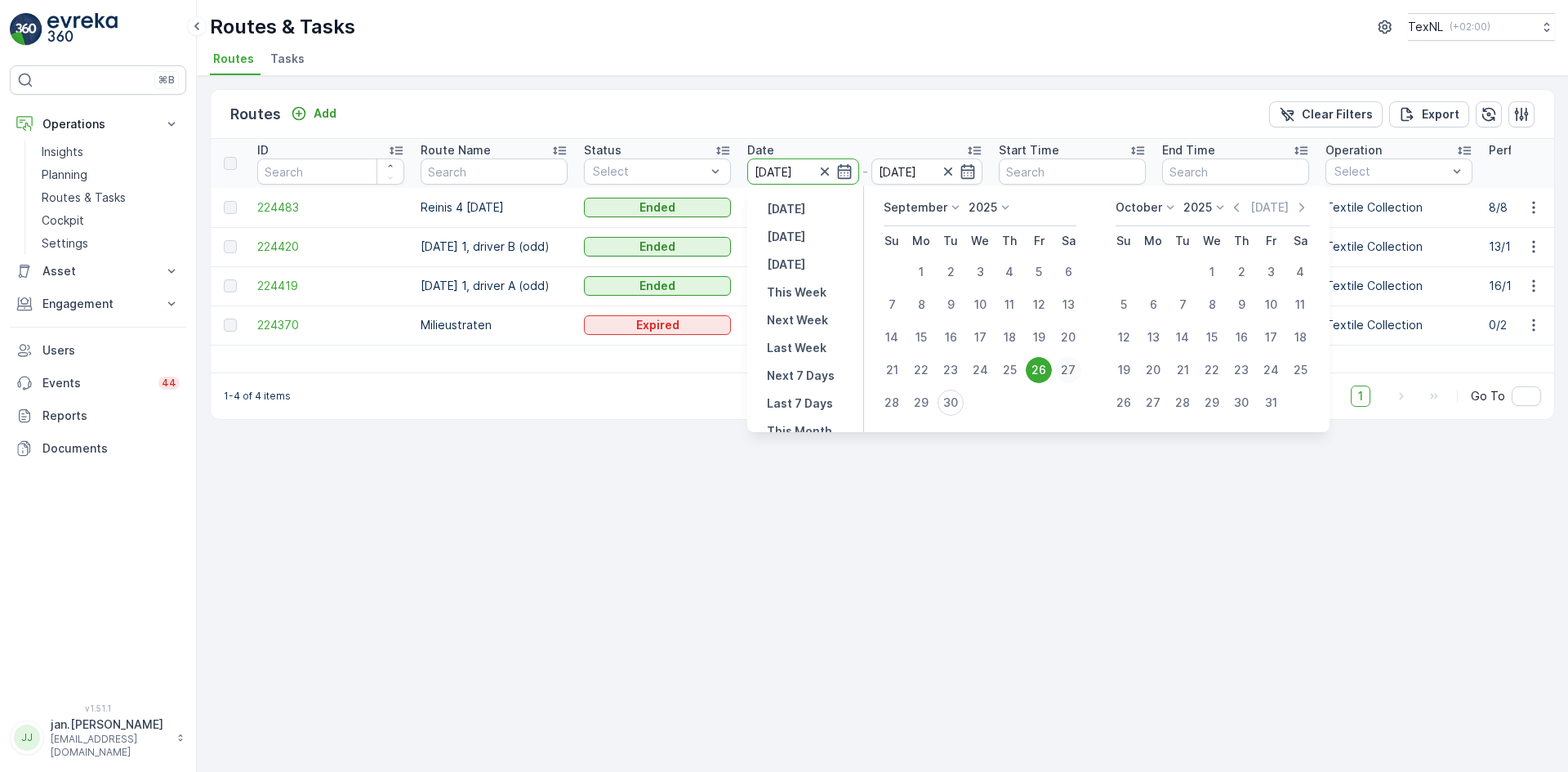
click at [1069, 368] on div "27" at bounding box center [1068, 370] width 26 height 26
type input "[DATE]"
click at [1068, 365] on div "27" at bounding box center [1068, 370] width 26 height 26
type input "[DATE]"
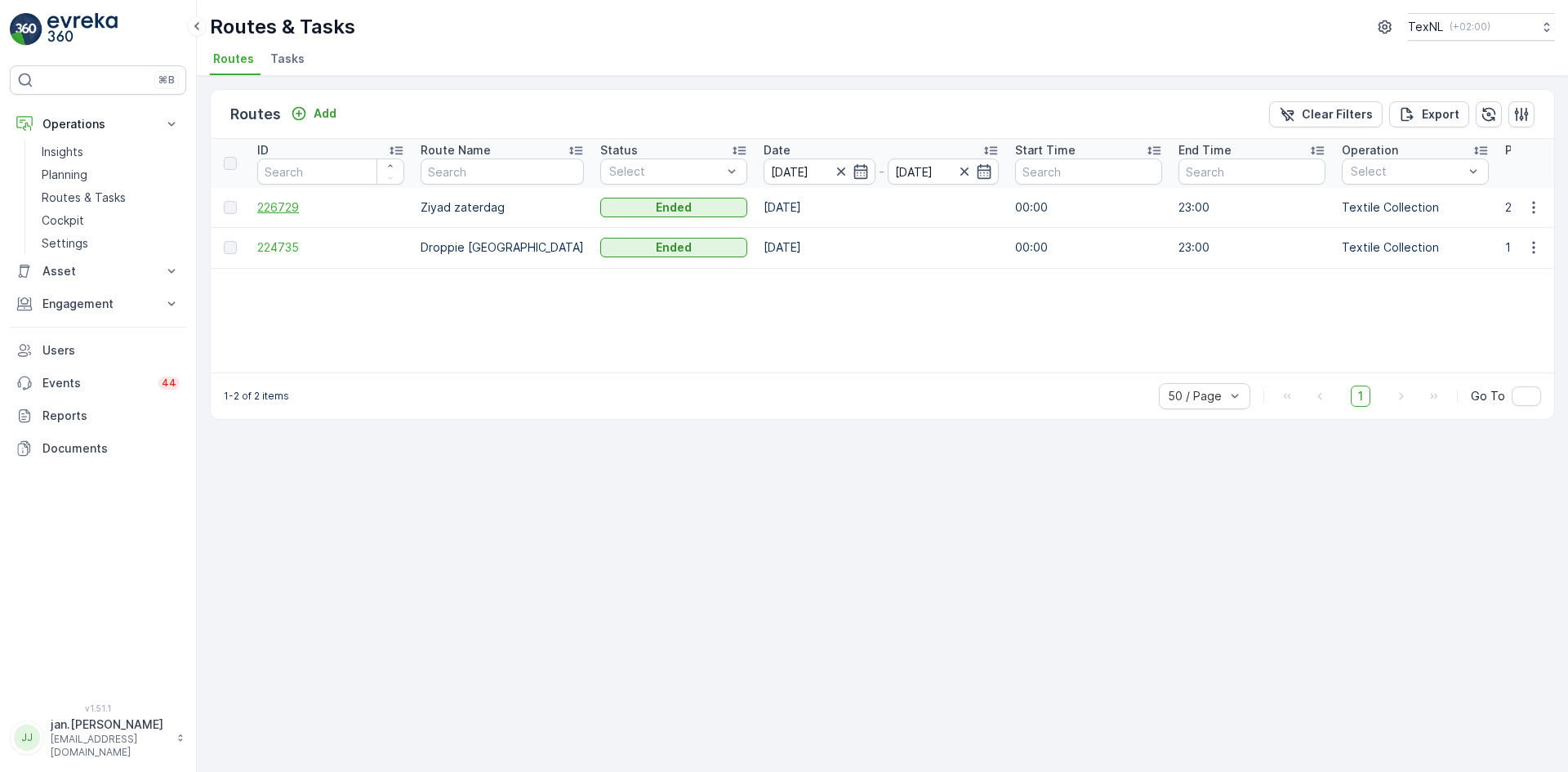
click at [286, 208] on span "226729" at bounding box center [330, 207] width 147 height 16
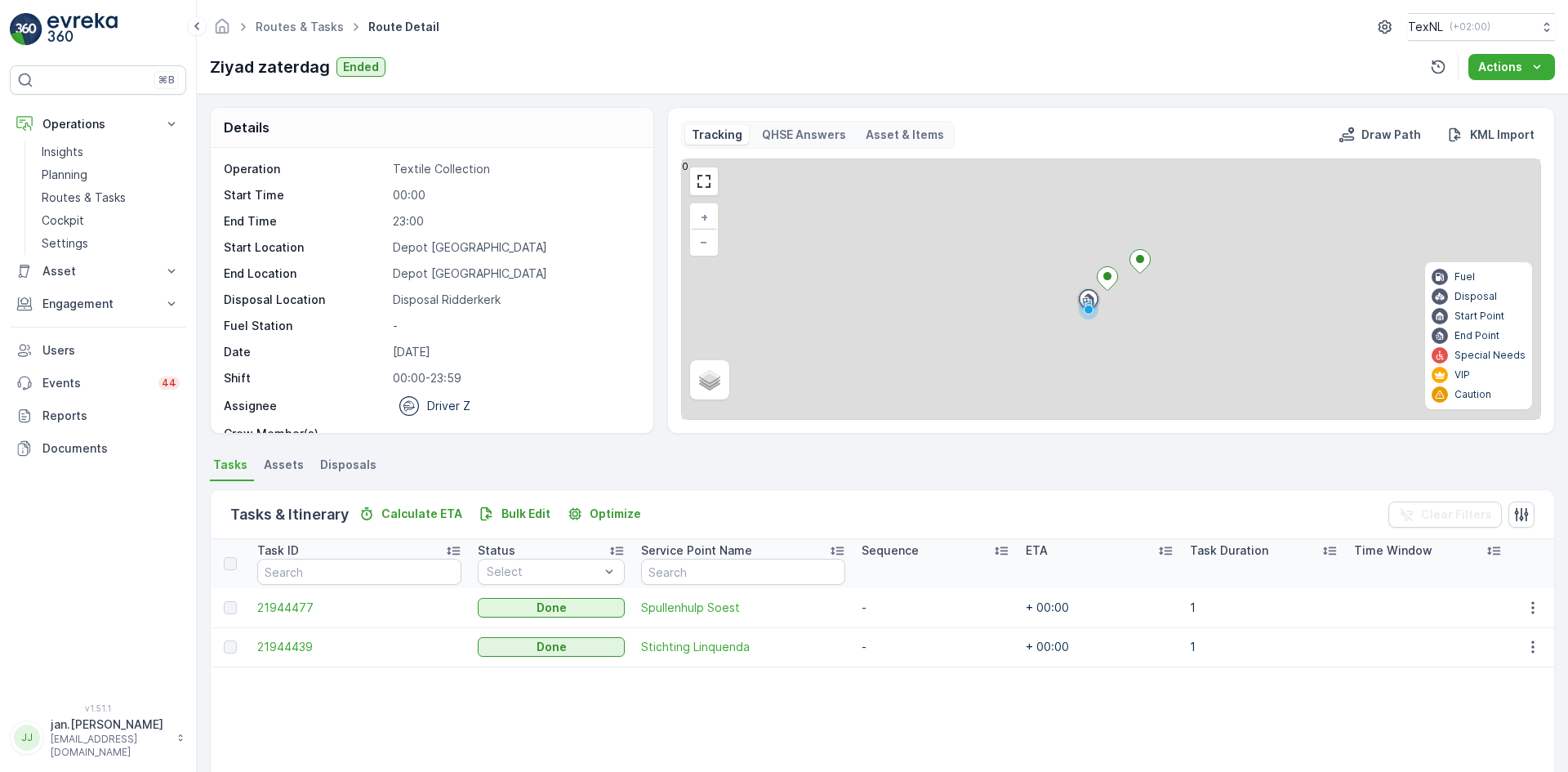
click at [349, 462] on span "Disposals" at bounding box center [348, 465] width 56 height 16
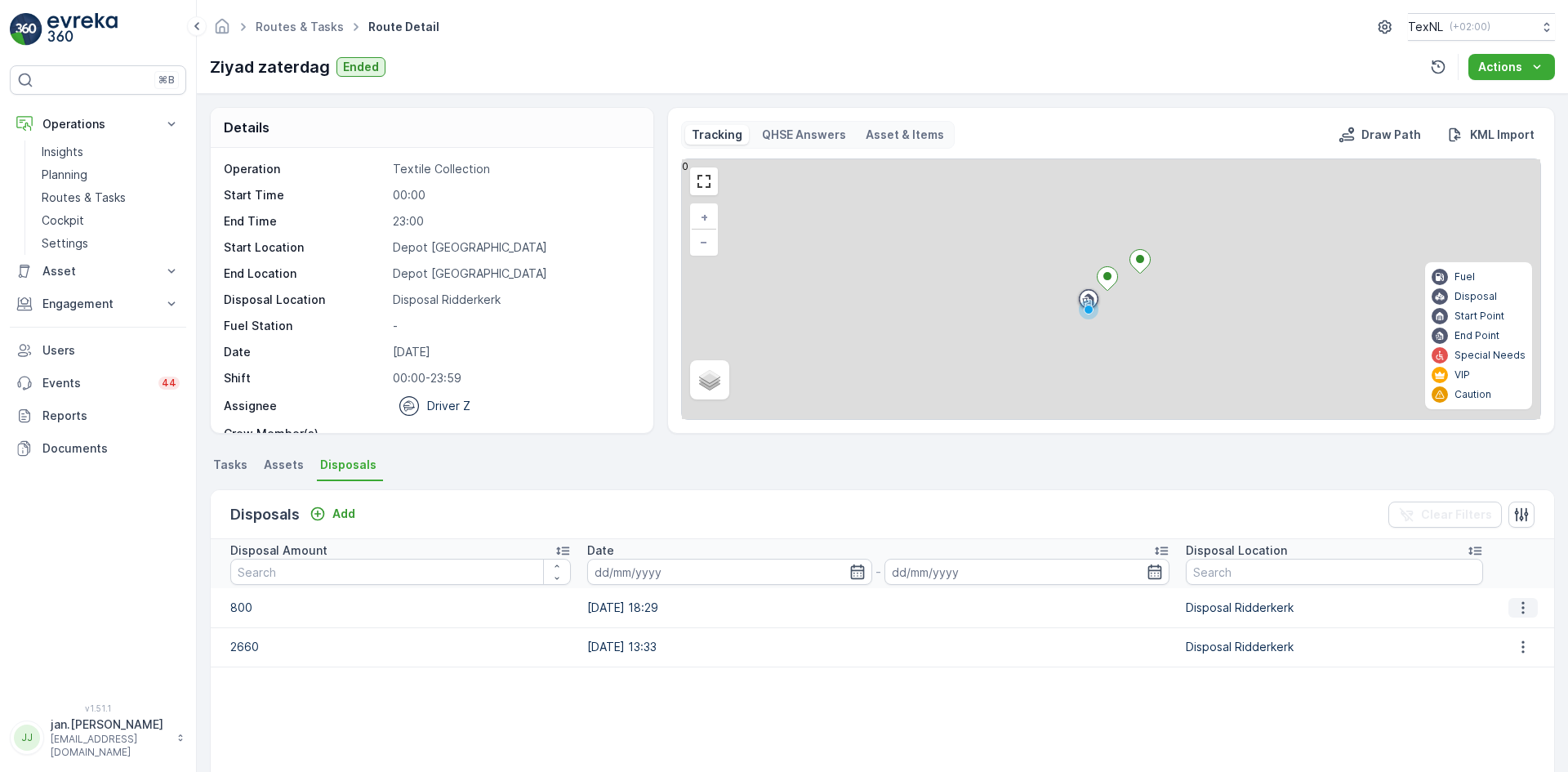
click at [1522, 608] on icon "button" at bounding box center [1523, 608] width 16 height 16
click at [1498, 628] on span "Edit Disposal Amount" at bounding box center [1501, 632] width 115 height 16
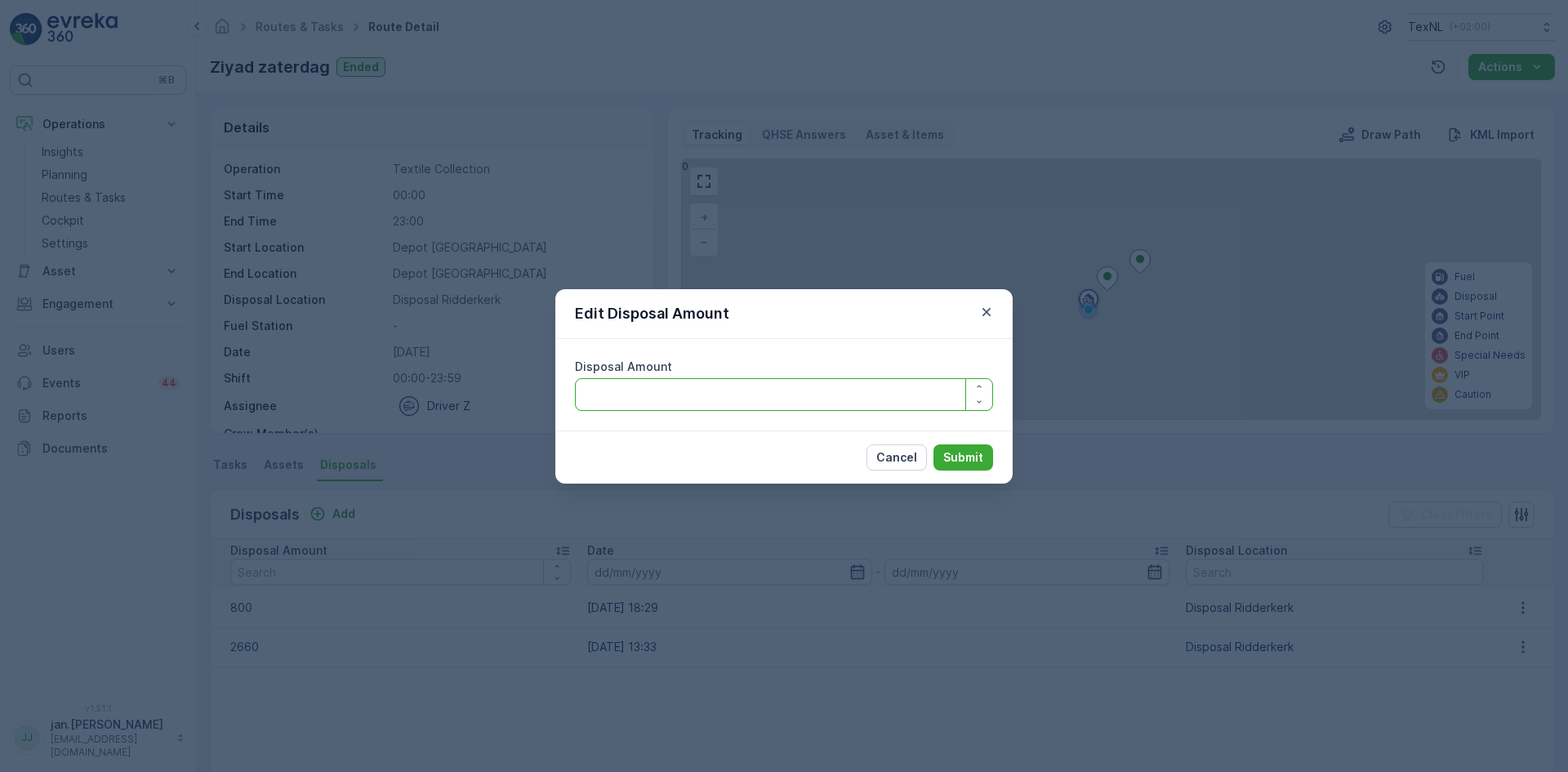
click at [775, 388] on Amount "Disposal Amount" at bounding box center [784, 394] width 418 height 33
type Amount "750"
click at [954, 459] on p "Submit" at bounding box center [963, 457] width 40 height 16
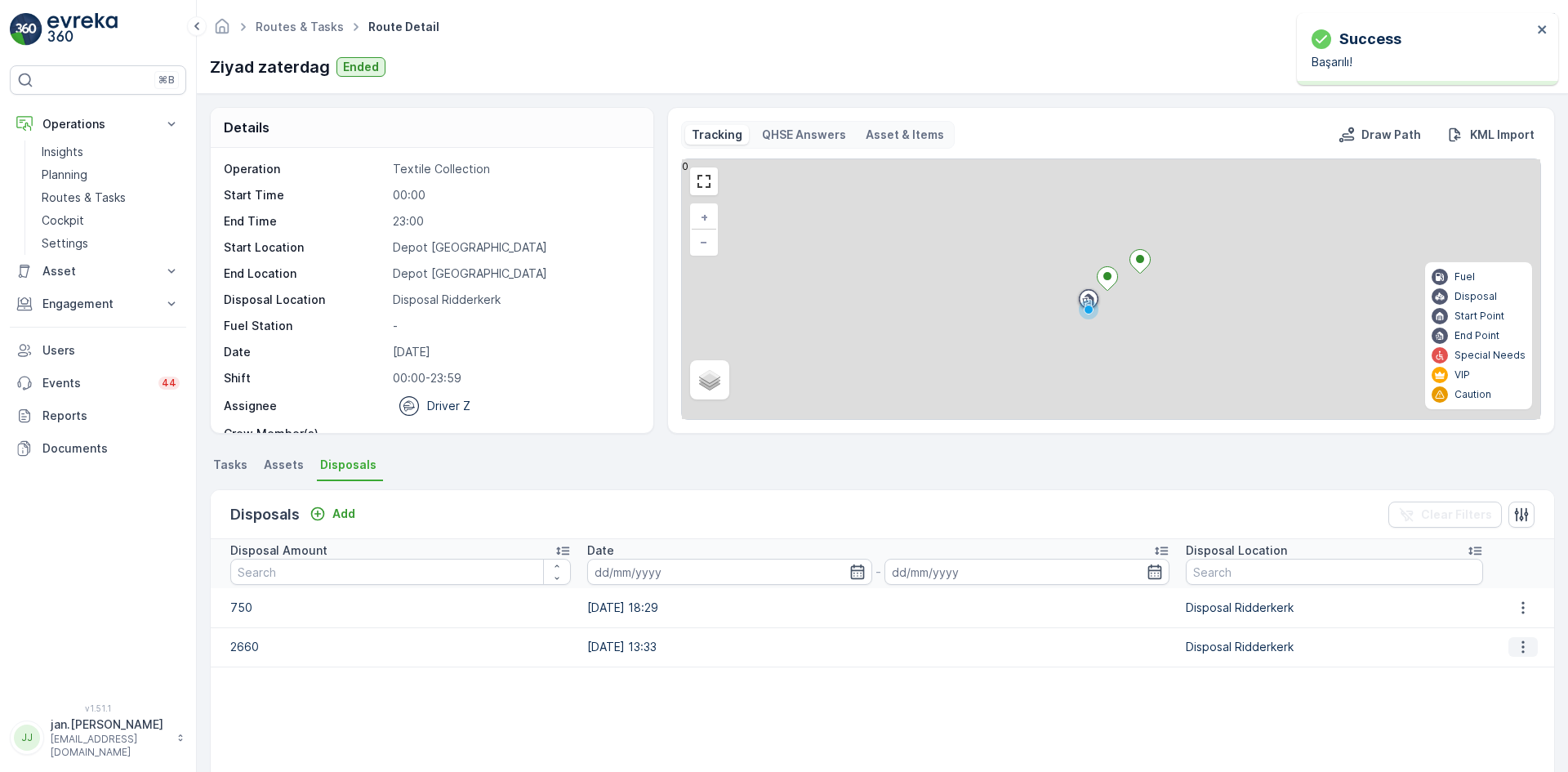
click at [1516, 645] on icon "button" at bounding box center [1523, 646] width 16 height 16
click at [1467, 670] on span "Edit Disposal Amount" at bounding box center [1501, 671] width 115 height 16
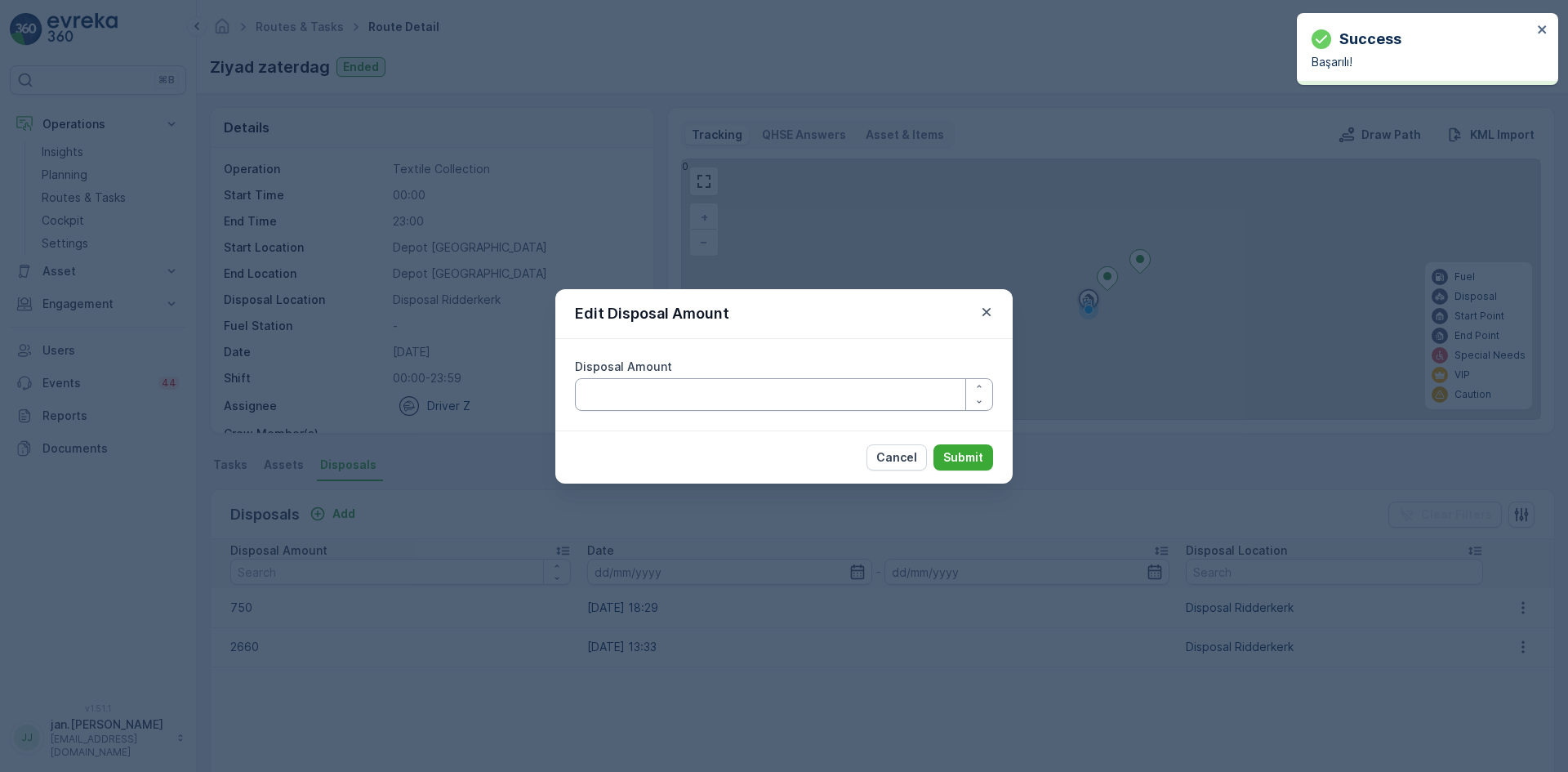
click at [867, 395] on Amount "Disposal Amount" at bounding box center [784, 394] width 418 height 33
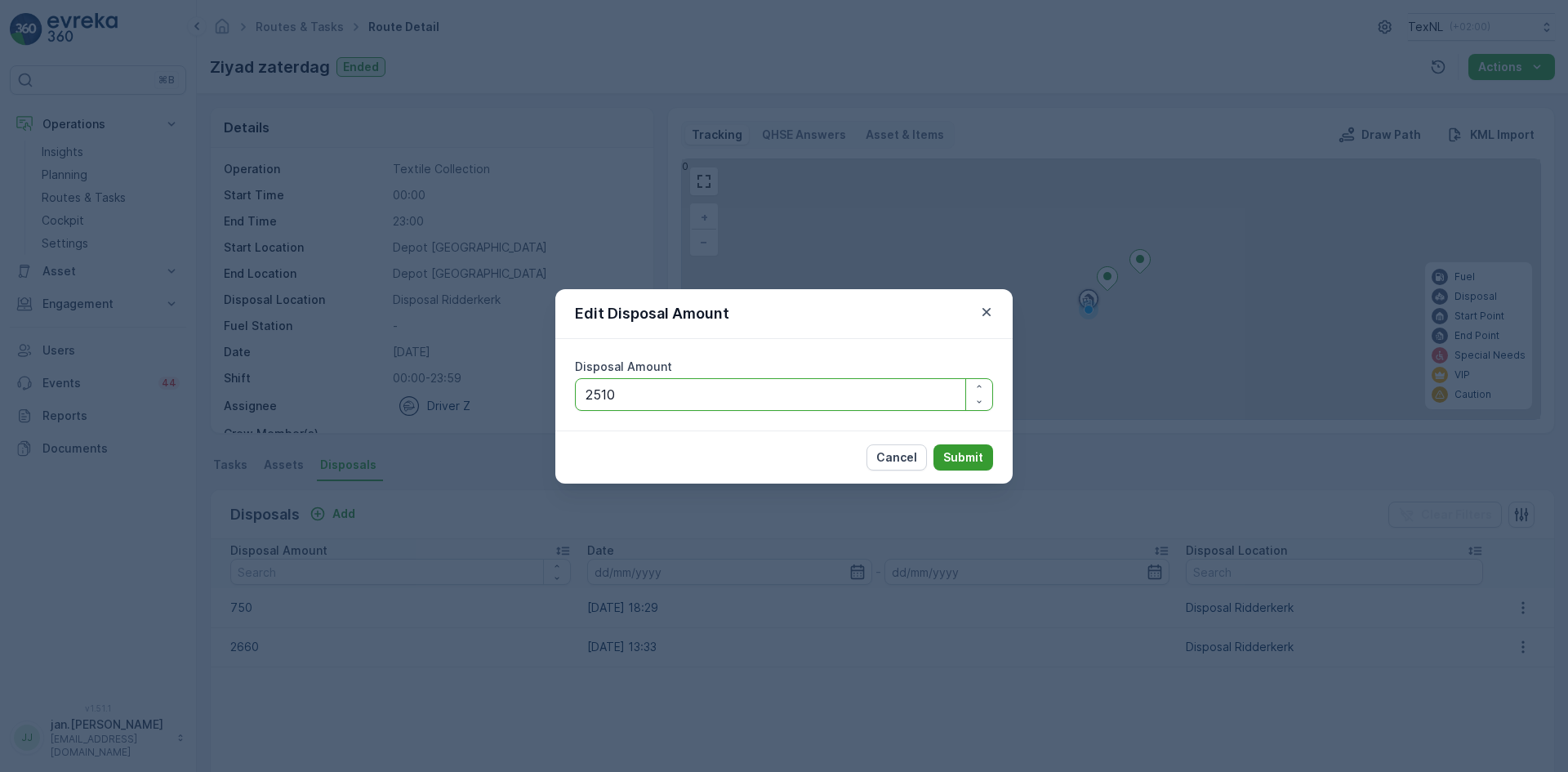
type Amount "2510"
click at [961, 456] on p "Submit" at bounding box center [963, 457] width 40 height 16
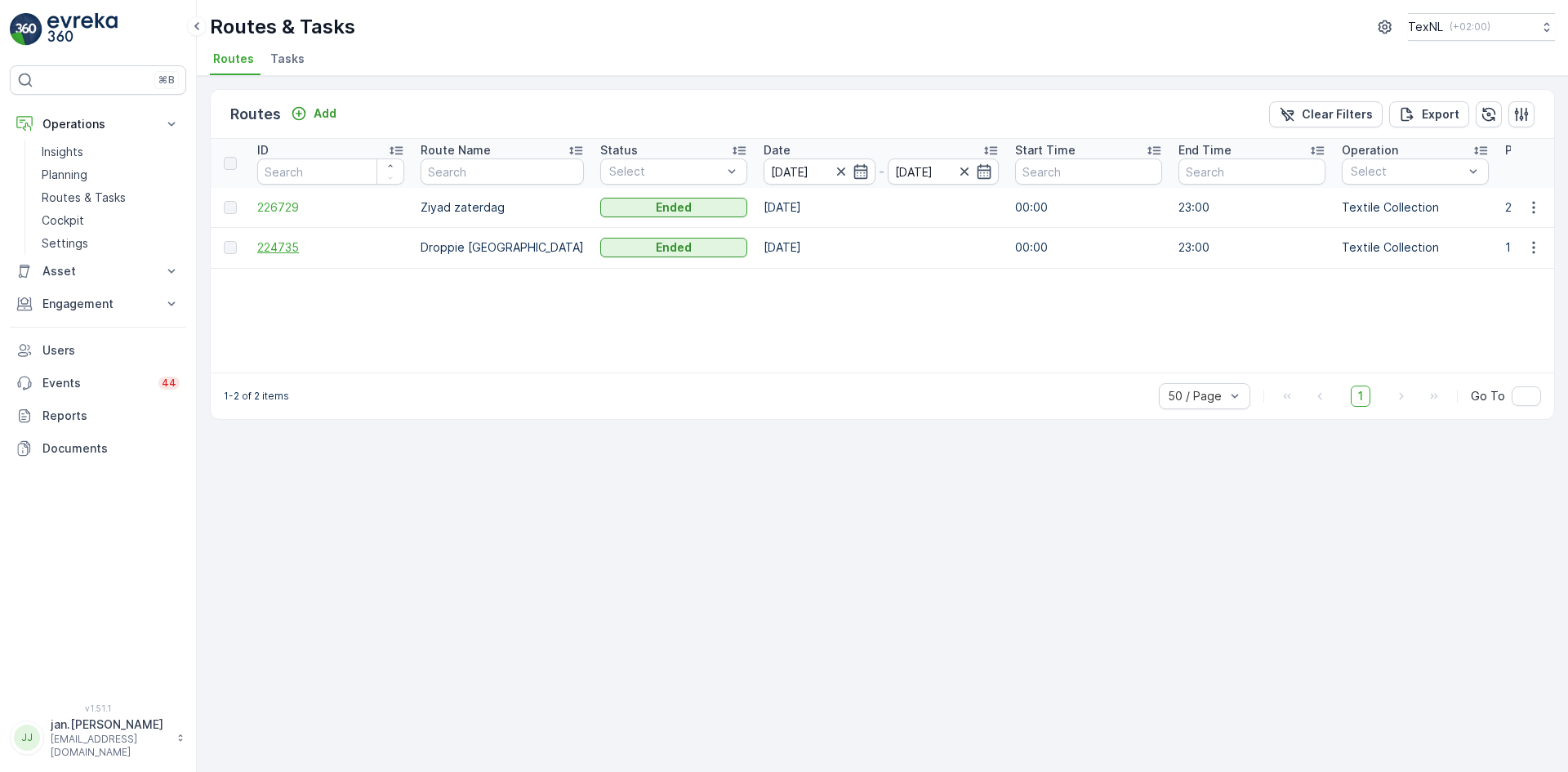
click at [293, 249] on span "224735" at bounding box center [330, 247] width 147 height 16
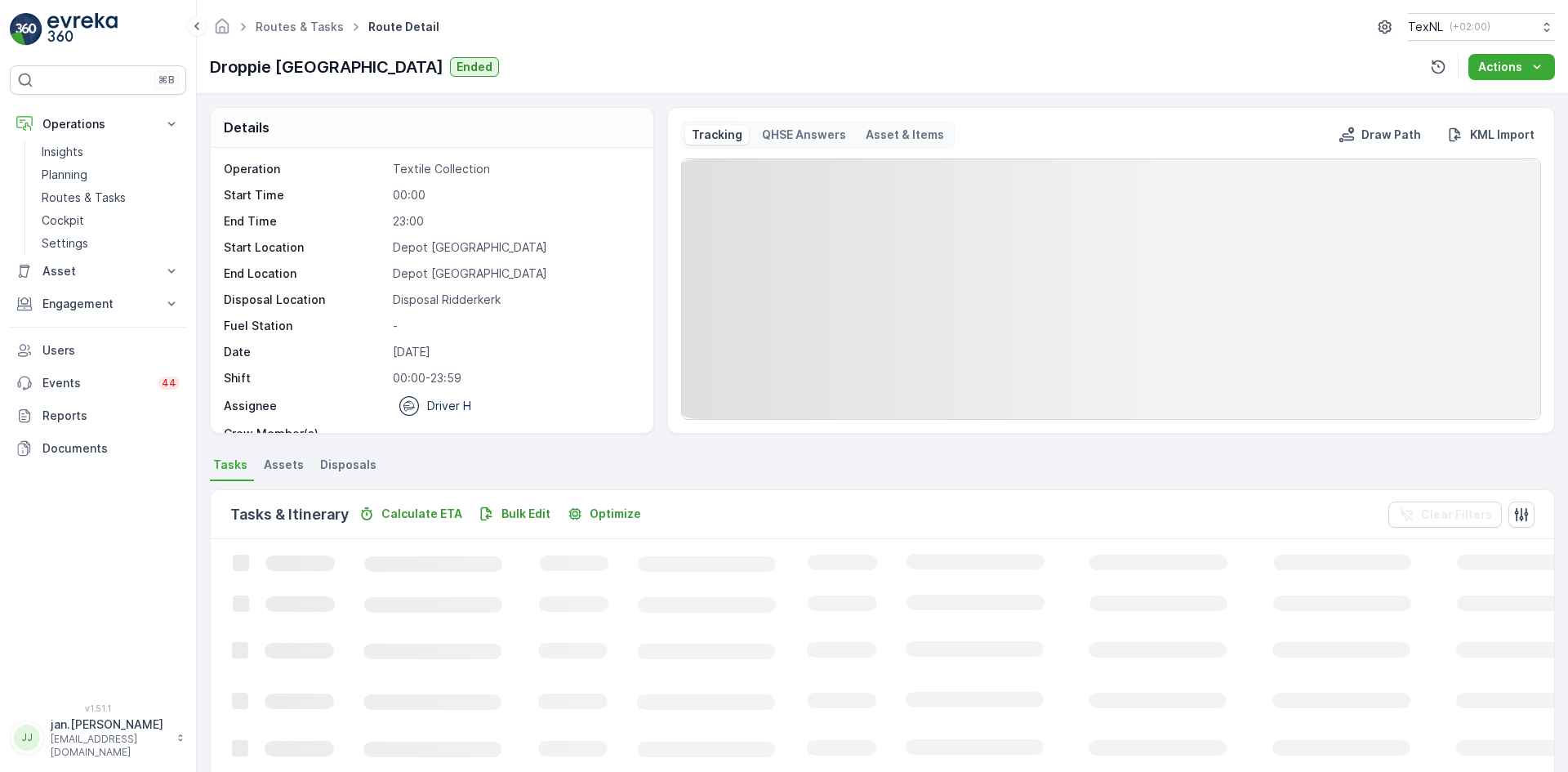
click at [346, 462] on span "Disposals" at bounding box center [348, 465] width 56 height 16
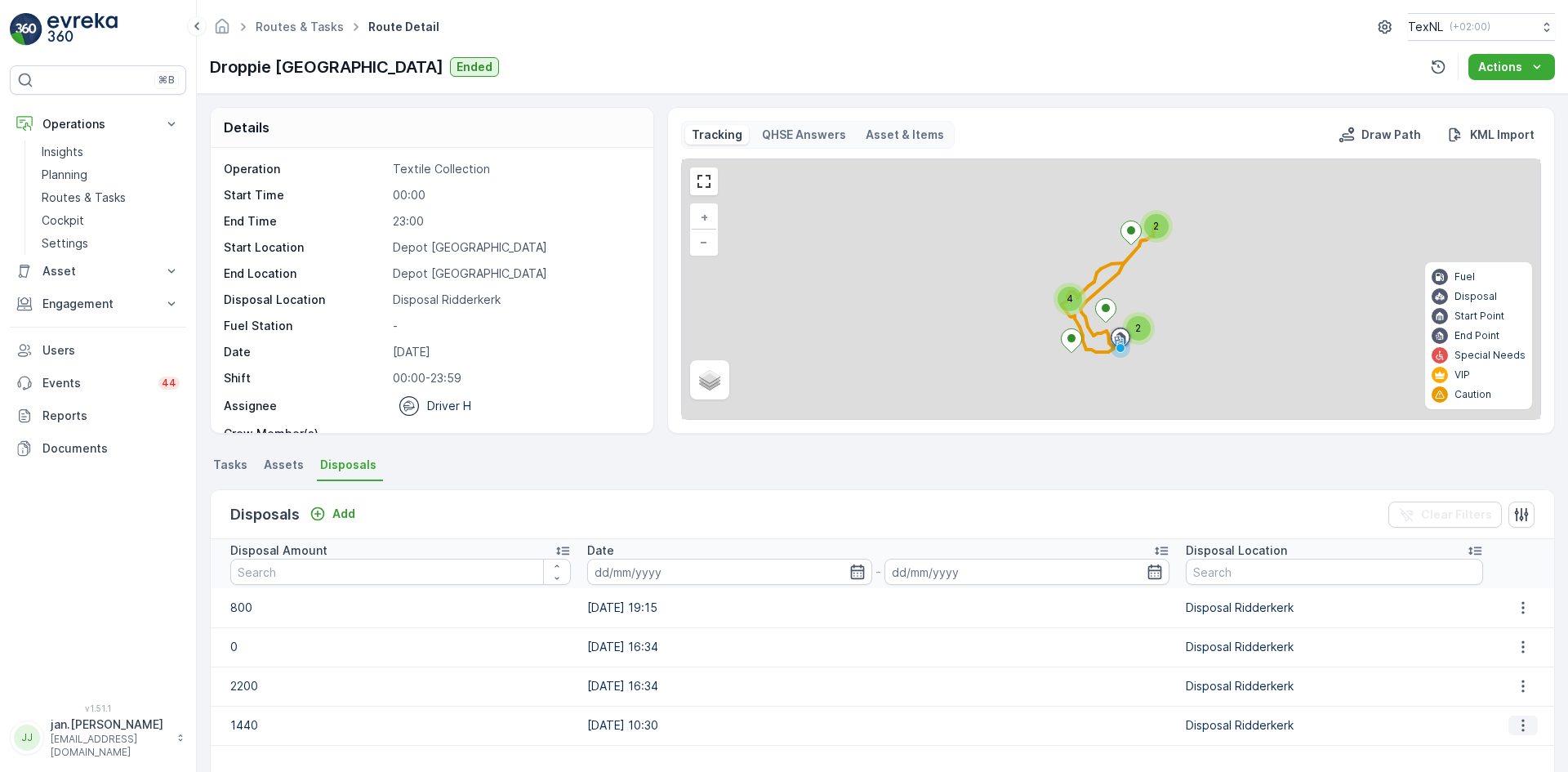
click at [1516, 720] on icon "button" at bounding box center [1523, 725] width 16 height 16
click at [1485, 744] on span "Edit Disposal Amount" at bounding box center [1501, 750] width 115 height 16
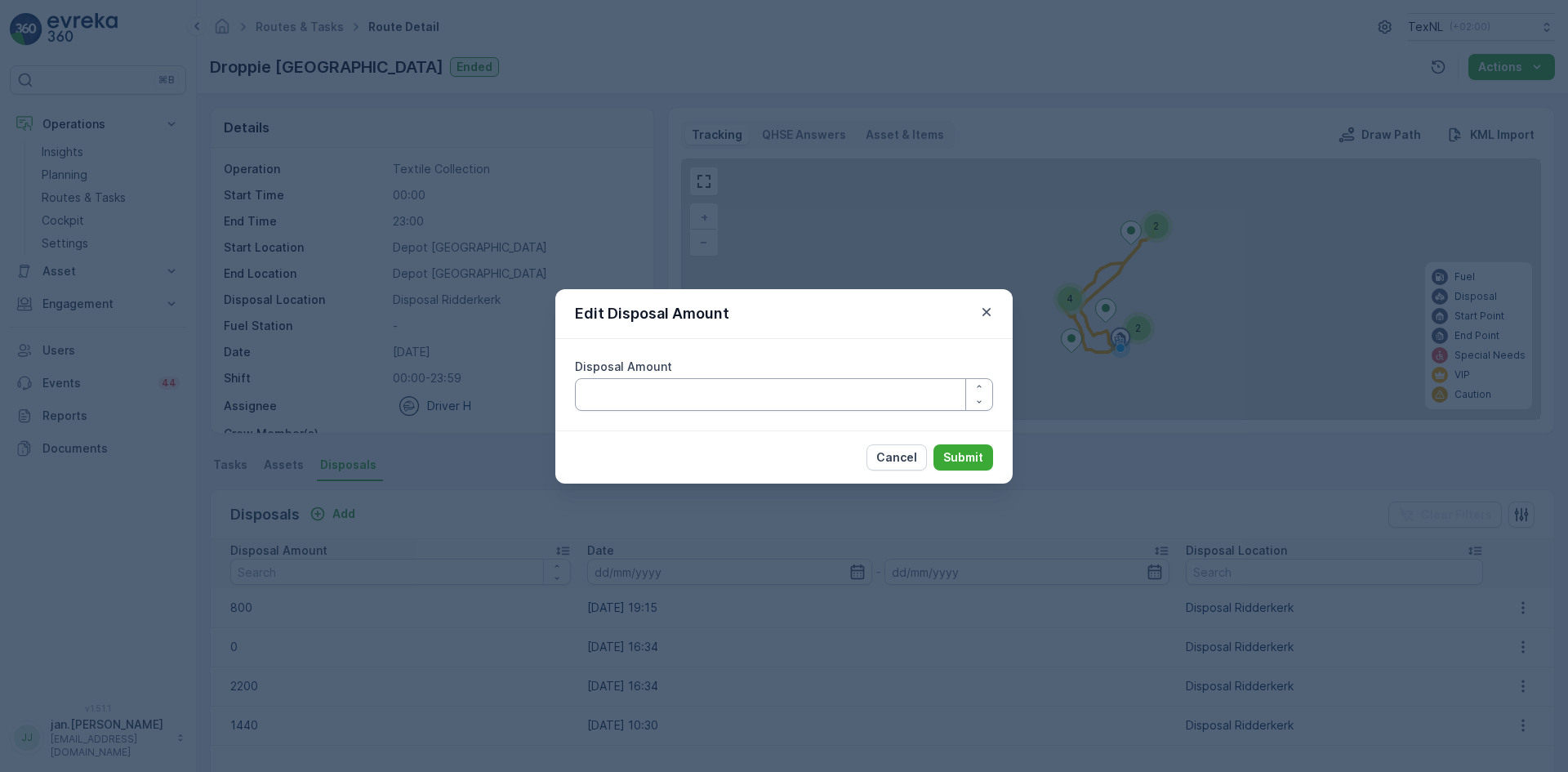
click at [751, 406] on Amount "Disposal Amount" at bounding box center [784, 394] width 418 height 33
type Amount "1240"
click at [960, 461] on p "Submit" at bounding box center [963, 457] width 40 height 16
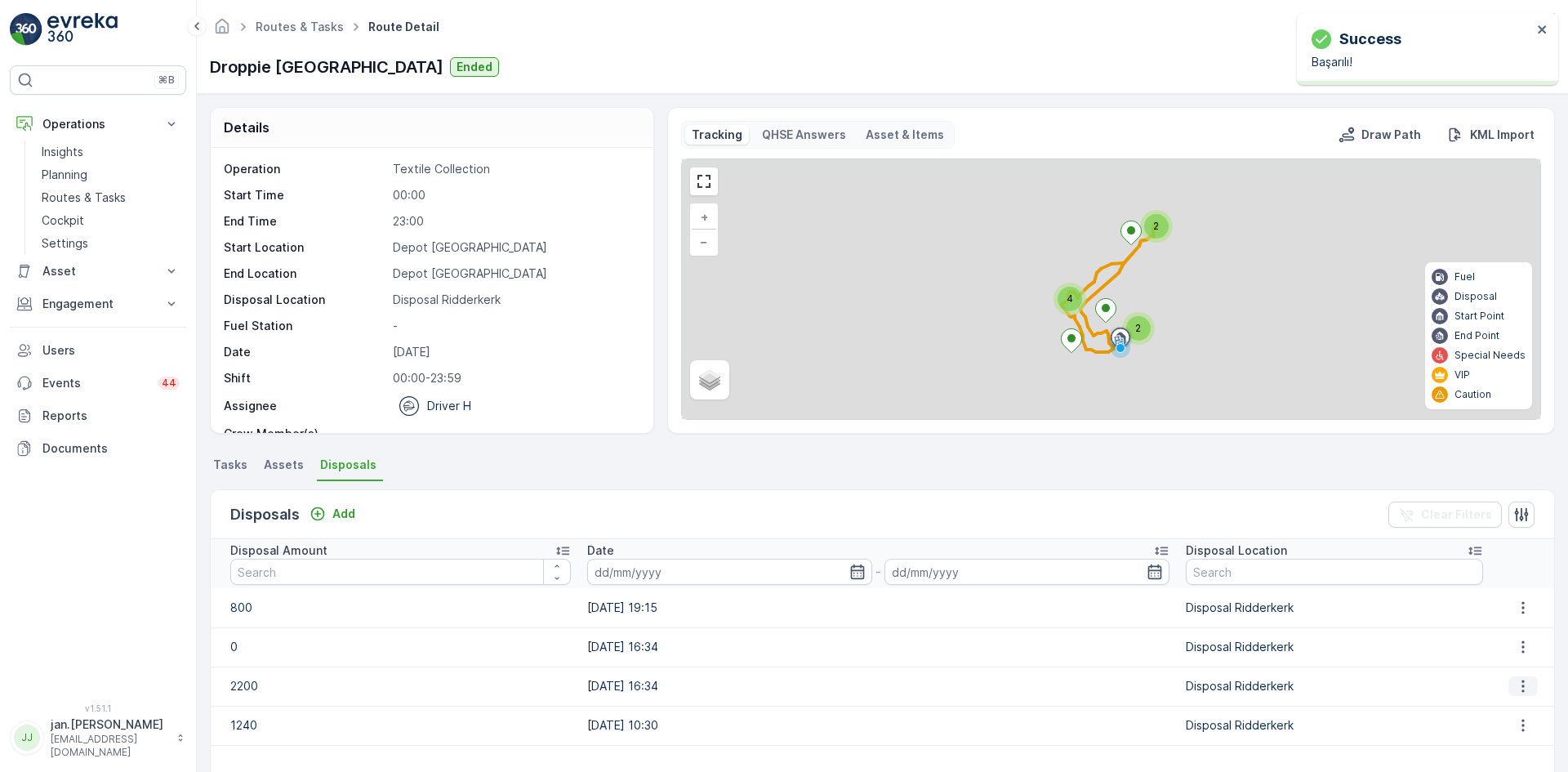
click at [1522, 686] on icon "button" at bounding box center [1523, 687] width 3 height 12
click at [1486, 714] on span "Edit Disposal Amount" at bounding box center [1501, 710] width 115 height 16
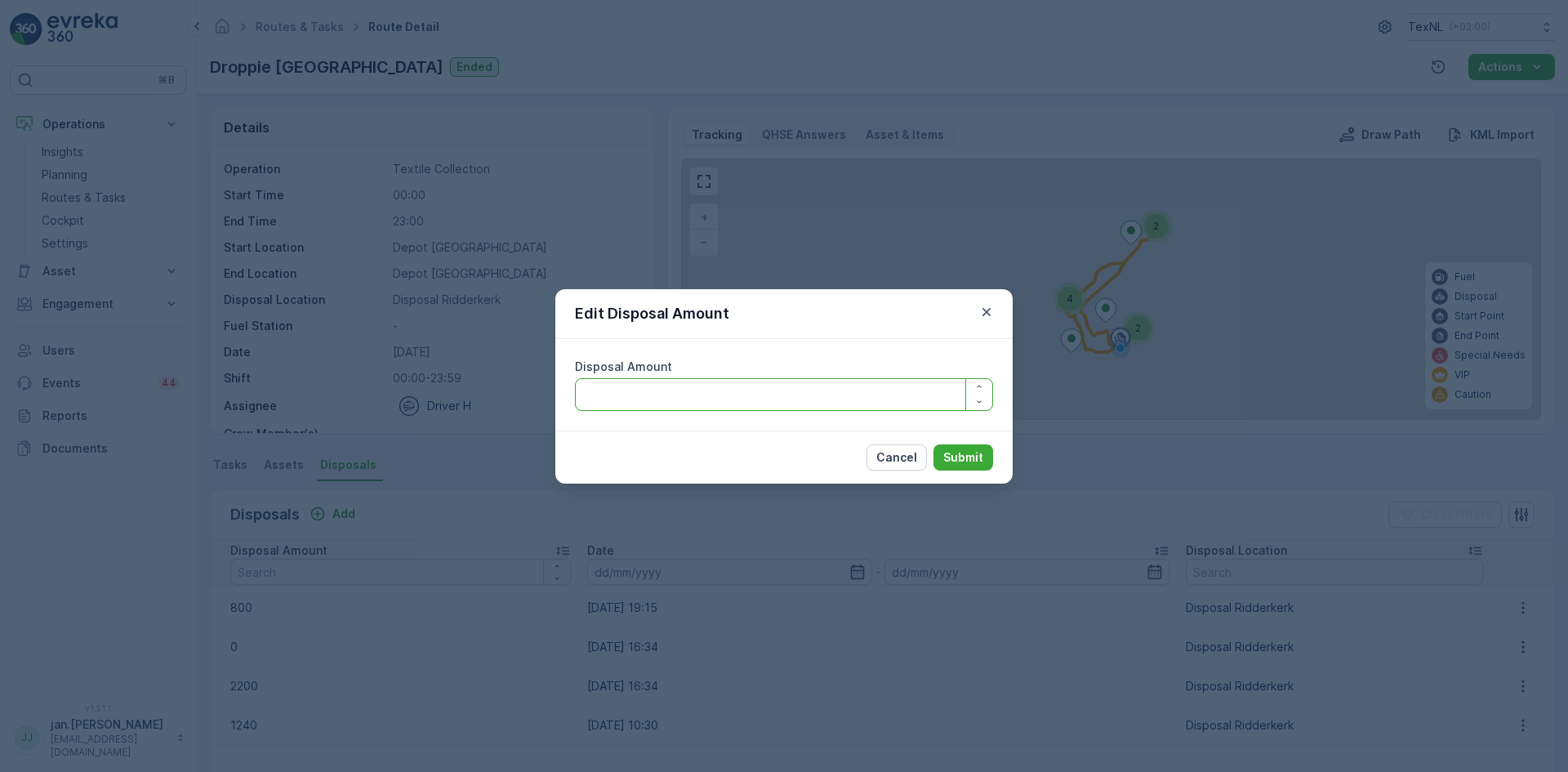
click at [862, 399] on Amount "Disposal Amount" at bounding box center [784, 394] width 418 height 33
type Amount "2050"
click at [954, 454] on p "Submit" at bounding box center [963, 457] width 40 height 16
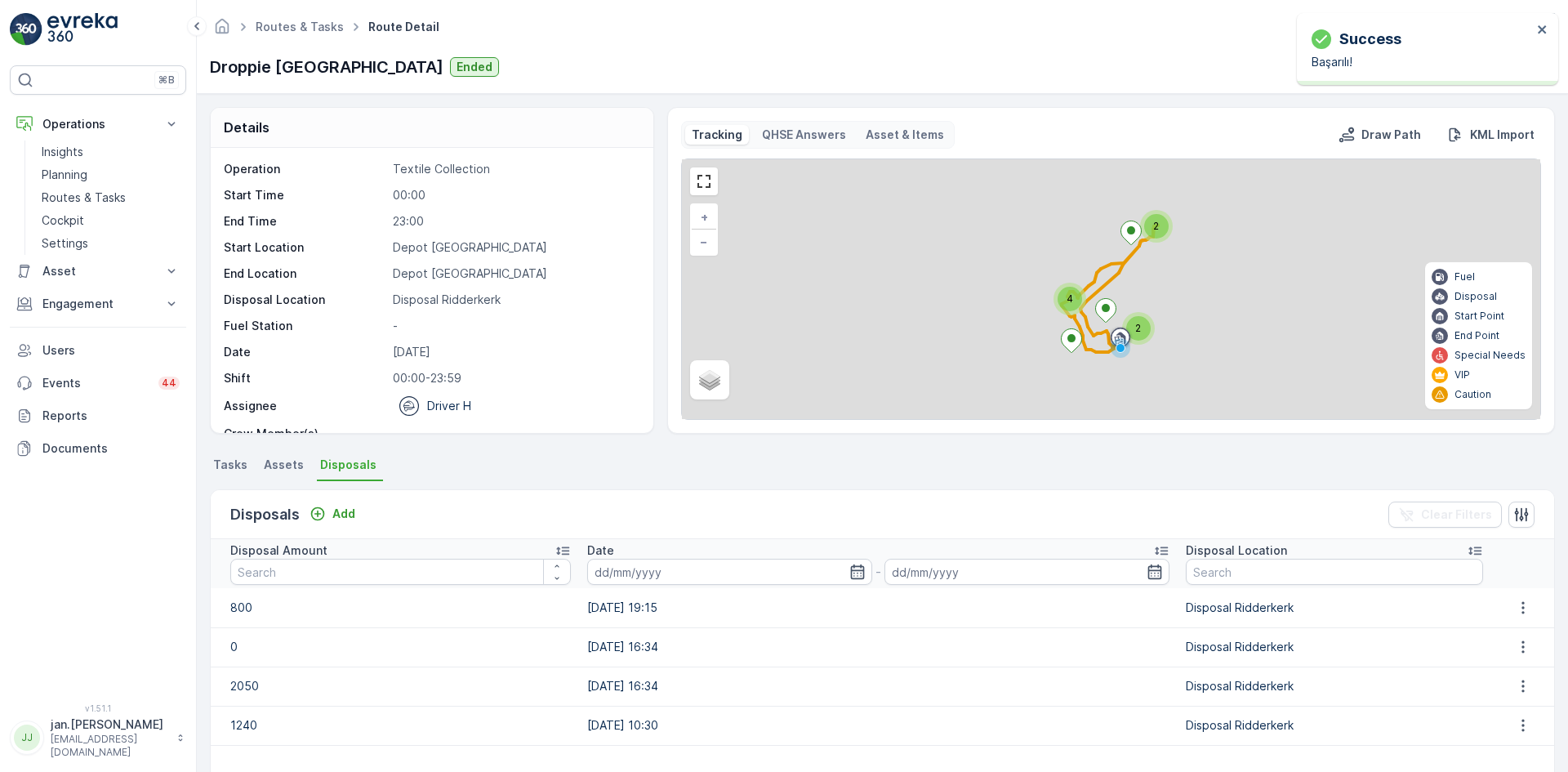
click at [1540, 613] on div at bounding box center [1524, 608] width 48 height 20
click at [1529, 607] on button "button" at bounding box center [1523, 608] width 29 height 20
click at [1480, 635] on span "Edit Disposal Amount" at bounding box center [1501, 632] width 115 height 16
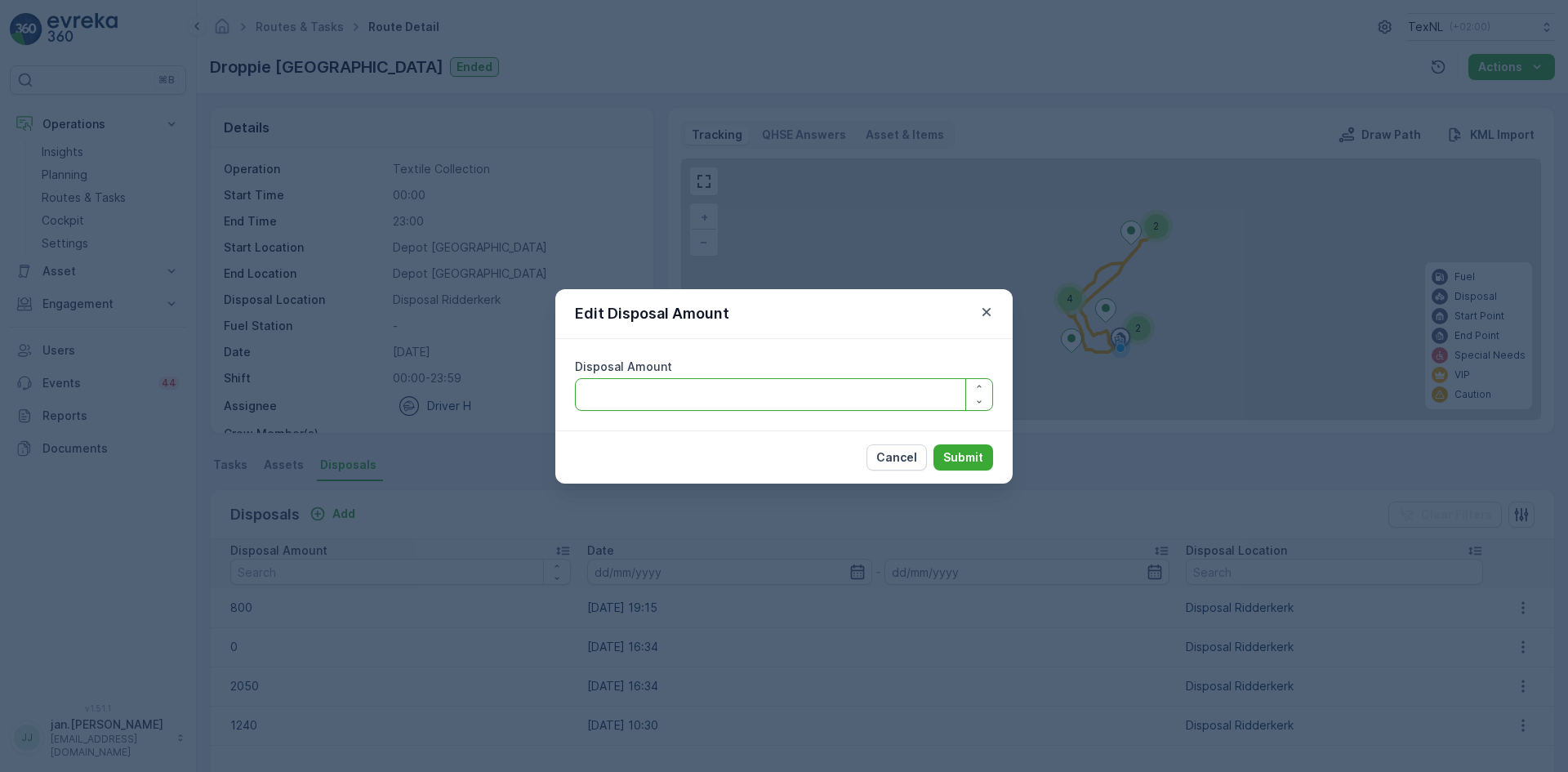
click at [820, 391] on Amount "Disposal Amount" at bounding box center [784, 394] width 418 height 33
type Amount "750"
click at [952, 461] on p "Submit" at bounding box center [963, 457] width 40 height 16
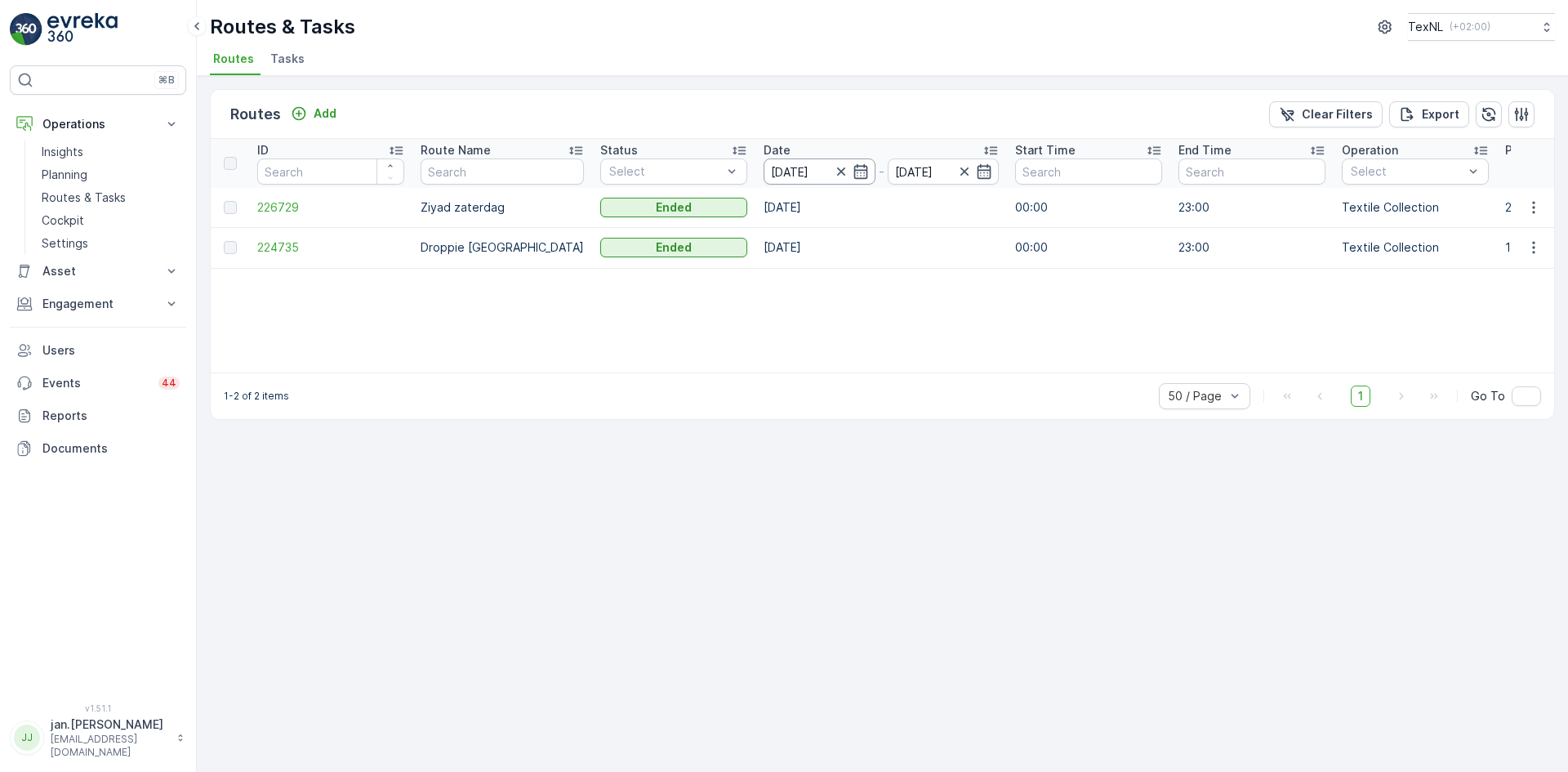
click at [772, 173] on input "[DATE]" at bounding box center [819, 171] width 112 height 26
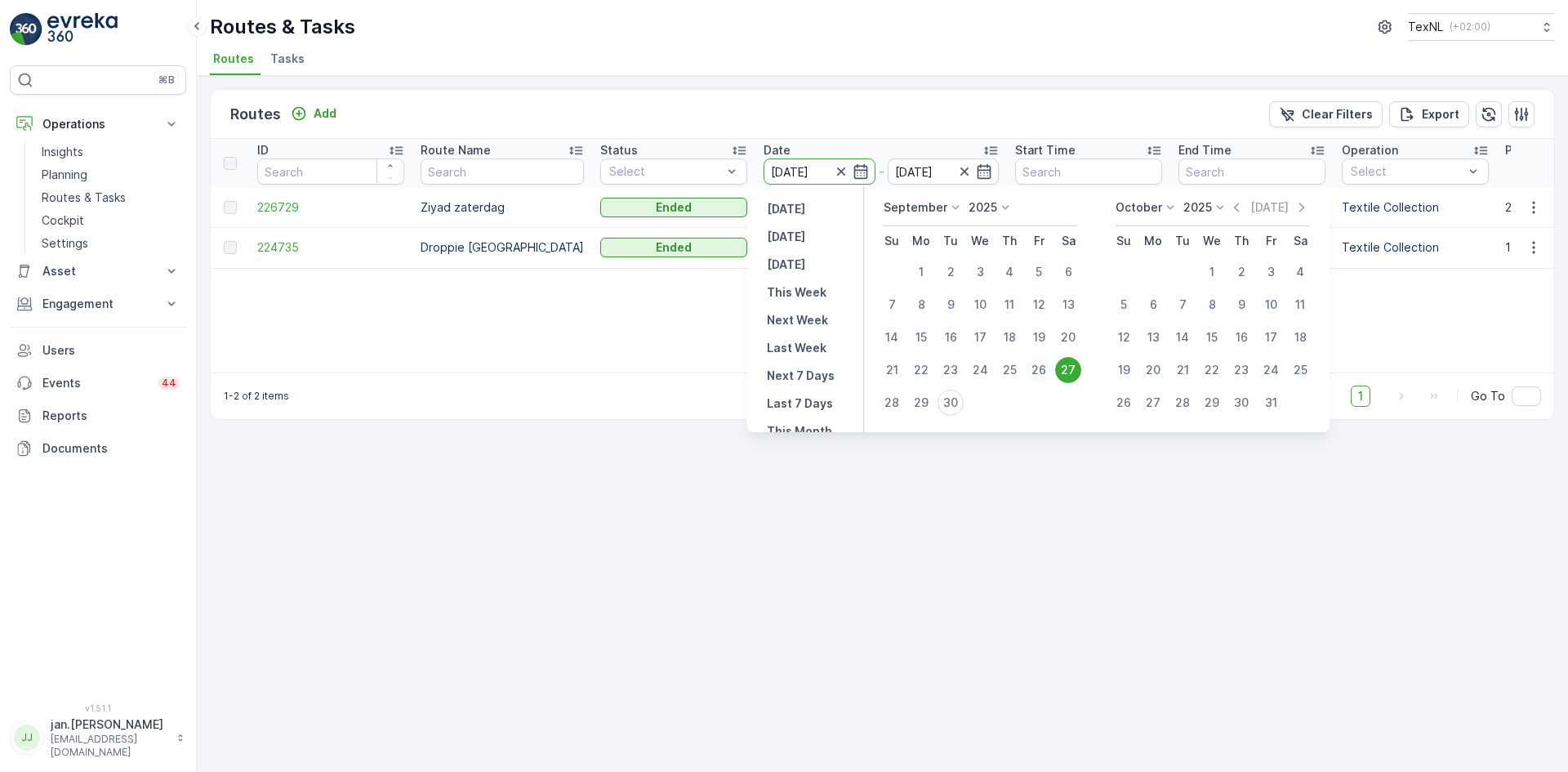
click at [1034, 365] on div "26" at bounding box center [1039, 370] width 26 height 26
type input "[DATE]"
click at [1034, 365] on div "26" at bounding box center [1039, 370] width 26 height 26
type input "[DATE]"
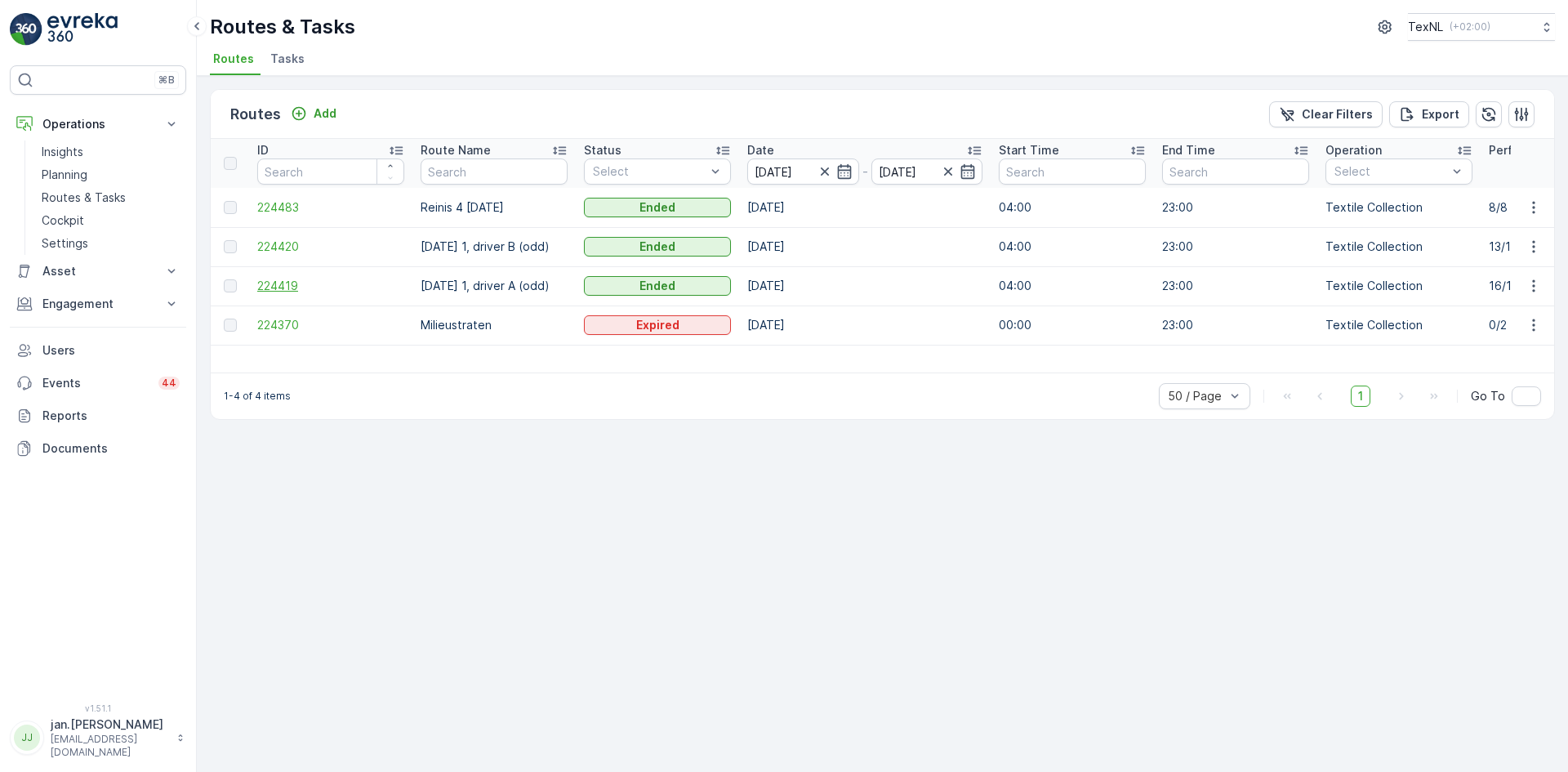
click at [297, 289] on span "224419" at bounding box center [330, 286] width 147 height 16
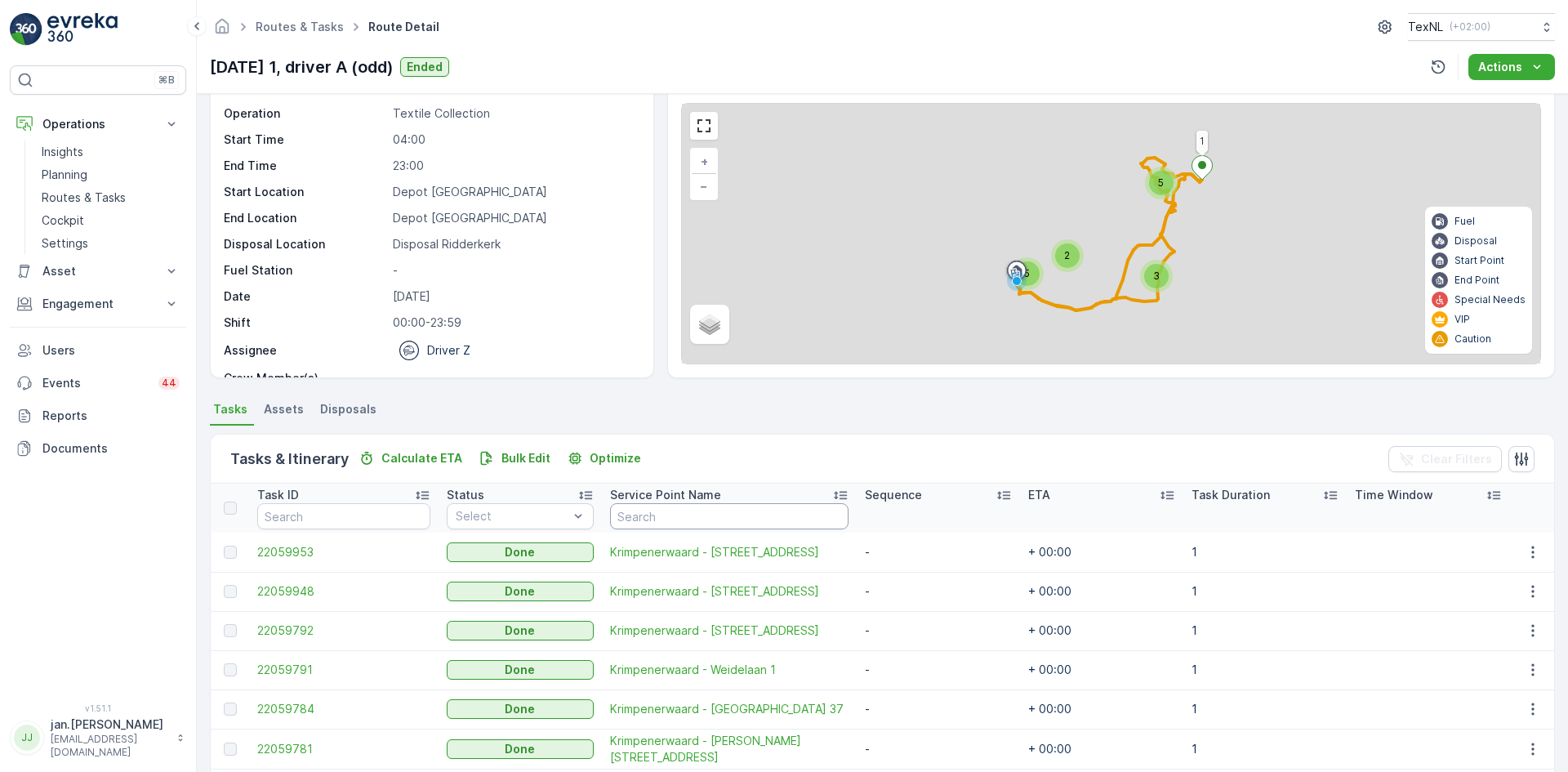
scroll to position [164, 0]
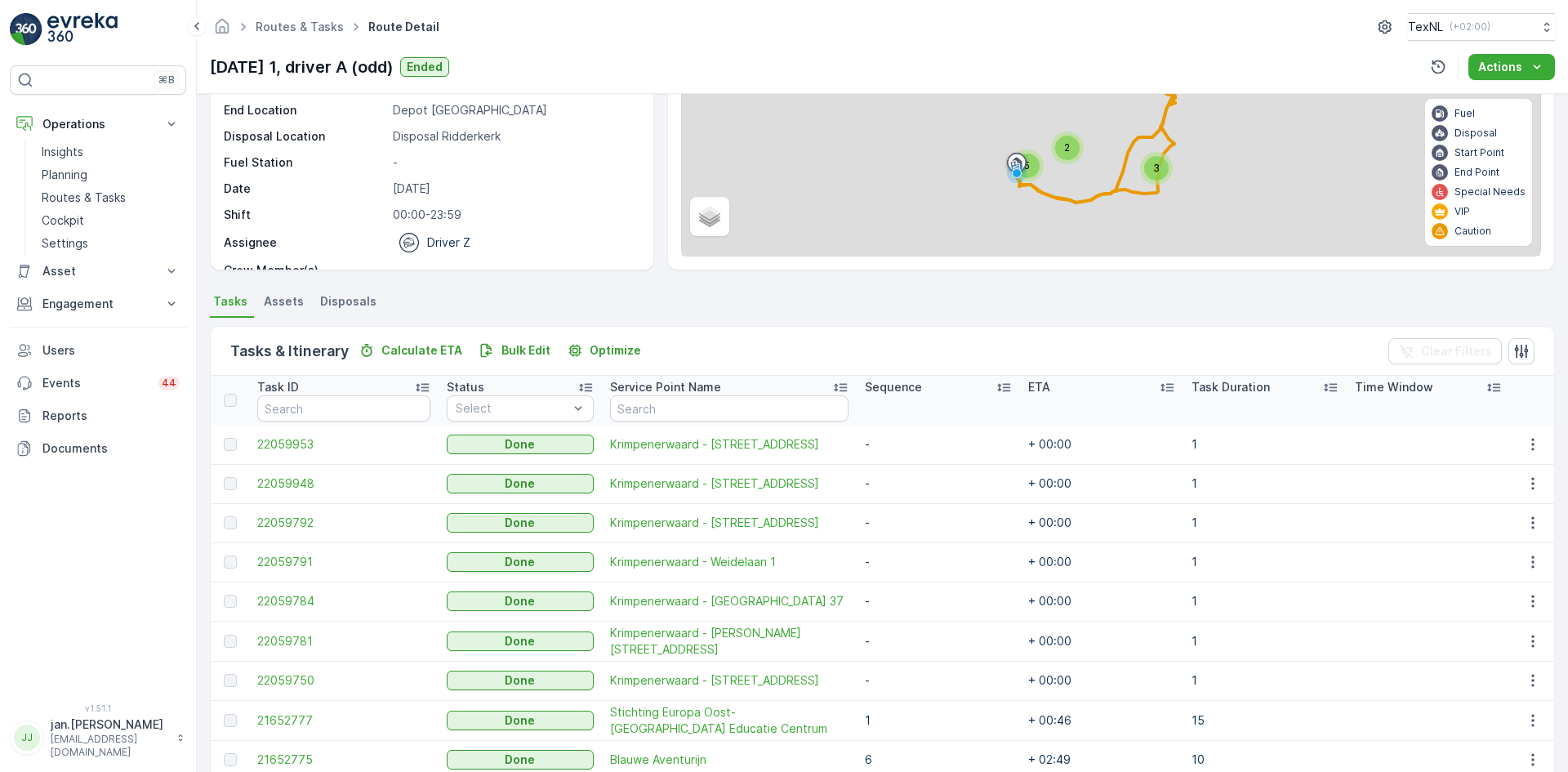
click at [352, 295] on span "Disposals" at bounding box center [348, 301] width 56 height 16
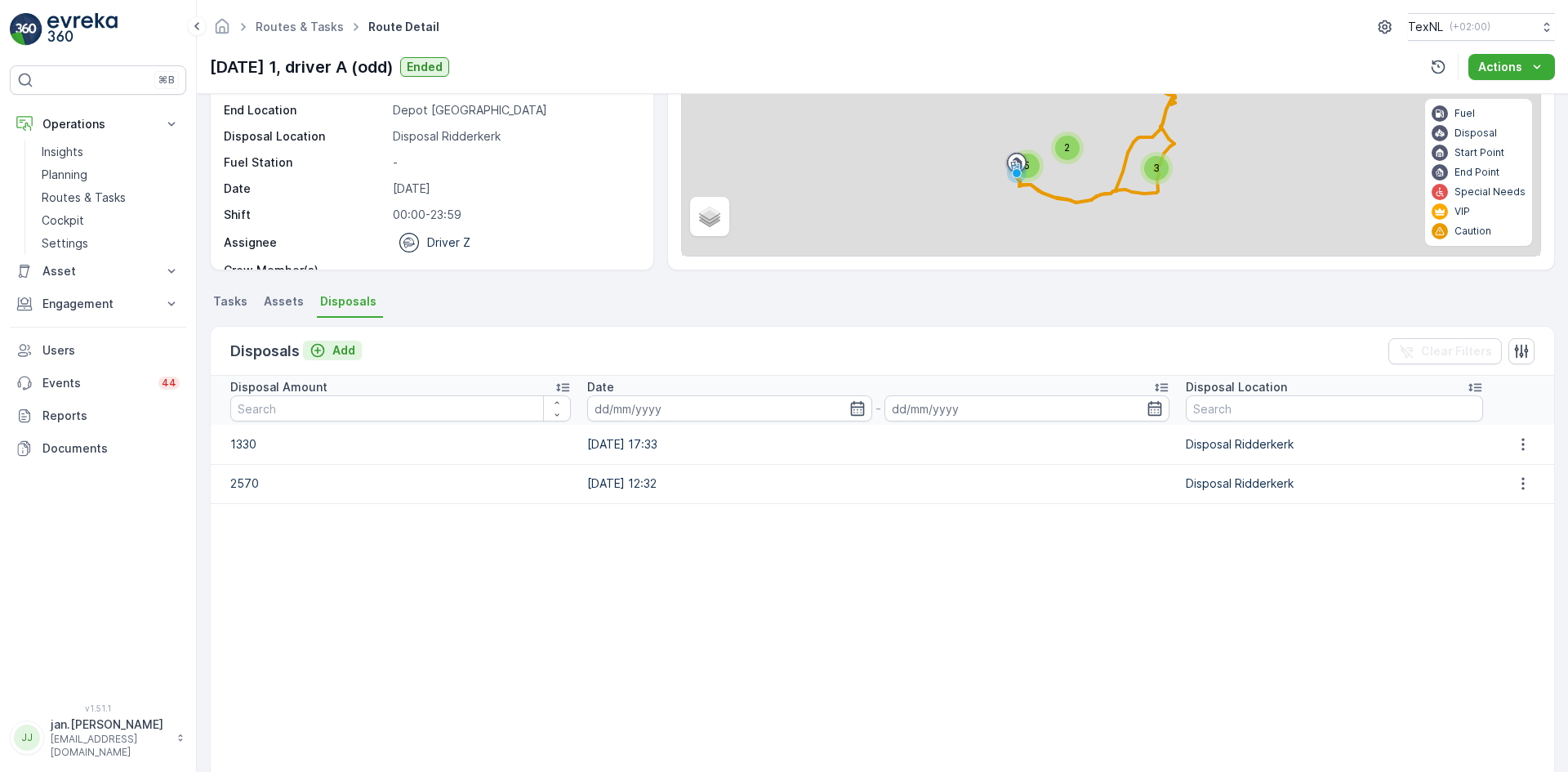
click at [341, 352] on p "Add" at bounding box center [343, 350] width 23 height 16
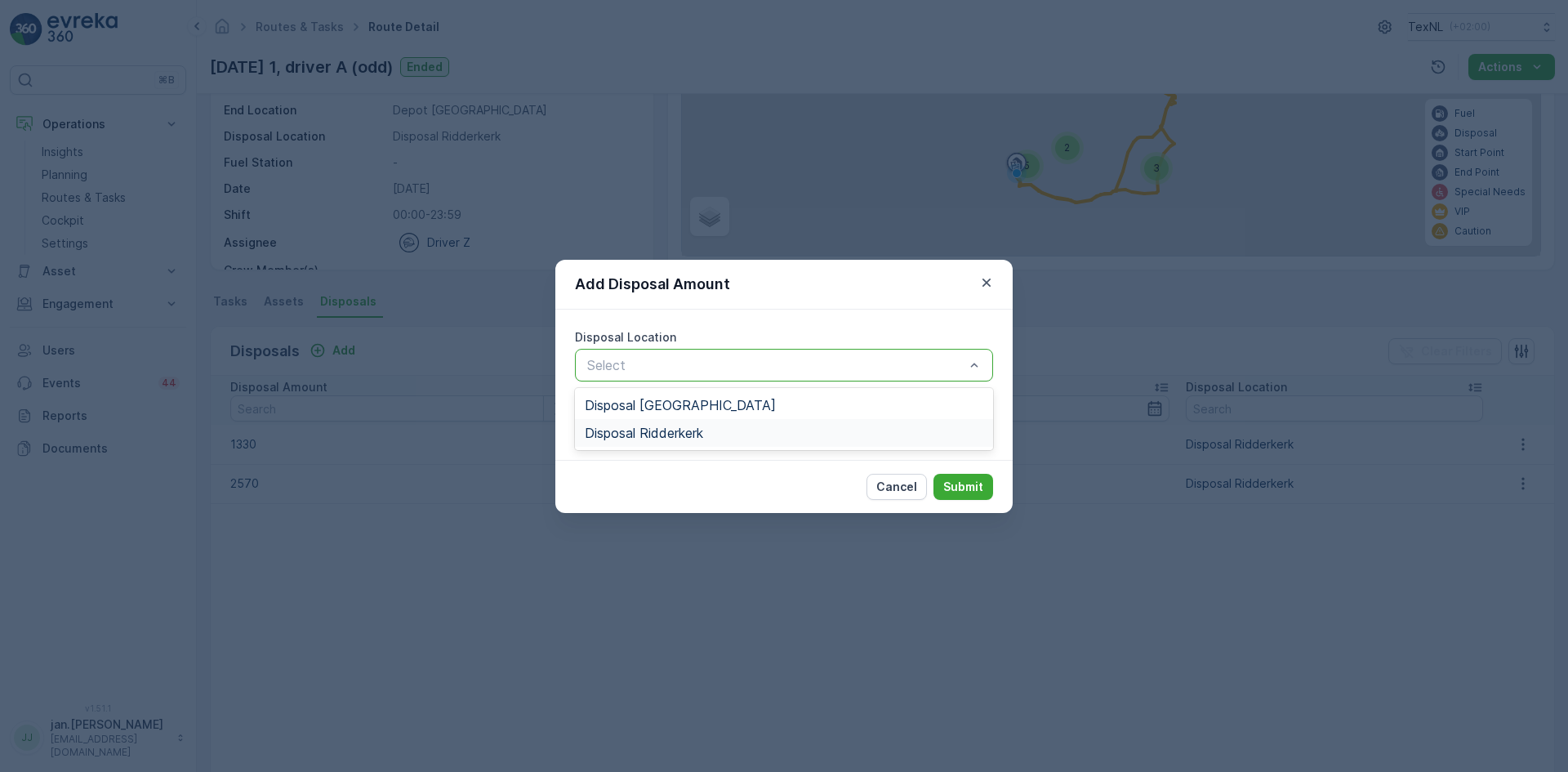
click at [663, 428] on span "Disposal Ridderkerk" at bounding box center [645, 433] width 119 height 15
click at [633, 428] on Amount "Disposal Amount" at bounding box center [784, 424] width 418 height 33
drag, startPoint x: 621, startPoint y: 437, endPoint x: 472, endPoint y: 448, distance: 149.4
click at [472, 447] on div "Add Disposal Amount Disposal Location option Disposal [GEOGRAPHIC_DATA], select…" at bounding box center [784, 386] width 1568 height 772
type Amount "1880"
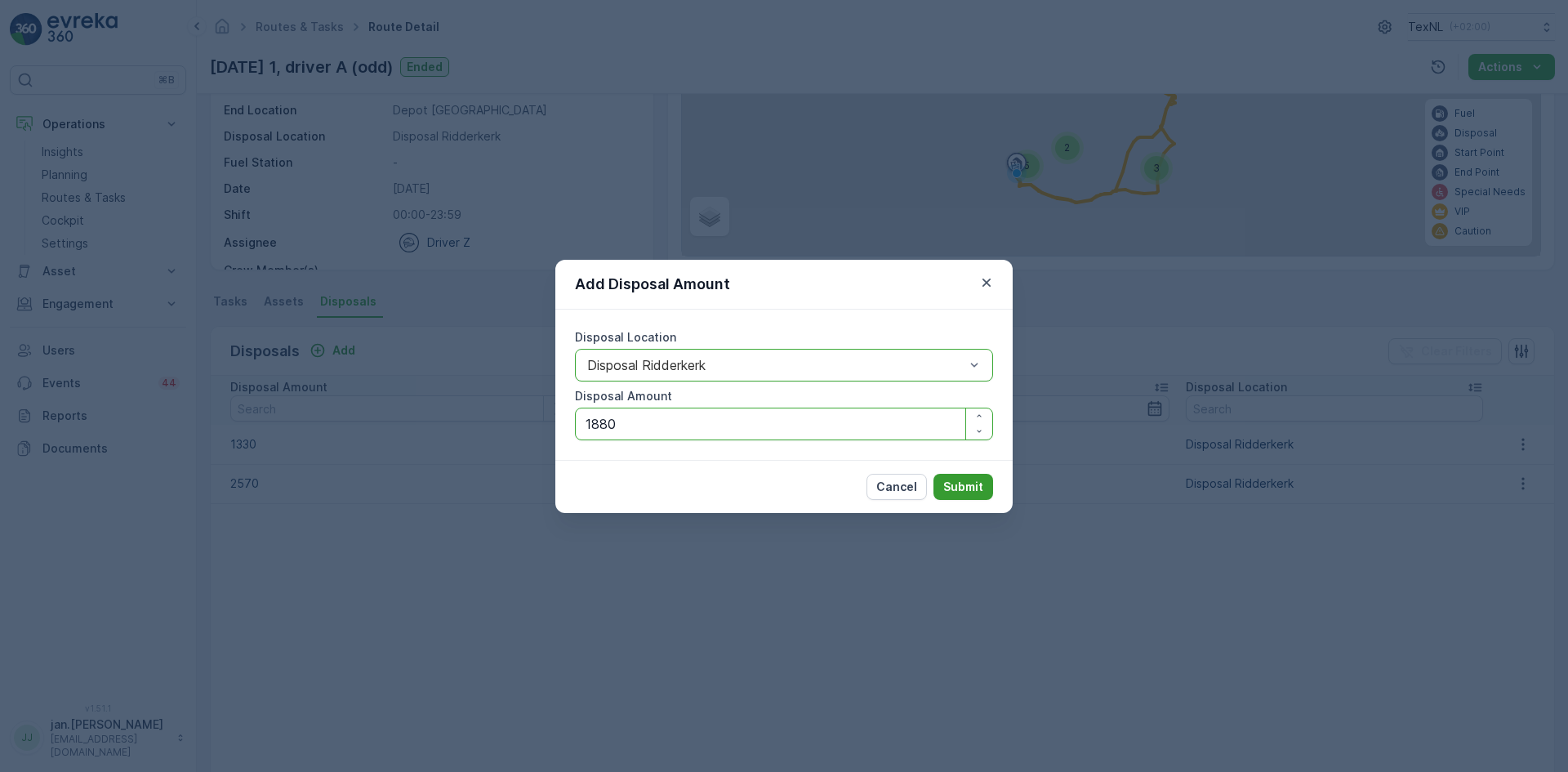
click at [970, 484] on p "Submit" at bounding box center [963, 486] width 40 height 16
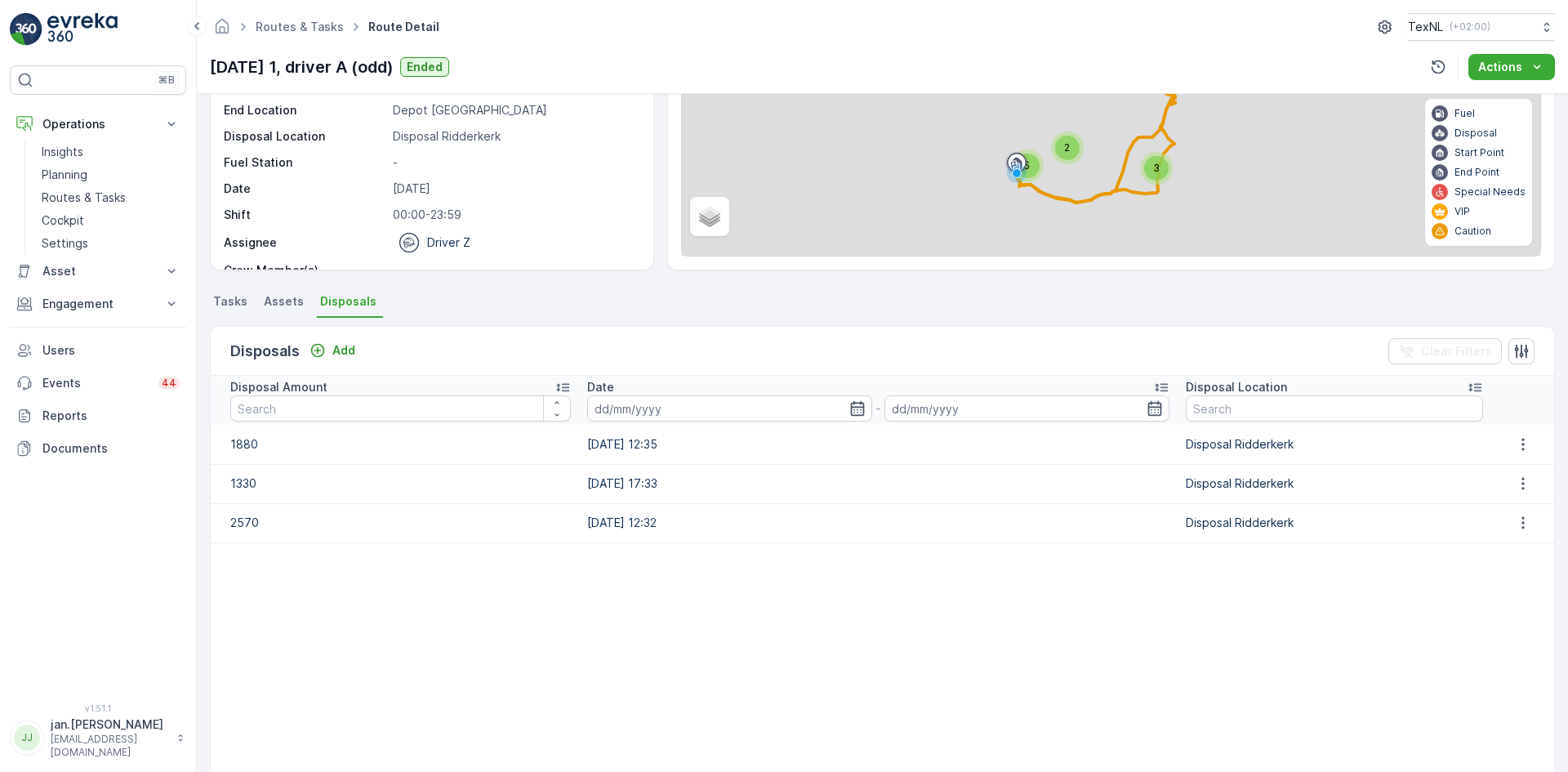
click at [239, 305] on span "Tasks" at bounding box center [231, 301] width 34 height 16
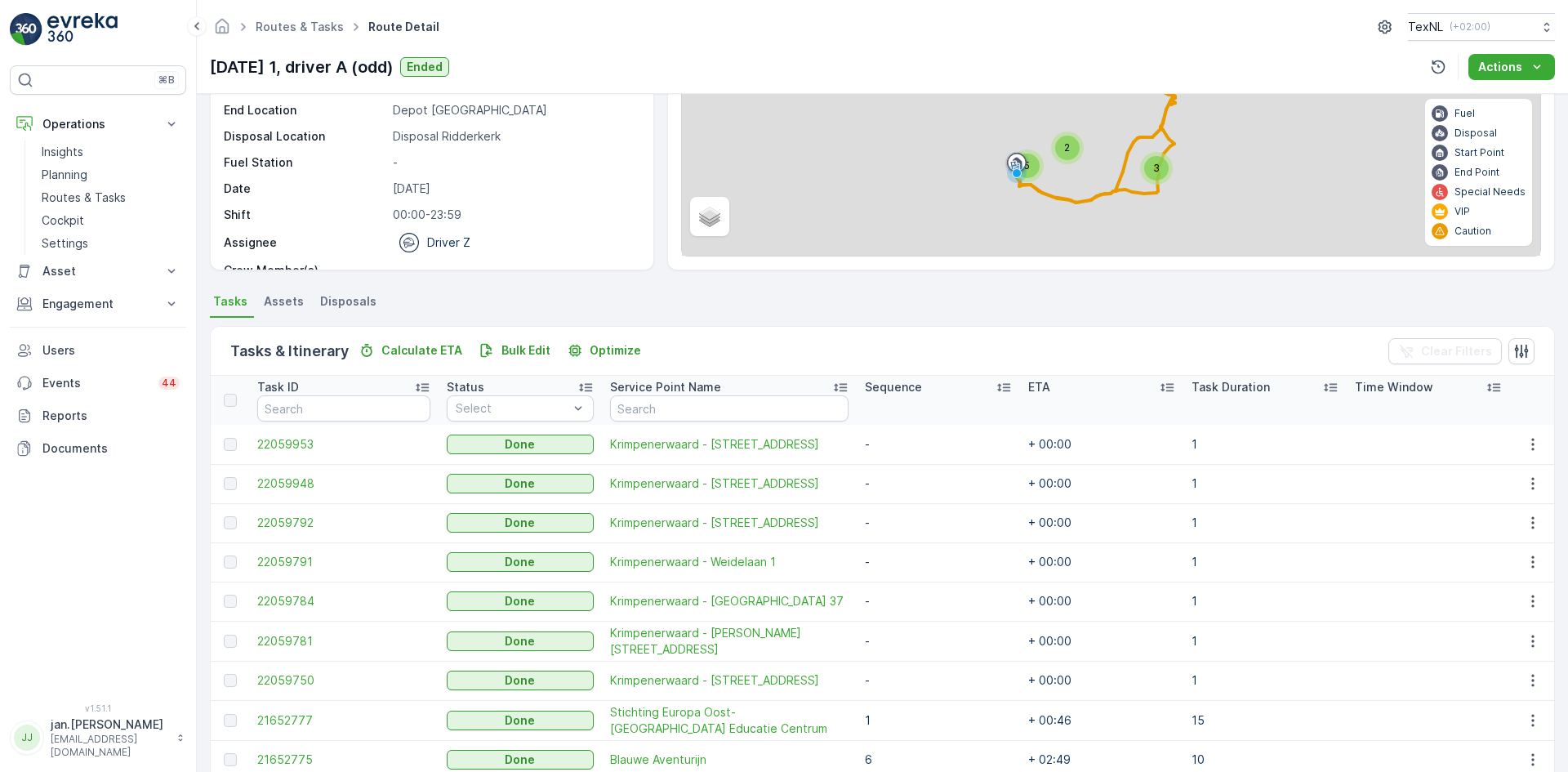
scroll to position [70, 0]
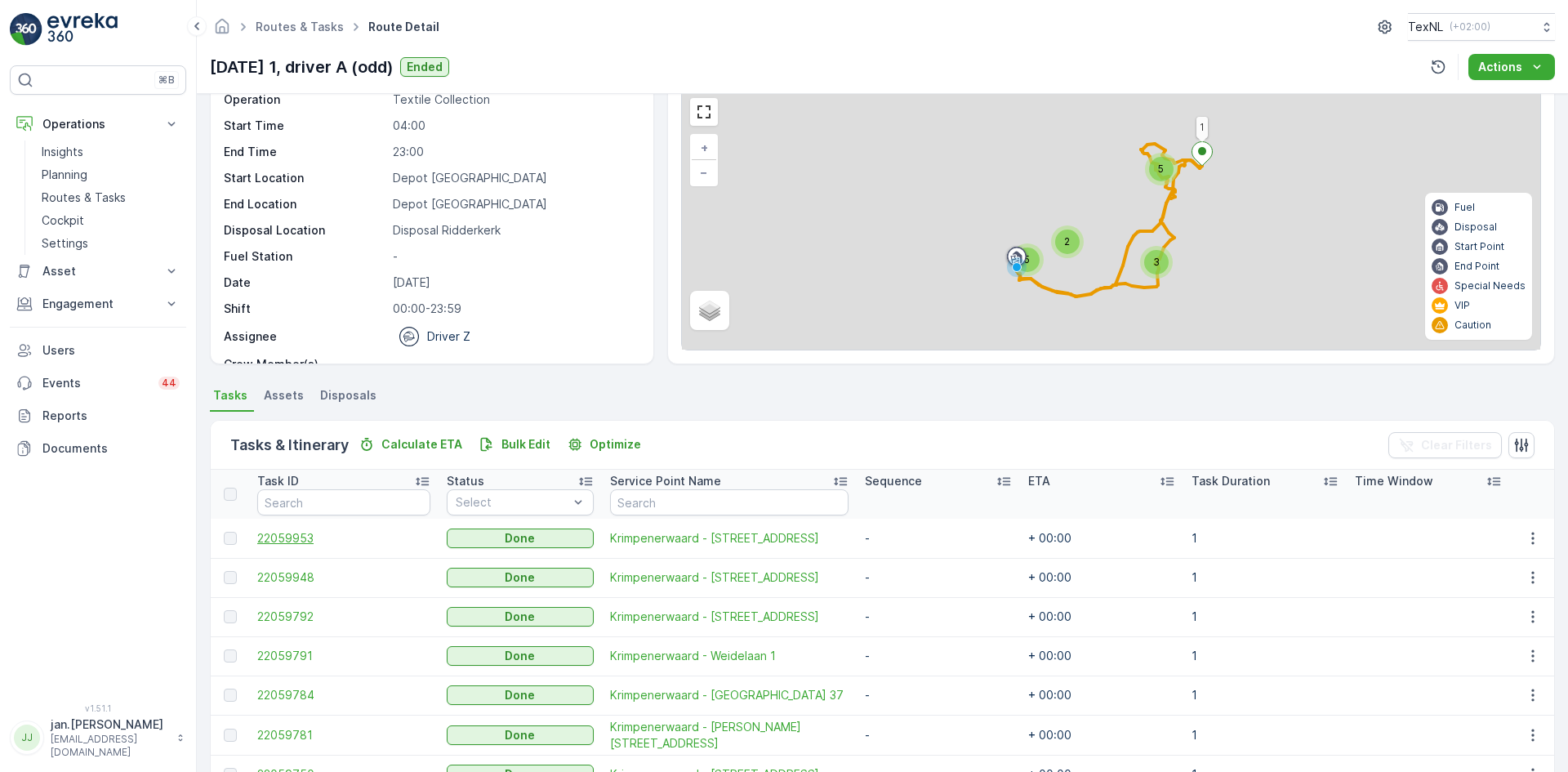
click at [322, 530] on span "22059953" at bounding box center [343, 538] width 173 height 16
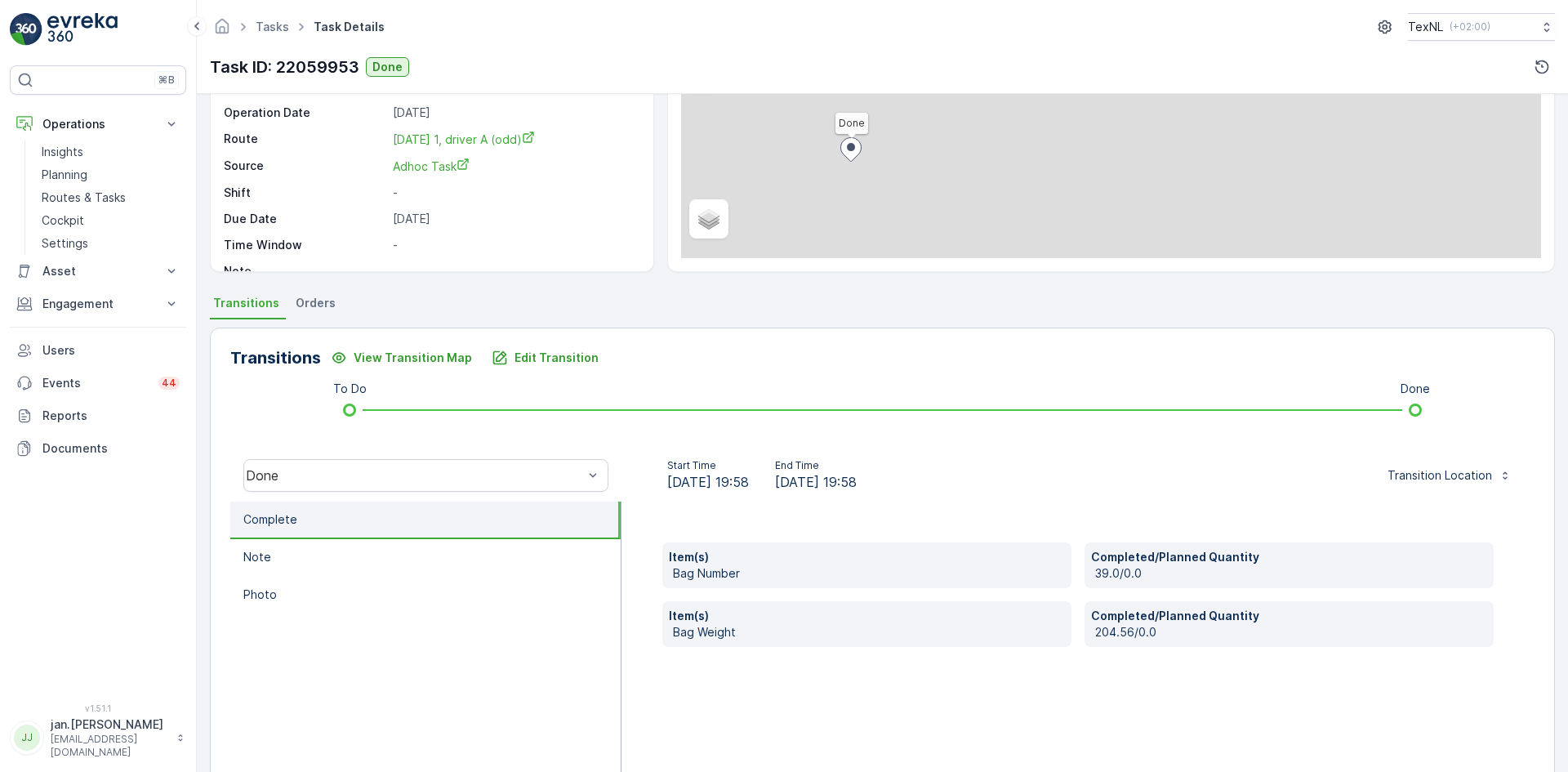
scroll to position [164, 0]
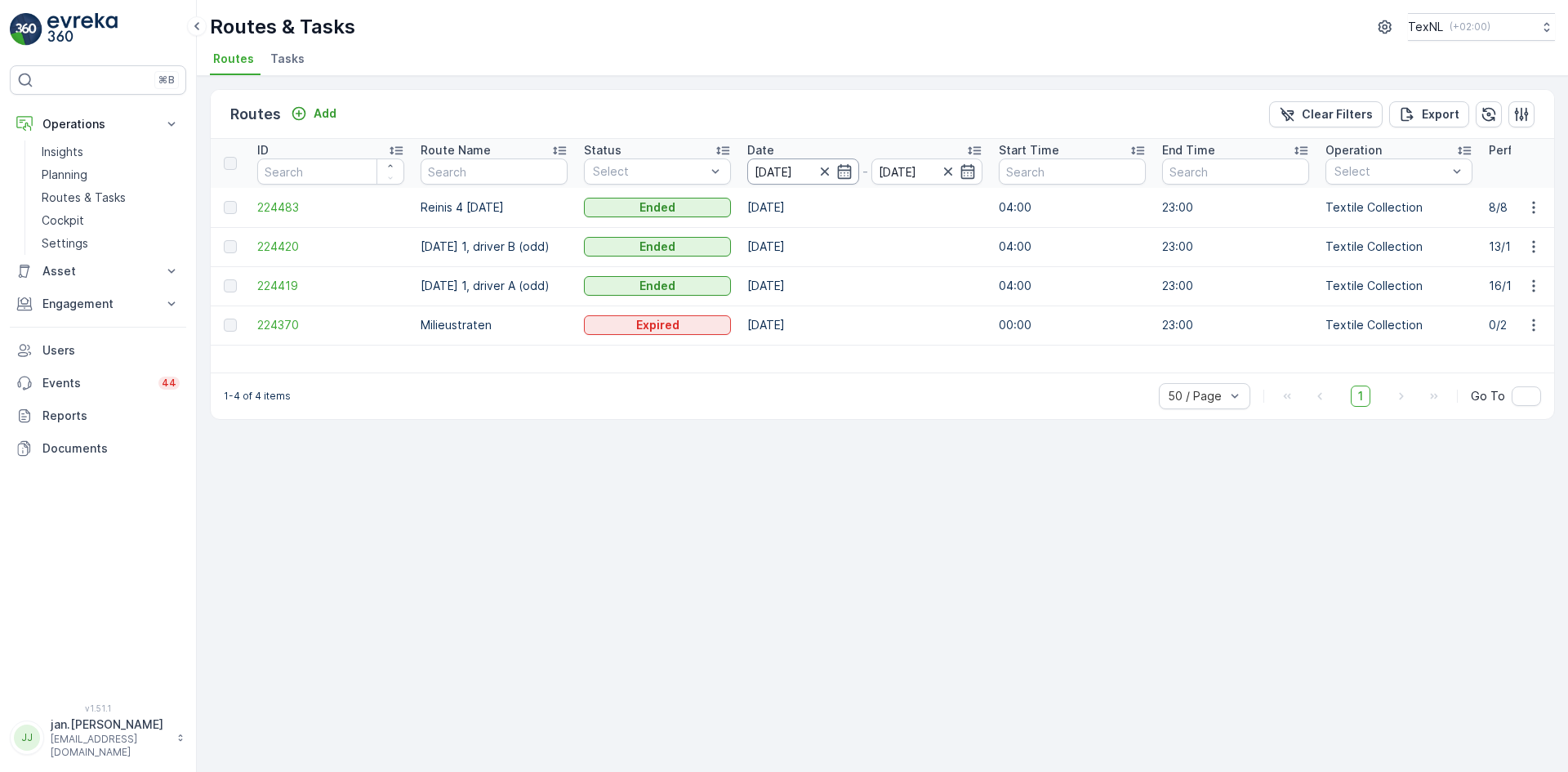
click at [786, 173] on input "[DATE]" at bounding box center [803, 171] width 112 height 26
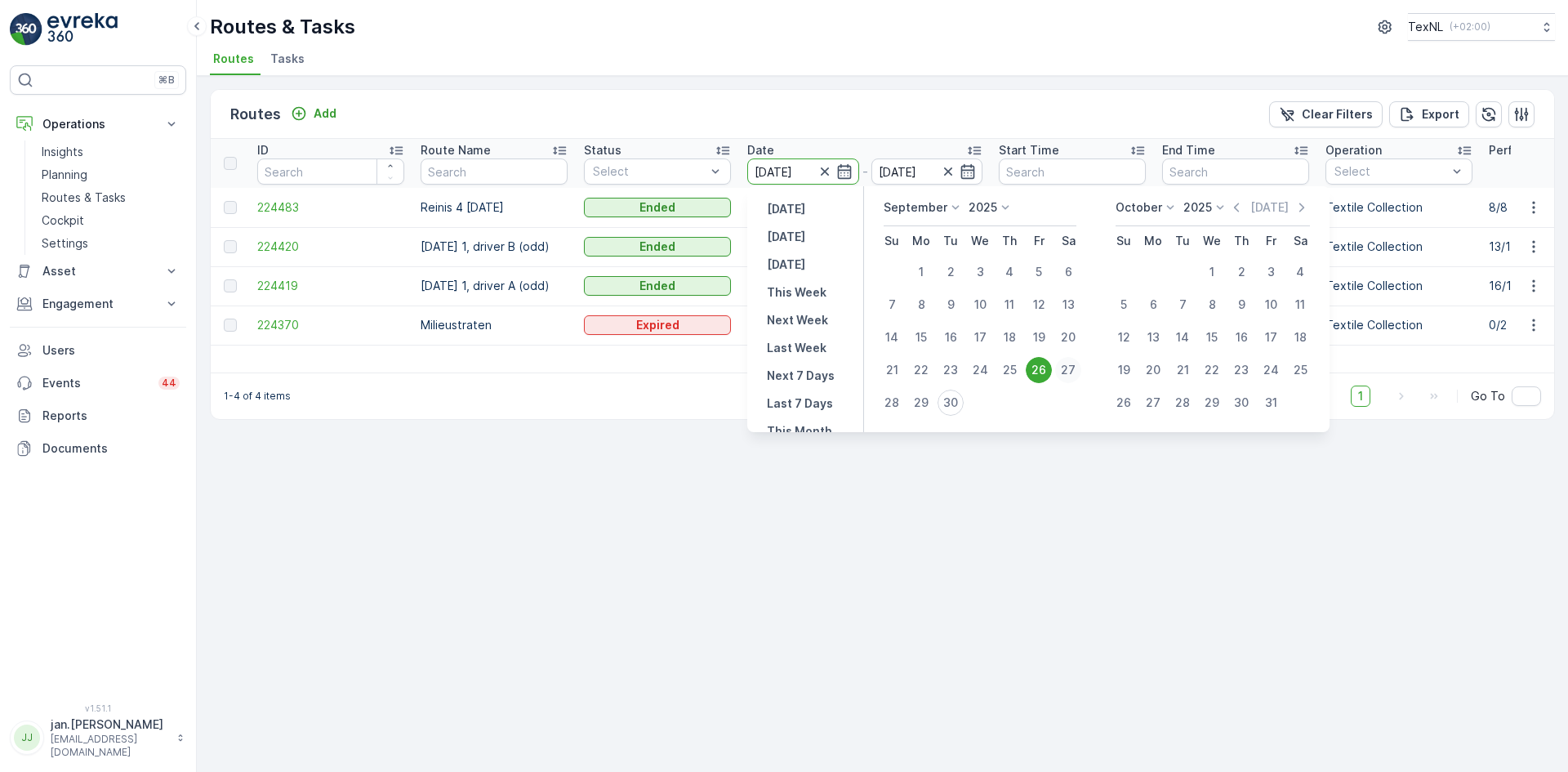
click at [1069, 369] on div "27" at bounding box center [1068, 370] width 26 height 26
type input "[DATE]"
click at [1069, 369] on div "27" at bounding box center [1068, 370] width 26 height 26
type input "[DATE]"
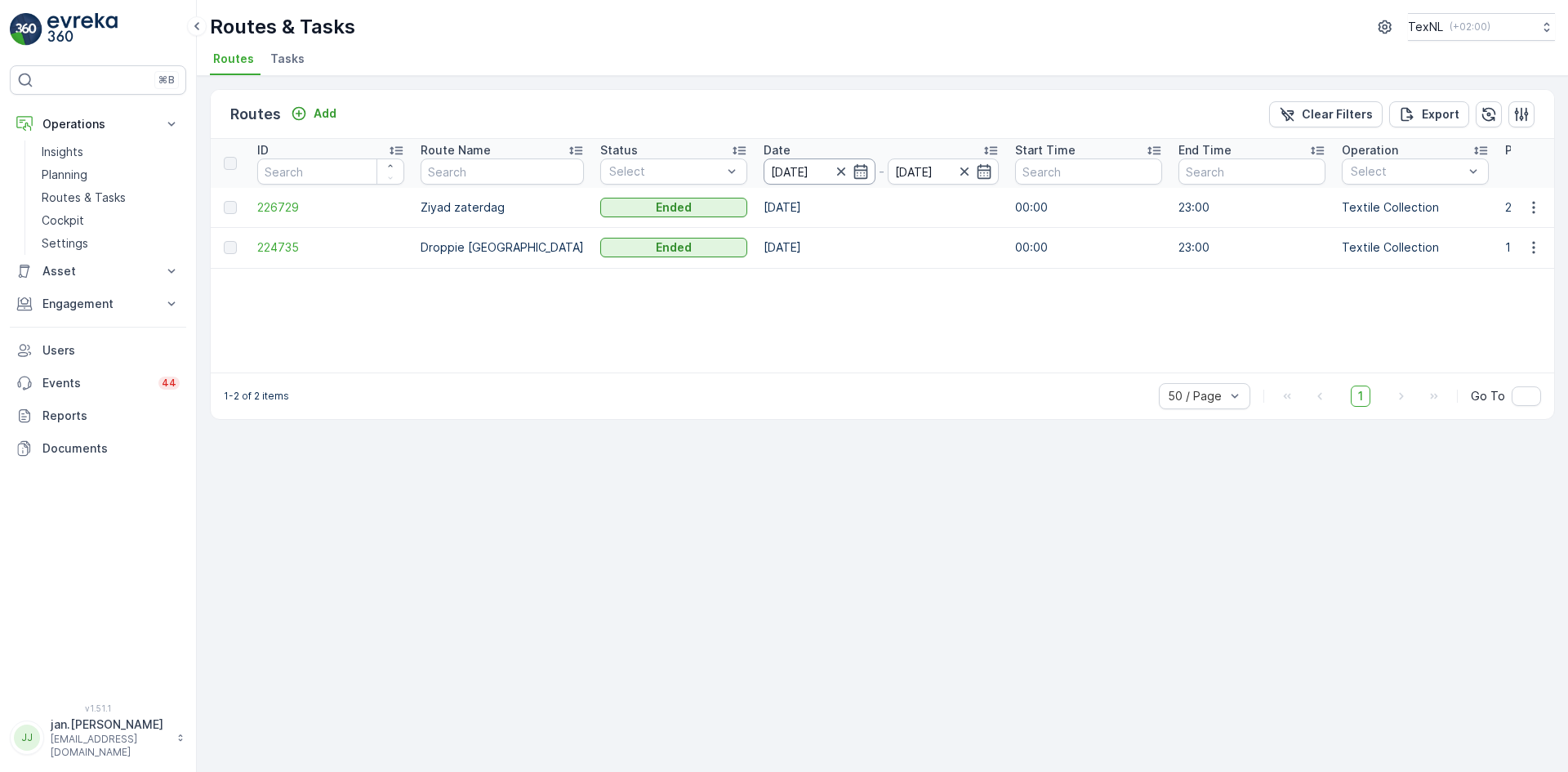
click at [783, 164] on input "[DATE]" at bounding box center [819, 171] width 112 height 26
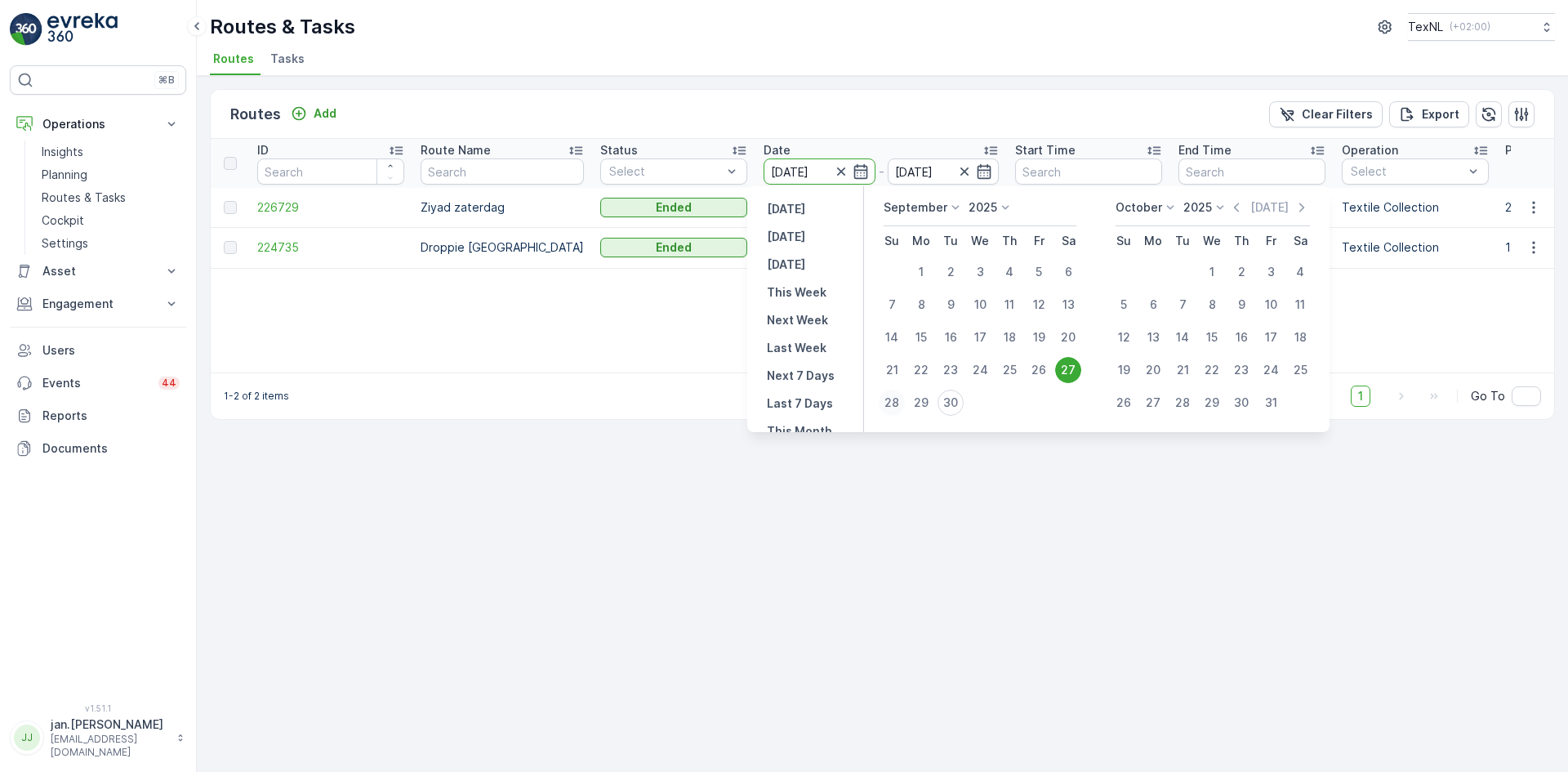
click at [892, 391] on div "28" at bounding box center [892, 403] width 26 height 26
type input "[DATE]"
click at [893, 391] on div "28" at bounding box center [892, 403] width 26 height 26
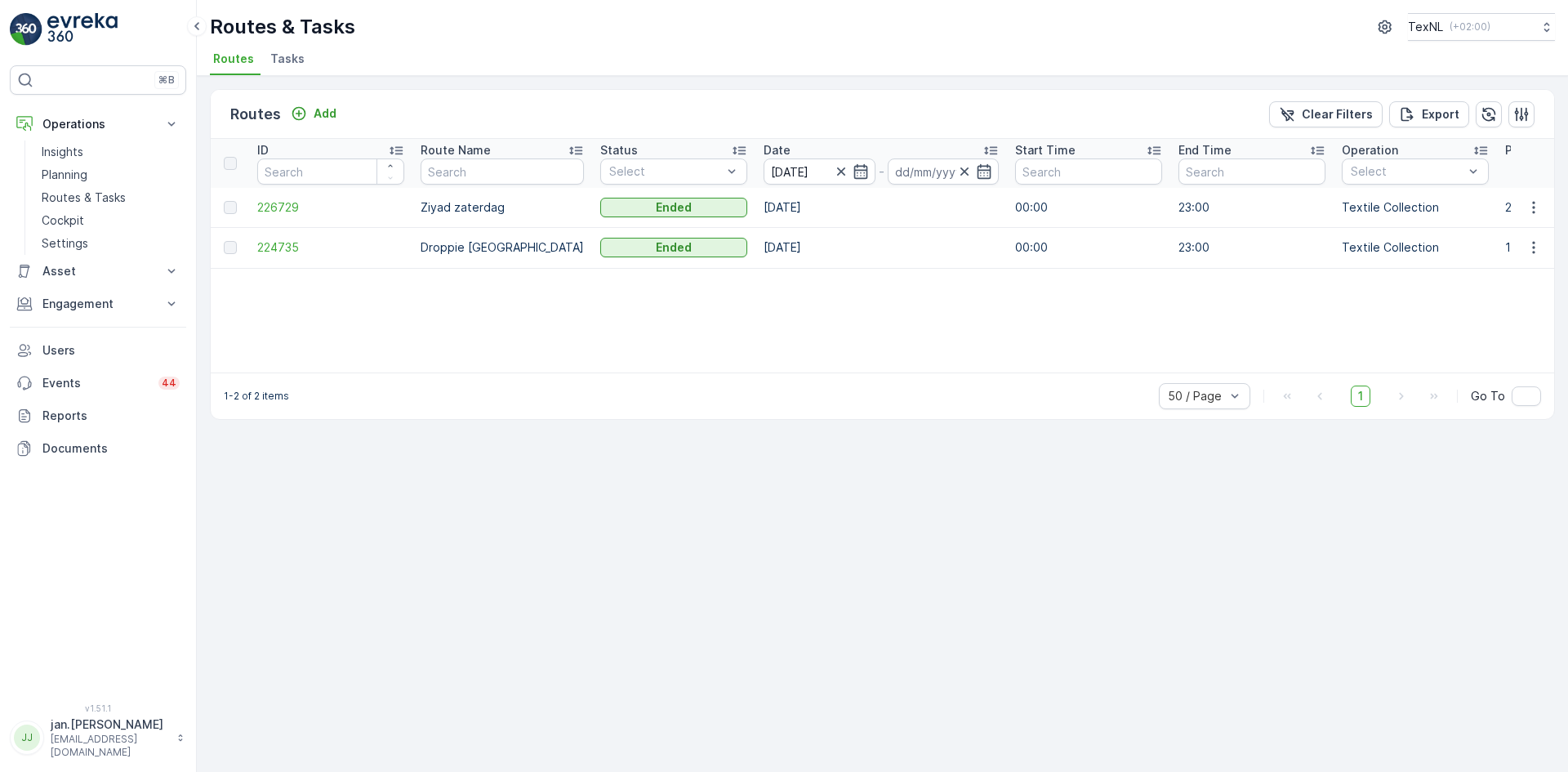
type input "[DATE]"
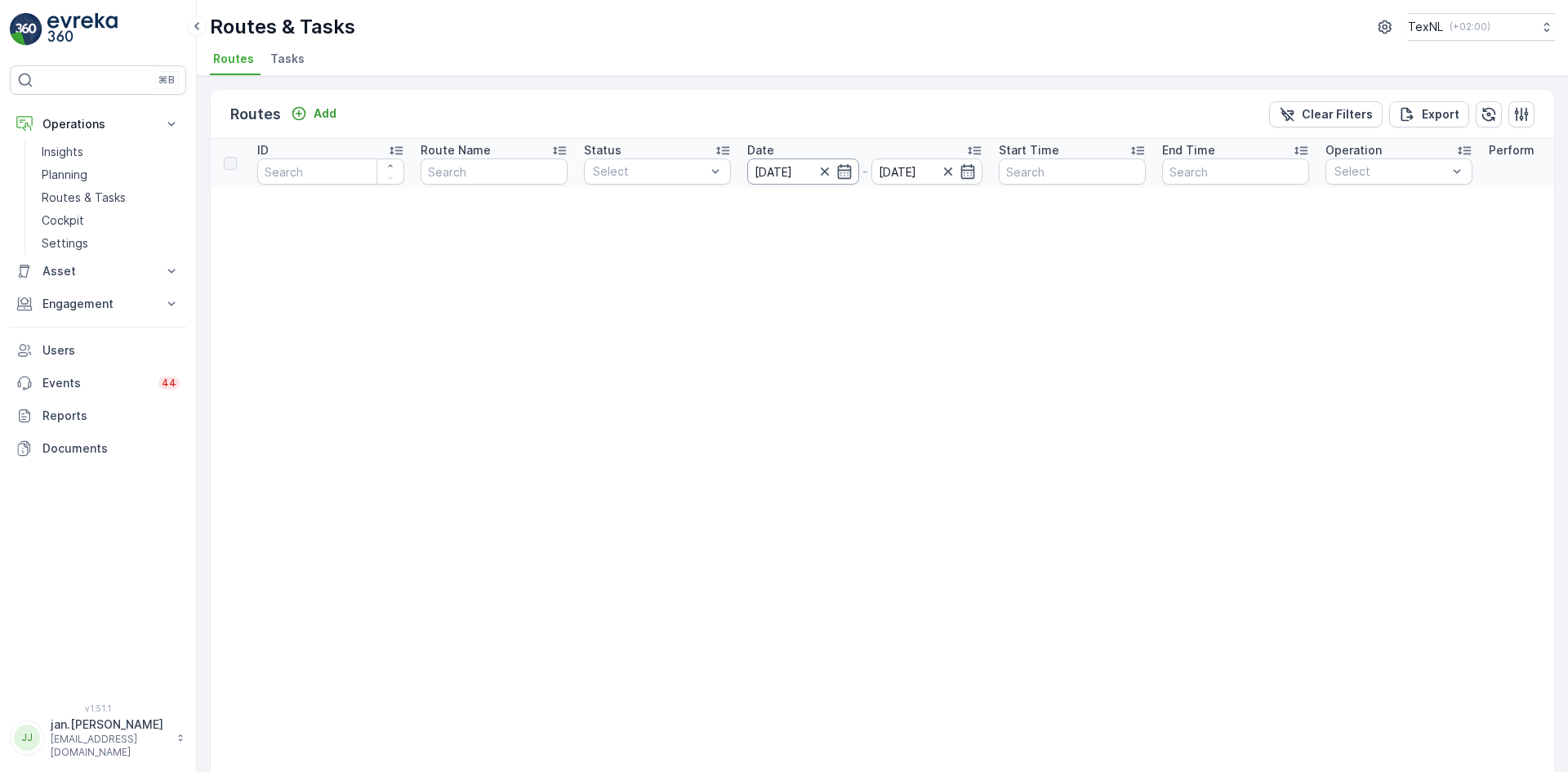
click at [782, 169] on input "[DATE]" at bounding box center [803, 171] width 112 height 26
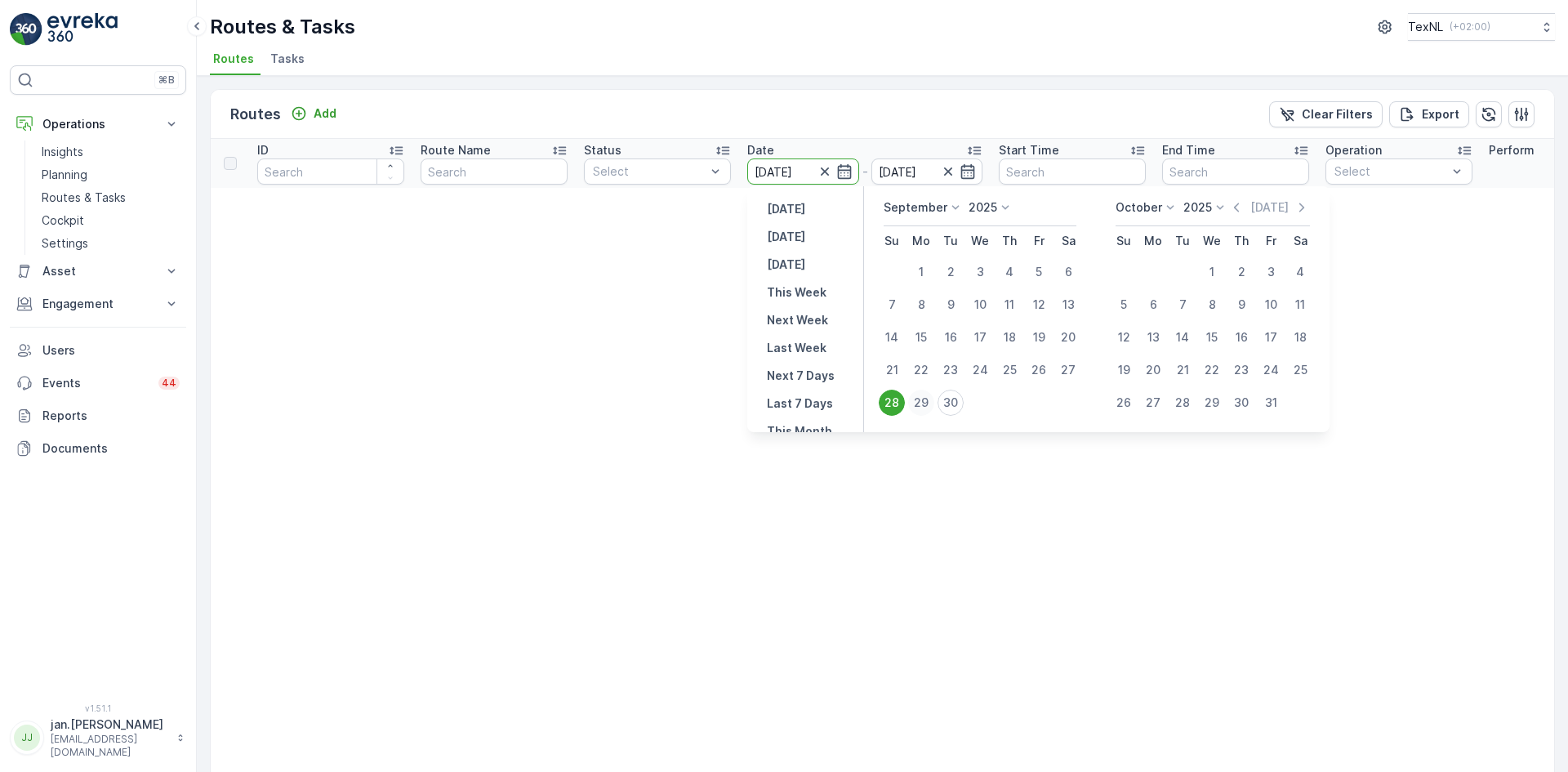
click at [921, 404] on div "29" at bounding box center [921, 403] width 26 height 26
type input "[DATE]"
click at [921, 404] on div "29" at bounding box center [921, 403] width 26 height 26
type input "[DATE]"
